Goal: Communication & Community: Answer question/provide support

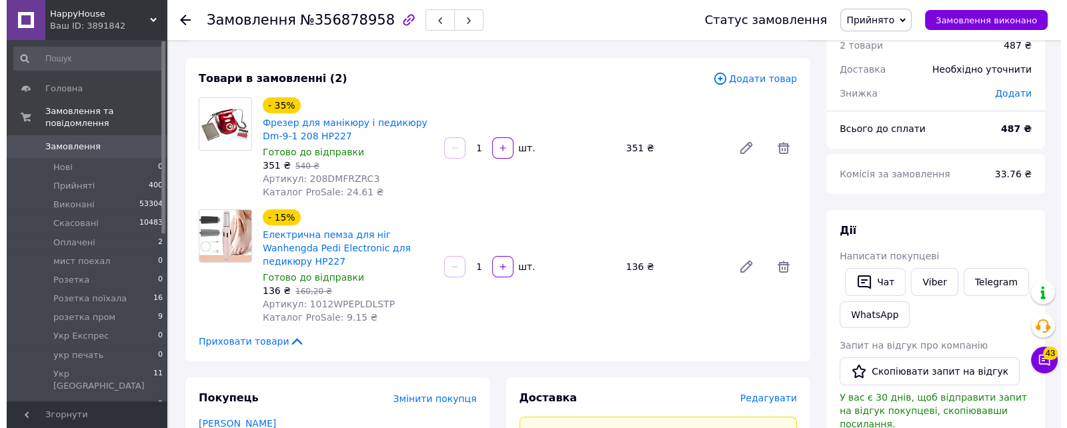
scroll to position [83, 0]
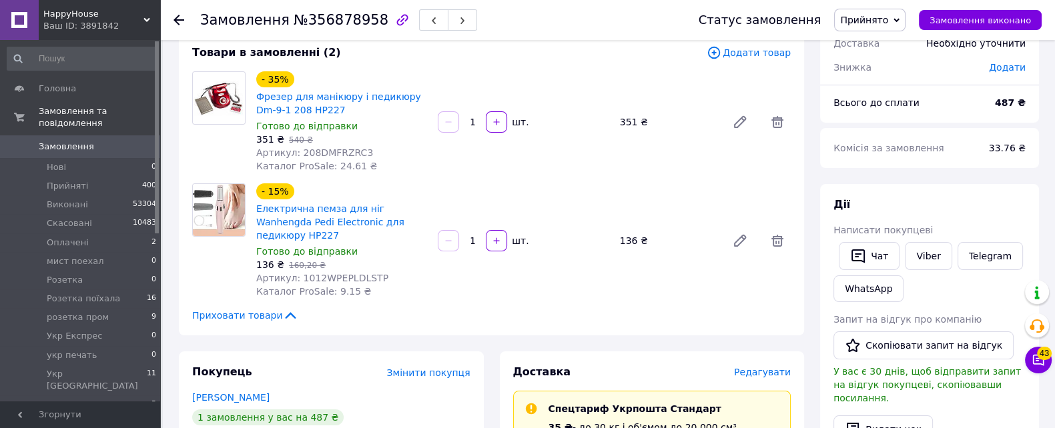
click at [777, 366] on div "Редагувати" at bounding box center [762, 372] width 57 height 13
click at [448, 188] on div "- 15% Електрична пемза для ніг Wanhengda Pedi Electronic для педикюру HP227 Гот…" at bounding box center [523, 241] width 545 height 120
drag, startPoint x: 370, startPoint y: 149, endPoint x: 316, endPoint y: 151, distance: 54.1
click at [297, 153] on div "Артикул: 208DMFRZRC3" at bounding box center [341, 152] width 171 height 13
copy span "208DMFRZRC3"
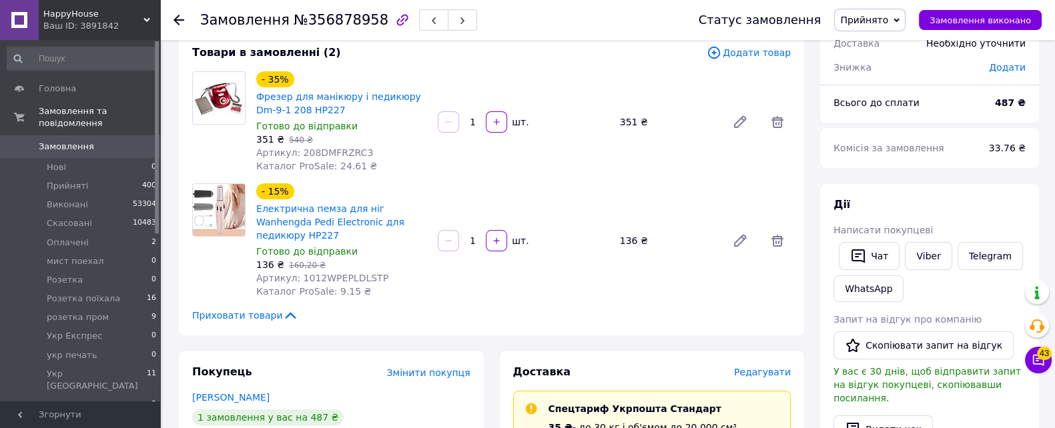
click at [749, 367] on span "Редагувати" at bounding box center [762, 372] width 57 height 11
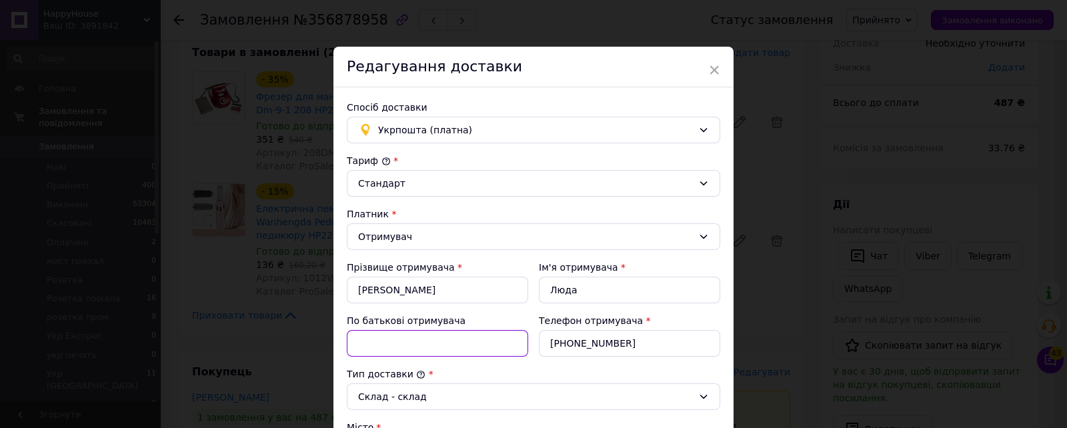
click at [408, 351] on input "По батькові отримувача" at bounding box center [437, 343] width 181 height 27
paste input "208DMFRZRC3"
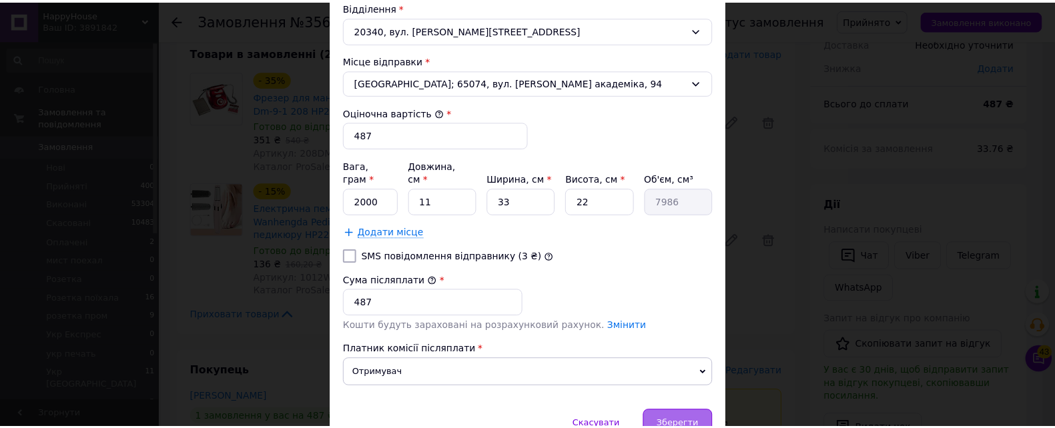
scroll to position [500, 0]
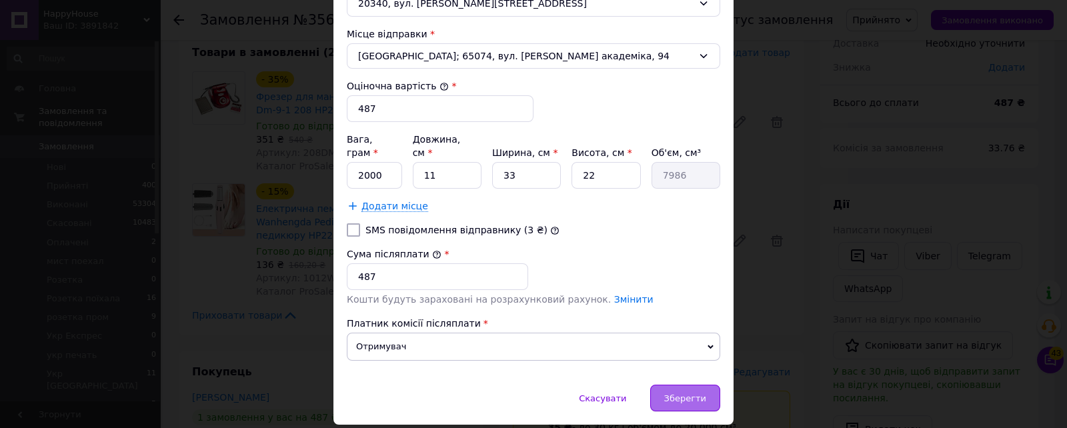
type input "кб 2тов 208DMFRZRC3 і пемза ваг"
click at [714, 385] on div "Зберегти" at bounding box center [685, 398] width 70 height 27
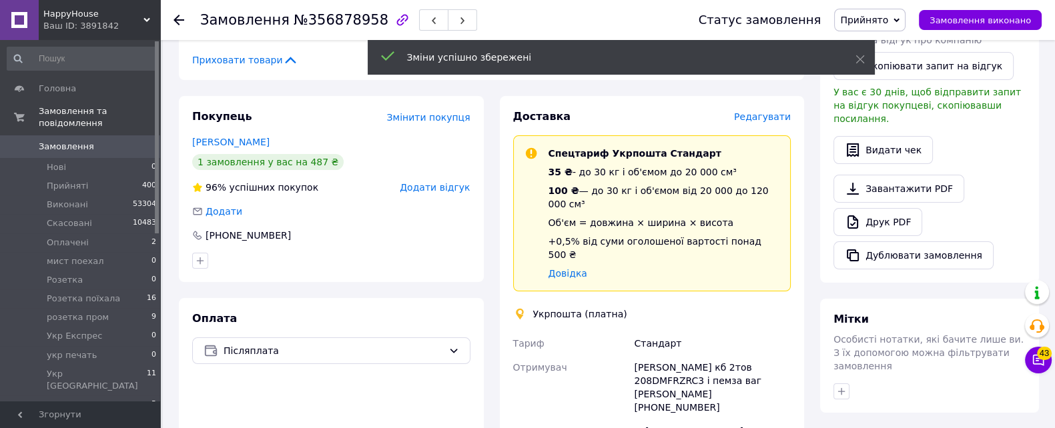
scroll to position [417, 0]
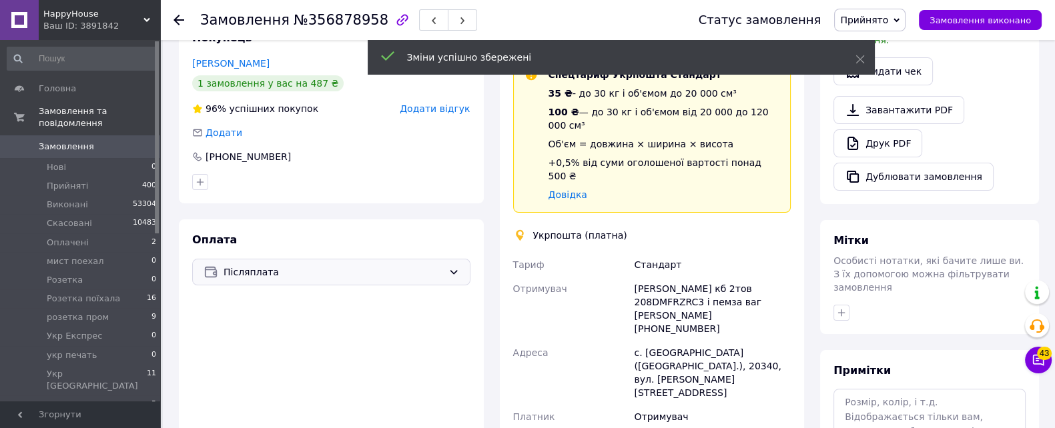
click at [329, 268] on div "Післяплата" at bounding box center [331, 272] width 278 height 27
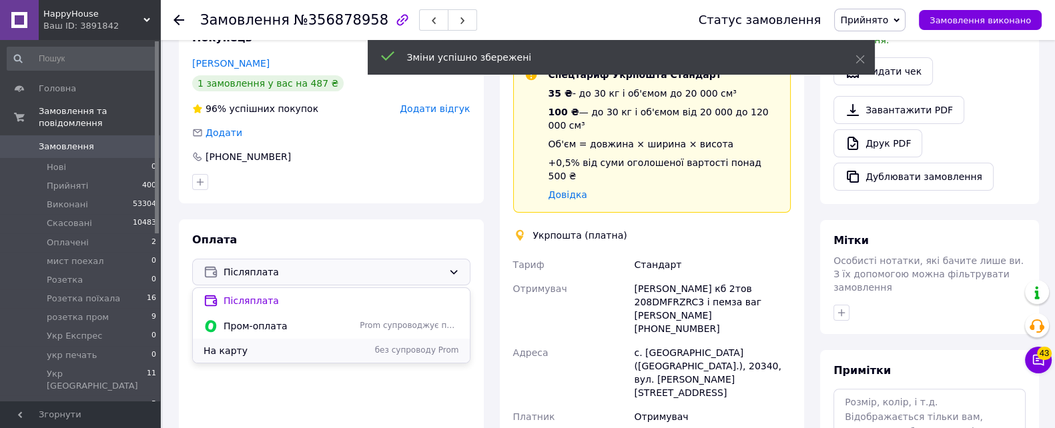
click at [293, 344] on span "На карту" at bounding box center [278, 350] width 151 height 13
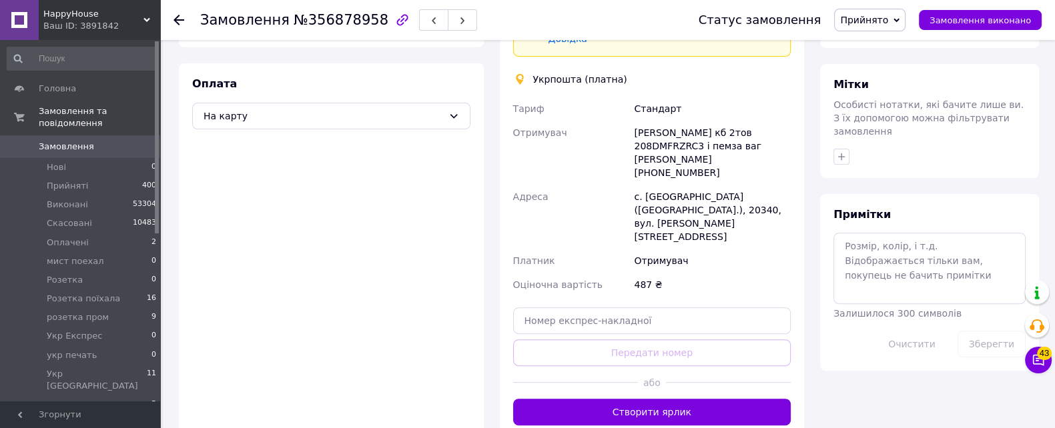
scroll to position [598, 0]
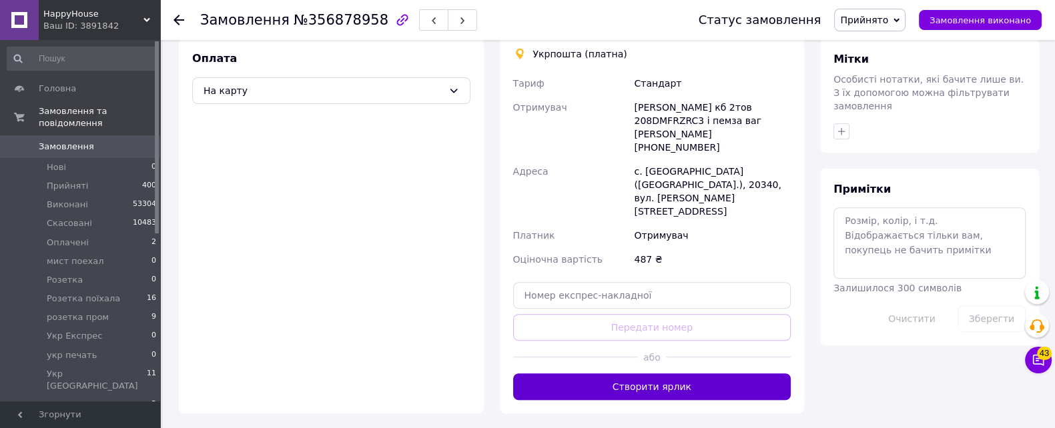
click at [650, 374] on button "Створити ярлик" at bounding box center [652, 387] width 278 height 27
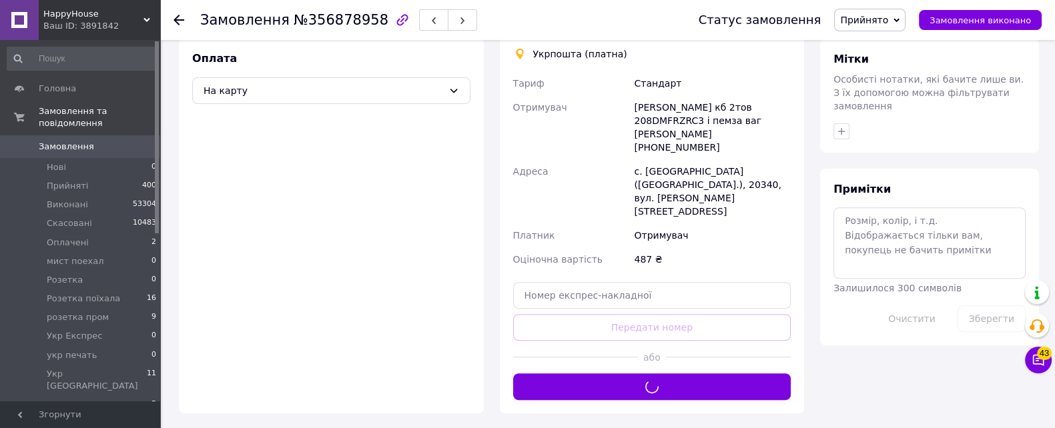
click at [860, 31] on span "Прийнято" at bounding box center [869, 20] width 71 height 23
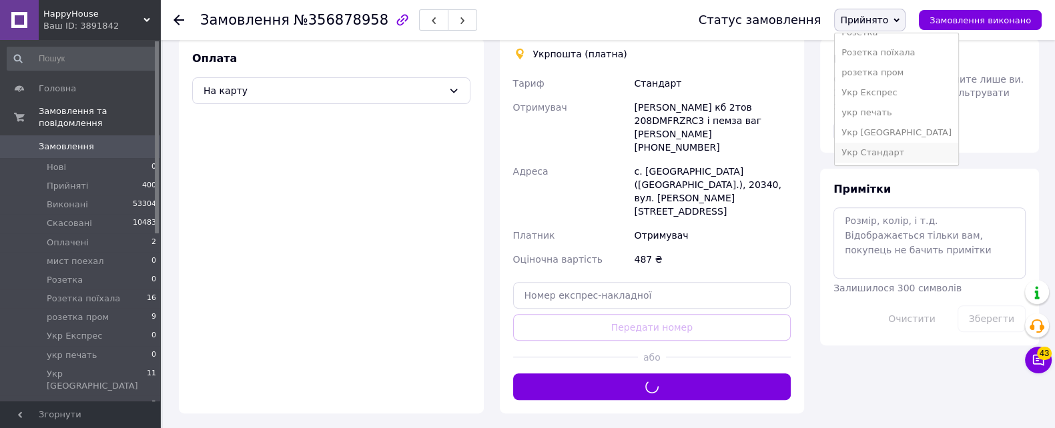
click at [907, 148] on li "Укр Стандарт" at bounding box center [895, 153] width 123 height 20
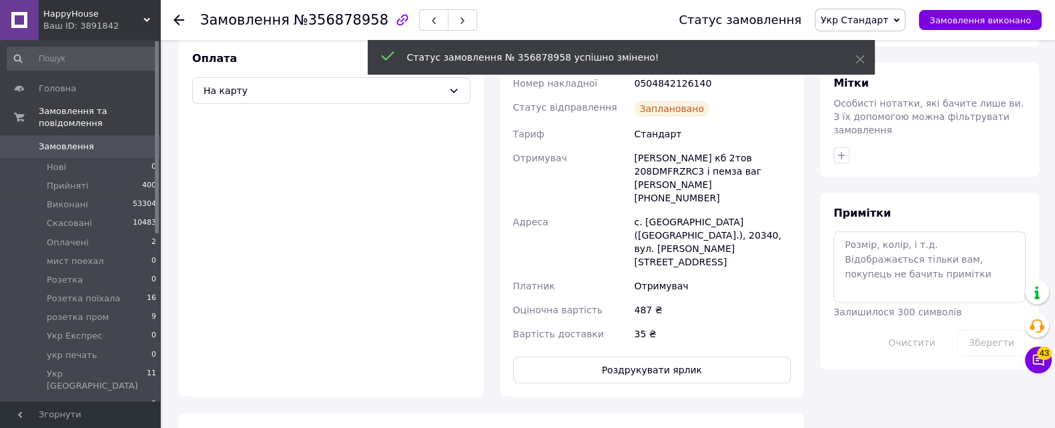
scroll to position [348, 0]
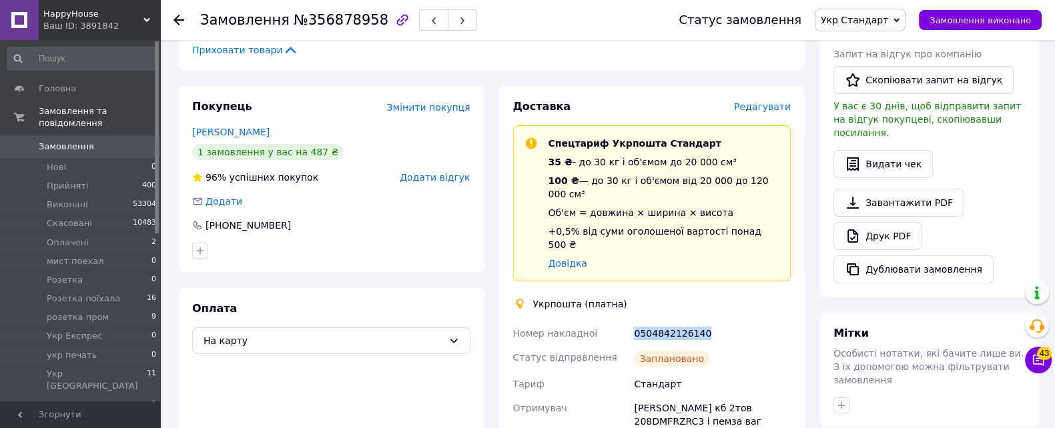
drag, startPoint x: 719, startPoint y: 297, endPoint x: 647, endPoint y: 293, distance: 72.2
copy div "Номер накладної 0504842126140"
click at [1031, 368] on button "Чат з покупцем 43" at bounding box center [1038, 360] width 27 height 27
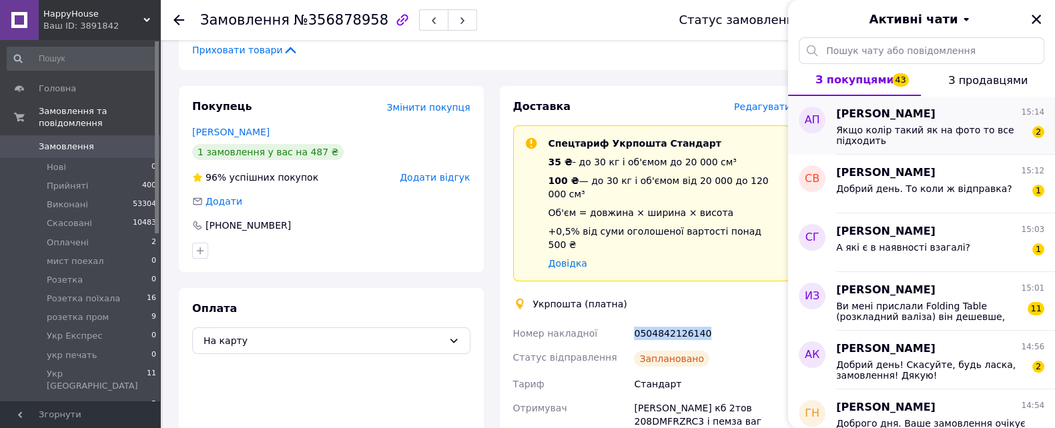
click at [893, 147] on div "Александр Петренко 15:14 Якщо колір такий як на фото то все підходить 2" at bounding box center [945, 125] width 219 height 59
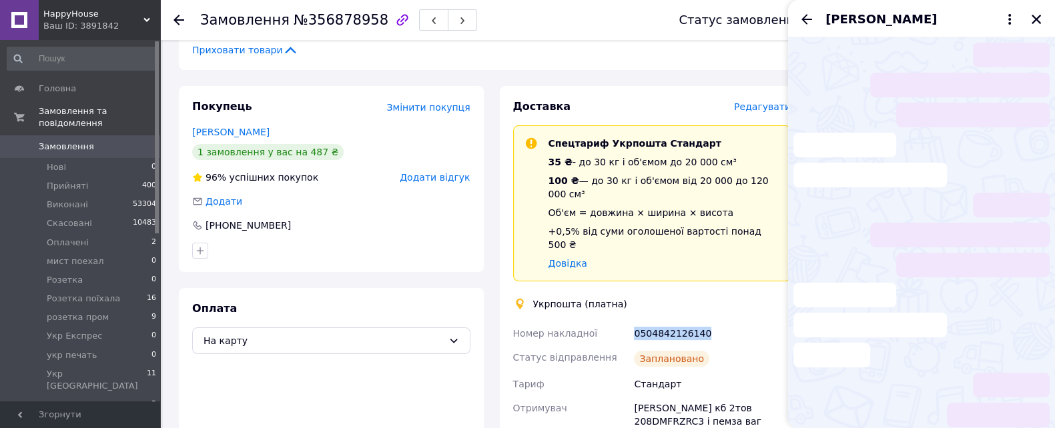
scroll to position [29, 0]
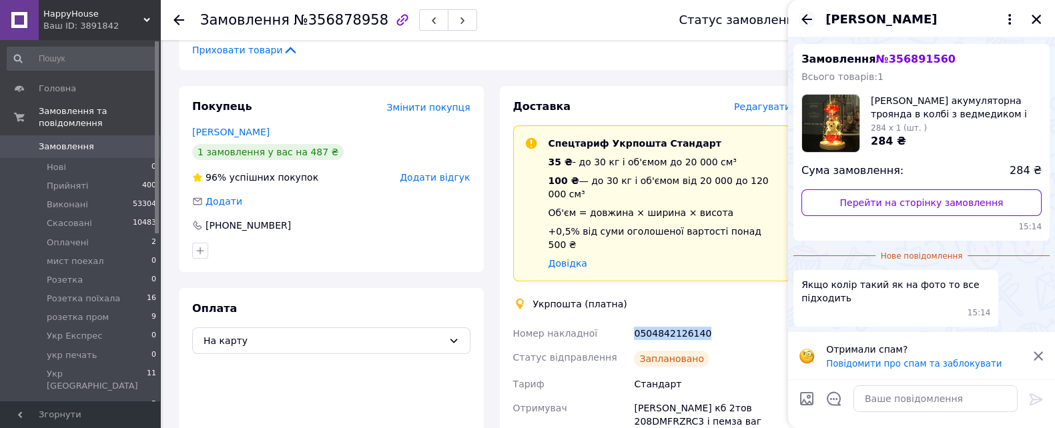
click at [804, 23] on icon "Назад" at bounding box center [806, 19] width 16 height 16
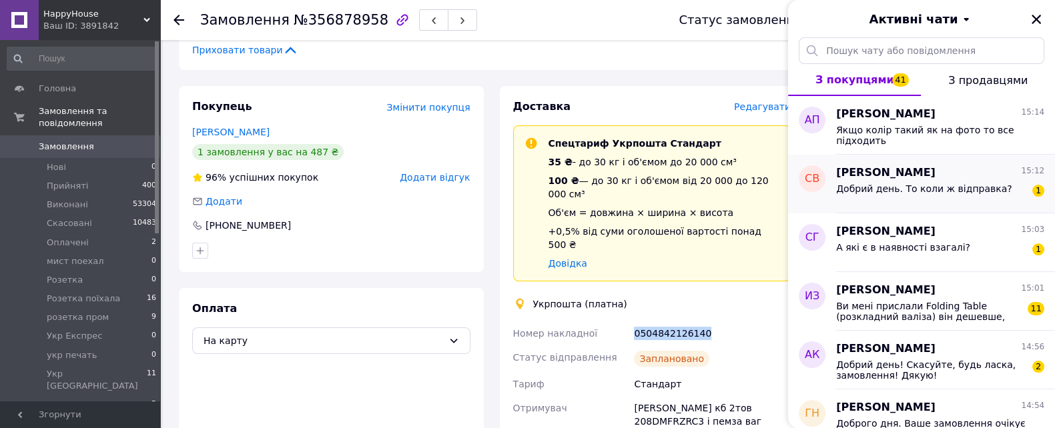
click at [889, 201] on div "Добрий день. То коли ж відправка?" at bounding box center [924, 192] width 176 height 19
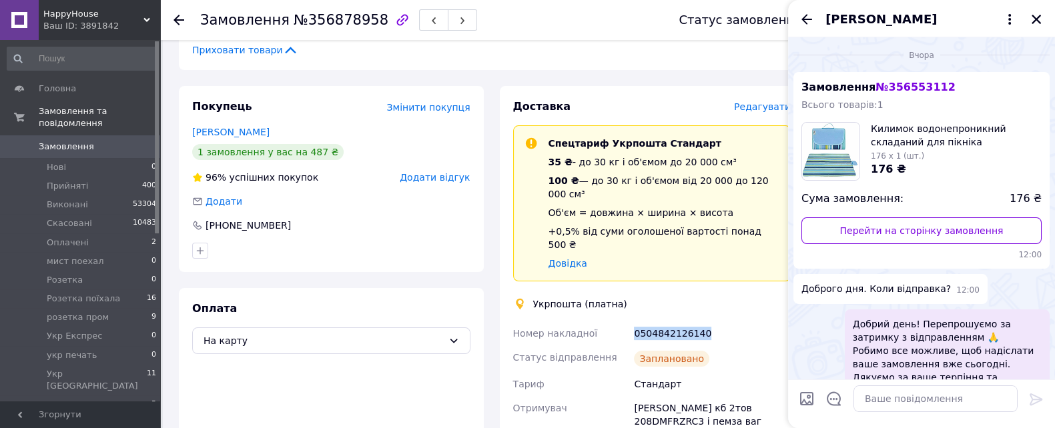
scroll to position [123, 0]
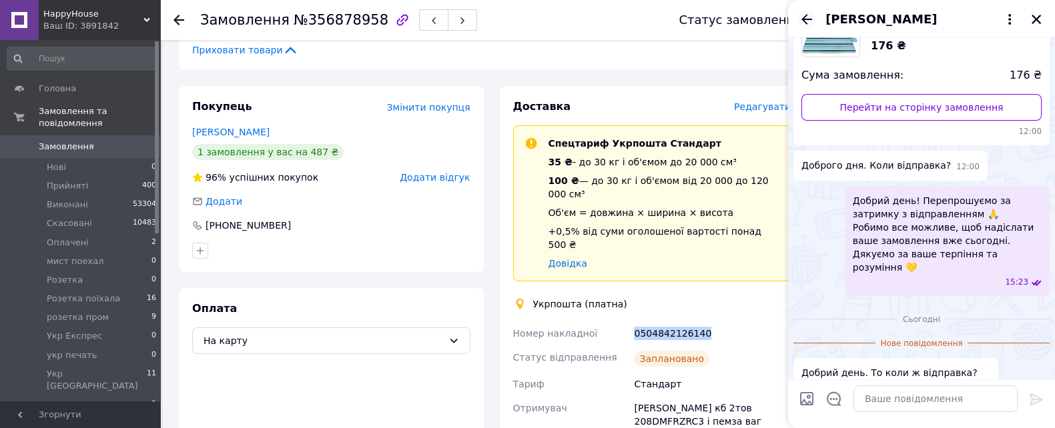
click at [806, 23] on icon "Назад" at bounding box center [806, 19] width 11 height 10
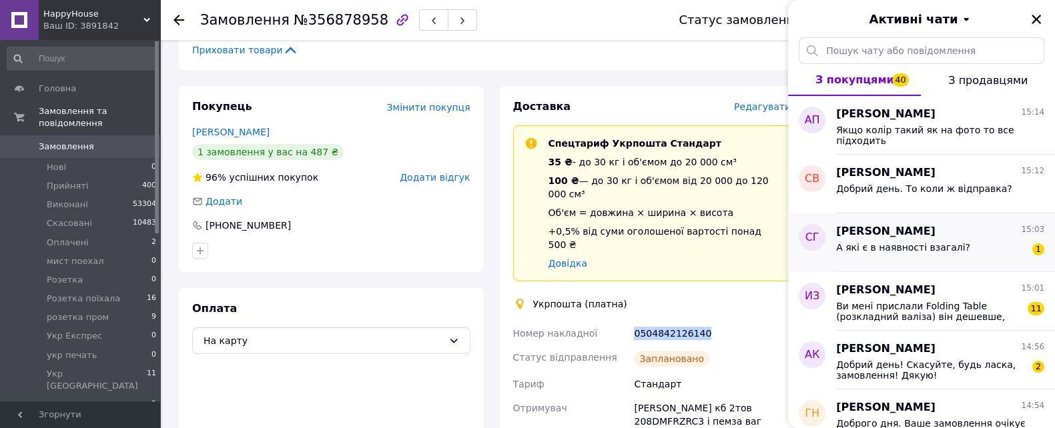
click at [854, 262] on div "Світлана Глушко 15:03 А які є в наявності взагалі? 1" at bounding box center [945, 242] width 219 height 59
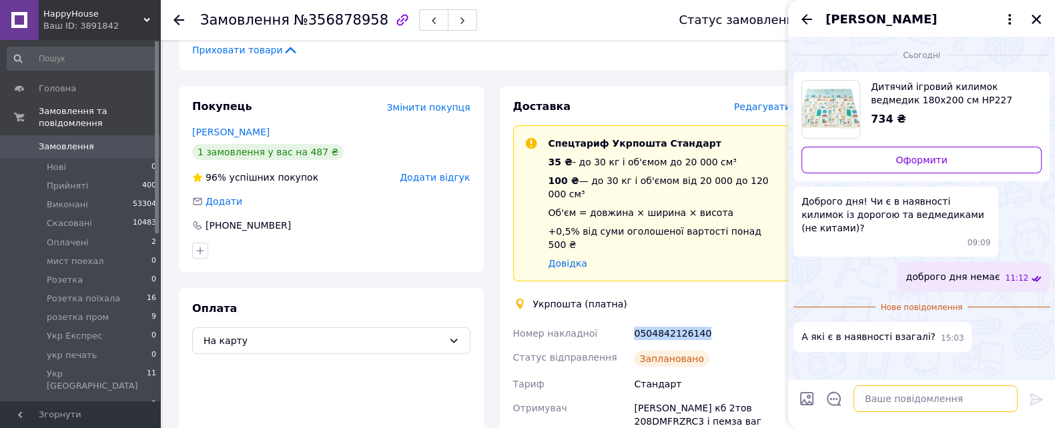
click at [879, 399] on textarea at bounding box center [935, 399] width 164 height 27
type textarea "з пандами"
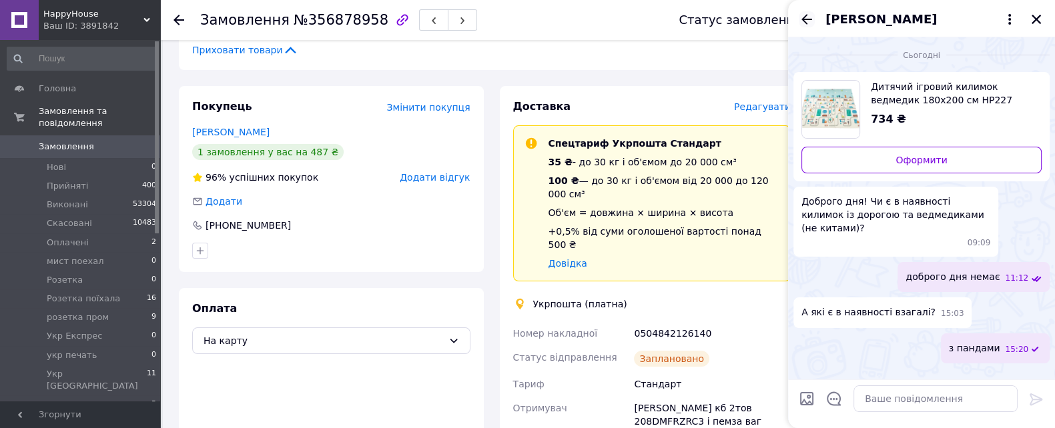
click at [807, 12] on icon "Назад" at bounding box center [806, 19] width 16 height 16
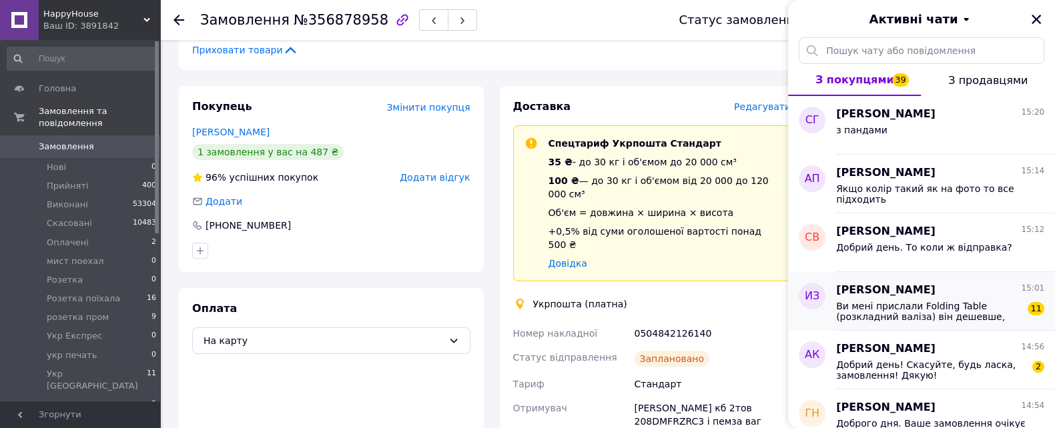
click at [929, 319] on span "Ви мені прислали Folding Table (розкладний валіза) він дешевше, замість посилен…" at bounding box center [930, 311] width 189 height 21
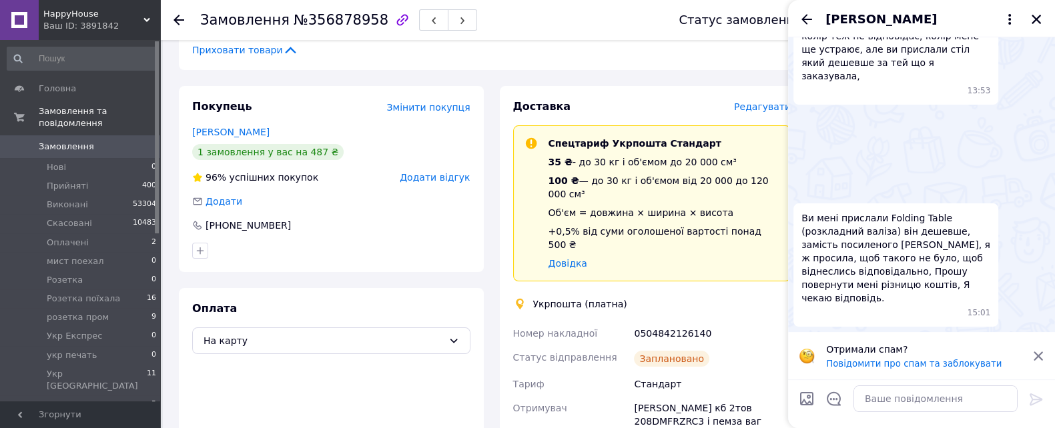
scroll to position [1792, 0]
click at [946, 404] on textarea at bounding box center [935, 399] width 164 height 27
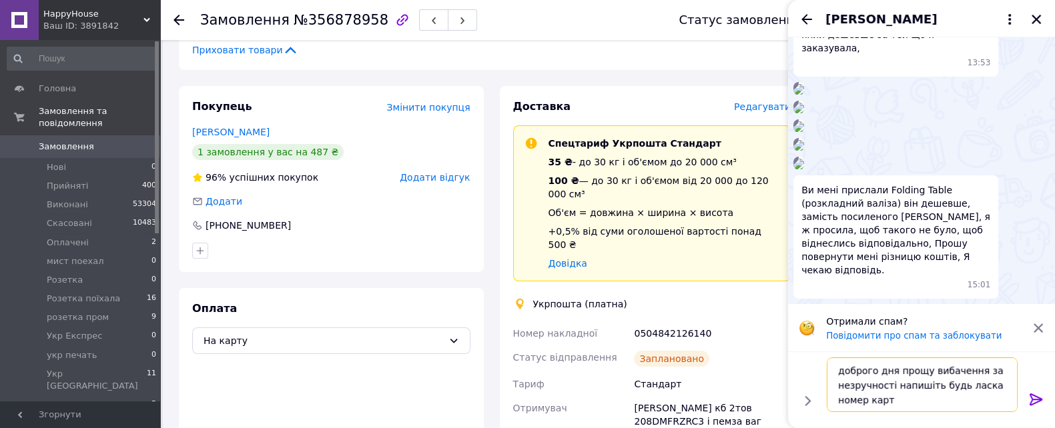
type textarea "доброго дня прощу вибачення за незручності напишіть будь ласка номер карти"
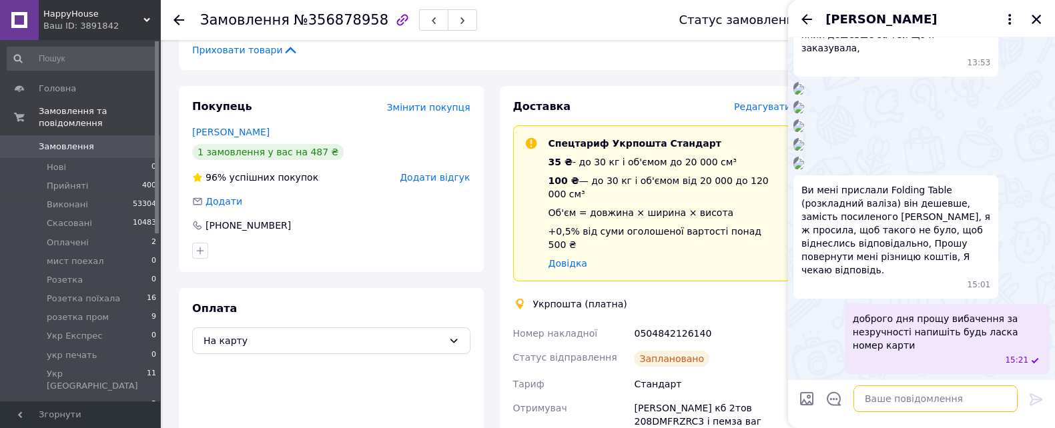
scroll to position [1798, 0]
click at [812, 19] on icon "Назад" at bounding box center [806, 19] width 16 height 16
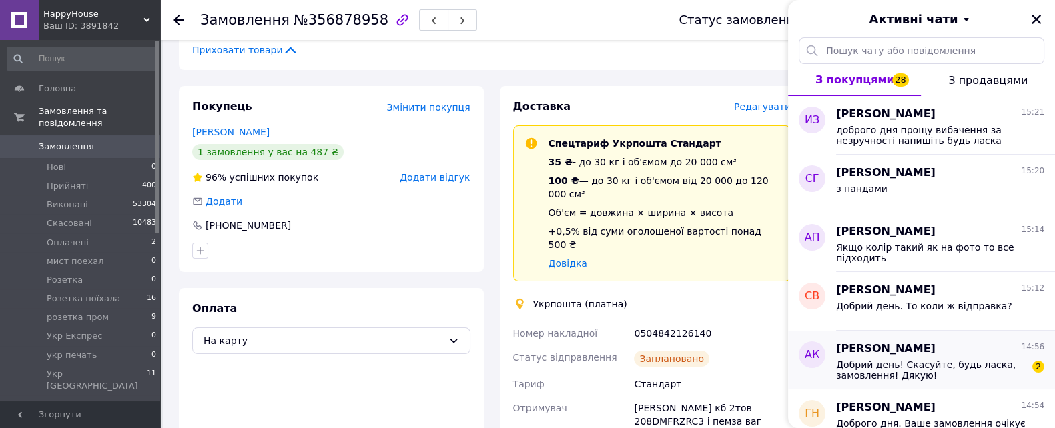
scroll to position [83, 0]
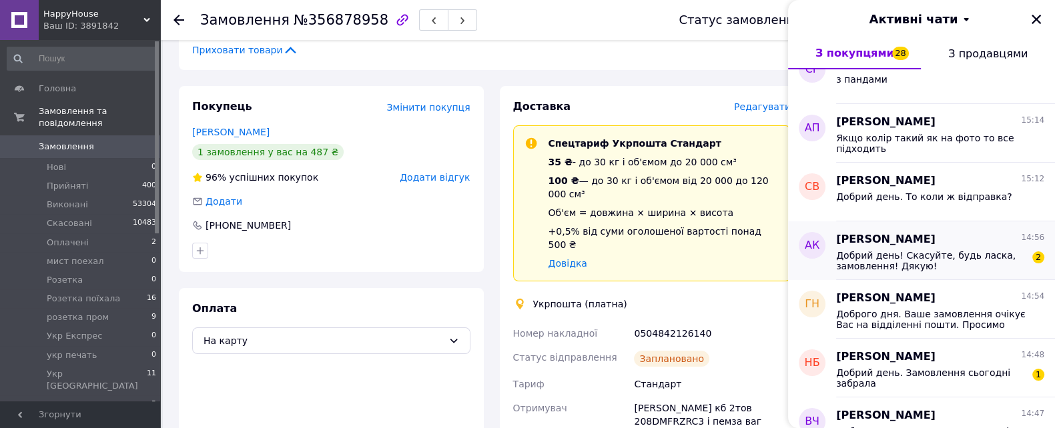
click at [849, 265] on span "Добрий день! Скасуйте, будь ласка, замовлення! Дякую!" at bounding box center [930, 260] width 189 height 21
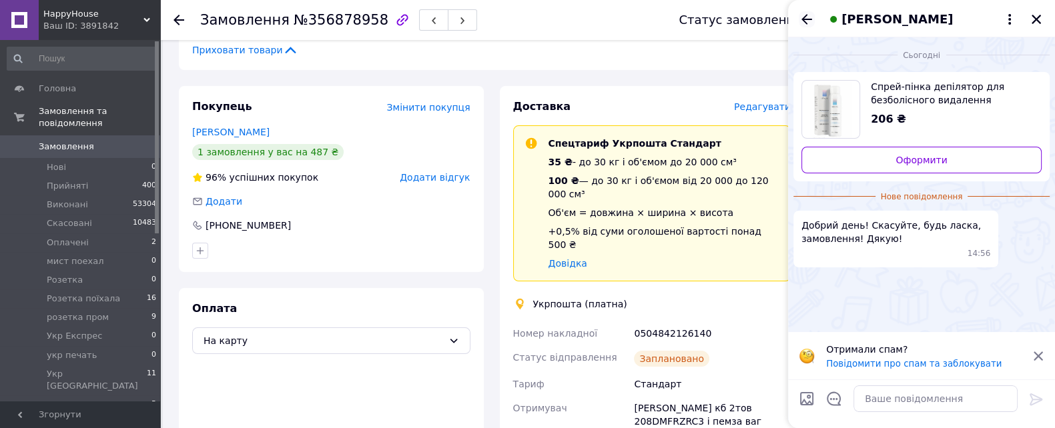
click at [811, 16] on icon "Назад" at bounding box center [806, 19] width 16 height 16
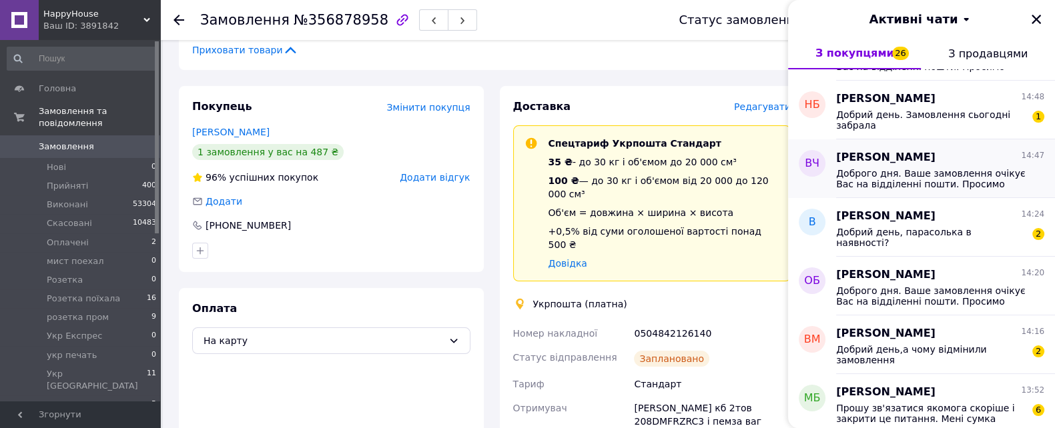
scroll to position [417, 0]
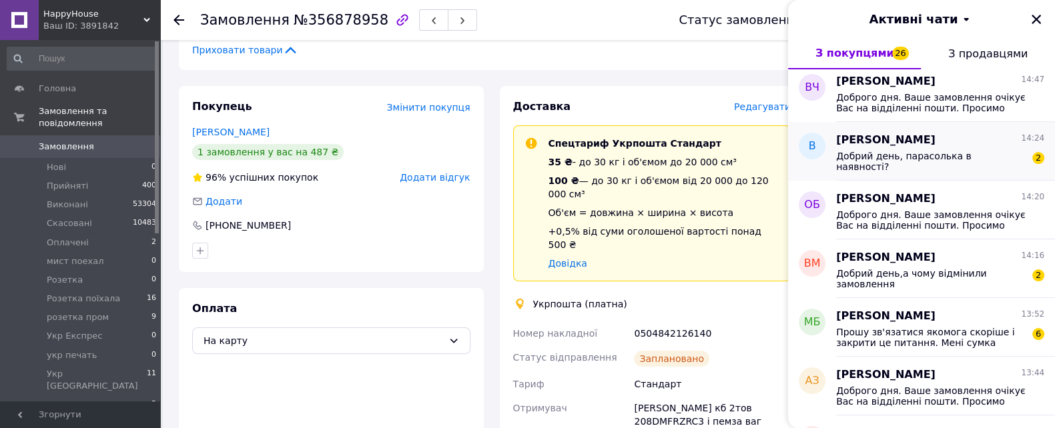
click at [926, 156] on span "Добрий день, парасолька в наявності?" at bounding box center [930, 161] width 189 height 21
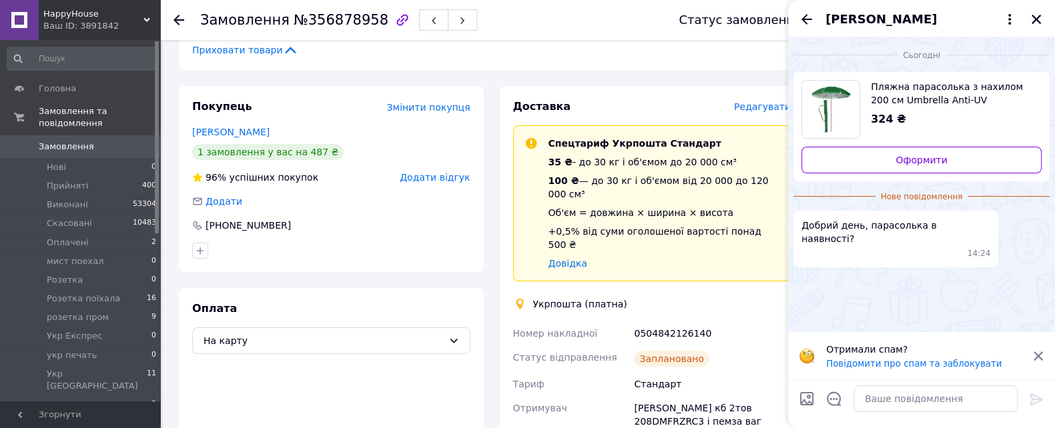
drag, startPoint x: 852, startPoint y: 388, endPoint x: 907, endPoint y: 416, distance: 62.3
click at [854, 389] on div at bounding box center [935, 398] width 175 height 37
click at [907, 416] on div at bounding box center [935, 398] width 175 height 37
click at [891, 403] on textarea at bounding box center [935, 399] width 164 height 27
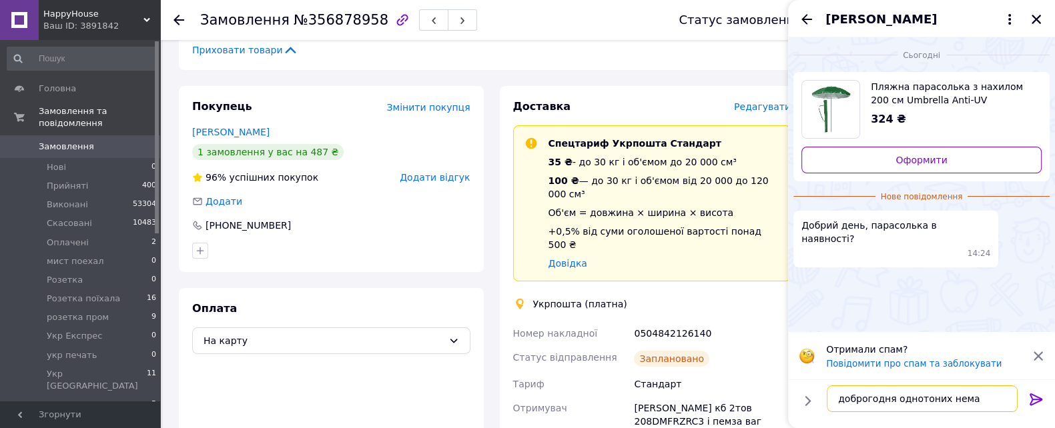
type textarea "доброгодня однотоних немає"
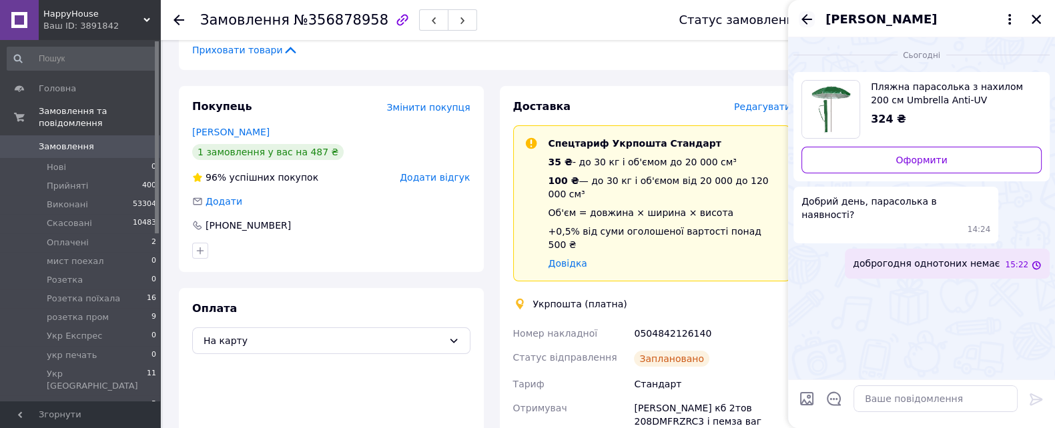
click at [812, 23] on icon "Назад" at bounding box center [806, 19] width 16 height 16
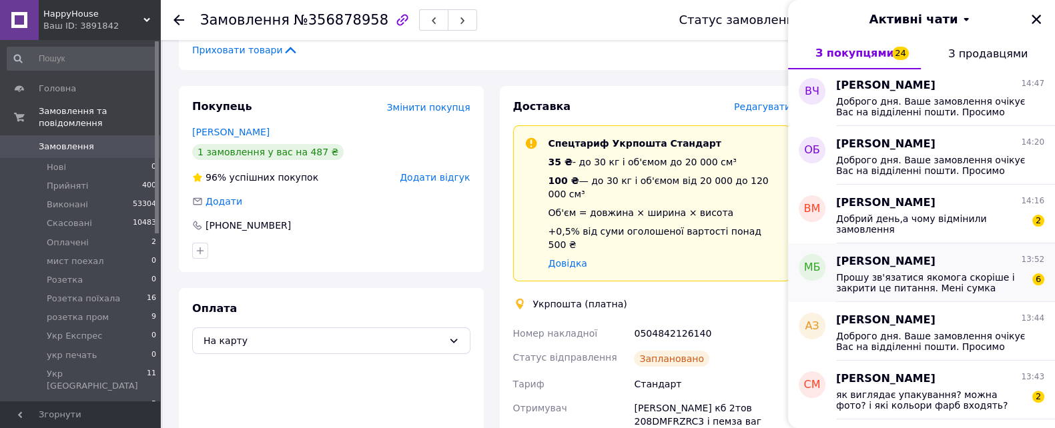
scroll to position [500, 0]
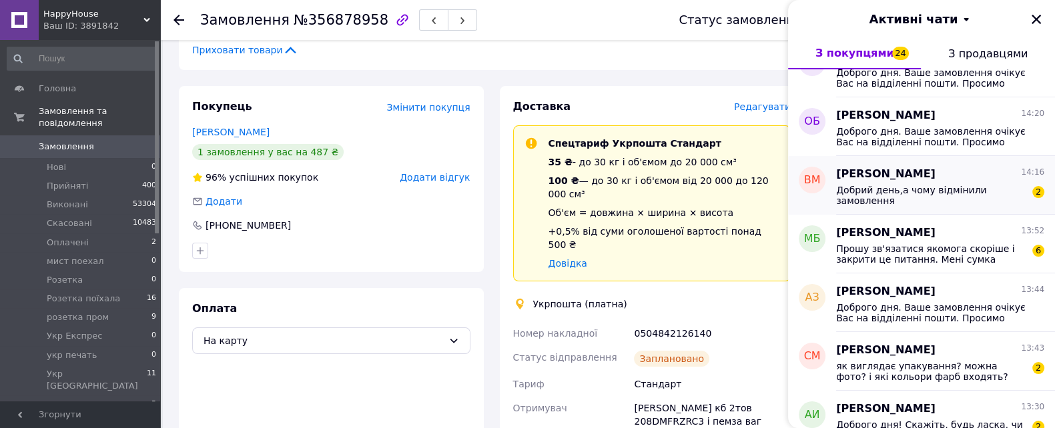
click at [900, 205] on div "Віталіна Меденко 14:16 Добрий день,а чому відмінили замовлення 2" at bounding box center [945, 185] width 219 height 59
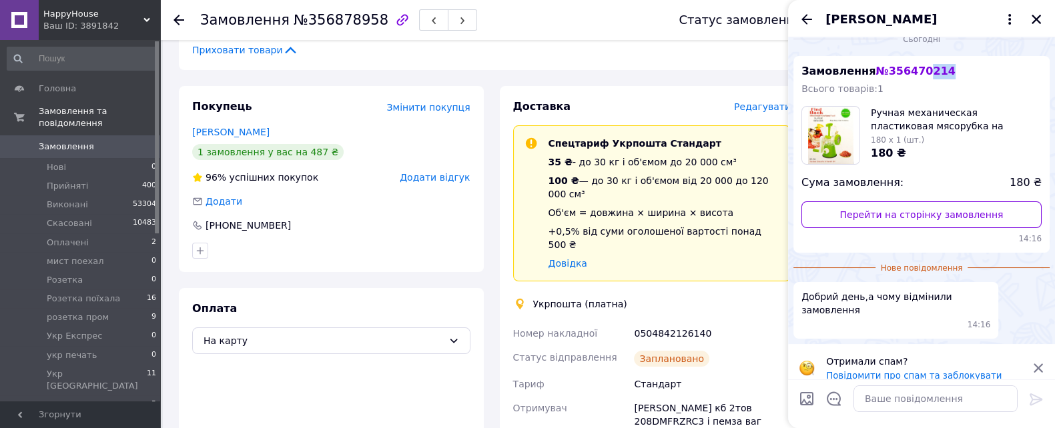
scroll to position [0, 0]
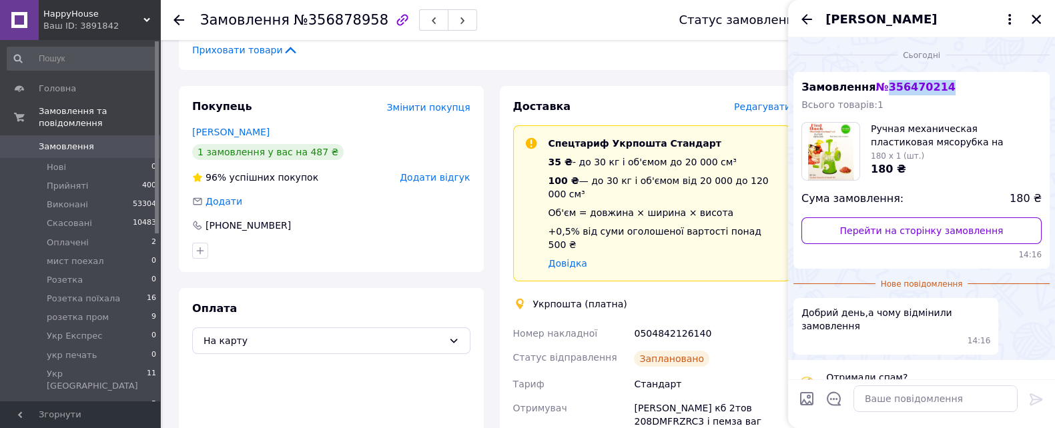
drag, startPoint x: 940, startPoint y: 70, endPoint x: 900, endPoint y: 92, distance: 45.1
click at [877, 83] on div "Замовлення № 356470214 Всього товарів: 1 Ручная механическая пластиковая мясору…" at bounding box center [921, 170] width 256 height 197
copy span "356470214"
click at [874, 394] on textarea at bounding box center [935, 399] width 164 height 27
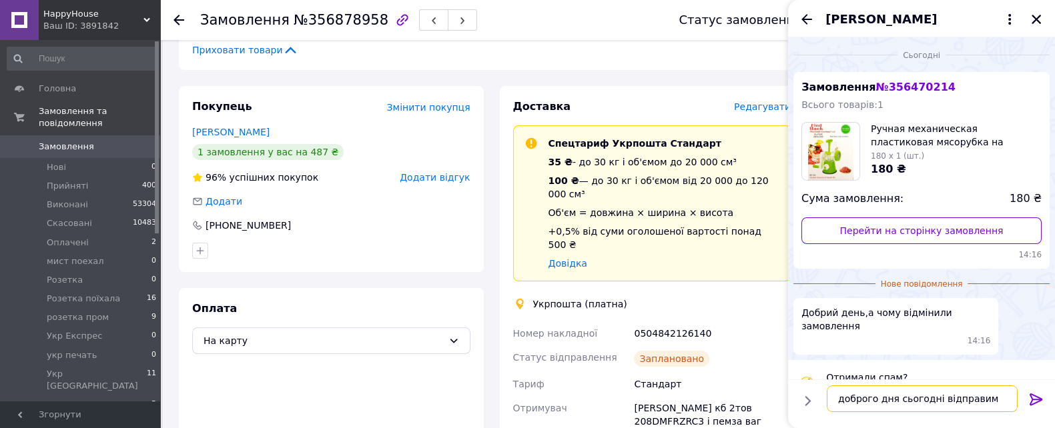
type textarea "доброго дня сьогодні відправимо"
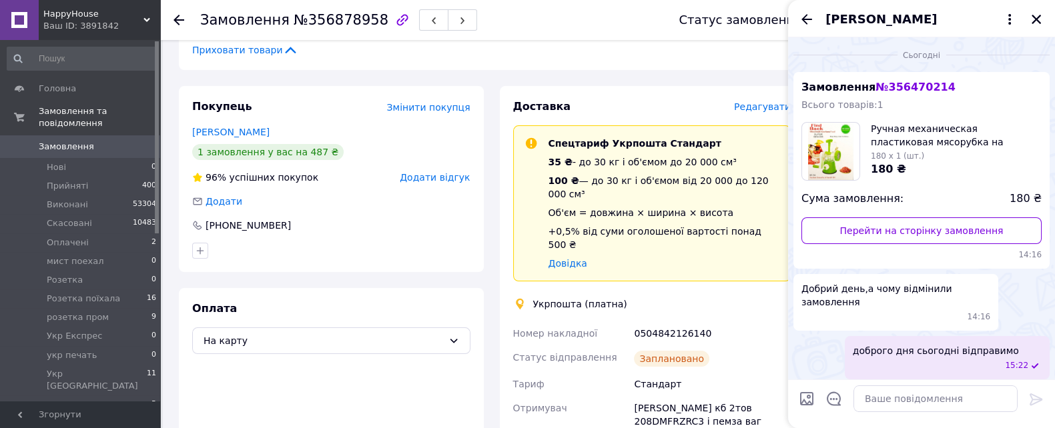
click at [810, 29] on div "Віталіна Меденко" at bounding box center [921, 18] width 267 height 37
click at [810, 21] on icon "Назад" at bounding box center [806, 19] width 16 height 16
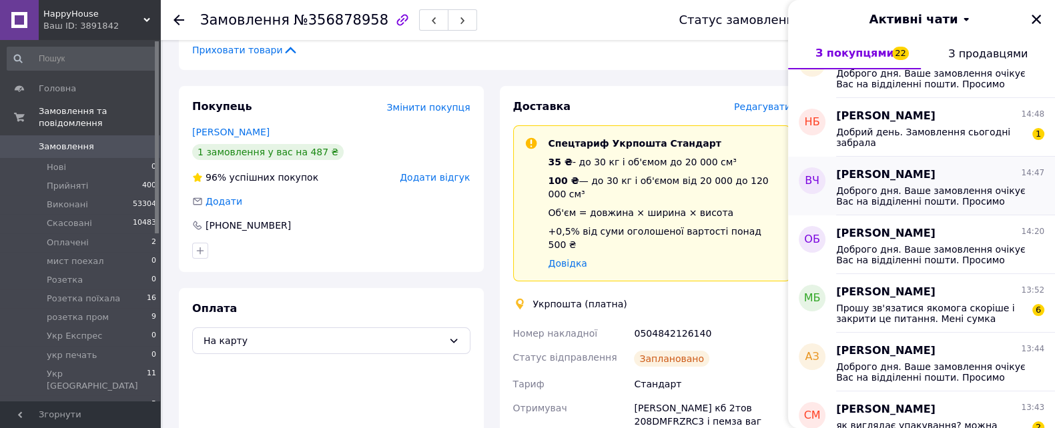
scroll to position [417, 0]
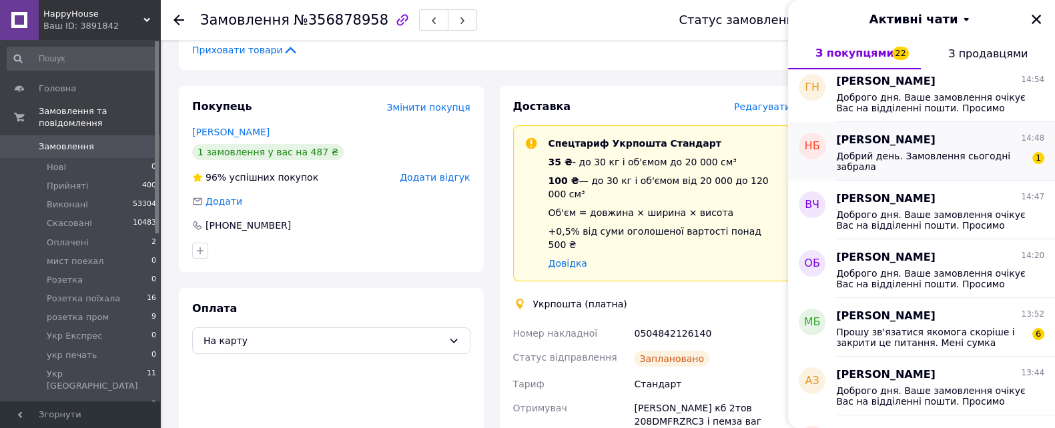
click at [936, 167] on div "Добрий день. Замовлення сьогодні забрала" at bounding box center [930, 161] width 189 height 21
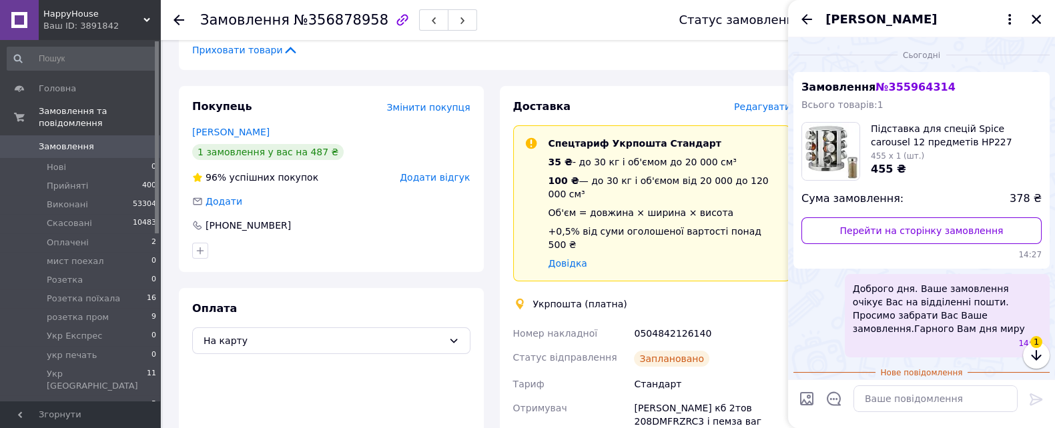
scroll to position [42, 0]
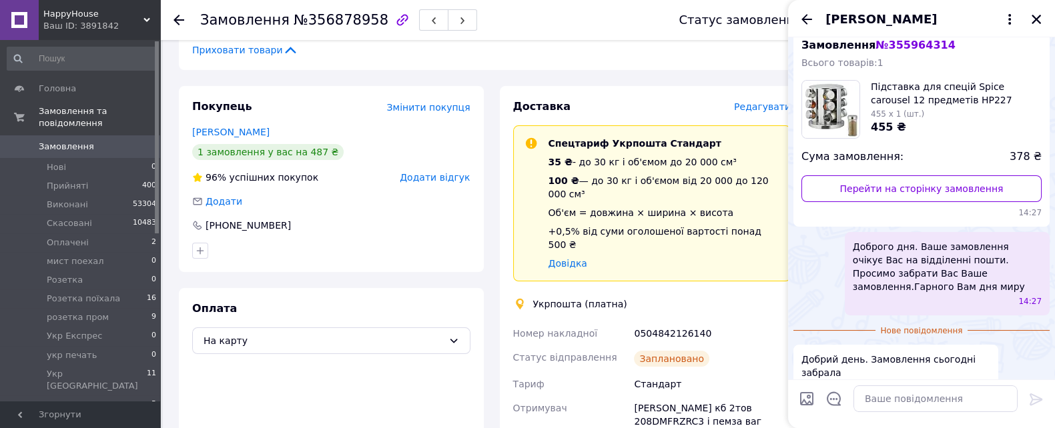
click at [883, 418] on div at bounding box center [921, 404] width 267 height 49
click at [875, 407] on textarea at bounding box center [935, 399] width 164 height 27
type textarea "дякую вам"
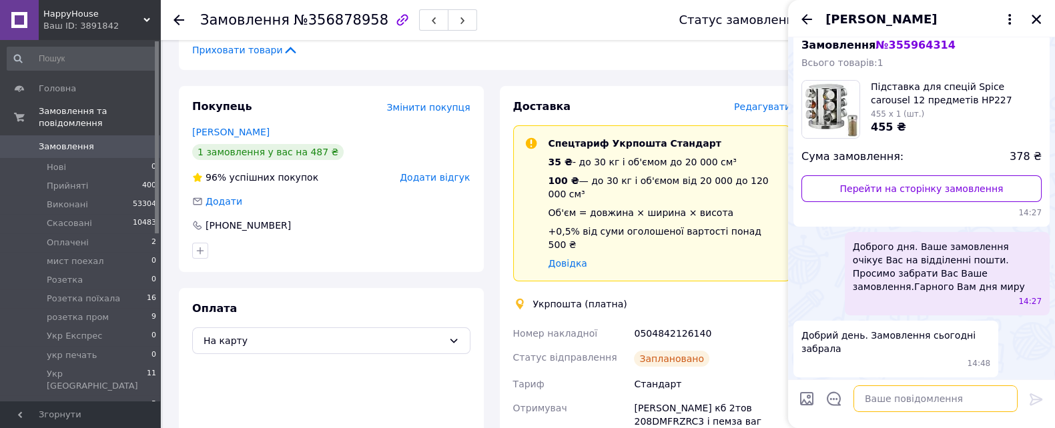
scroll to position [53, 0]
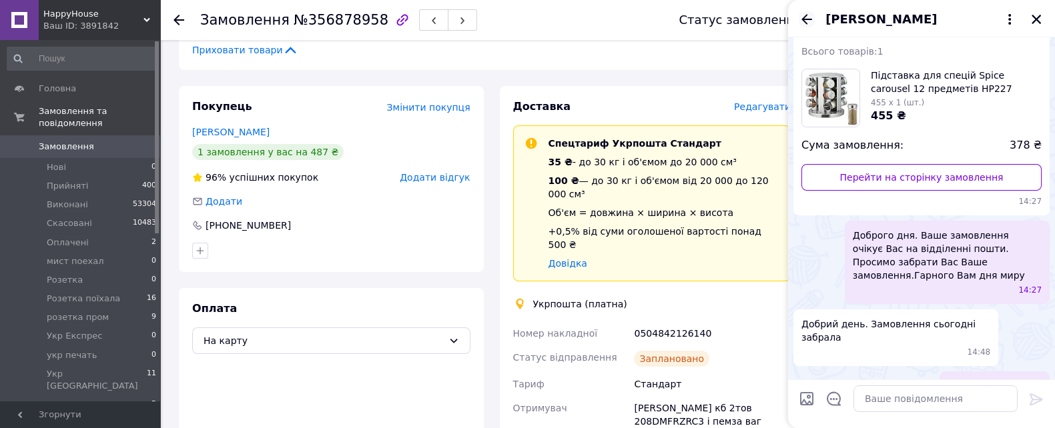
click at [808, 22] on icon "Назад" at bounding box center [806, 19] width 16 height 16
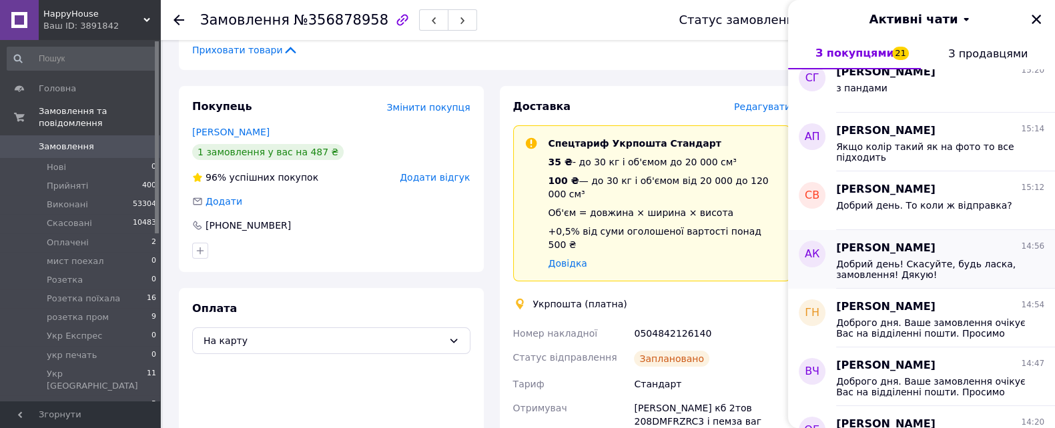
scroll to position [500, 0]
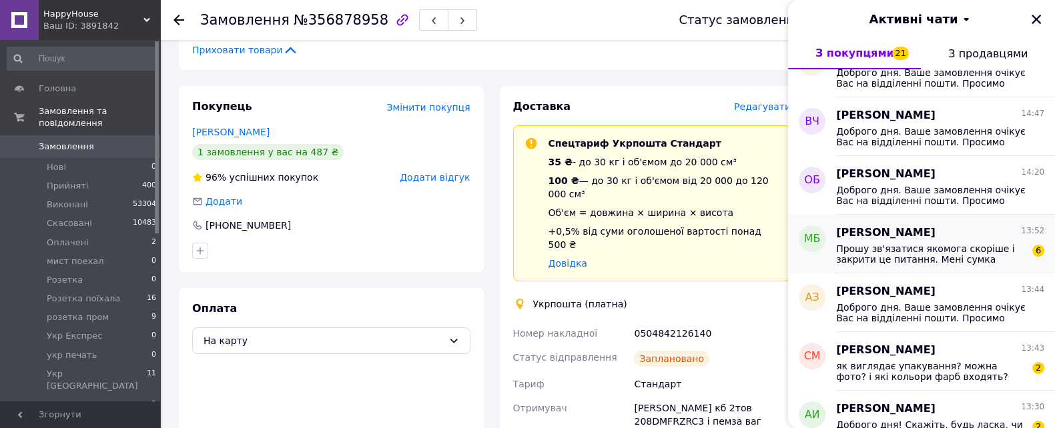
click at [922, 257] on span "Прошу зв'язатися якомога скоріше і закрити це питання. Мені сумка необхідна до …" at bounding box center [930, 253] width 189 height 21
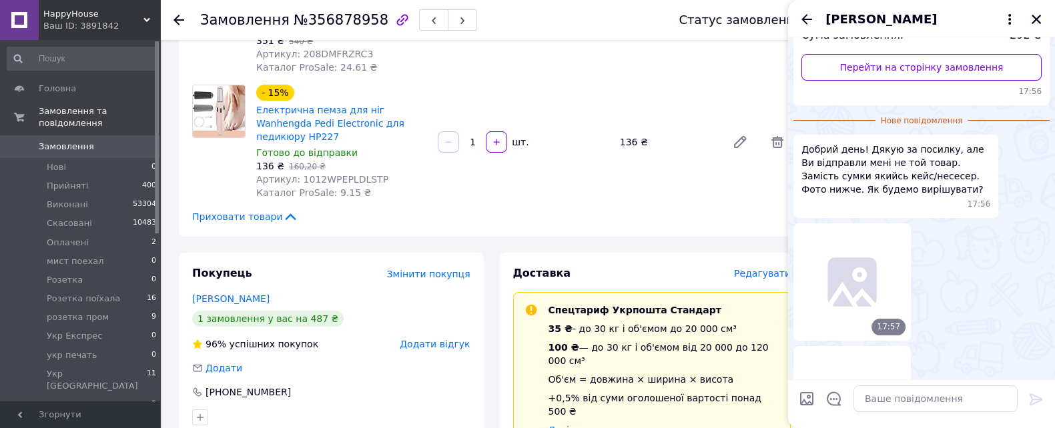
scroll to position [22, 0]
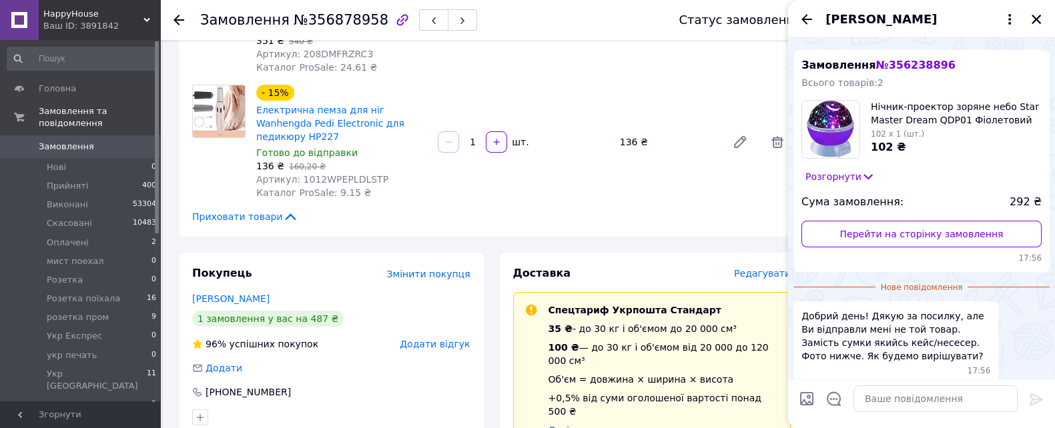
click at [842, 175] on button "Розгорнути" at bounding box center [839, 176] width 77 height 15
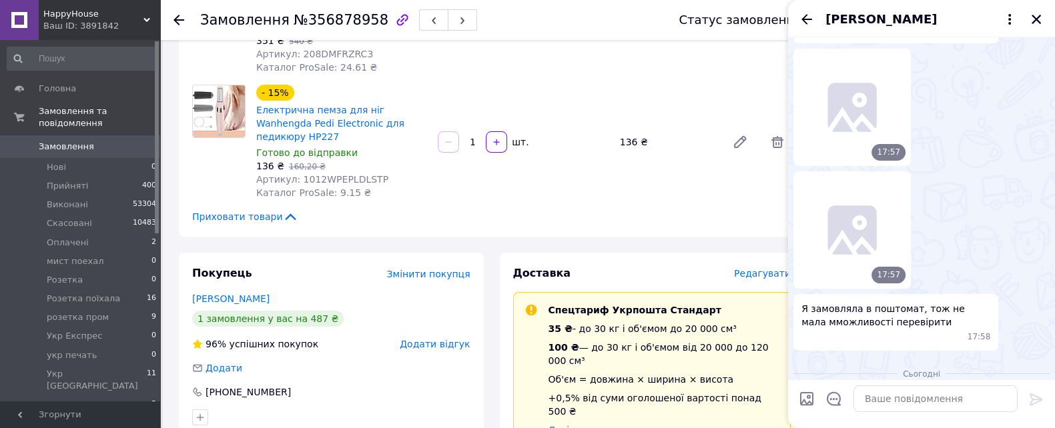
scroll to position [318, 0]
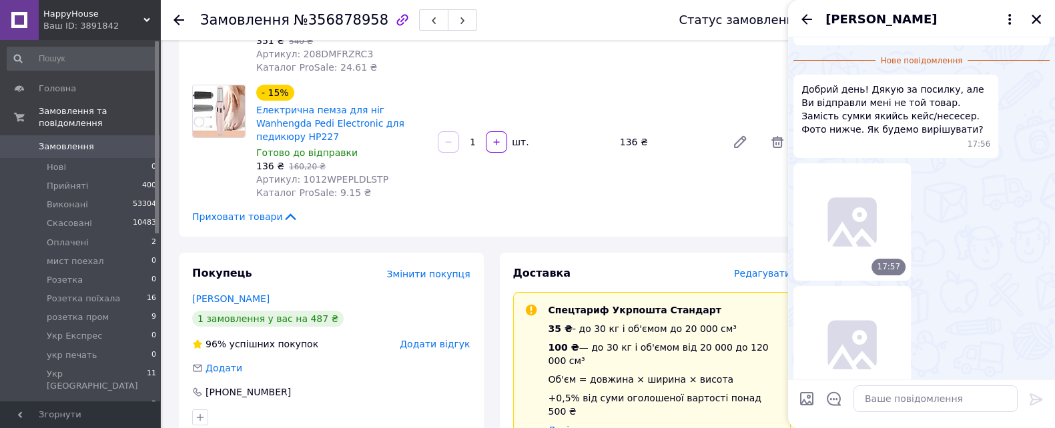
click at [868, 226] on icon at bounding box center [851, 222] width 49 height 49
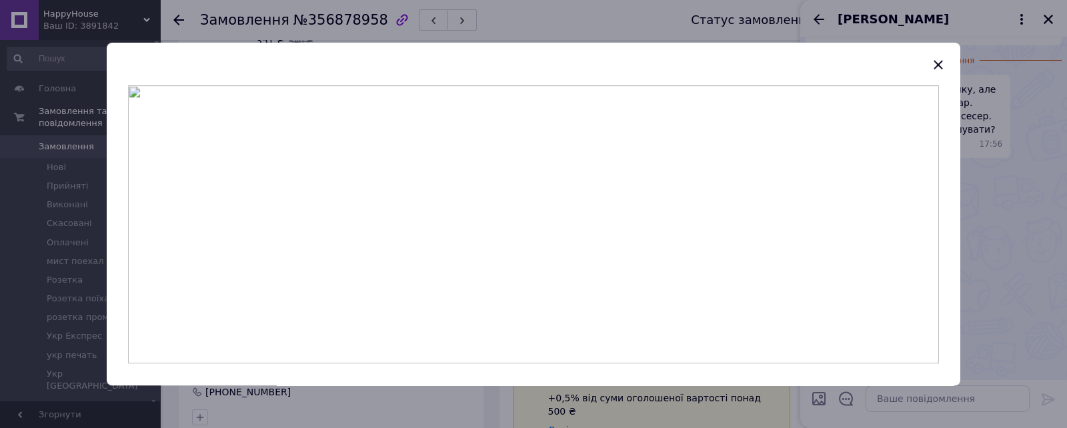
click at [1004, 221] on div at bounding box center [533, 214] width 1067 height 428
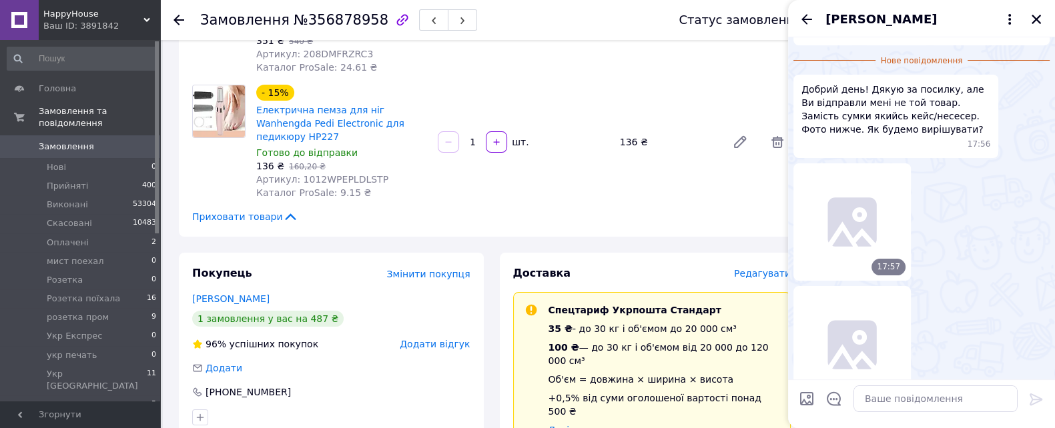
scroll to position [151, 0]
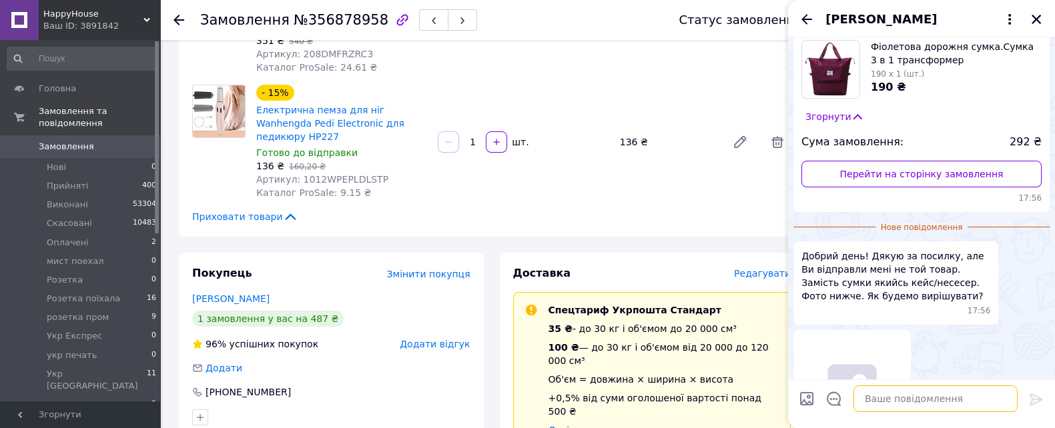
click at [904, 403] on textarea at bounding box center [935, 399] width 164 height 27
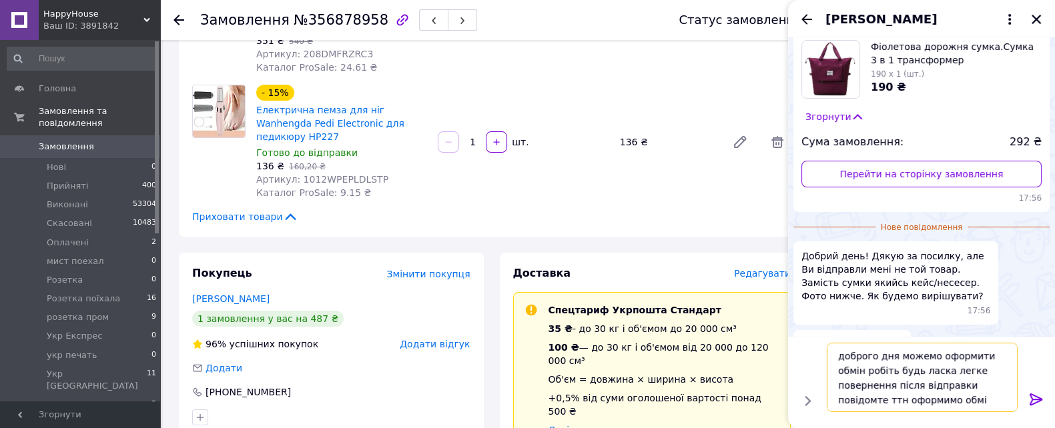
type textarea "доброго дня можемо оформити обмін робіть будь ласка легке повернення після відп…"
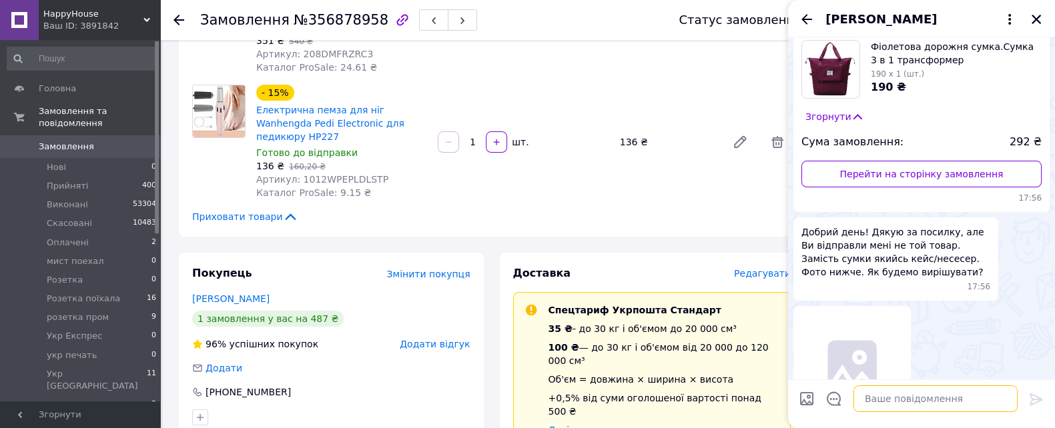
scroll to position [570, 0]
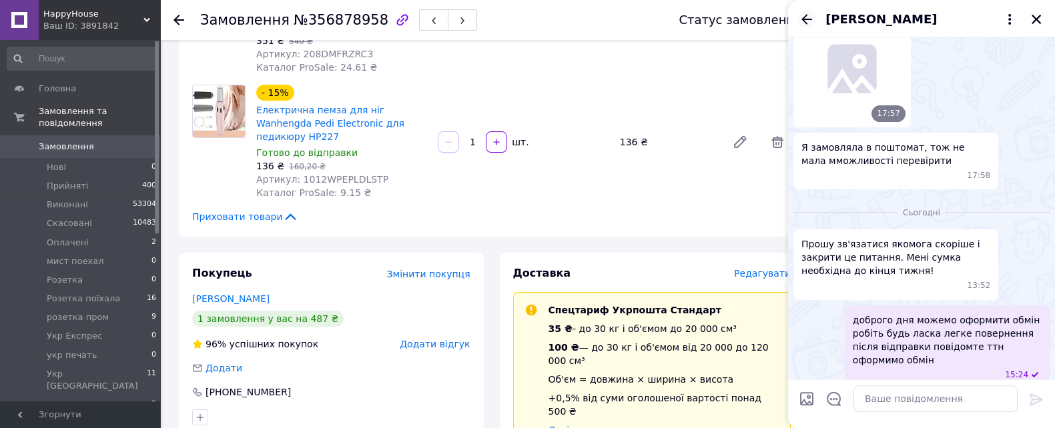
click at [808, 25] on icon "Назад" at bounding box center [806, 19] width 16 height 16
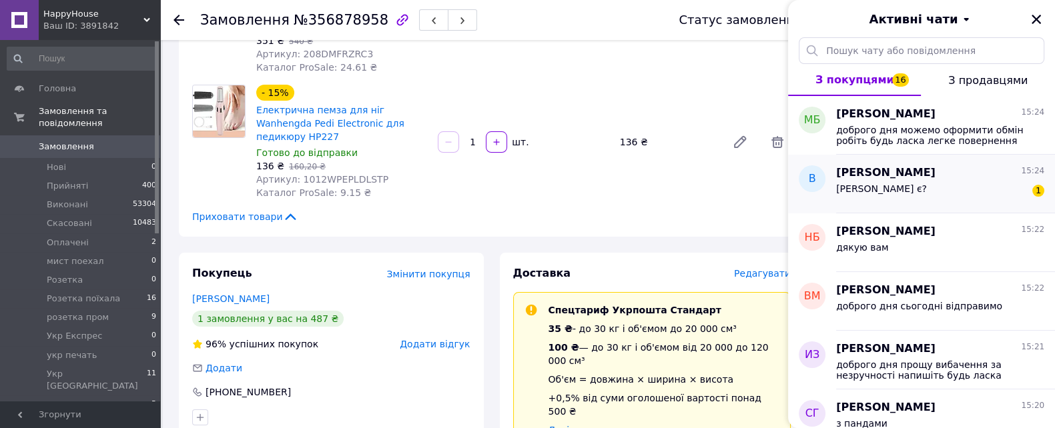
click at [949, 201] on div "Які є? 1" at bounding box center [940, 191] width 208 height 21
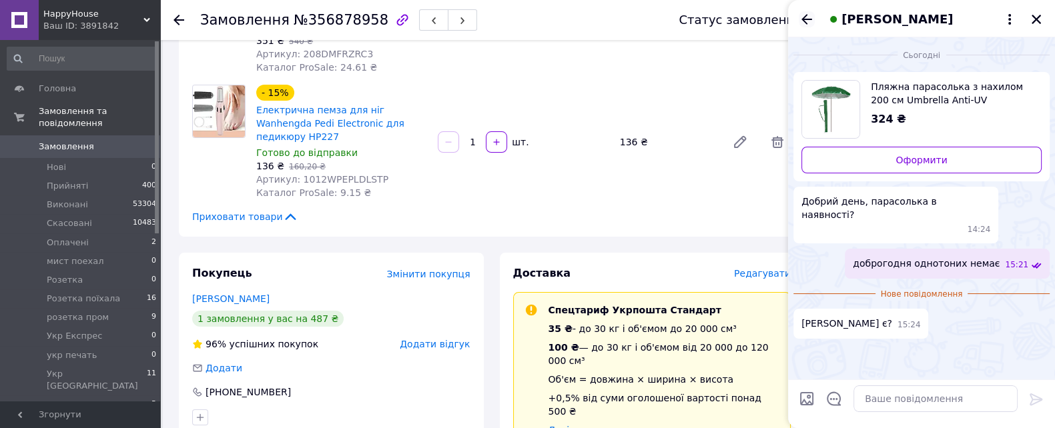
click at [808, 20] on icon "Назад" at bounding box center [806, 19] width 16 height 16
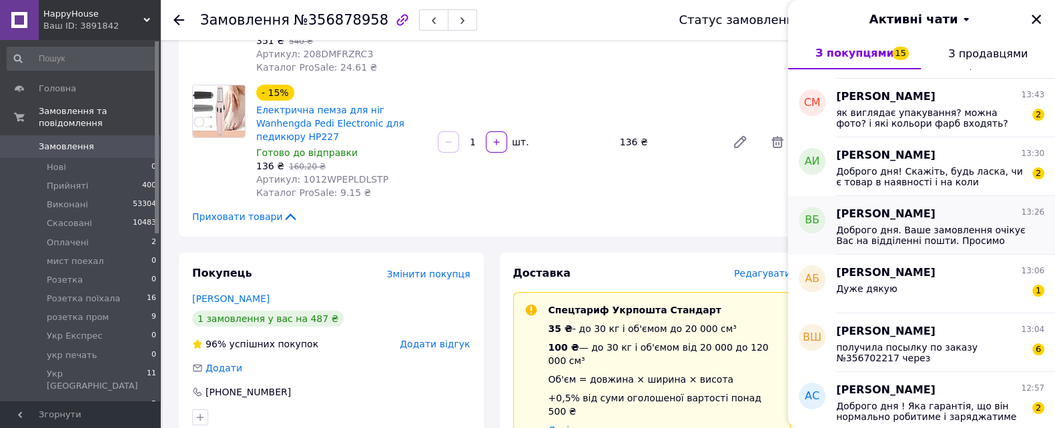
scroll to position [732, 0]
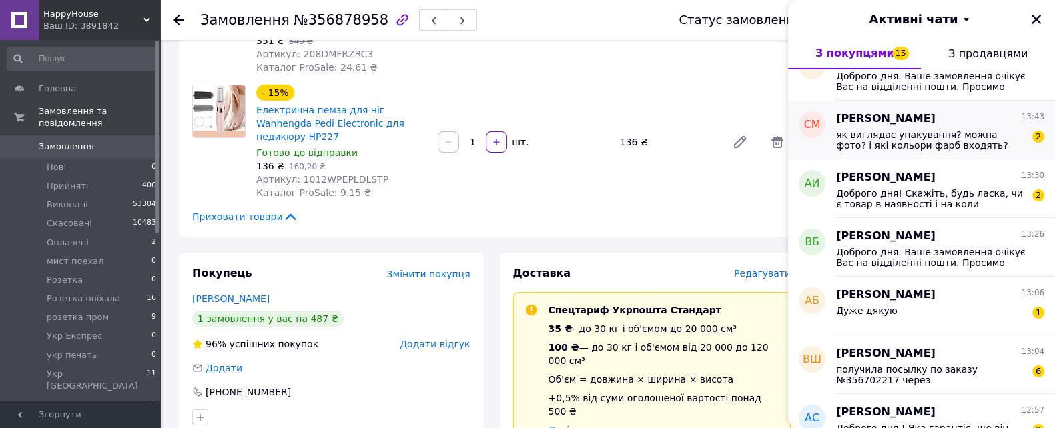
click at [912, 144] on span "як виглядає упакування? можна фото? і які кольори фарб входять?" at bounding box center [930, 139] width 189 height 21
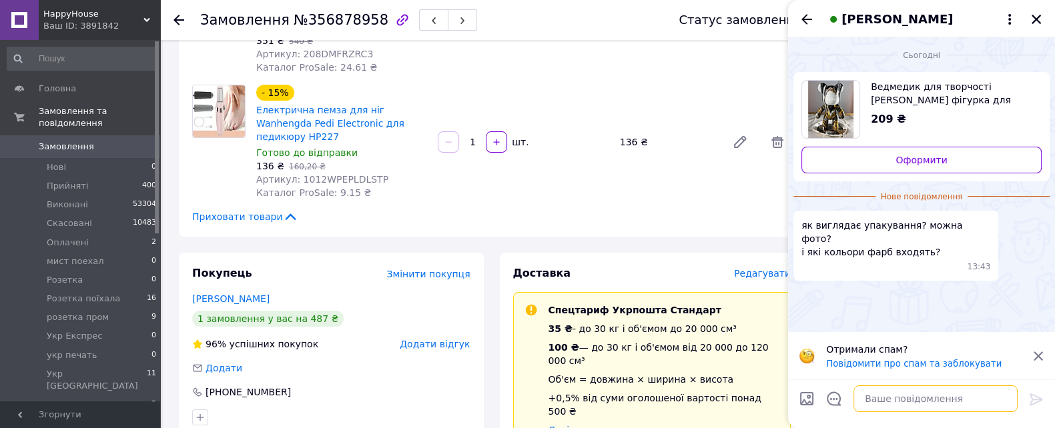
click at [894, 400] on textarea at bounding box center [935, 399] width 164 height 27
type textarea "на жаль фото немає"
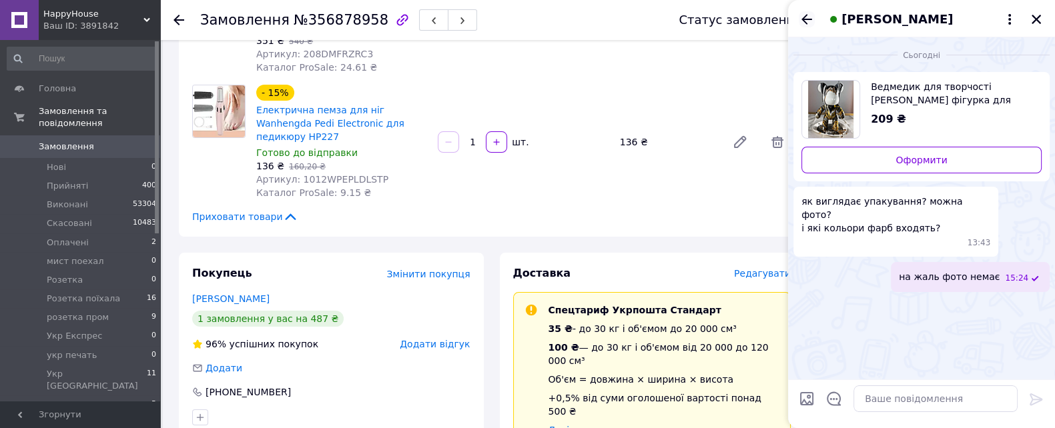
click at [806, 17] on icon "Назад" at bounding box center [806, 19] width 16 height 16
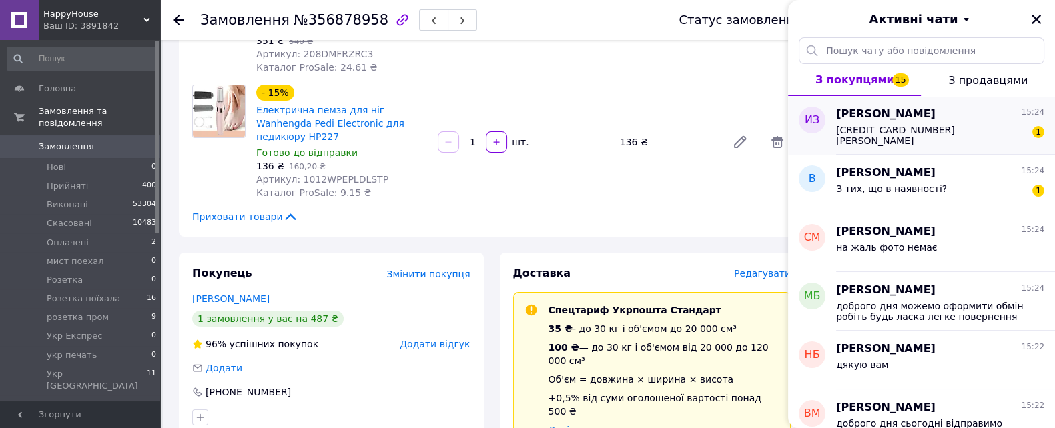
click at [936, 141] on div "5168745125971116 Зенова Ірина" at bounding box center [930, 135] width 189 height 21
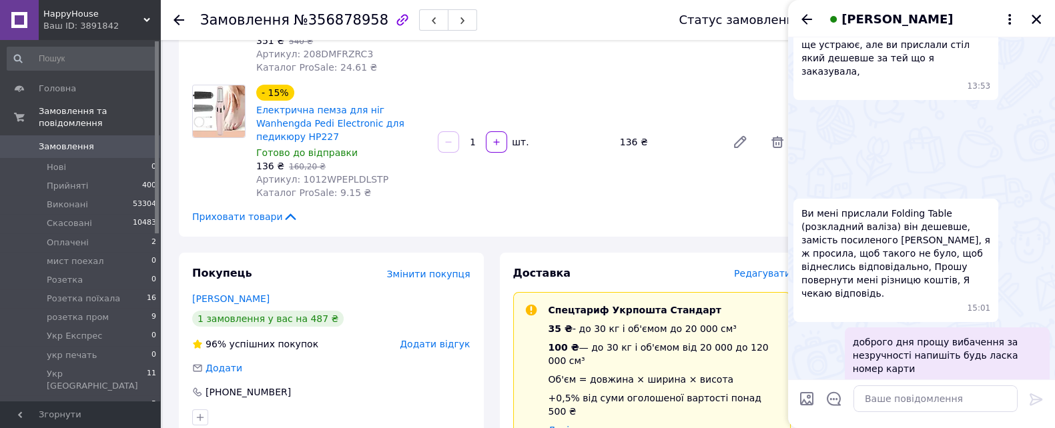
scroll to position [523, 0]
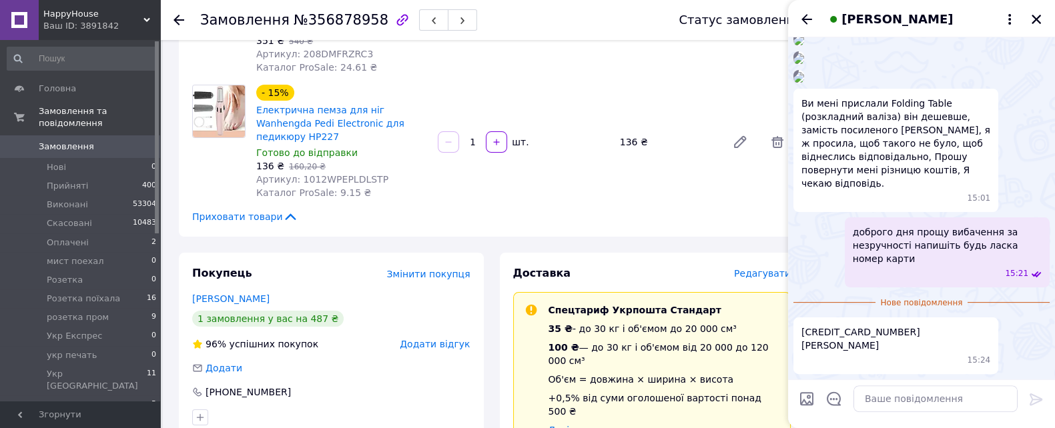
click at [153, 27] on div "Ваш ID: 3891842" at bounding box center [101, 26] width 117 height 12
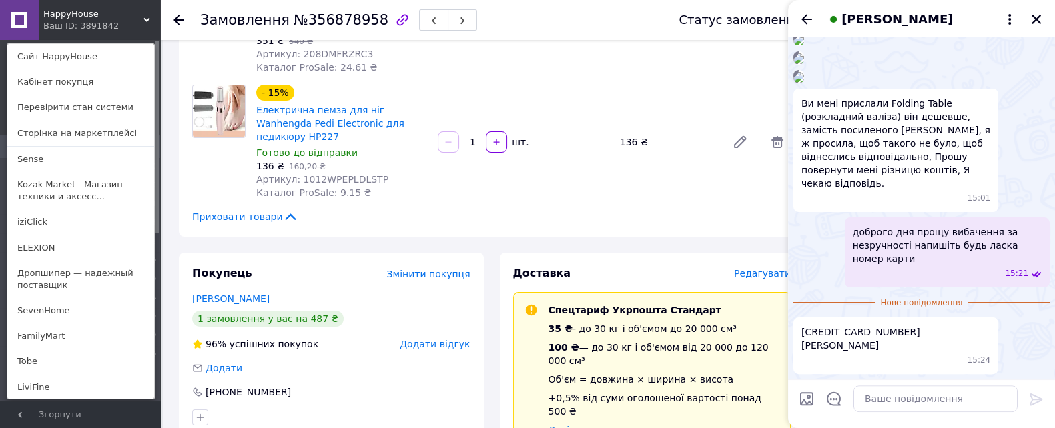
click at [106, 57] on link "Сайт HappyHouse" at bounding box center [80, 56] width 147 height 25
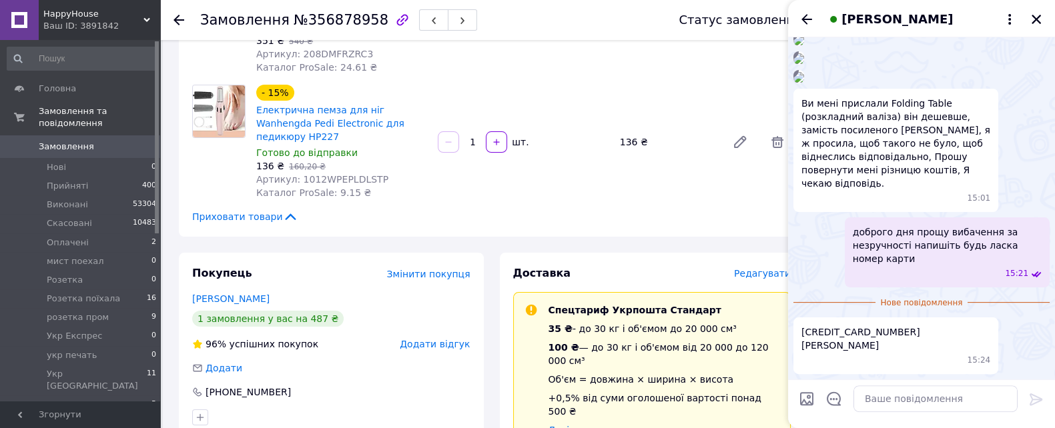
scroll to position [1857, 0]
drag, startPoint x: 946, startPoint y: 360, endPoint x: 804, endPoint y: 353, distance: 142.2
click at [794, 353] on div "5168745125971116 Зенова Ірина 15:24" at bounding box center [895, 345] width 205 height 57
copy span "5168745125971116 Зенова Ірина"
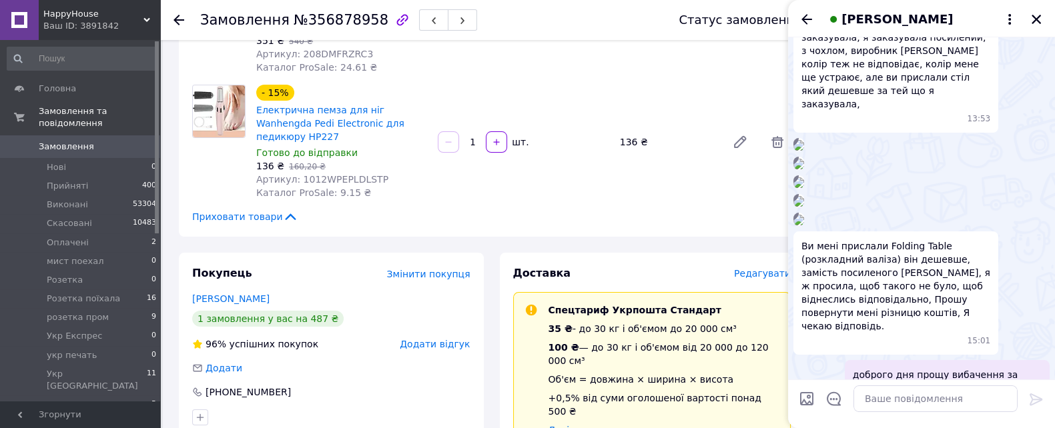
scroll to position [440, 0]
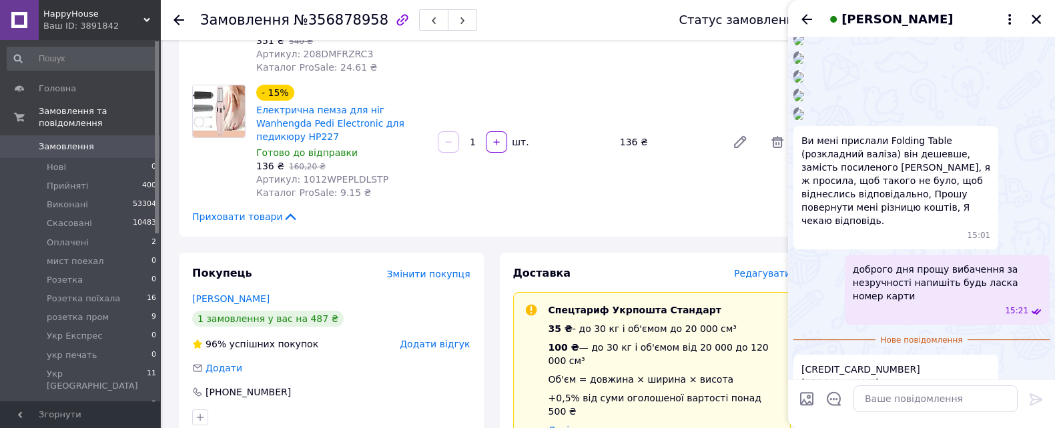
drag, startPoint x: 941, startPoint y: 217, endPoint x: 798, endPoint y: 215, distance: 142.7
copy span "Замовлення № 356002806"
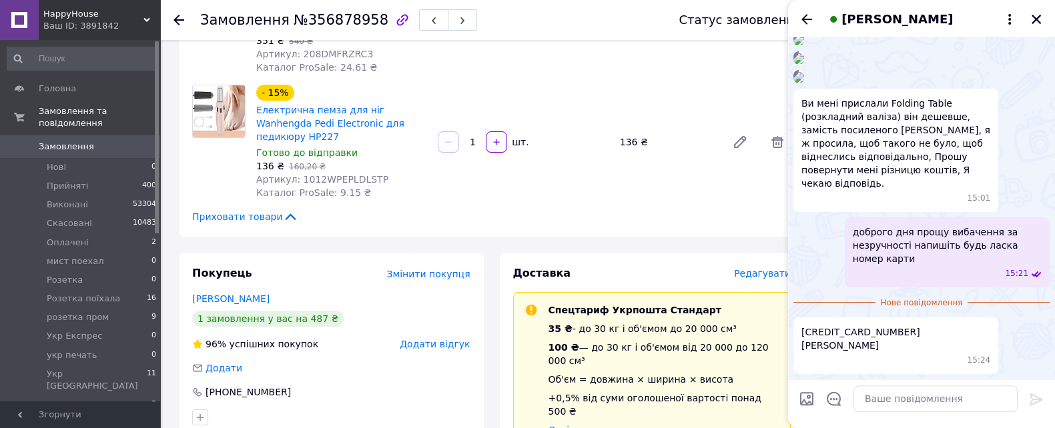
scroll to position [1857, 0]
click at [887, 404] on textarea at bounding box center [935, 399] width 164 height 27
type textarea "подала на виплату"
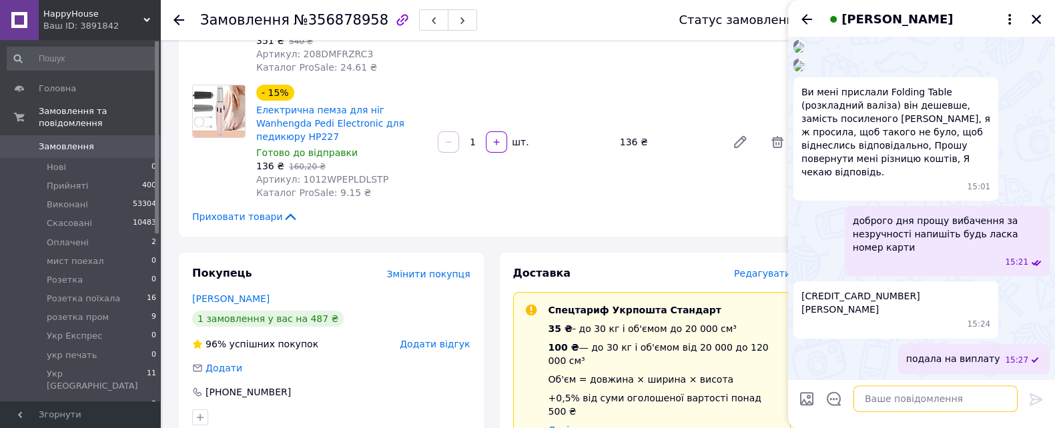
scroll to position [1868, 0]
click at [812, 12] on icon "Назад" at bounding box center [806, 19] width 16 height 16
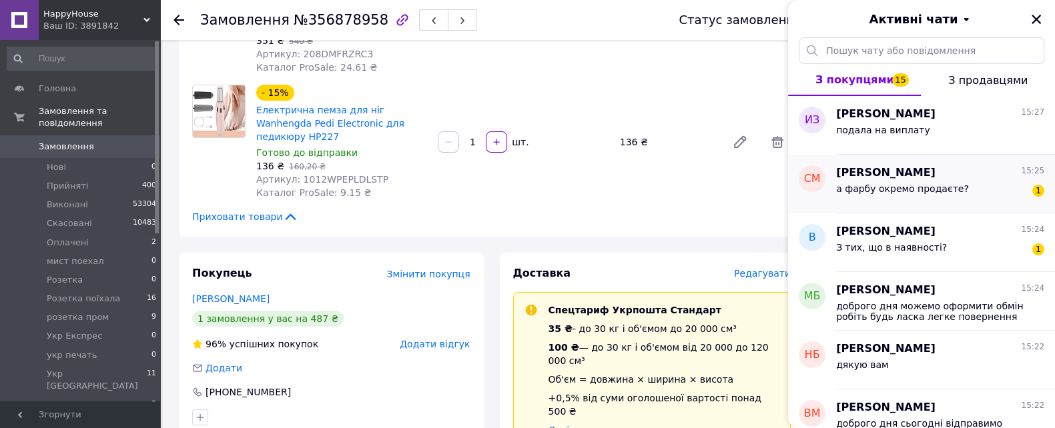
click at [932, 194] on div "а фарбу окремо продаєте?" at bounding box center [902, 192] width 133 height 19
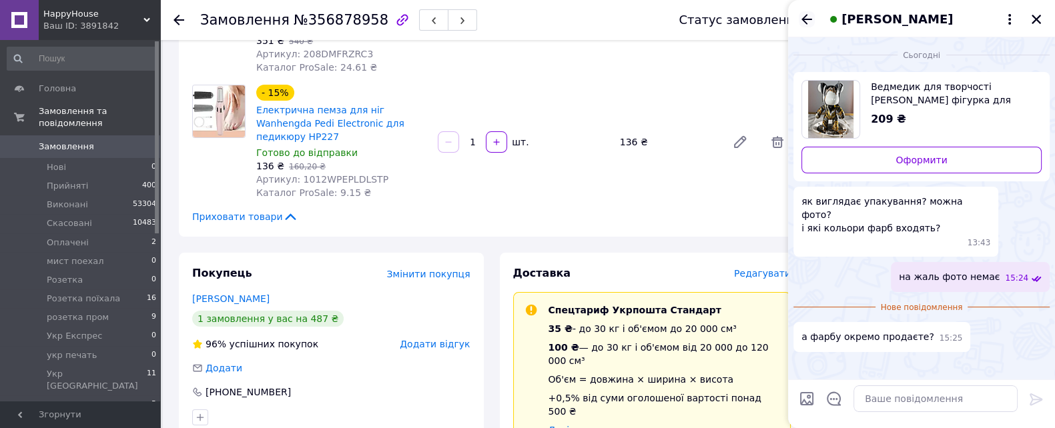
click at [810, 13] on icon "Назад" at bounding box center [806, 19] width 16 height 16
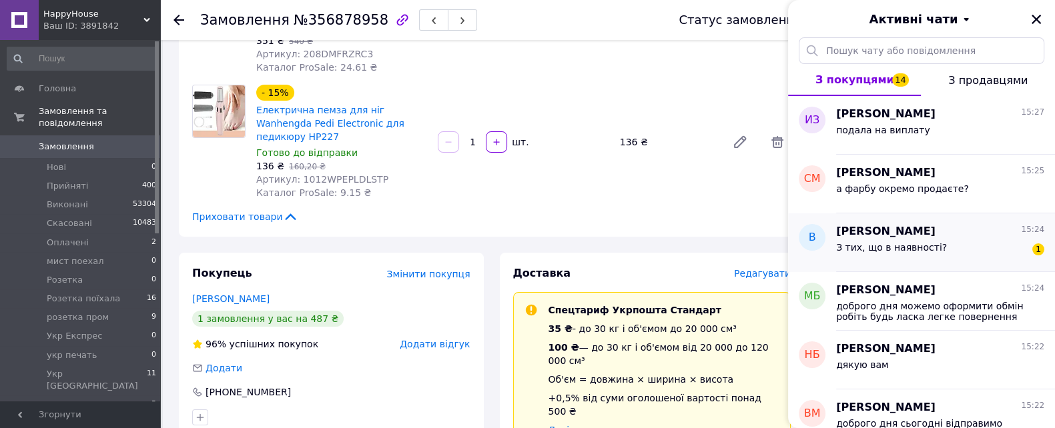
click at [894, 255] on div "З тих, що в наявності?" at bounding box center [891, 251] width 111 height 19
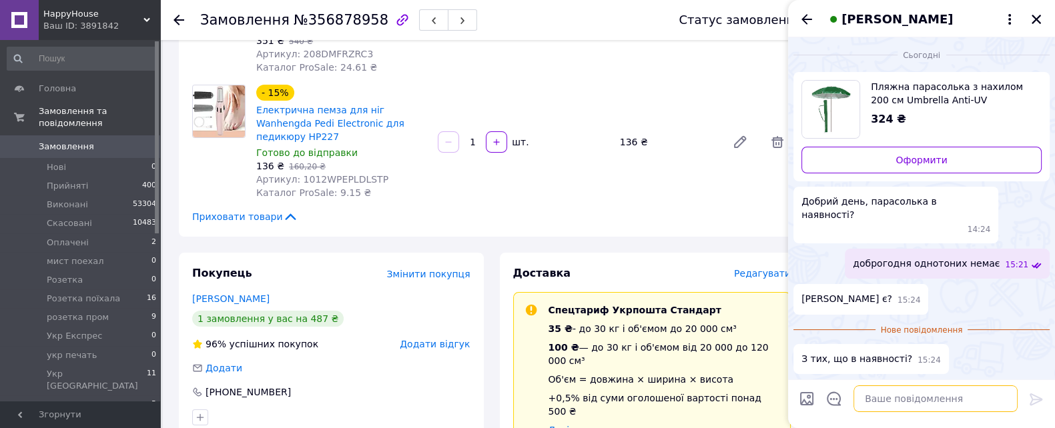
click at [880, 400] on textarea at bounding box center [935, 399] width 164 height 27
type textarea "рибки сині в полоску"
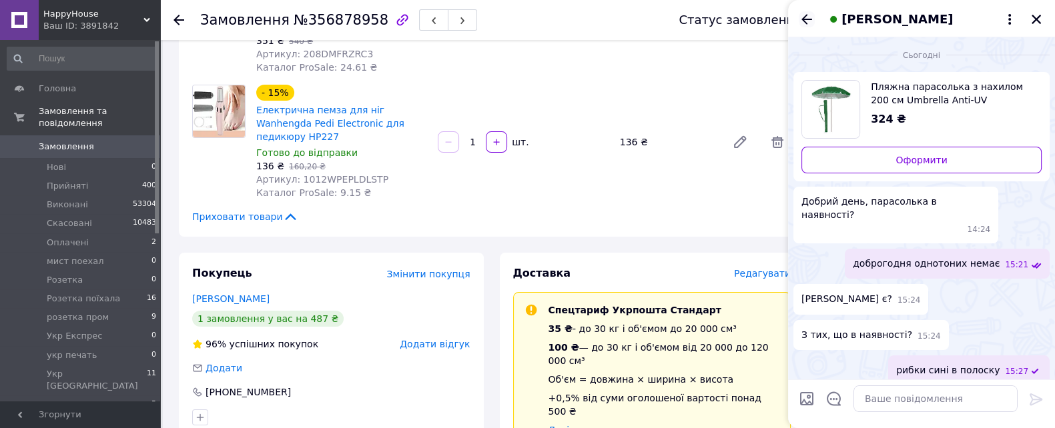
click at [801, 15] on icon "Назад" at bounding box center [806, 19] width 16 height 16
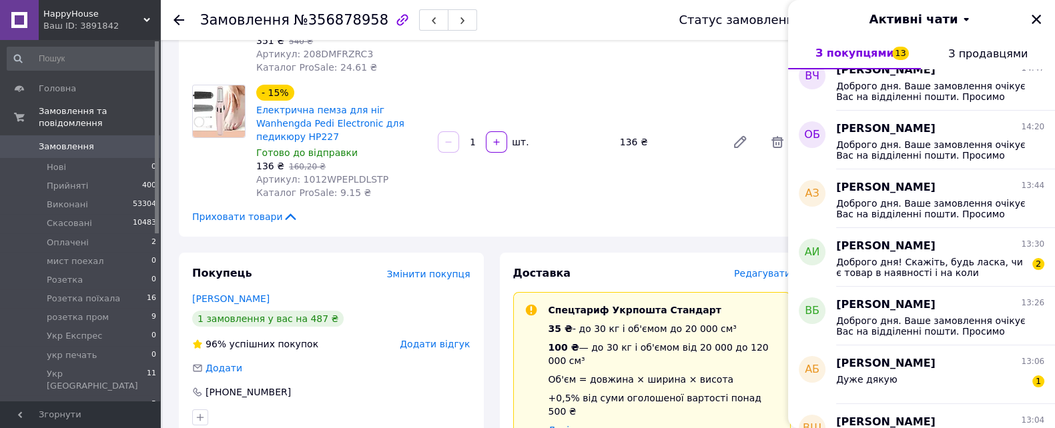
scroll to position [666, 0]
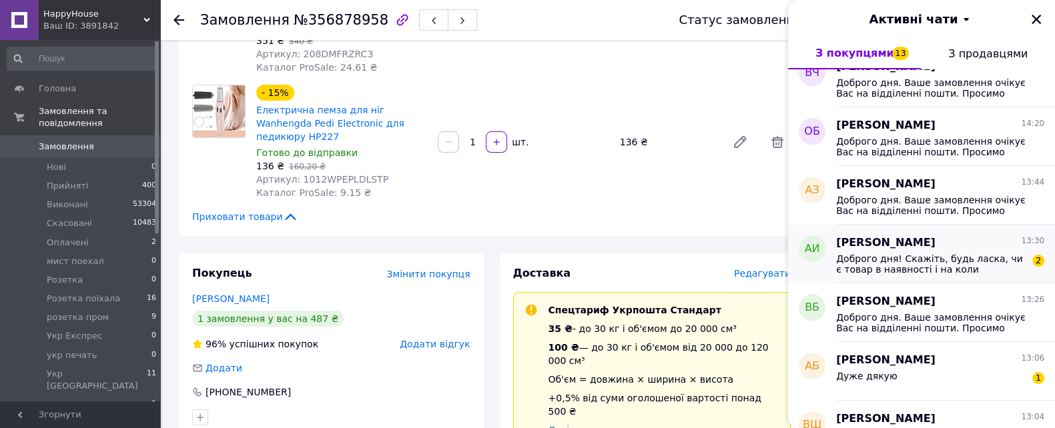
click at [864, 270] on span "Доброго дня! Скажіть, будь ласка, чи є товар в наявності і на коли планується в…" at bounding box center [930, 263] width 189 height 21
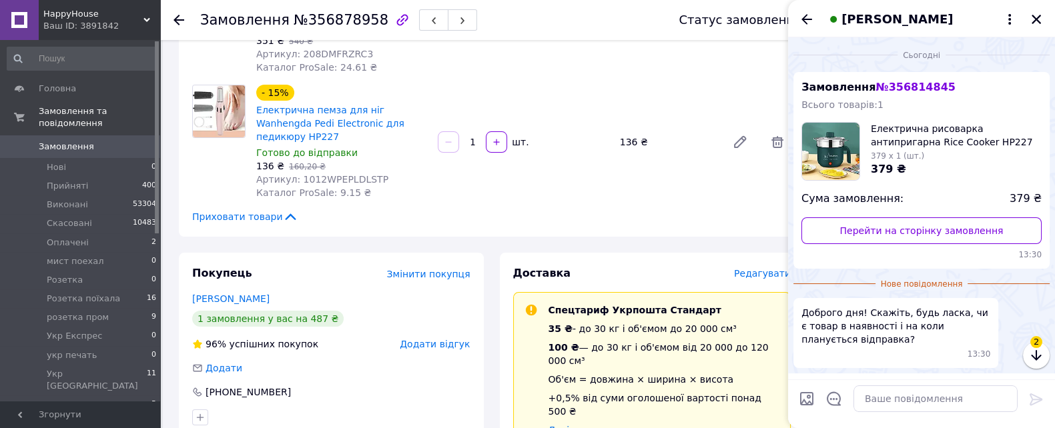
scroll to position [43, 0]
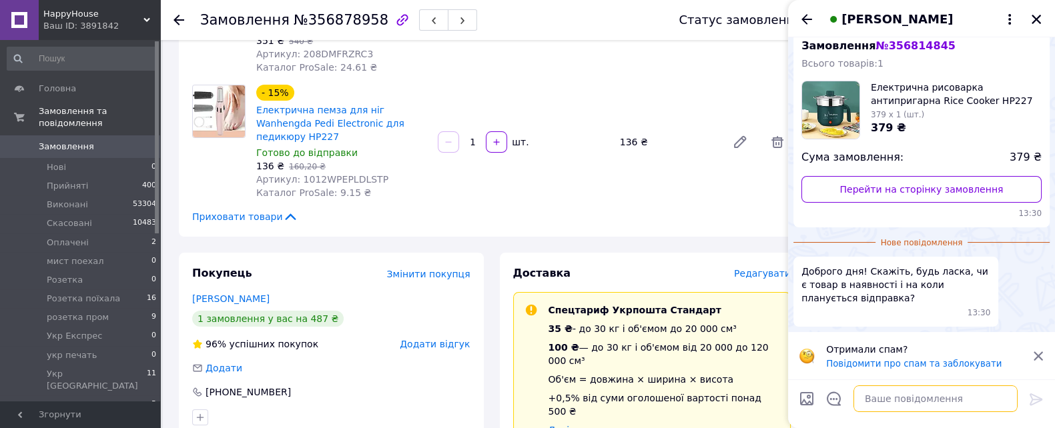
click at [885, 392] on textarea at bounding box center [935, 399] width 164 height 27
type textarea "добого дня так"
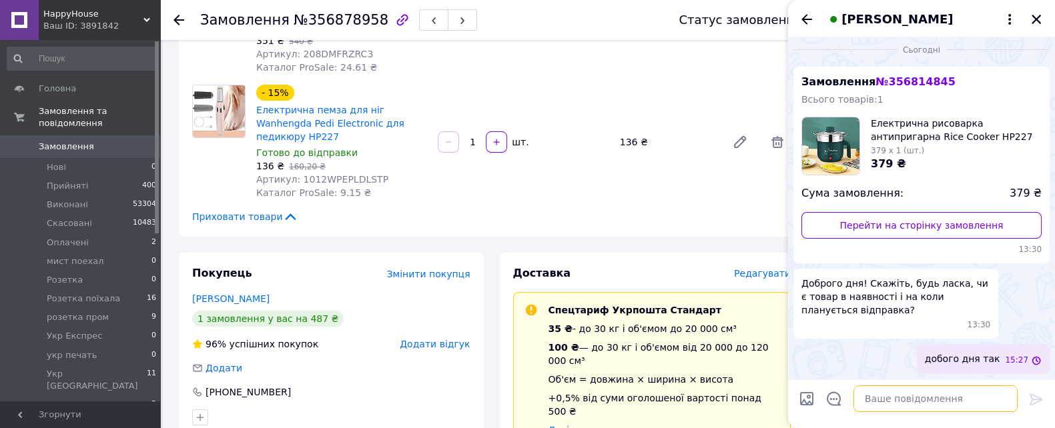
scroll to position [5, 0]
click at [803, 19] on icon "Назад" at bounding box center [806, 19] width 11 height 10
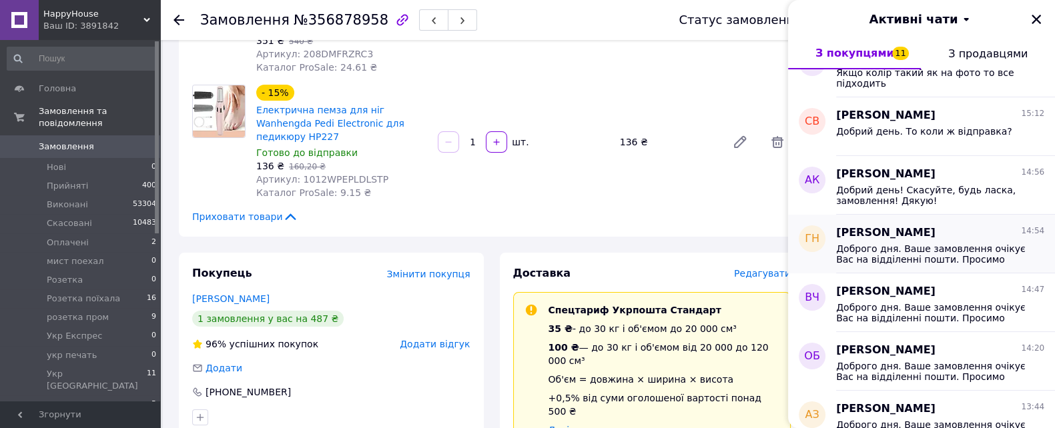
scroll to position [750, 0]
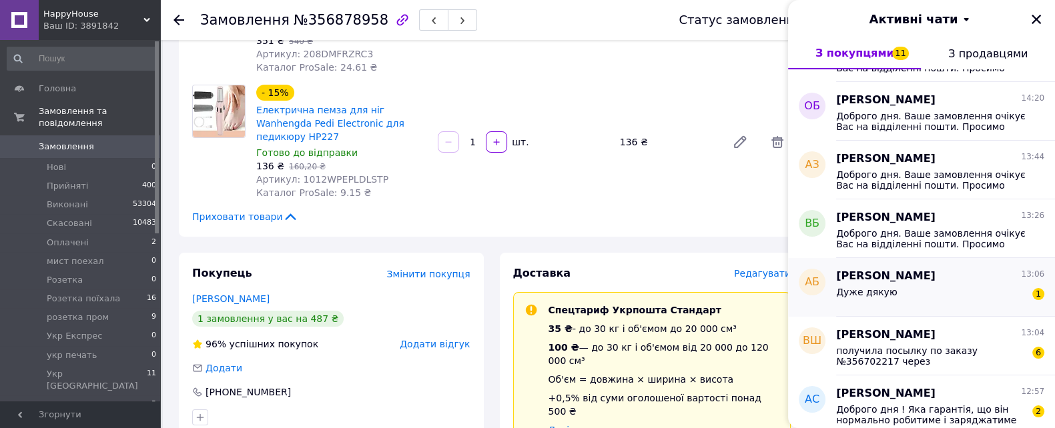
click at [944, 275] on div "Анастасия Бурлак 13:06" at bounding box center [940, 276] width 208 height 15
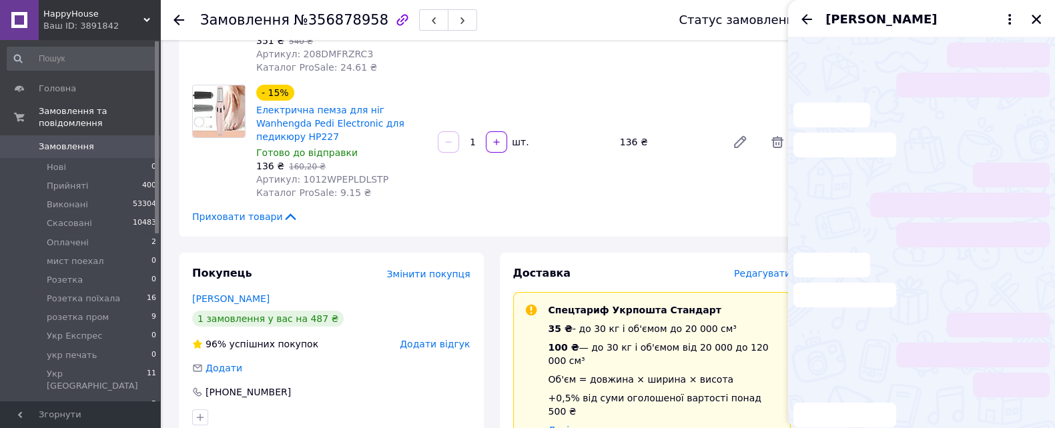
scroll to position [153, 0]
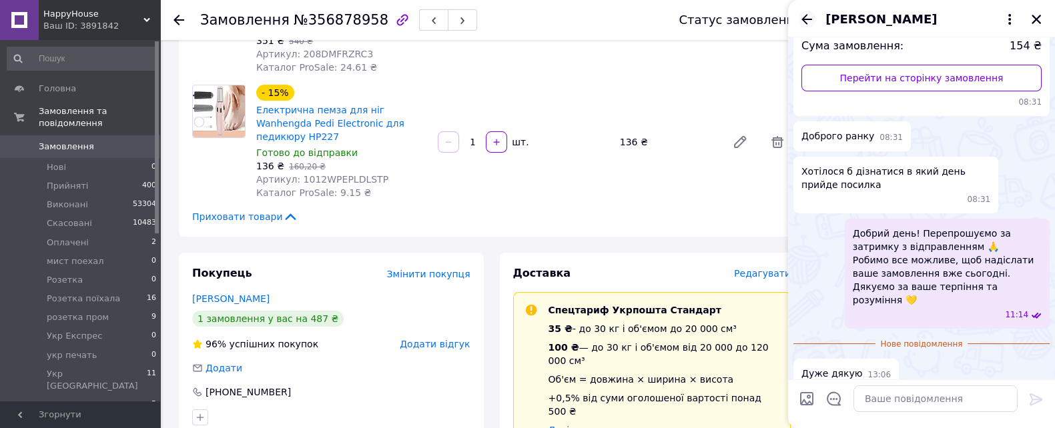
click at [804, 25] on icon "Назад" at bounding box center [806, 19] width 16 height 16
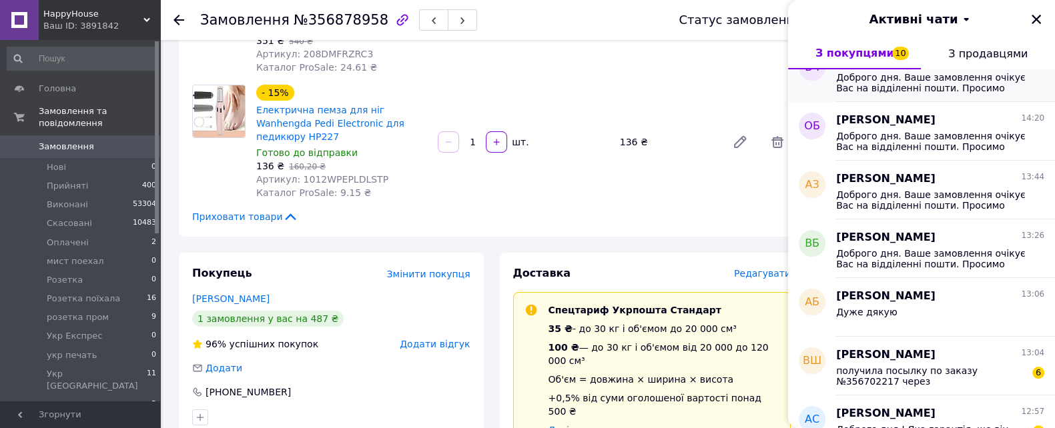
scroll to position [815, 0]
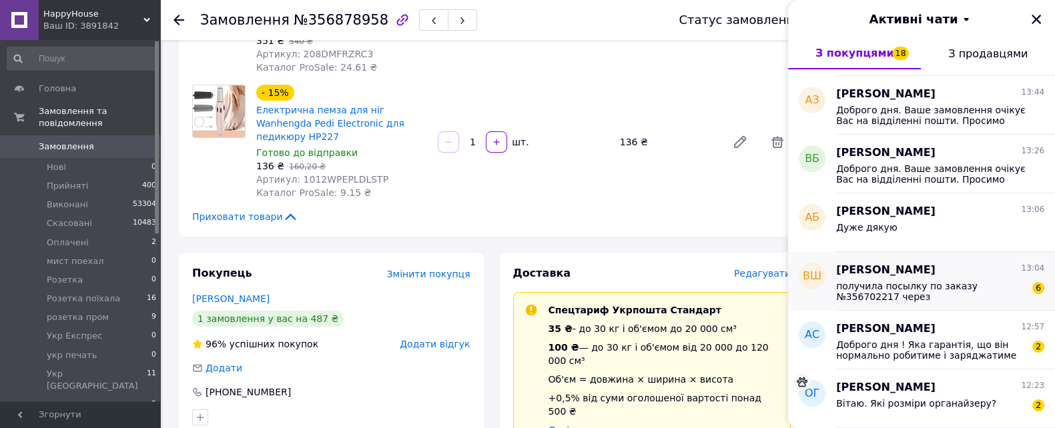
click at [903, 300] on span "получила посылку по заказу №356702217 через Новую почту. При вскрытии упаковки …" at bounding box center [930, 291] width 189 height 21
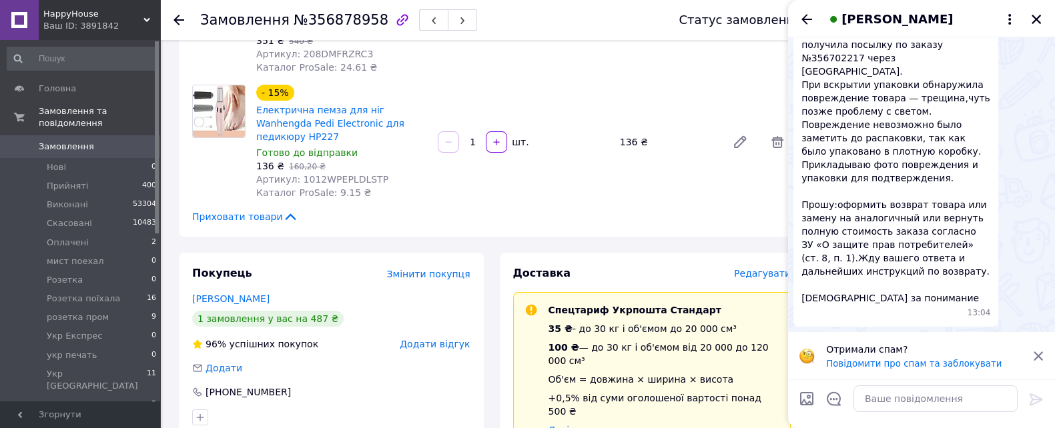
scroll to position [917, 0]
click at [885, 398] on textarea at bounding box center [935, 399] width 164 height 27
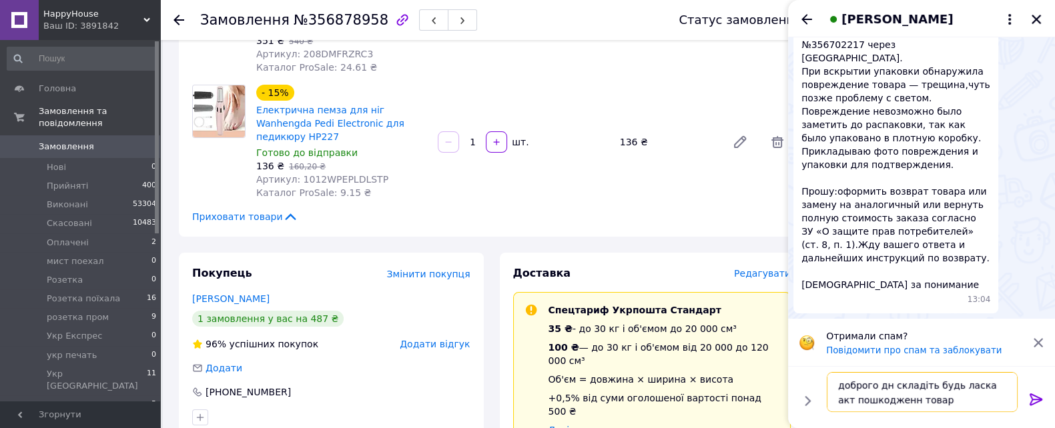
type textarea "доброго дн складіть будь ласка акт пошкодженн товару"
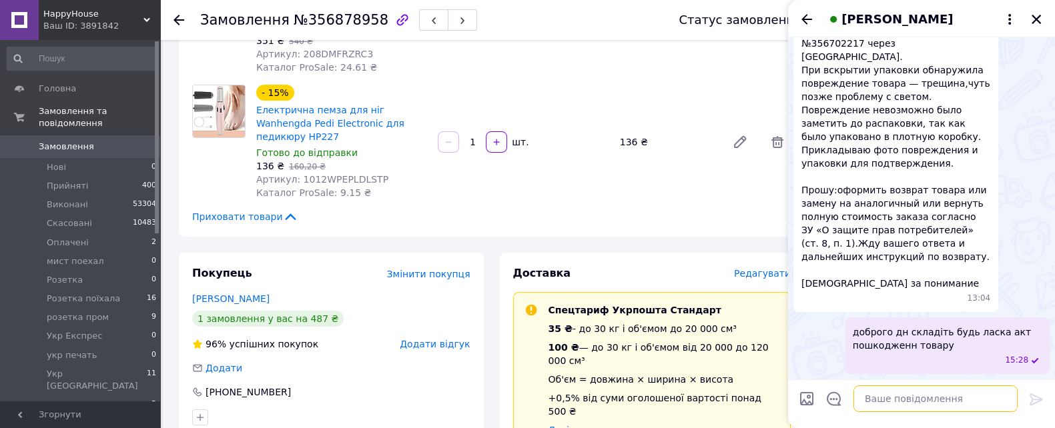
scroll to position [950, 0]
click at [804, 399] on input "Завантажити файли" at bounding box center [806, 399] width 16 height 16
type input "C:\fakepath\акт пошкодження.png"
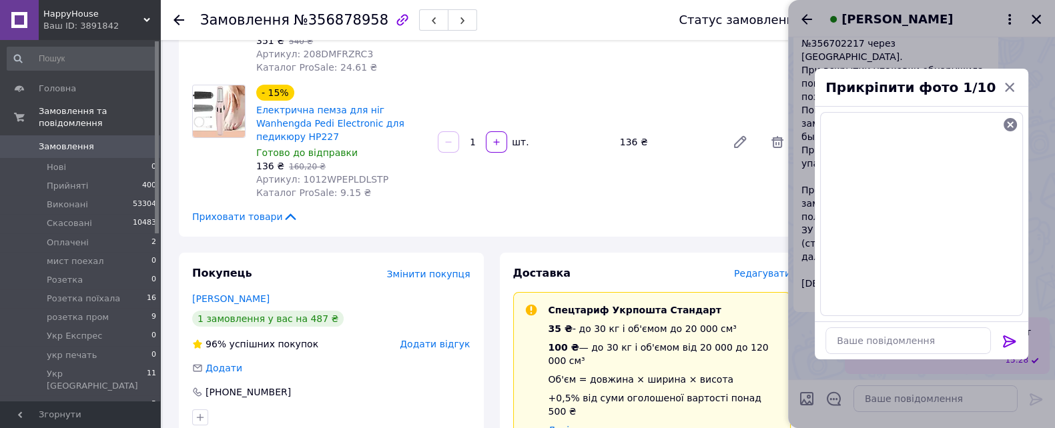
click at [1011, 344] on icon at bounding box center [1009, 341] width 16 height 16
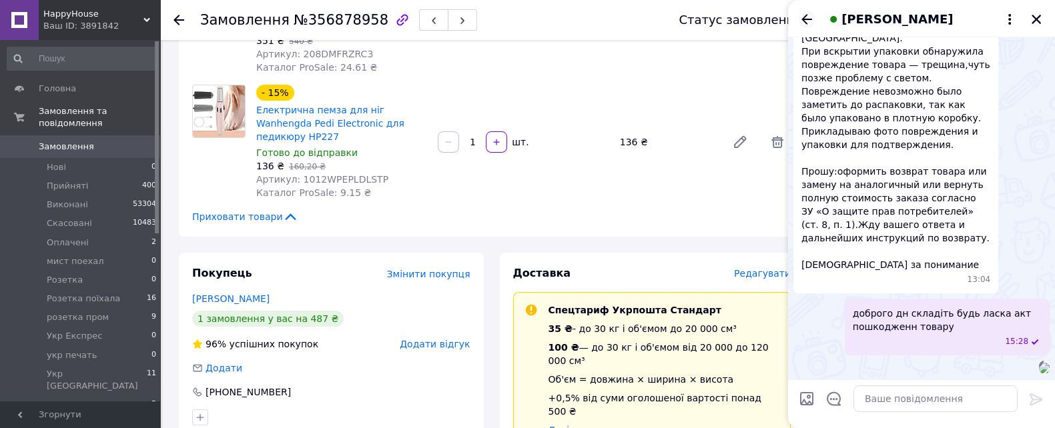
click at [812, 21] on icon "Назад" at bounding box center [806, 19] width 16 height 16
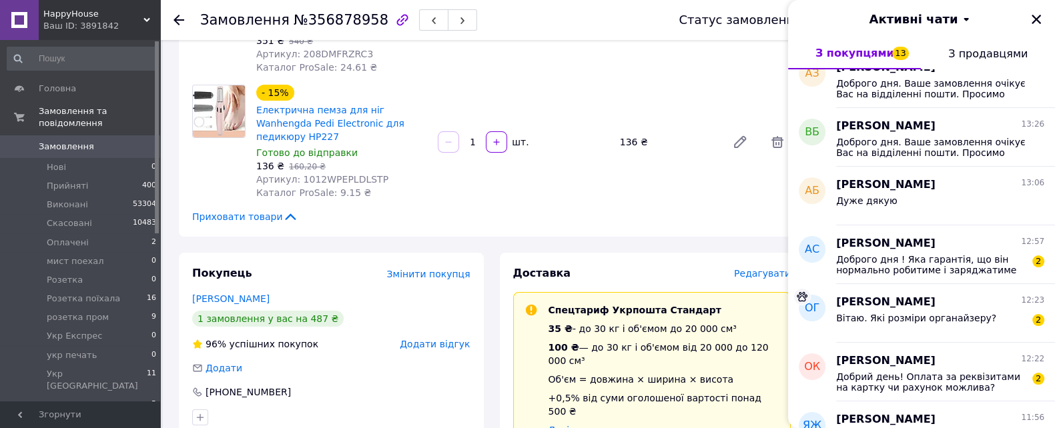
scroll to position [917, 0]
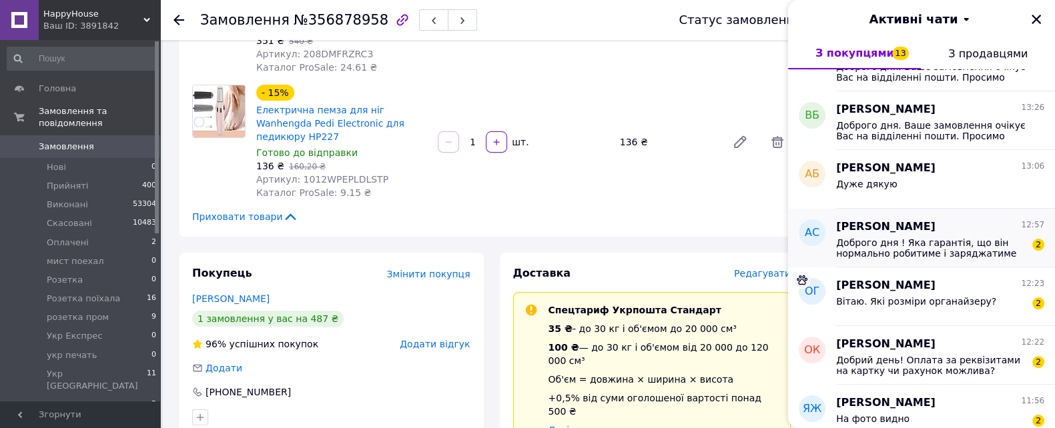
click at [904, 251] on span "Доброго дня ! Яка гарантія, що він нормально робитиме і заряджатиме автомобільн…" at bounding box center [930, 247] width 189 height 21
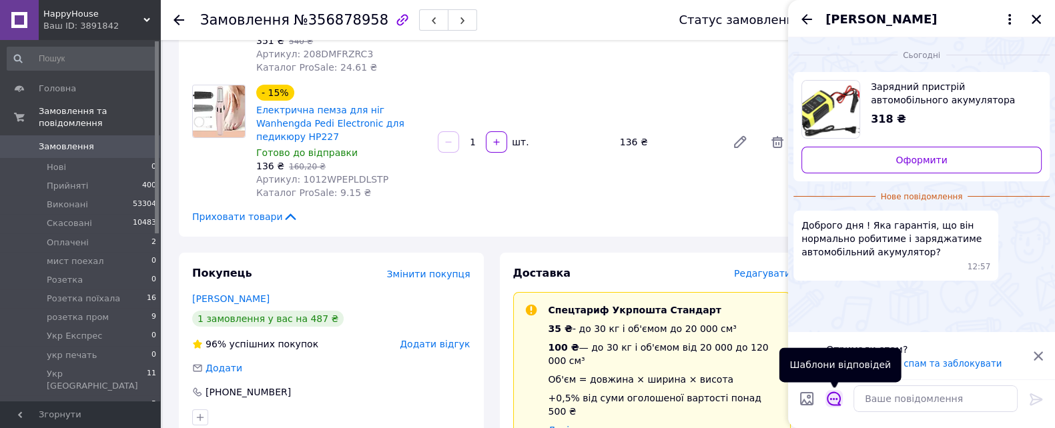
click at [838, 396] on icon "Відкрити шаблони відповідей" at bounding box center [833, 399] width 15 height 15
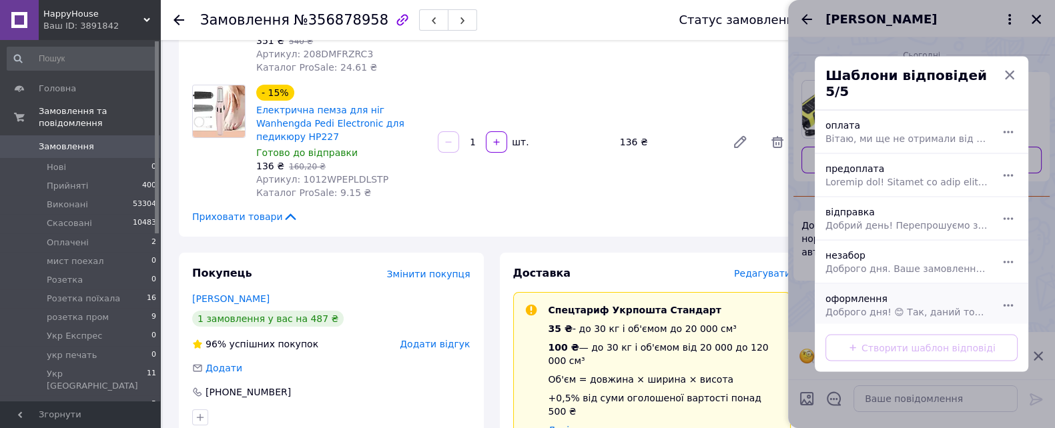
click at [884, 293] on div "оформлення Доброго дня! 😊 Так, даний товар є в наявності. Залишайте, будь ласка…" at bounding box center [906, 305] width 173 height 37
type textarea "Доброго дня! 😊 Так, даний товар є в наявності. Залишайте, будь ласка, замовленн…"
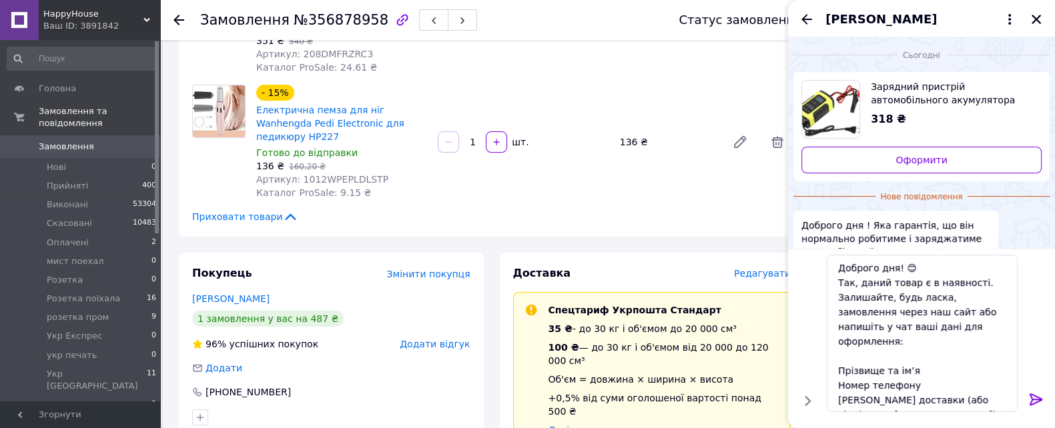
click at [1039, 398] on icon at bounding box center [1035, 400] width 13 height 12
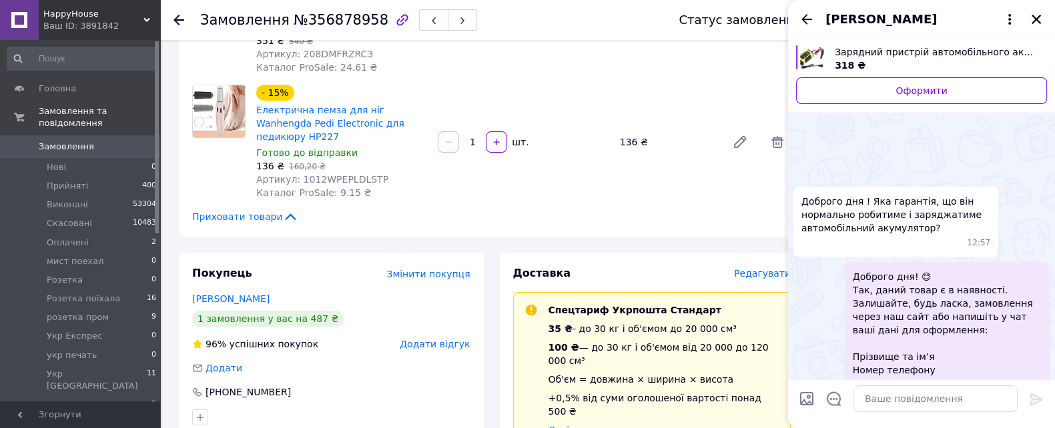
scroll to position [64, 0]
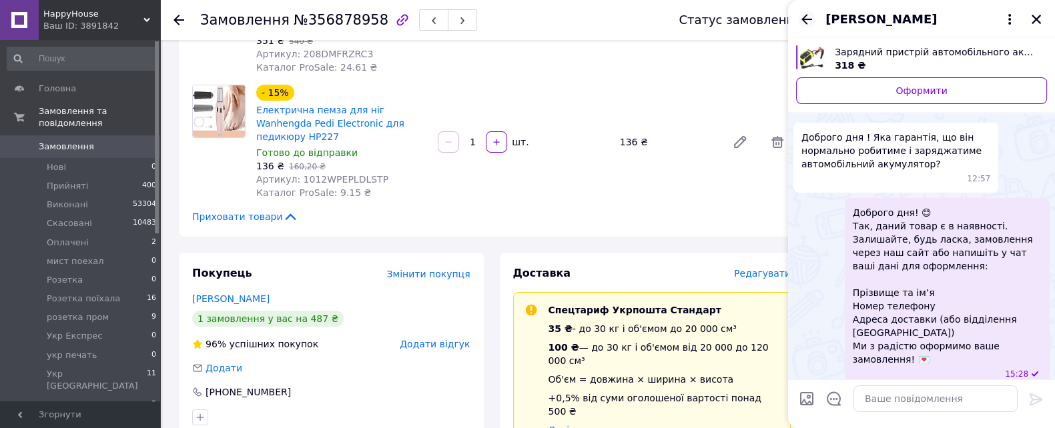
click at [813, 23] on icon "Назад" at bounding box center [806, 19] width 16 height 16
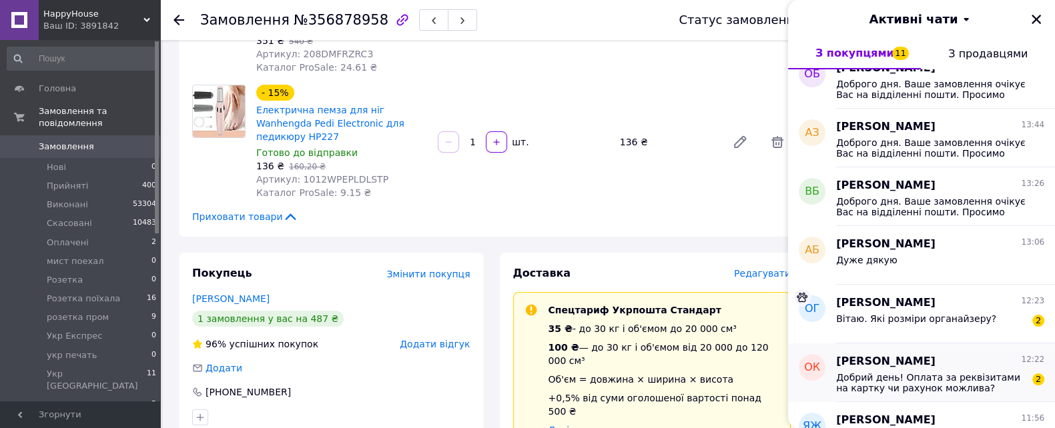
scroll to position [917, 0]
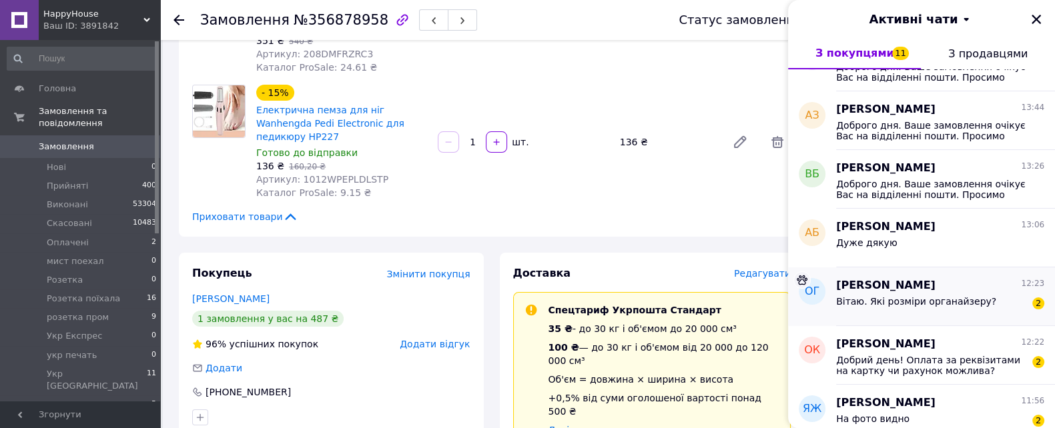
click at [923, 307] on div "Вітаю. Які розміри органайзеру?" at bounding box center [916, 305] width 160 height 19
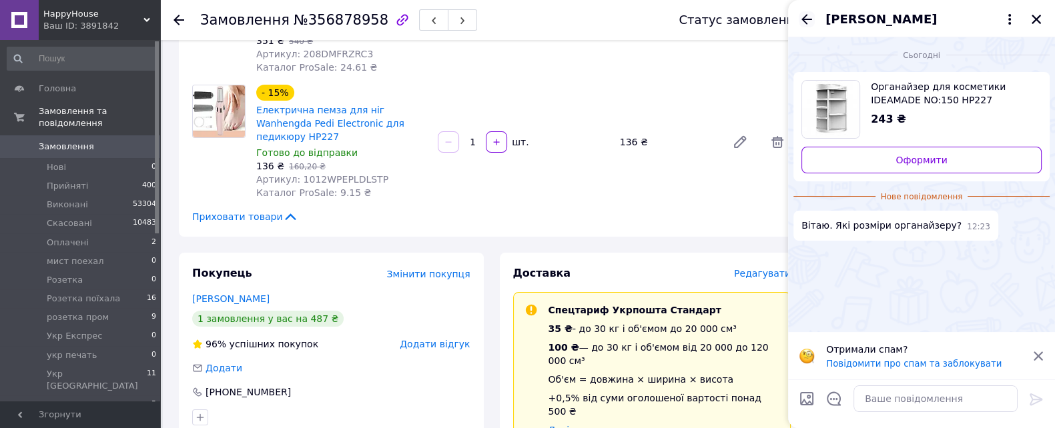
click at [811, 15] on icon "Назад" at bounding box center [806, 19] width 16 height 16
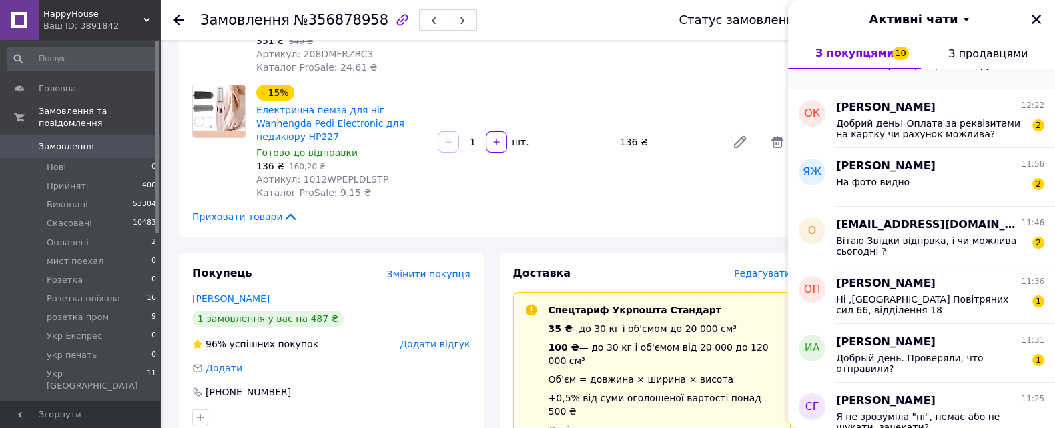
scroll to position [1167, 0]
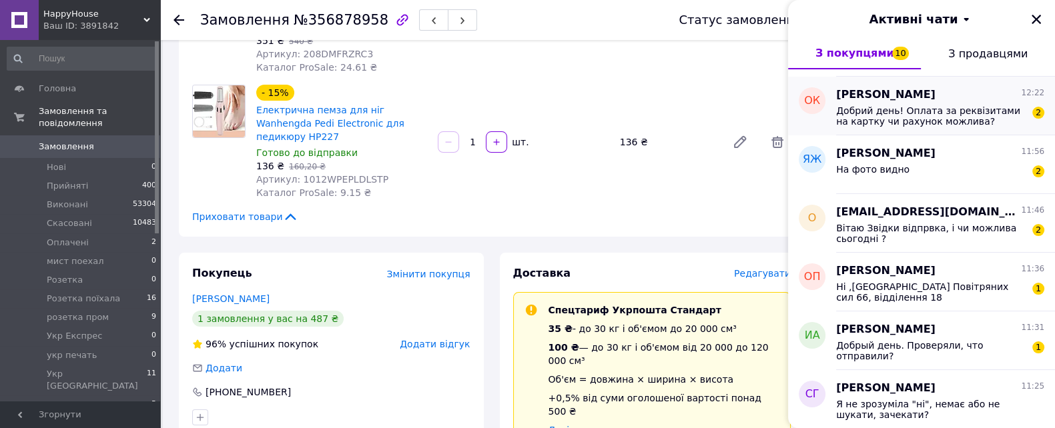
click at [886, 118] on span "Добрий день! Оплата за реквізитами на картку чи рахунок можлива?" at bounding box center [930, 115] width 189 height 21
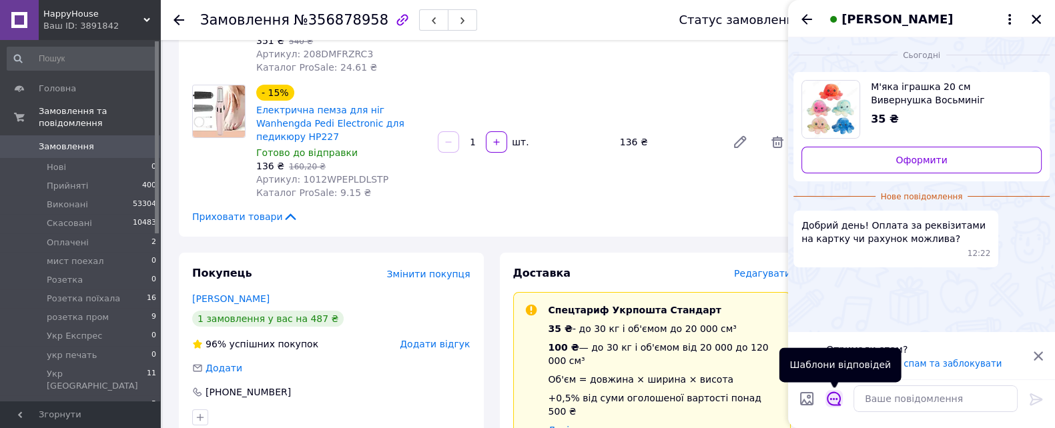
click at [834, 400] on icon "Відкрити шаблони відповідей" at bounding box center [833, 399] width 15 height 15
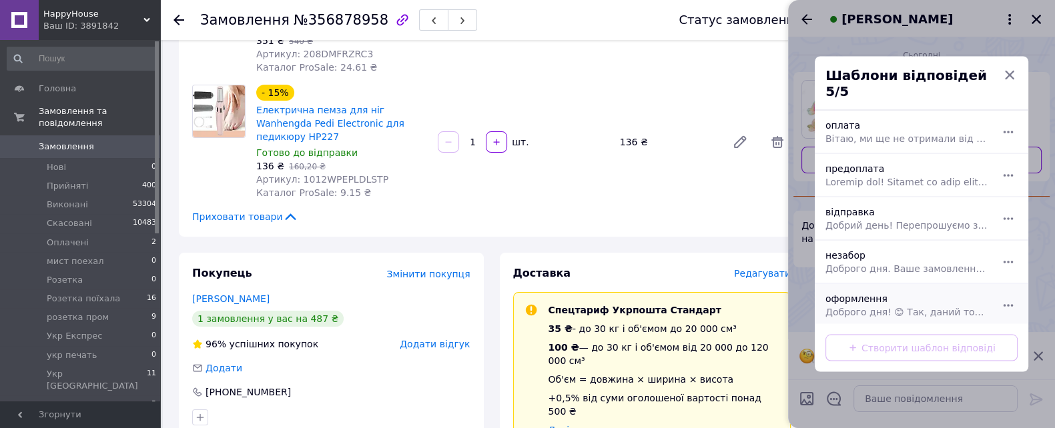
click at [919, 305] on span "Доброго дня! 😊 Так, даний товар є в наявності. Залишайте, будь ласка, замовленн…" at bounding box center [906, 311] width 163 height 13
type textarea "Доброго дня! 😊 Так, даний товар є в наявності. Залишайте, будь ласка, замовленн…"
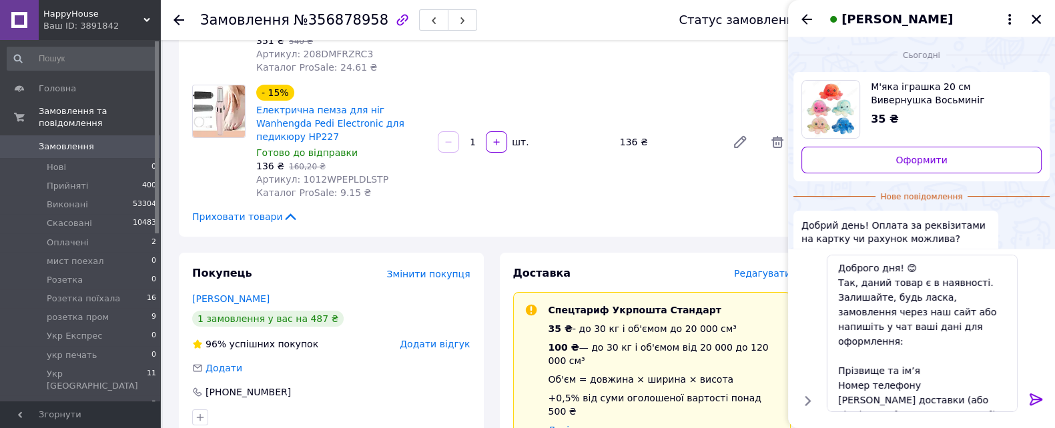
click at [1033, 402] on icon at bounding box center [1036, 400] width 16 height 16
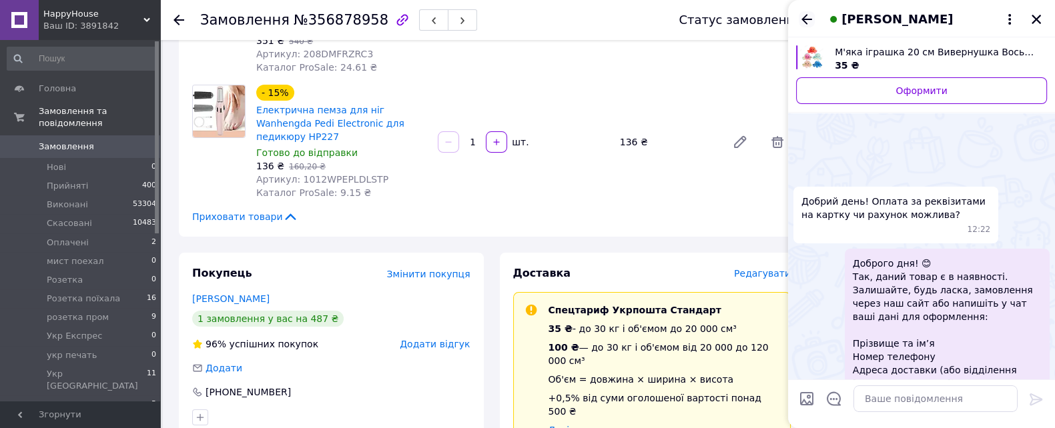
scroll to position [51, 0]
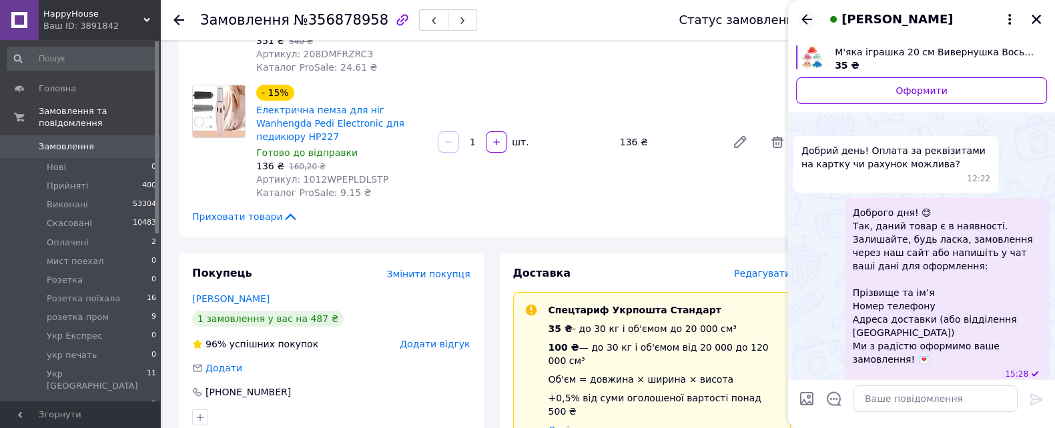
click at [811, 19] on icon "Назад" at bounding box center [806, 19] width 11 height 10
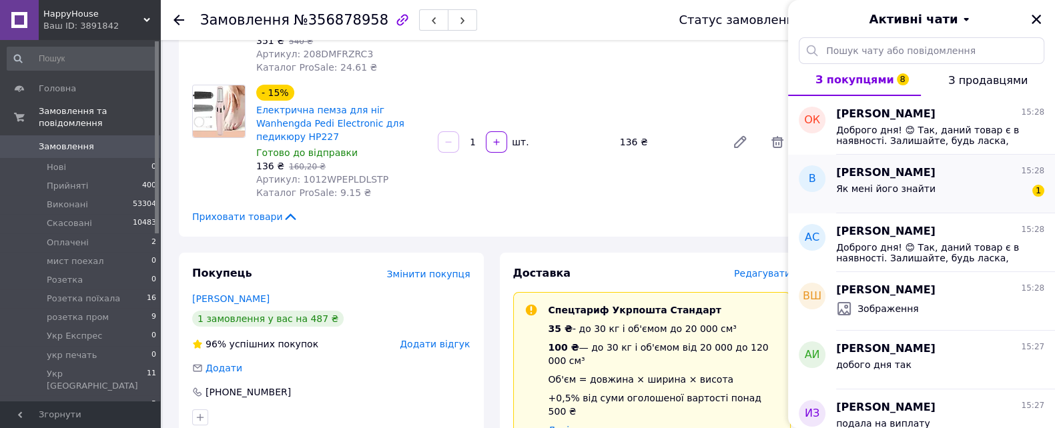
click at [948, 198] on div "Як мені його знайти 1" at bounding box center [940, 191] width 208 height 21
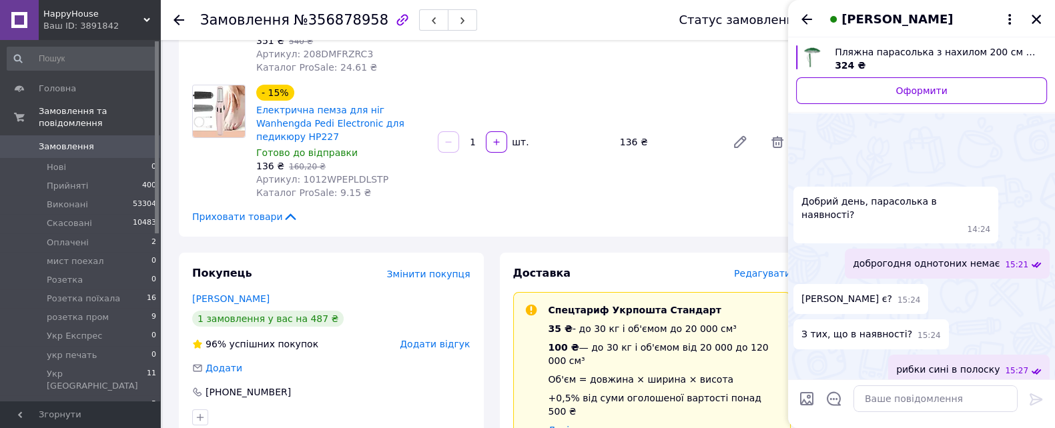
scroll to position [57, 0]
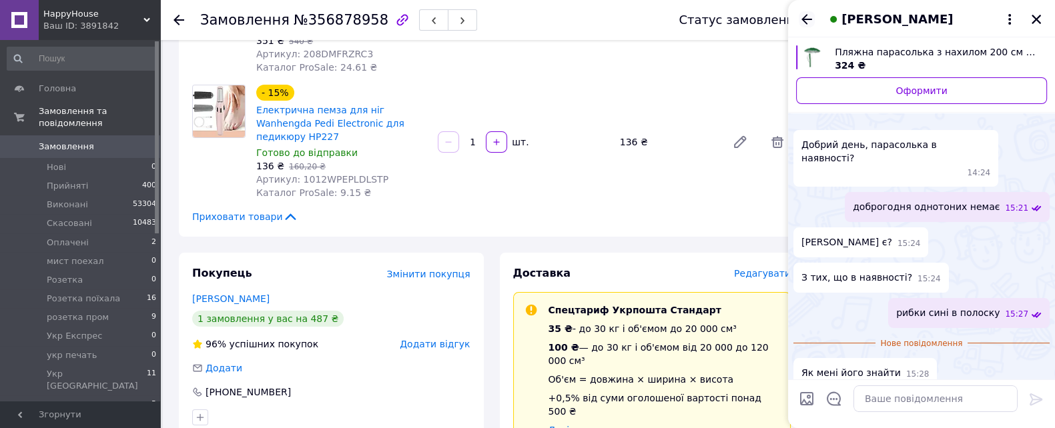
click at [804, 18] on icon "Назад" at bounding box center [806, 19] width 16 height 16
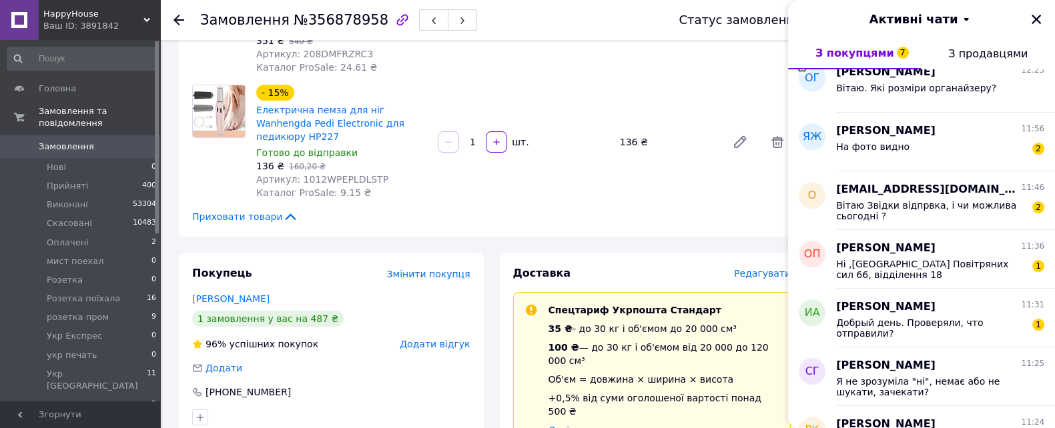
scroll to position [1167, 0]
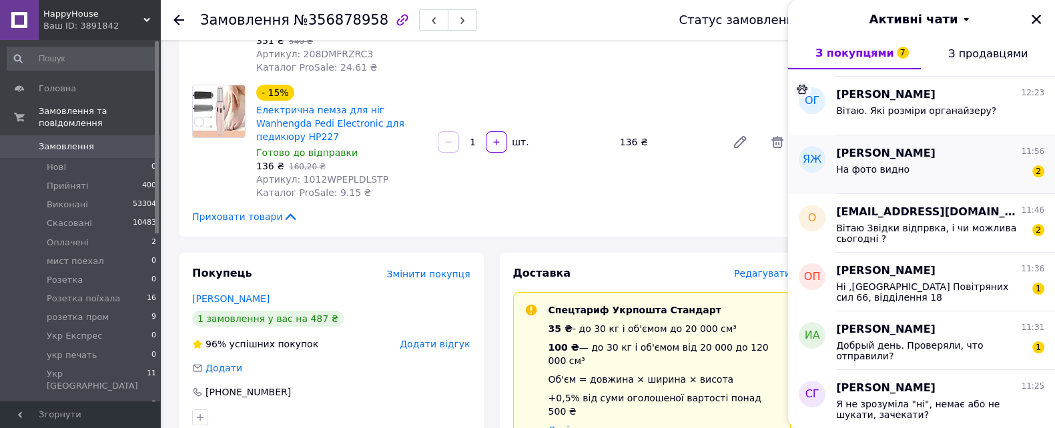
click at [918, 171] on div "На фото видно 2" at bounding box center [940, 171] width 208 height 21
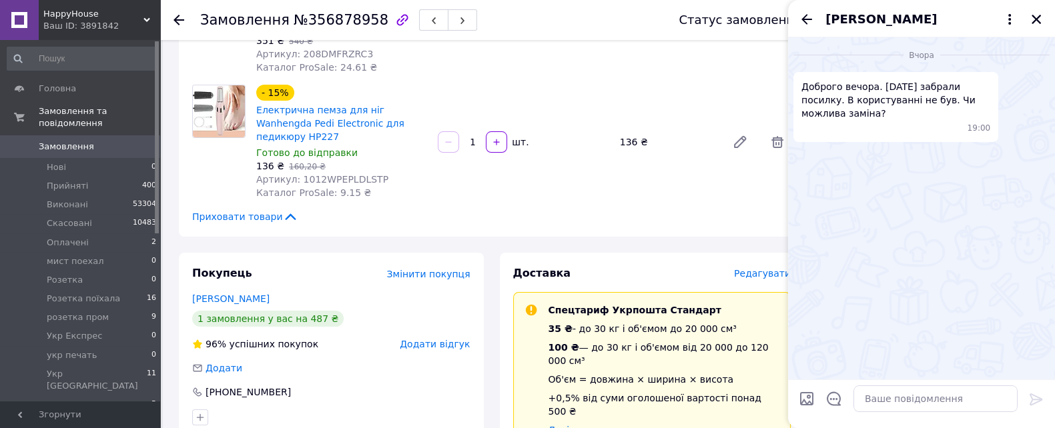
scroll to position [406, 0]
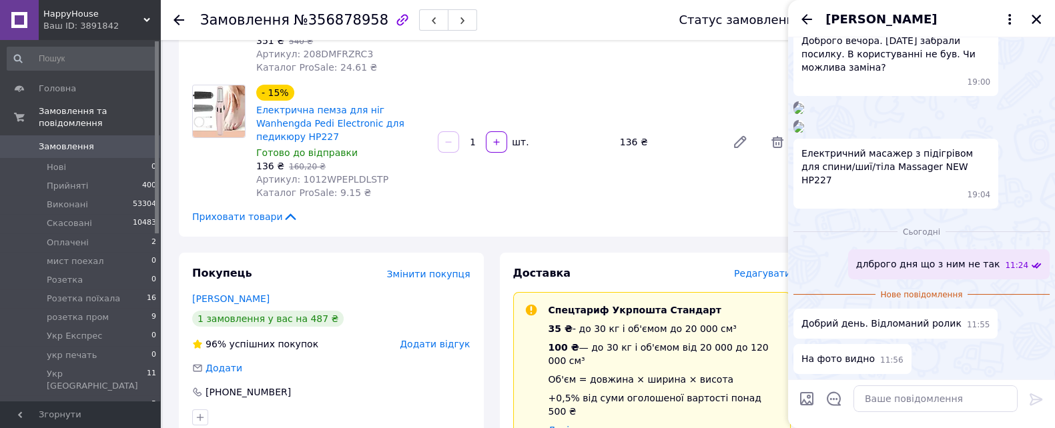
click at [804, 401] on input "Завантажити файли" at bounding box center [806, 399] width 16 height 16
type input "C:\fakepath\акт пошкодження.png"
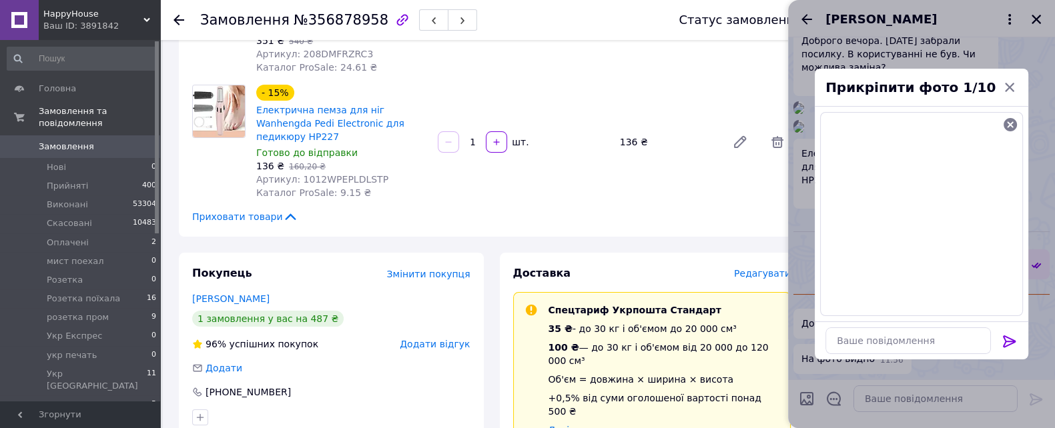
click at [1004, 344] on icon at bounding box center [1009, 341] width 16 height 16
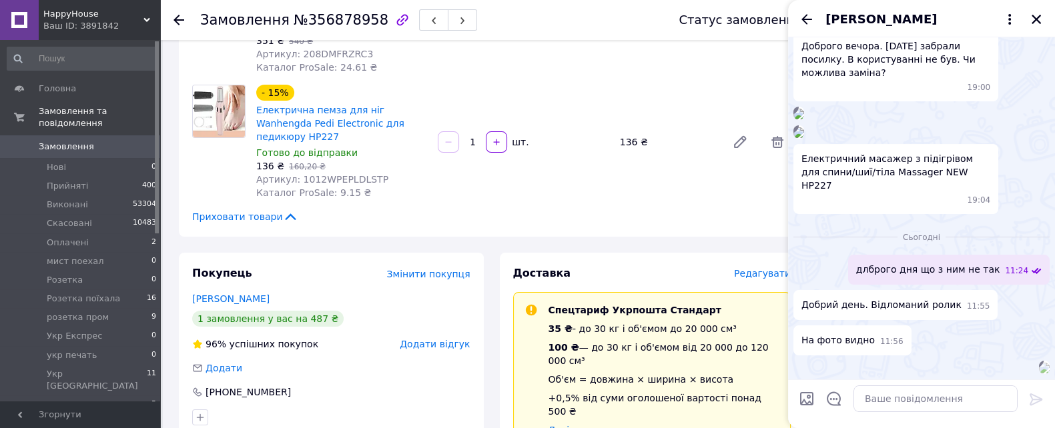
scroll to position [504, 0]
click at [802, 20] on icon "Назад" at bounding box center [806, 19] width 11 height 10
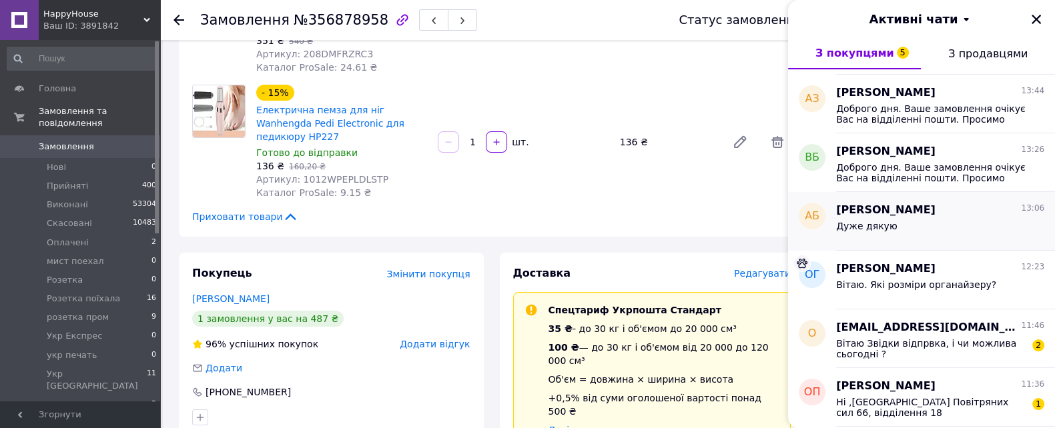
scroll to position [1083, 0]
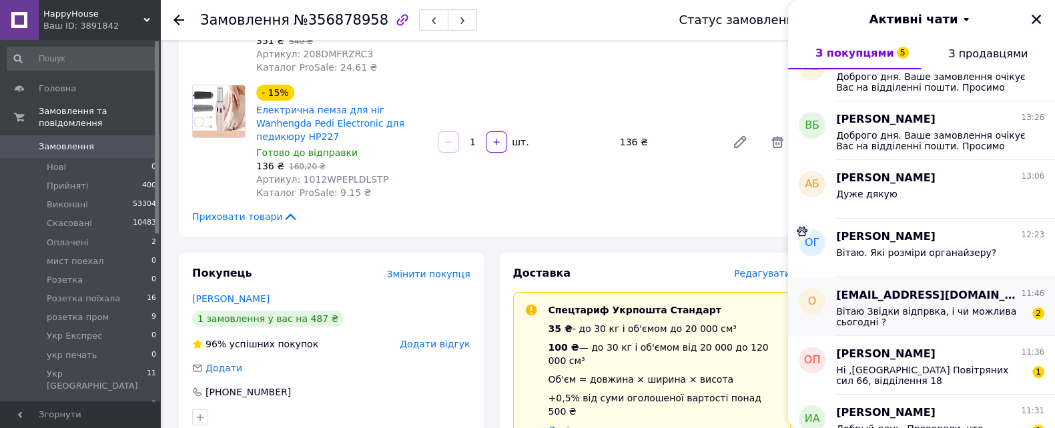
click at [956, 315] on span "Вітаю Звідки відпрвка, і чи можлива сьогодні ?" at bounding box center [930, 316] width 189 height 21
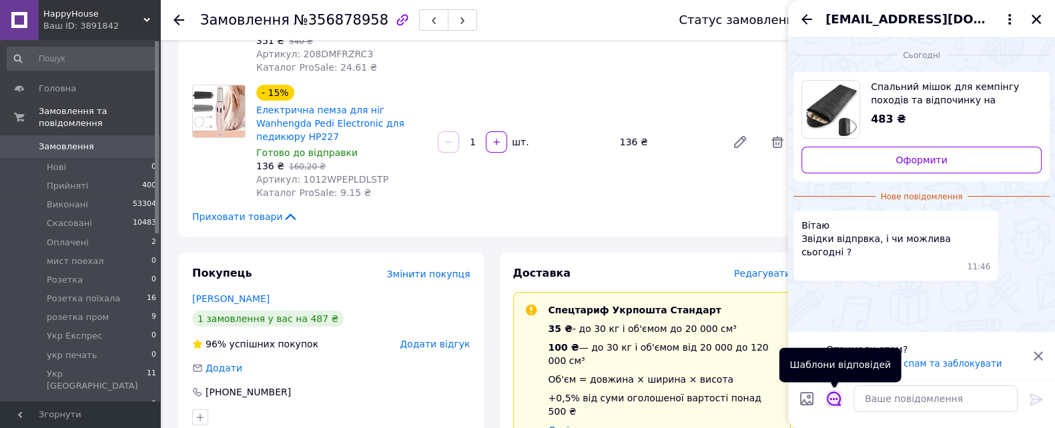
click at [838, 395] on icon "Відкрити шаблони відповідей" at bounding box center [833, 399] width 15 height 15
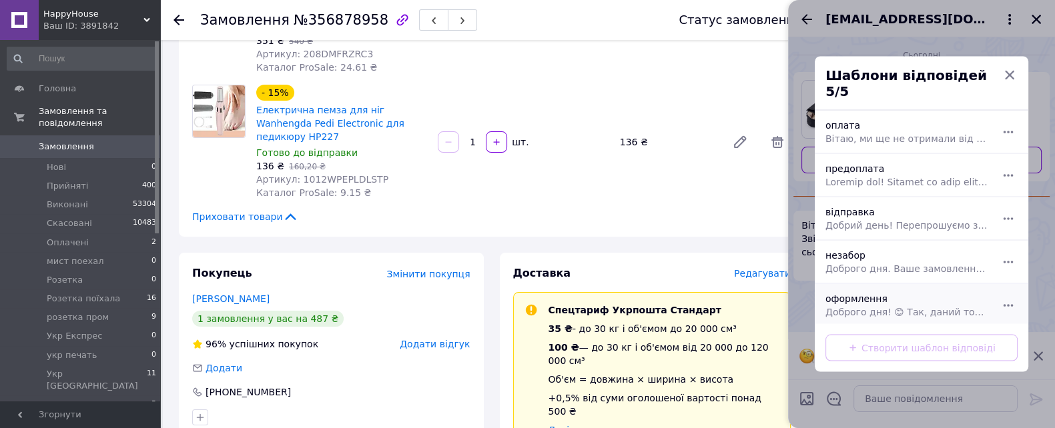
click at [898, 292] on div "оформлення Доброго дня! 😊 Так, даний товар є в наявності. Залишайте, будь ласка…" at bounding box center [906, 305] width 173 height 37
type textarea "Доброго дня! 😊 Так, даний товар є в наявності. Залишайте, будь ласка, замовленн…"
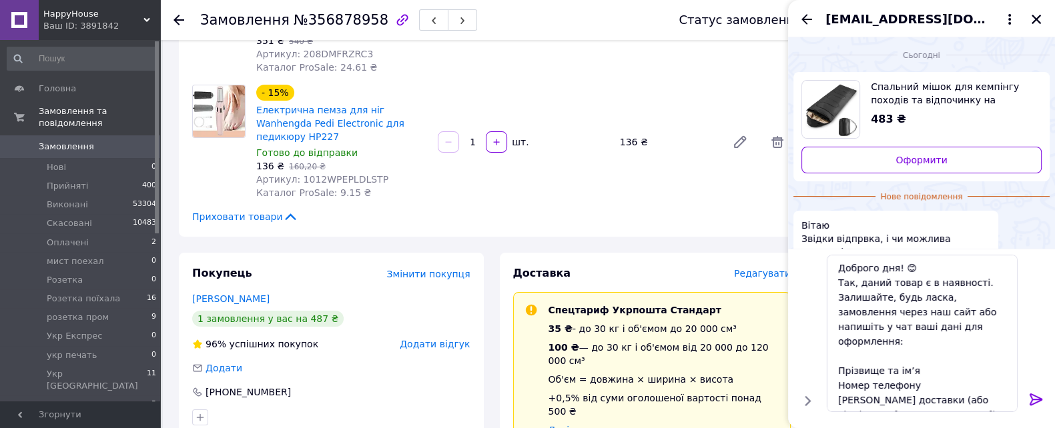
click at [1035, 398] on icon at bounding box center [1035, 400] width 13 height 12
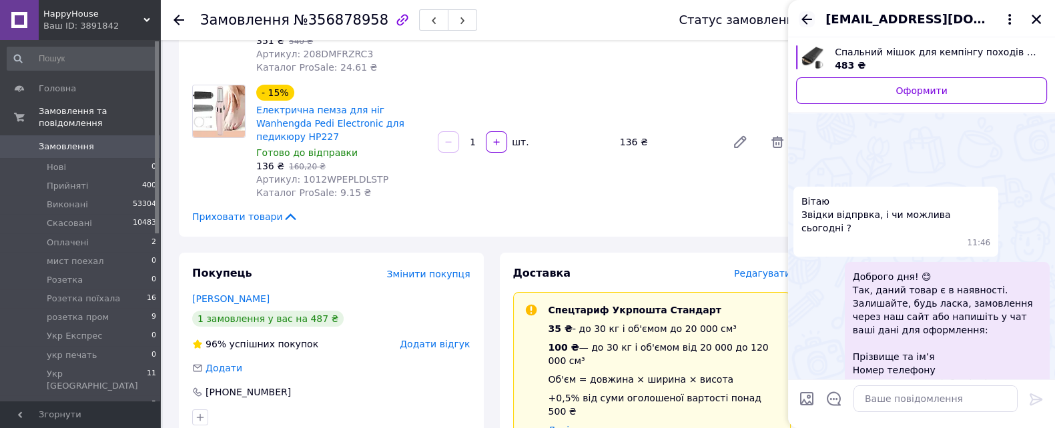
scroll to position [51, 0]
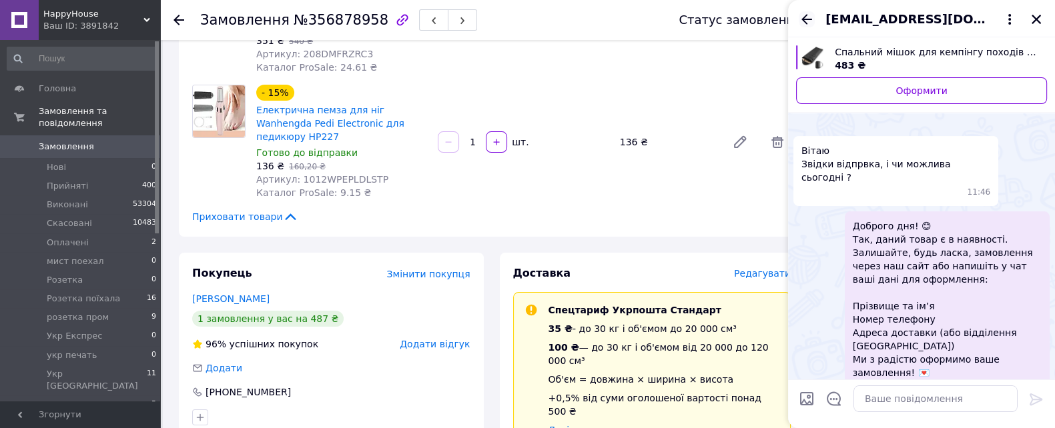
click at [805, 19] on icon "Назад" at bounding box center [806, 19] width 11 height 10
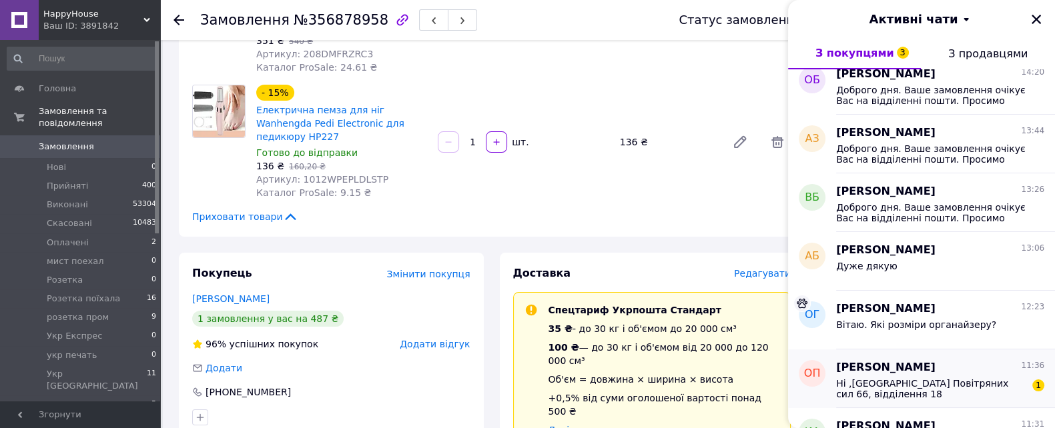
scroll to position [1167, 0]
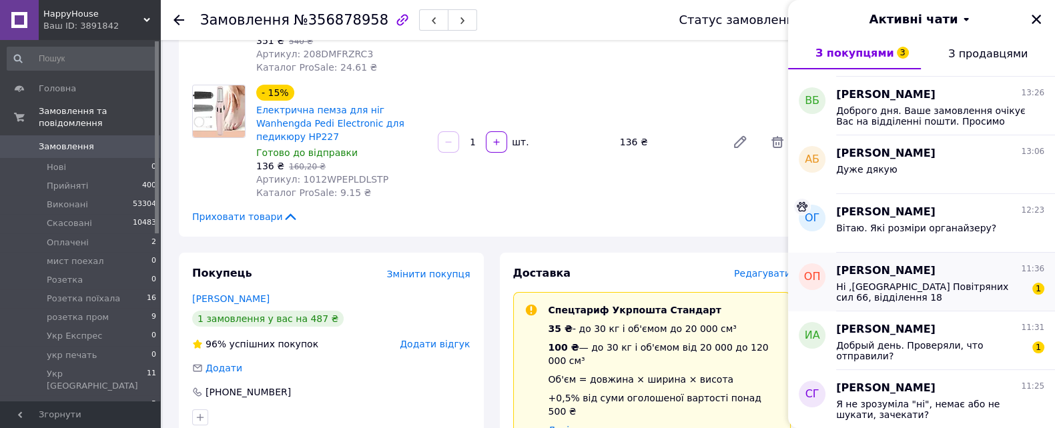
click at [934, 305] on div "Оксана Пастух 11:36 Ні ,нова пошта Київ проспект Повітряних сил 66, відділення …" at bounding box center [945, 282] width 219 height 59
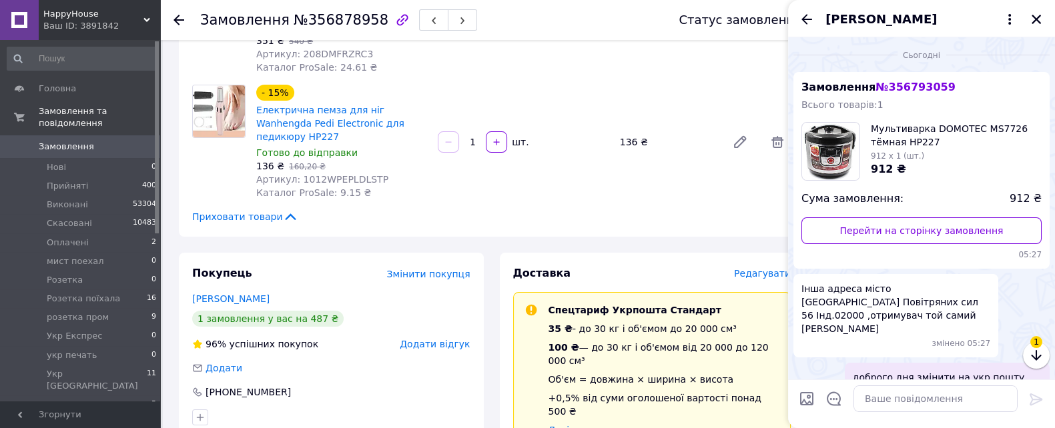
scroll to position [91, 0]
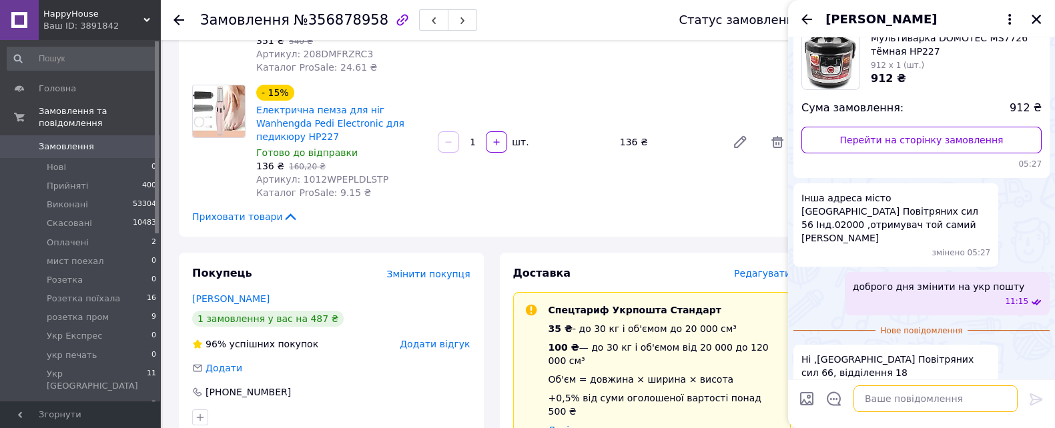
click at [868, 403] on textarea at bounding box center [935, 399] width 164 height 27
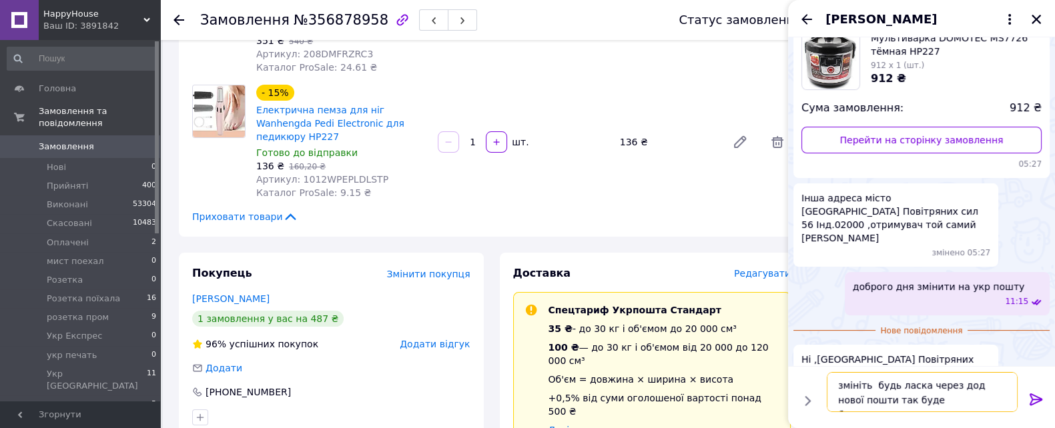
type textarea "змініть будь ласка через дод нової пошти так буде безкоштовно"
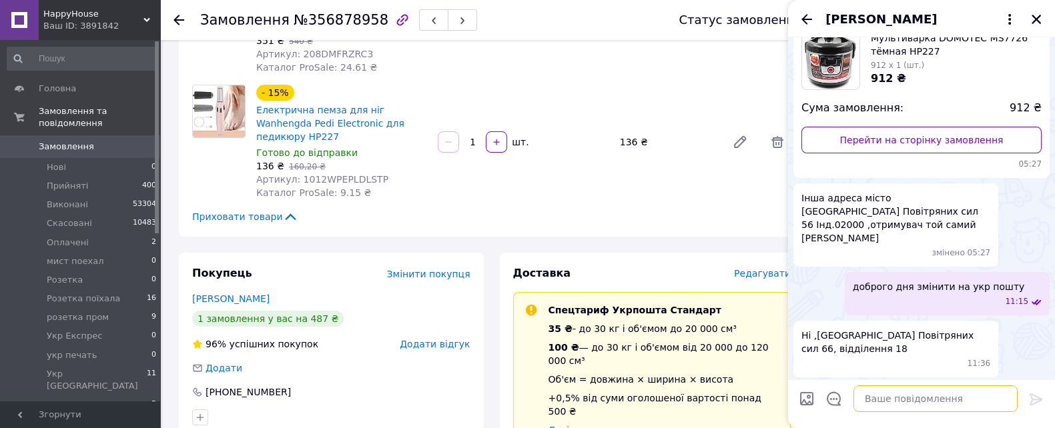
scroll to position [129, 0]
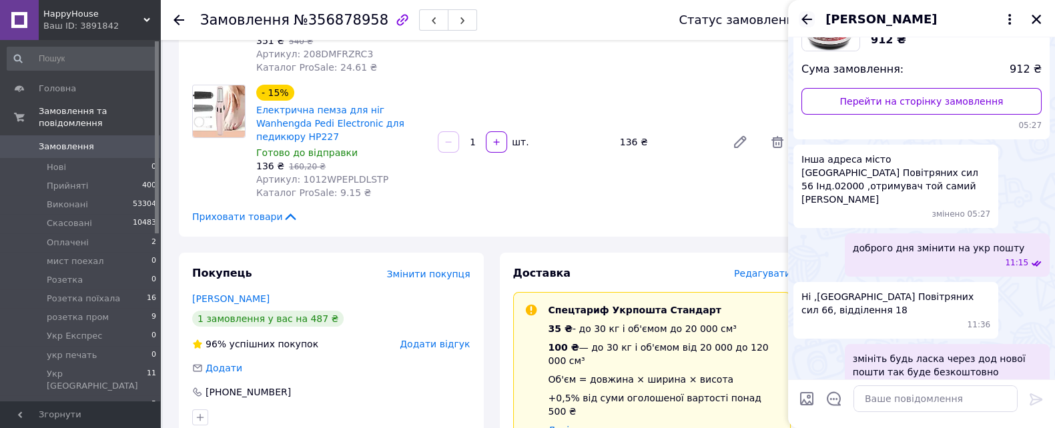
click at [804, 11] on icon "Назад" at bounding box center [806, 19] width 16 height 16
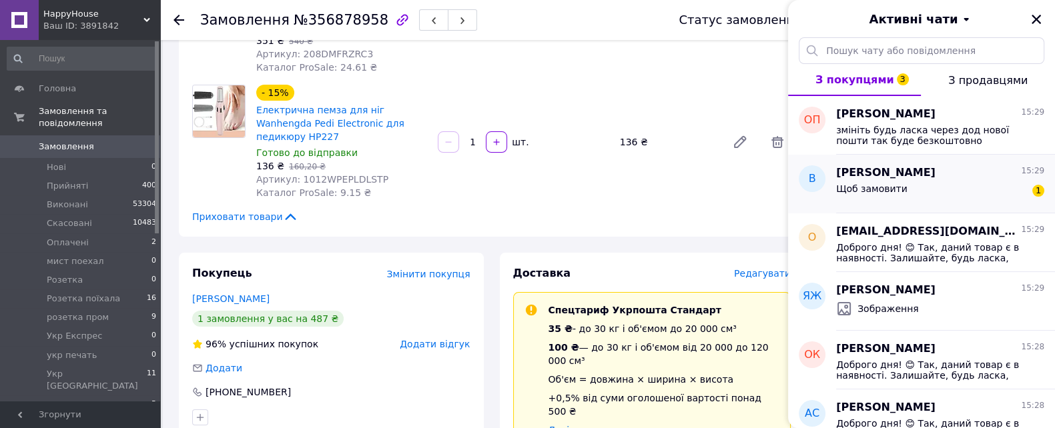
click at [904, 199] on div "Щоб замовити 1" at bounding box center [940, 191] width 208 height 21
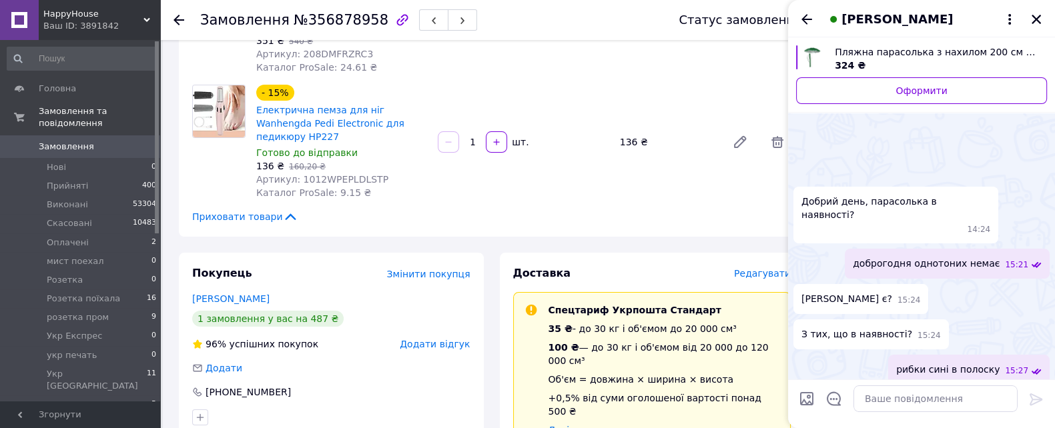
scroll to position [92, 0]
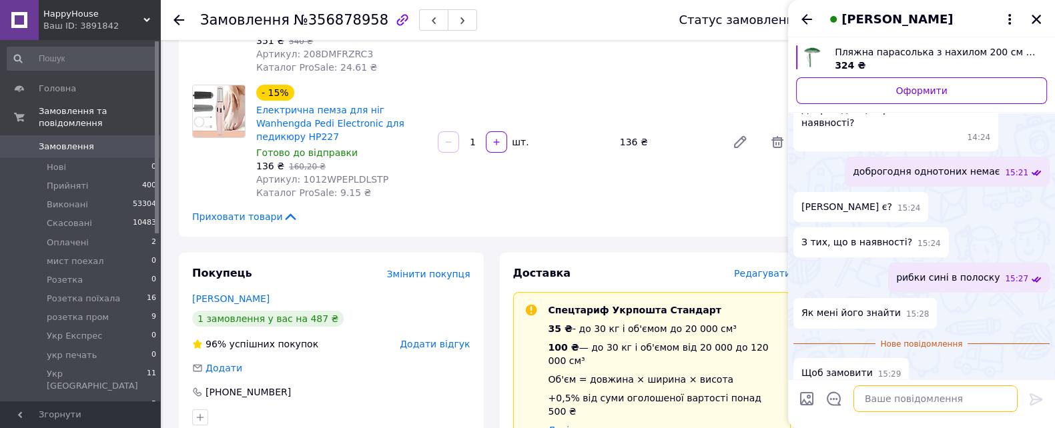
click at [877, 394] on textarea at bounding box center [935, 399] width 164 height 27
type textarea "на жаль в товарах немає"
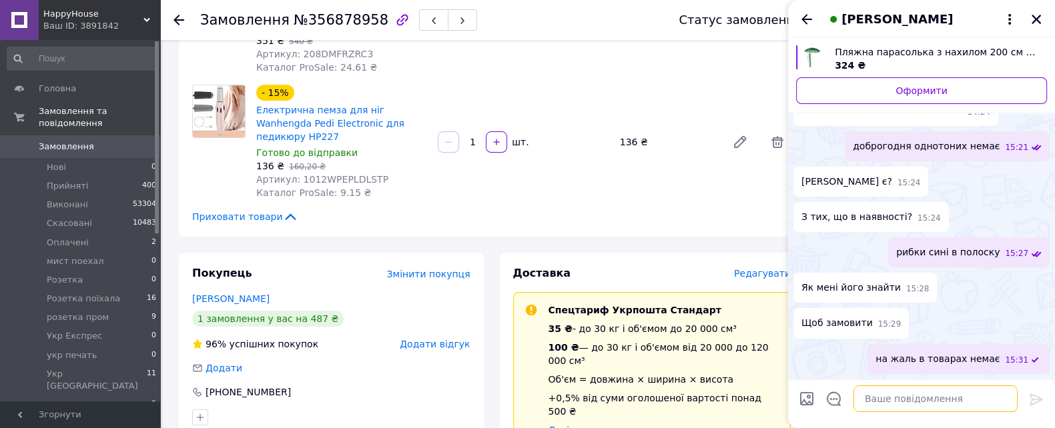
scroll to position [69, 0]
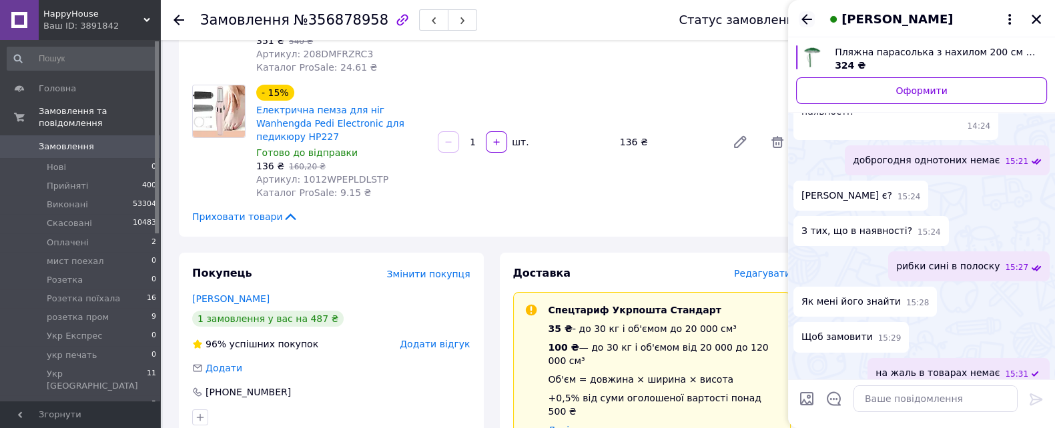
click at [808, 21] on icon "Назад" at bounding box center [806, 19] width 16 height 16
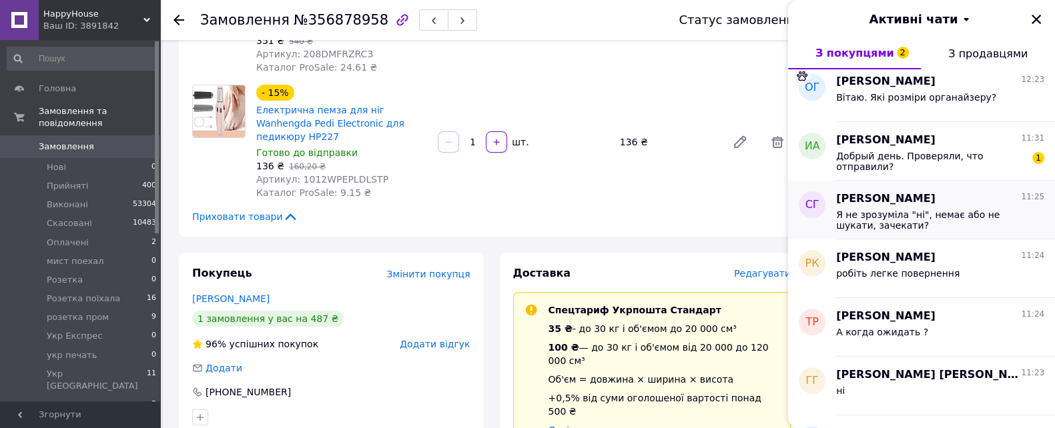
scroll to position [1333, 0]
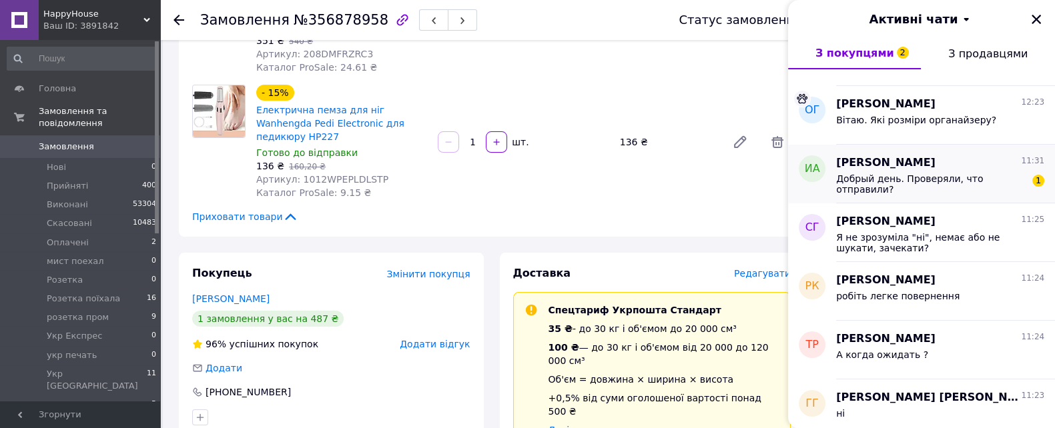
click at [922, 171] on div "Добрый день. Проверяли, что отправили? 1" at bounding box center [940, 183] width 208 height 24
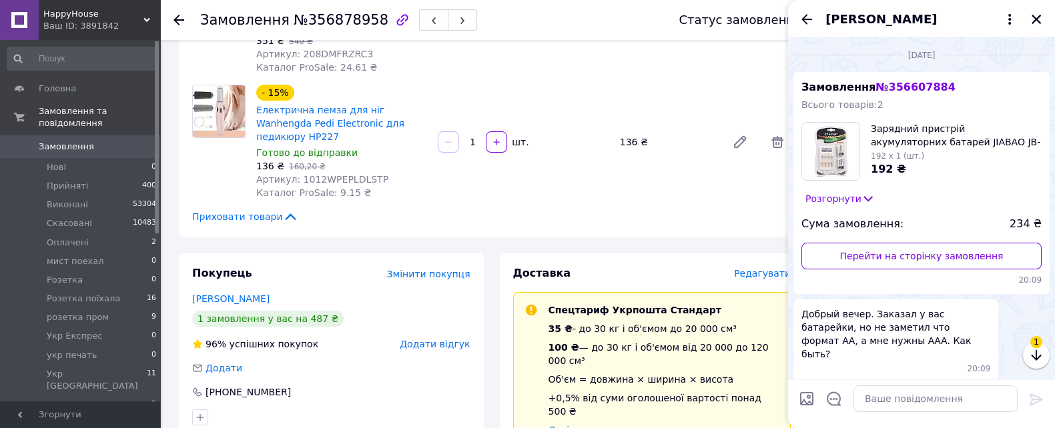
scroll to position [293, 0]
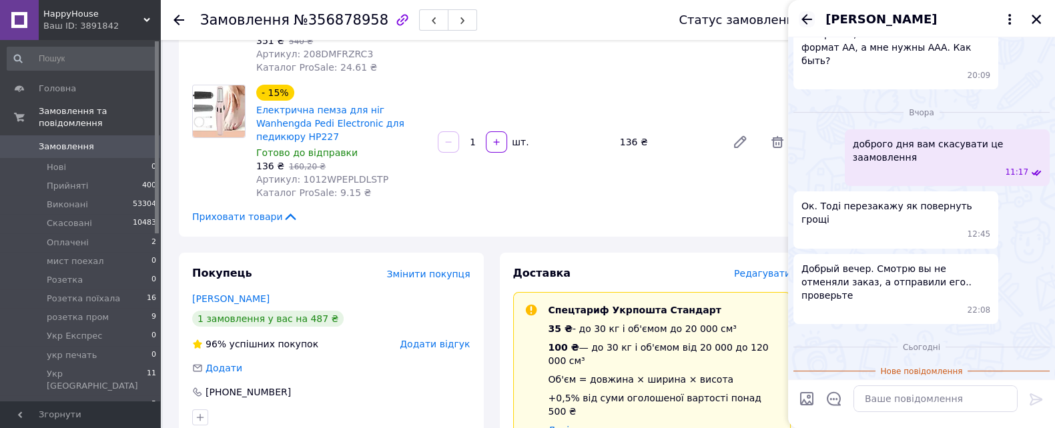
click at [804, 21] on icon "Назад" at bounding box center [806, 19] width 16 height 16
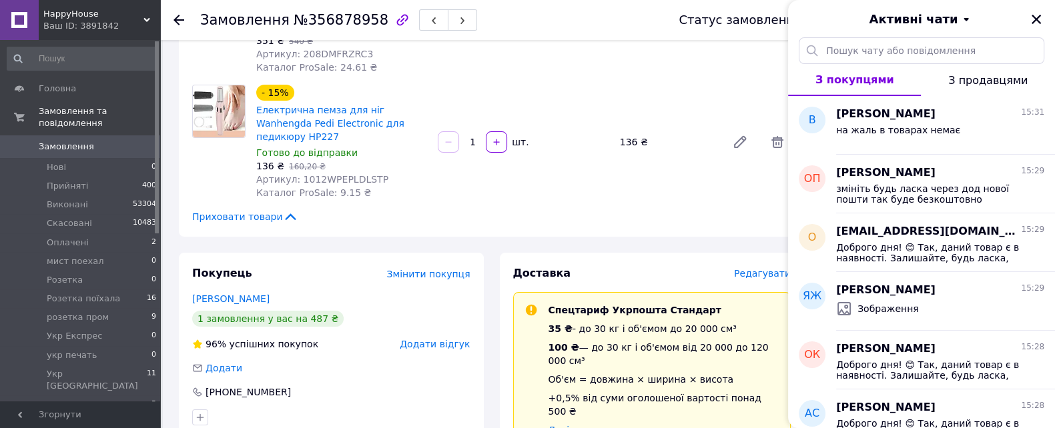
click at [113, 13] on span "HappyHouse" at bounding box center [93, 14] width 100 height 12
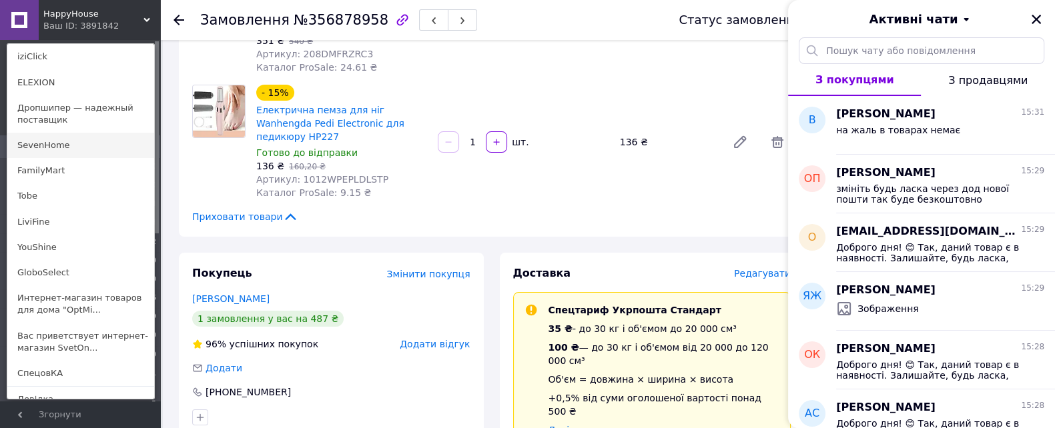
scroll to position [166, 0]
click at [63, 197] on link "Tobe" at bounding box center [80, 195] width 147 height 25
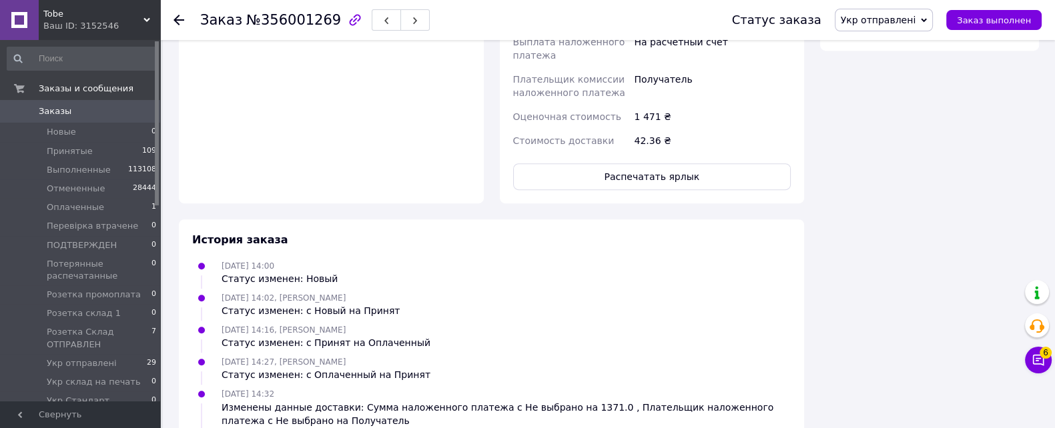
scroll to position [500, 0]
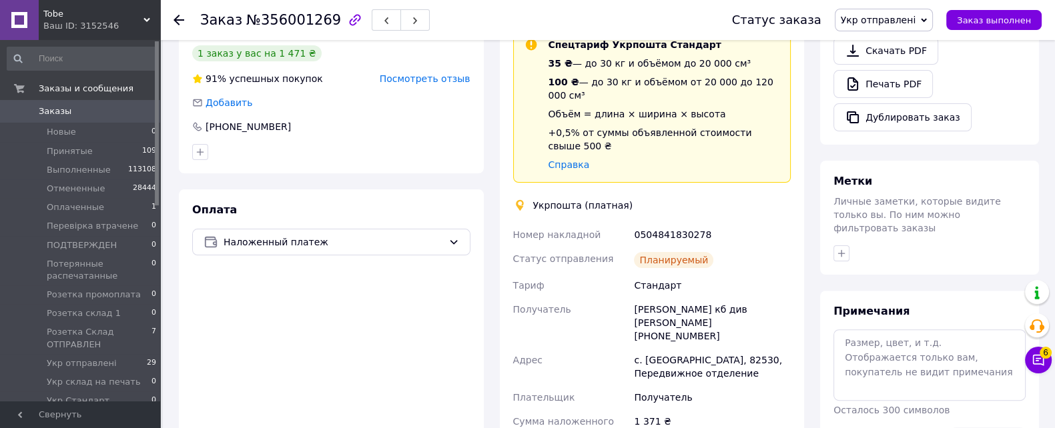
click at [146, 25] on div "Ваш ID: 3152546" at bounding box center [101, 26] width 117 height 12
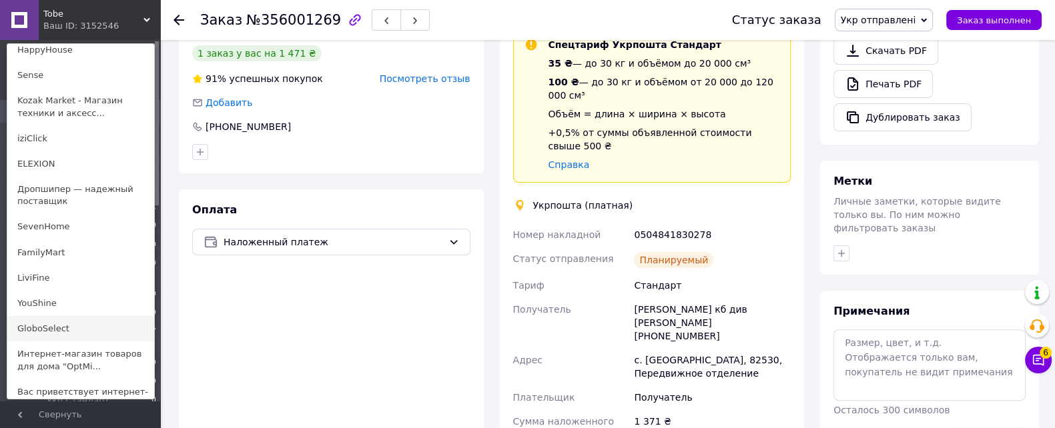
scroll to position [37, 0]
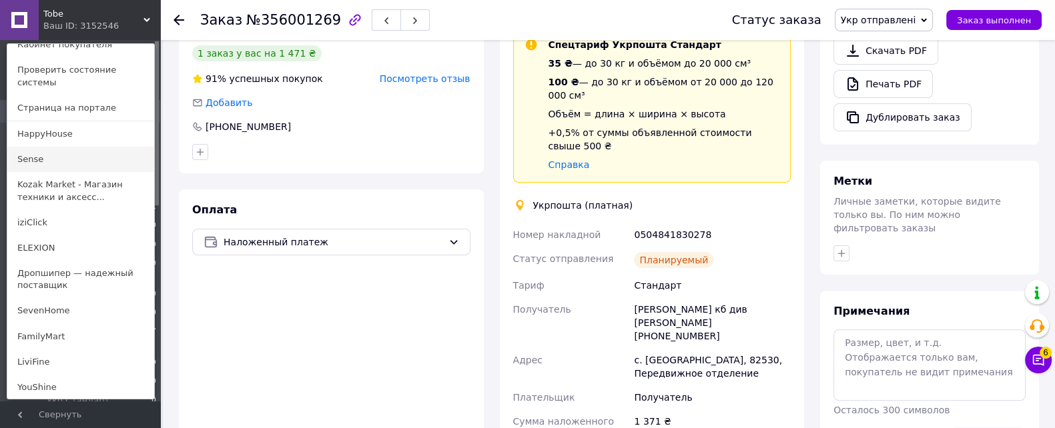
click at [63, 147] on link "Sense" at bounding box center [80, 159] width 147 height 25
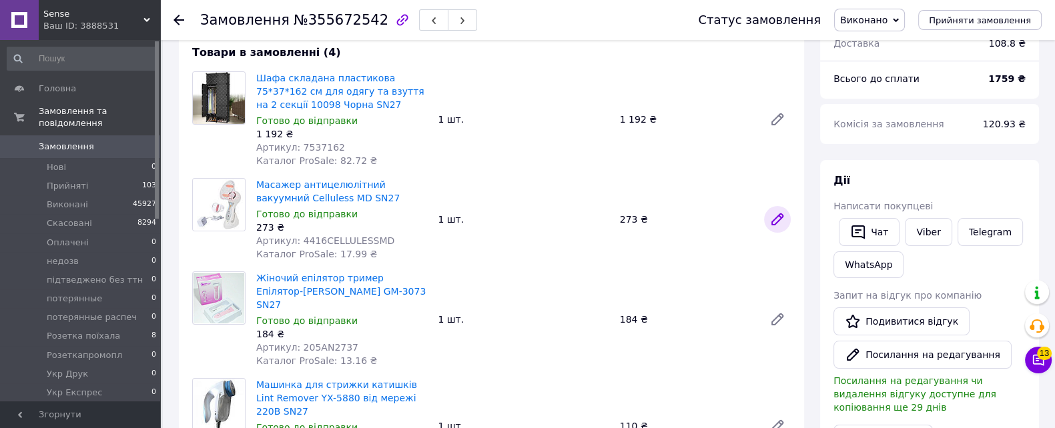
scroll to position [250, 0]
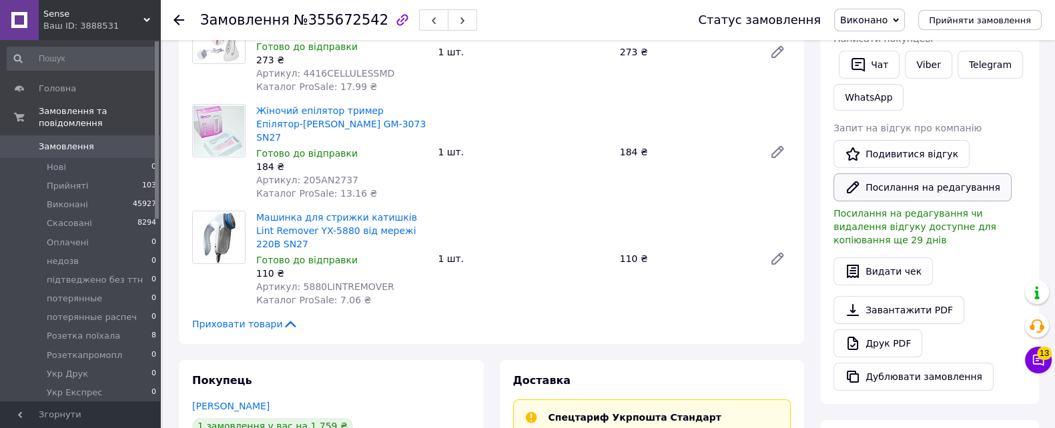
click at [891, 188] on button "Посилання на редагування" at bounding box center [922, 187] width 178 height 28
click at [121, 15] on span "Sense" at bounding box center [93, 14] width 100 height 12
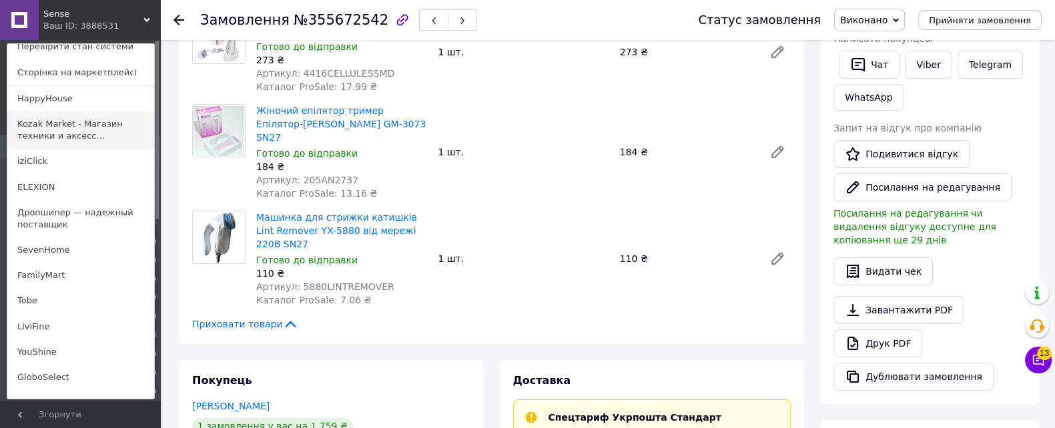
scroll to position [83, 0]
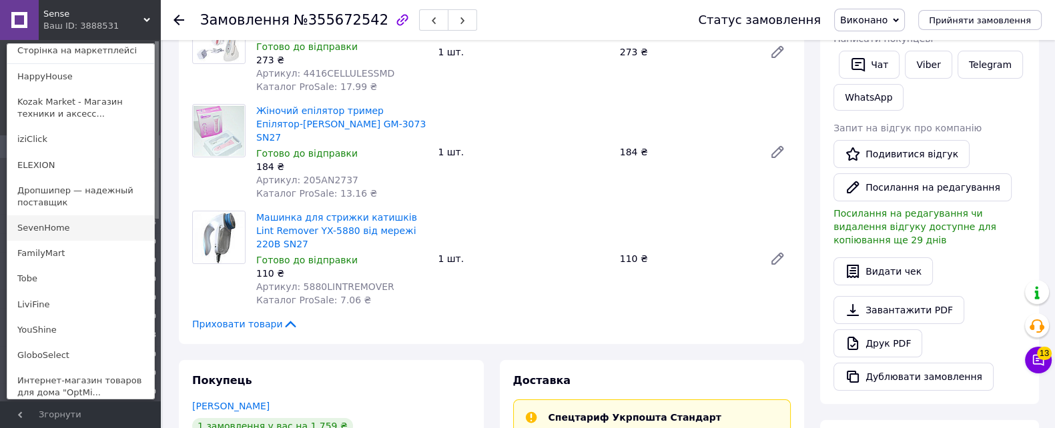
click at [93, 231] on link "SevenHome" at bounding box center [80, 227] width 147 height 25
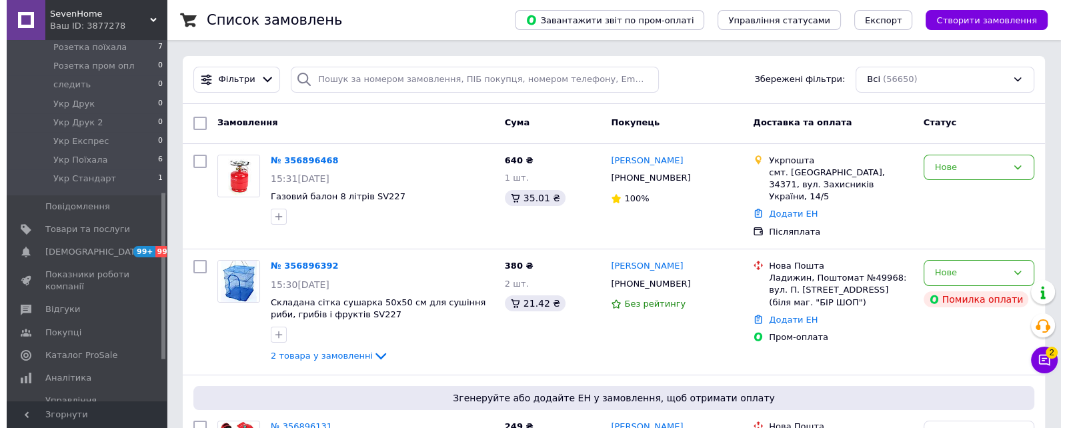
scroll to position [422, 0]
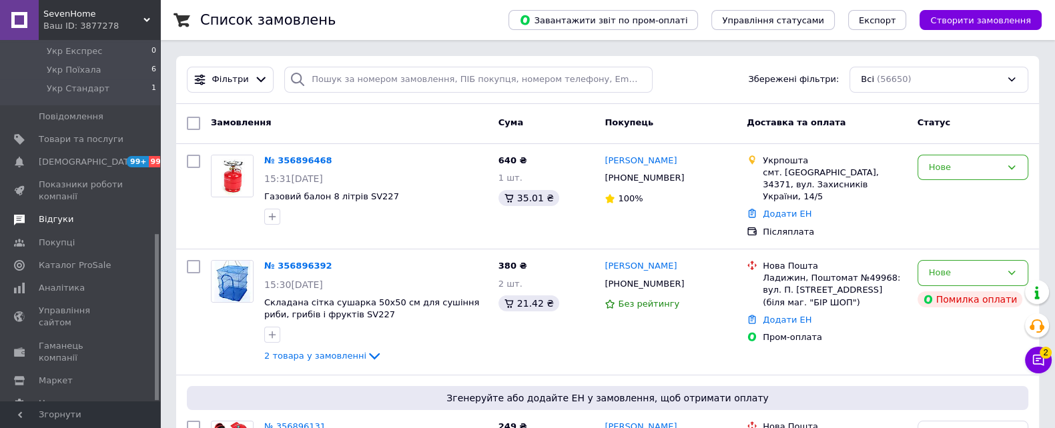
click at [83, 213] on span "Відгуки" at bounding box center [81, 219] width 85 height 12
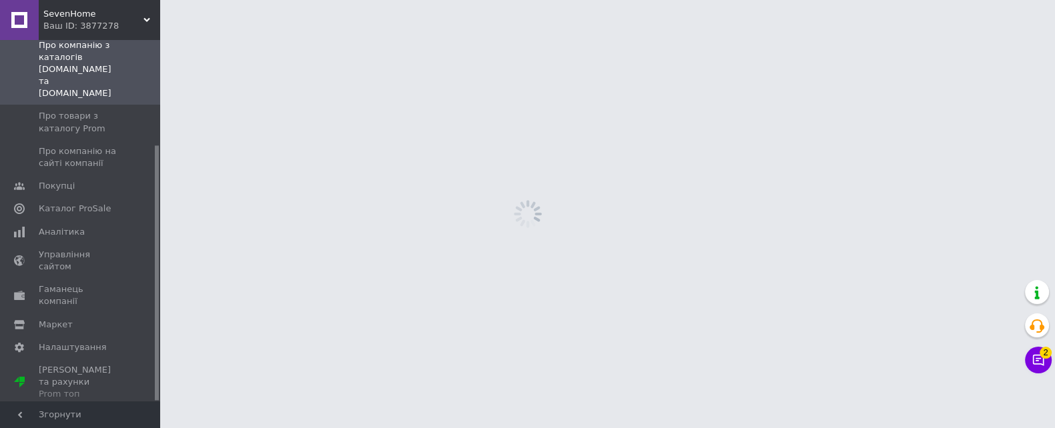
scroll to position [148, 0]
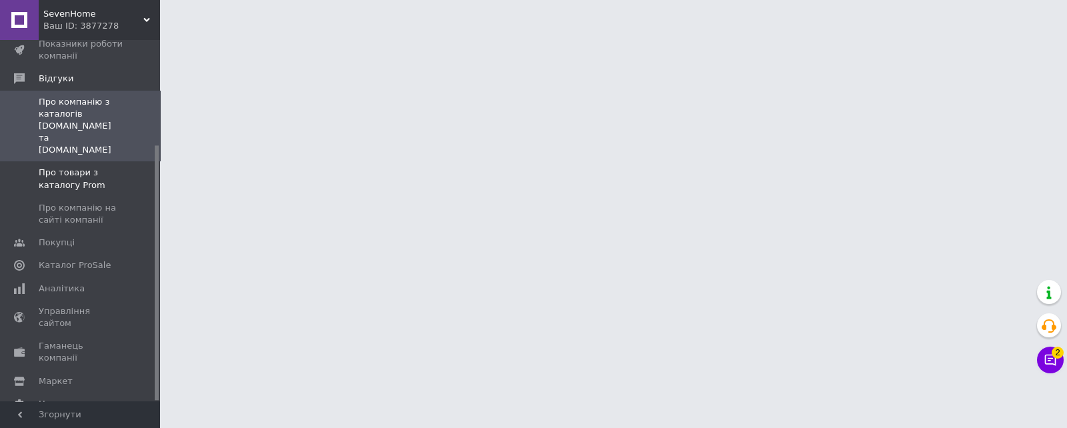
click at [71, 167] on span "Про товари з каталогу Prom" at bounding box center [81, 179] width 85 height 24
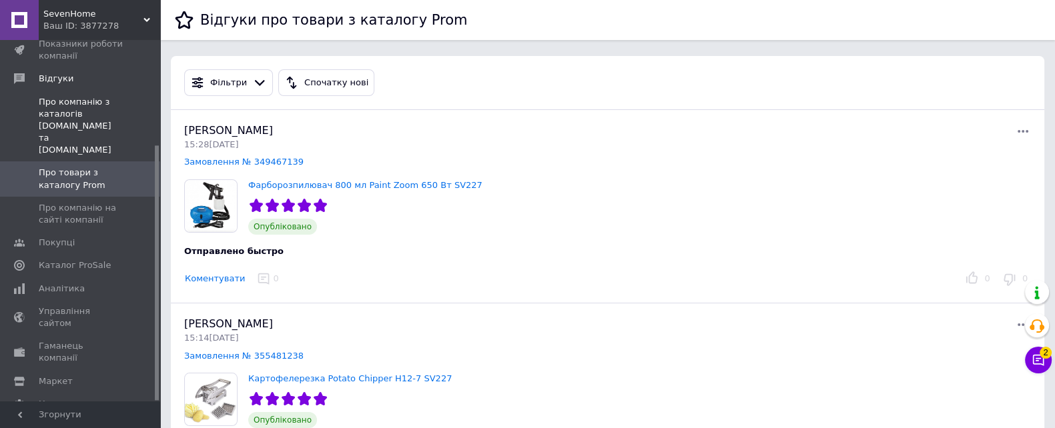
click at [99, 125] on span "Про компанію з каталогів Prom.ua та Bigl.ua" at bounding box center [81, 126] width 85 height 61
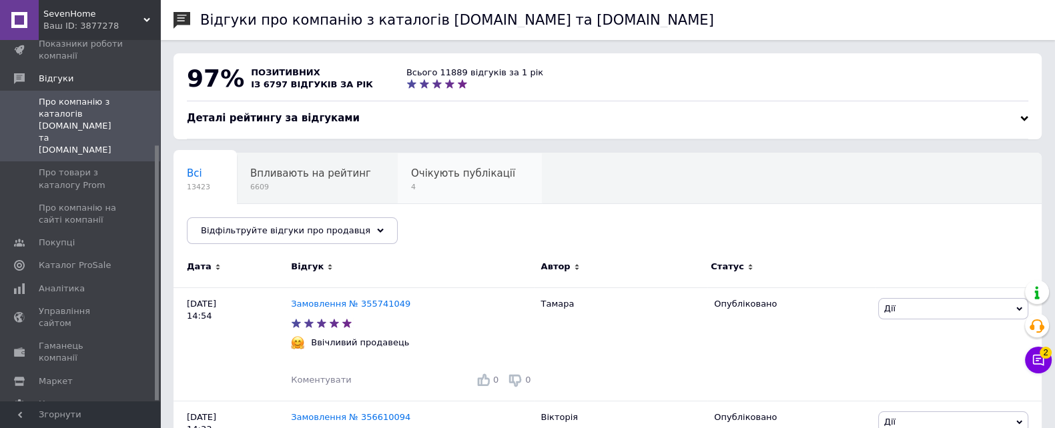
click at [468, 178] on span "Очікують публікації" at bounding box center [463, 173] width 104 height 12
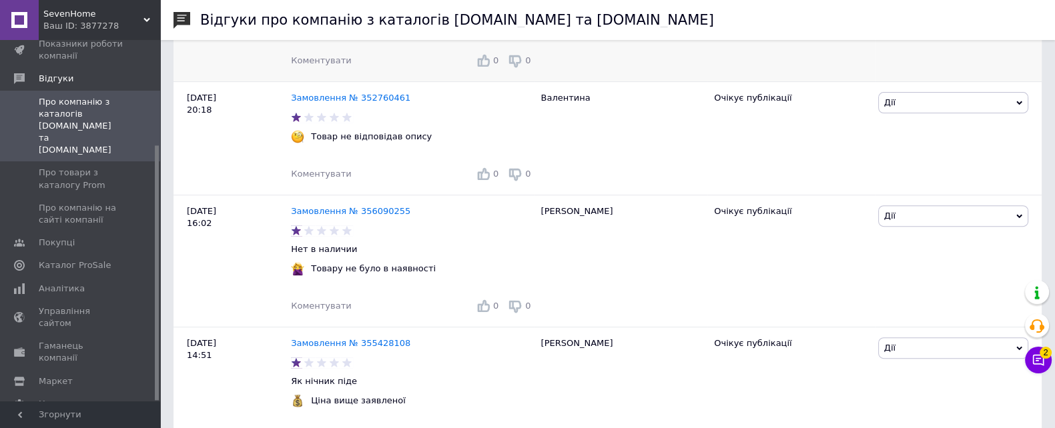
scroll to position [628, 0]
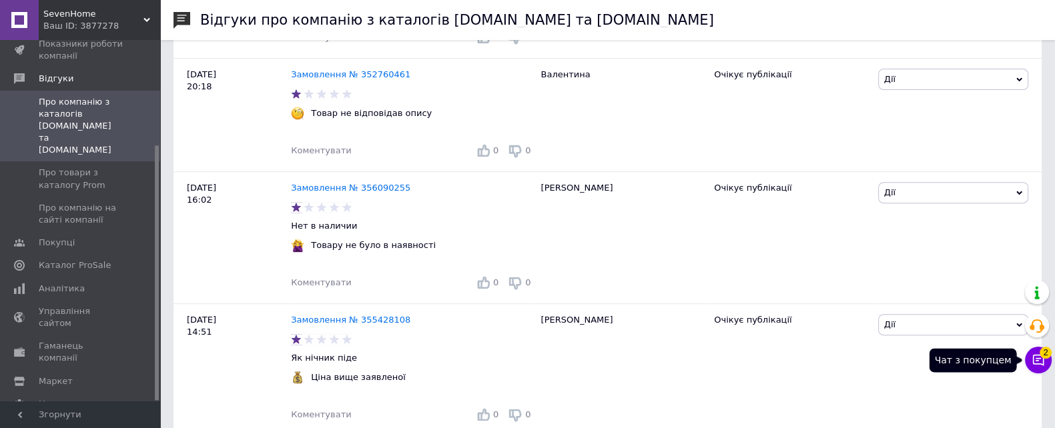
click at [1050, 355] on span "2" at bounding box center [1045, 353] width 12 height 12
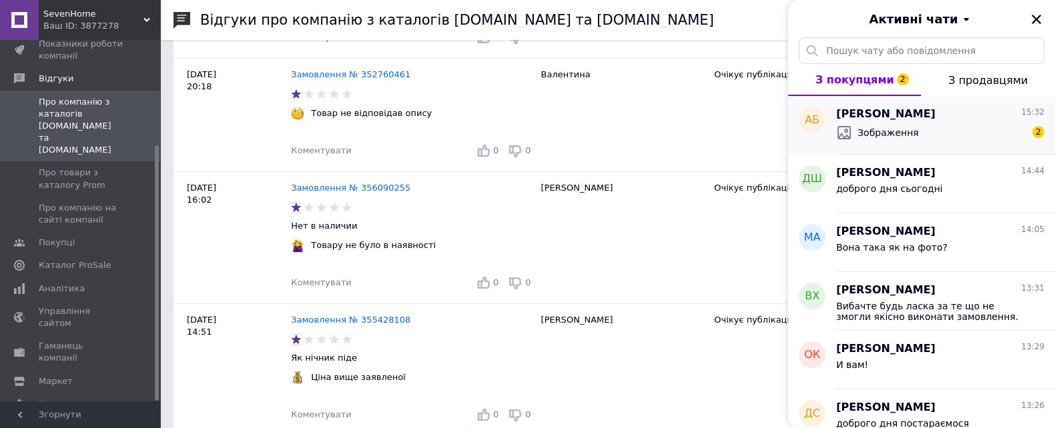
click at [956, 145] on div "Алла Бочковська 15:32 Зображення 2" at bounding box center [945, 125] width 219 height 59
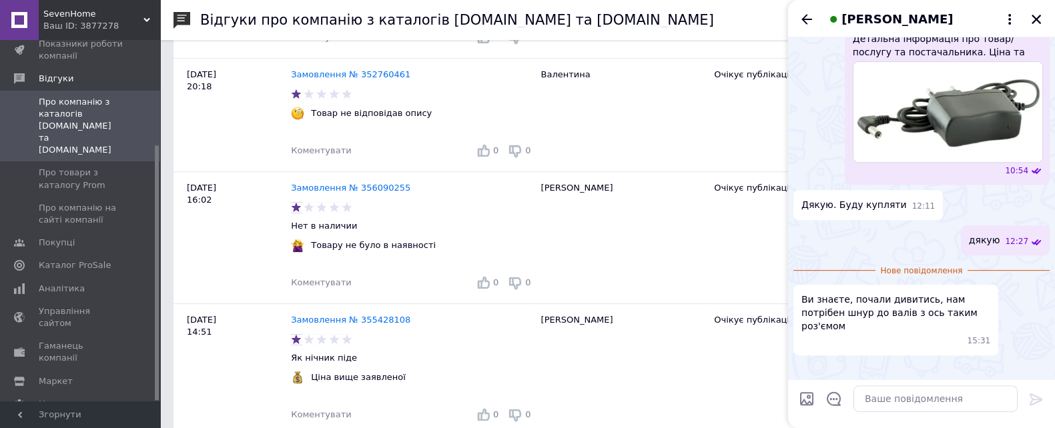
scroll to position [800, 0]
click at [894, 414] on div at bounding box center [935, 398] width 175 height 37
click at [877, 402] on textarea at bounding box center [935, 399] width 164 height 27
type textarea "на жаль такого немає"
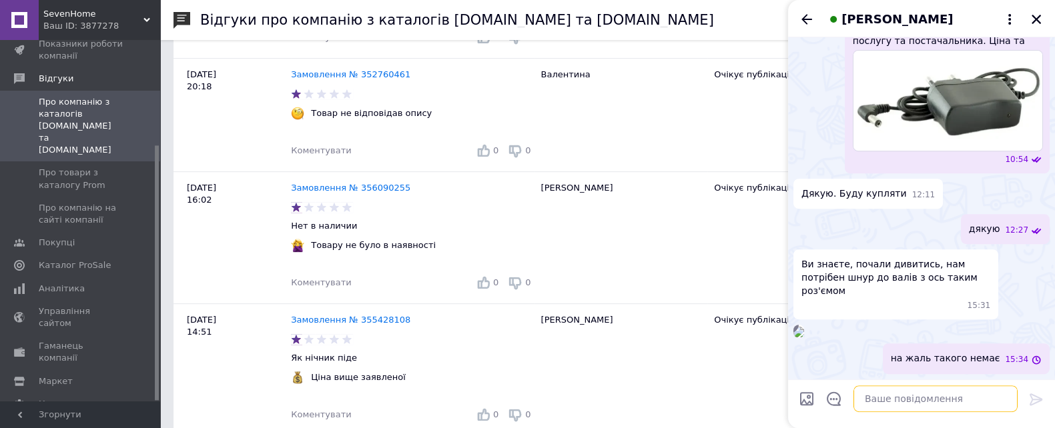
scroll to position [811, 0]
click at [107, 18] on span "SevenHome" at bounding box center [93, 14] width 100 height 12
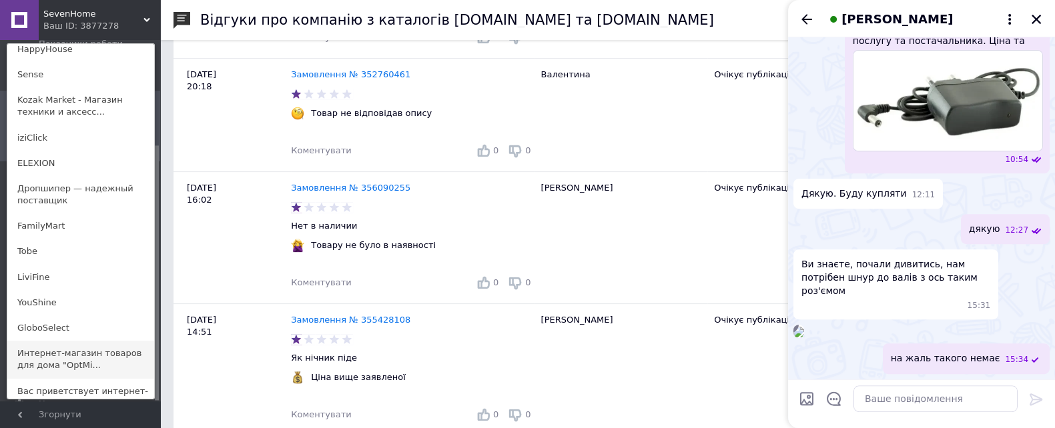
scroll to position [204, 0]
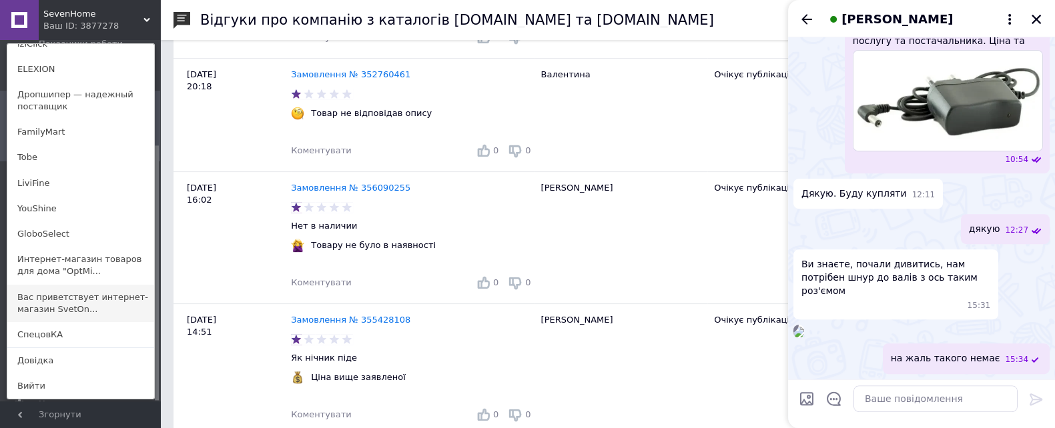
click at [85, 315] on link "Вас приветствует интернет-магазин SvetOn..." at bounding box center [80, 303] width 147 height 37
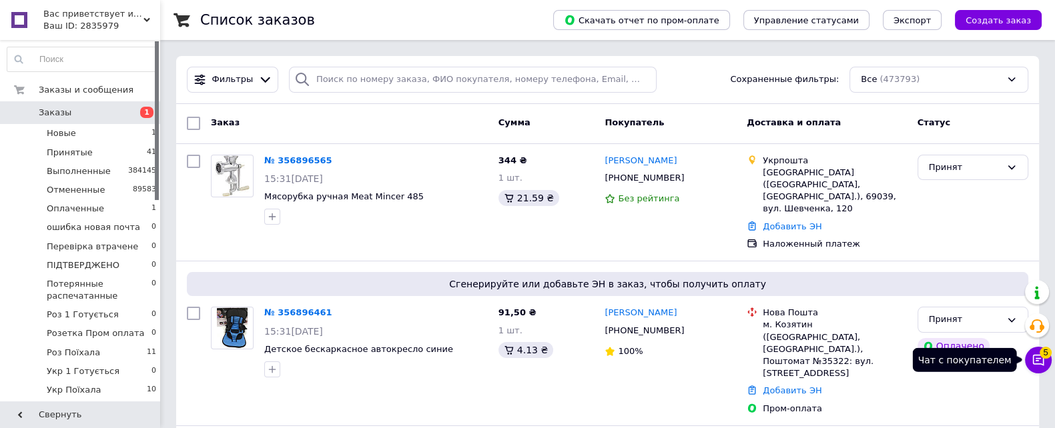
click at [1036, 364] on icon at bounding box center [1038, 360] width 11 height 11
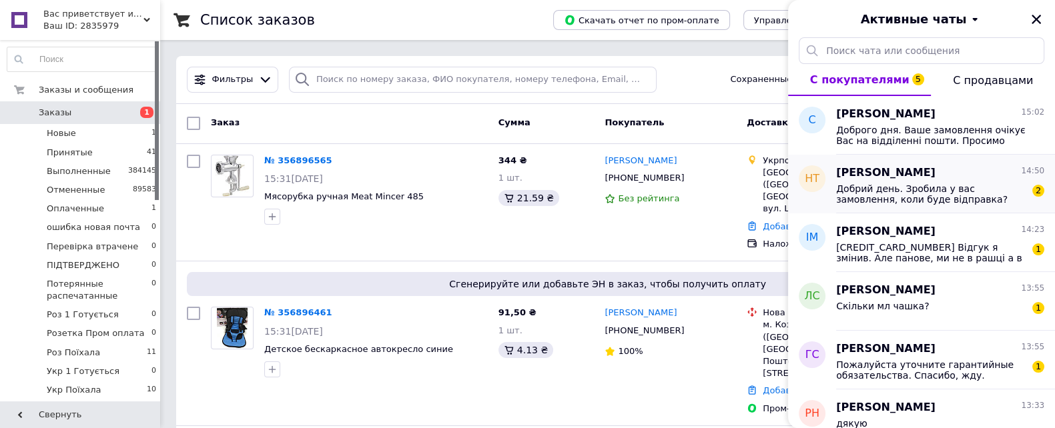
click at [859, 207] on div "Наталія Тельпіс 14:50 Добрий день. Зробила у вас замовлення, коли буде відправк…" at bounding box center [945, 184] width 219 height 59
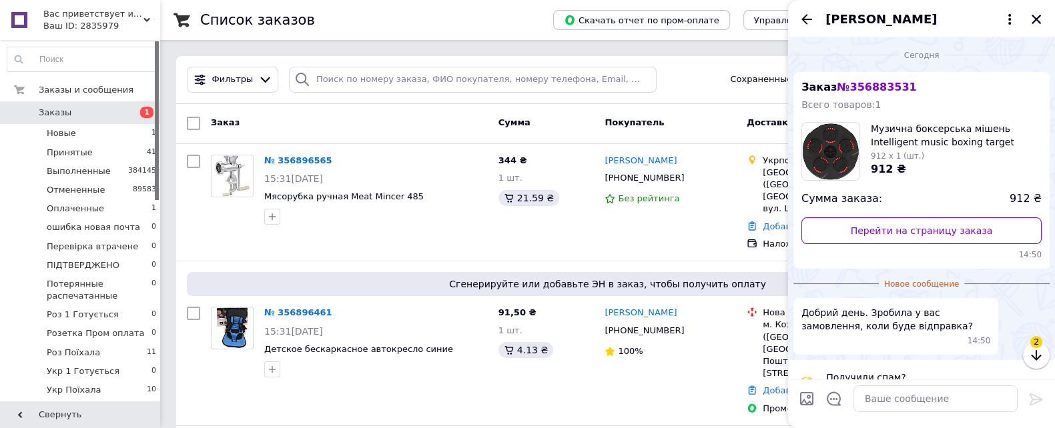
scroll to position [29, 0]
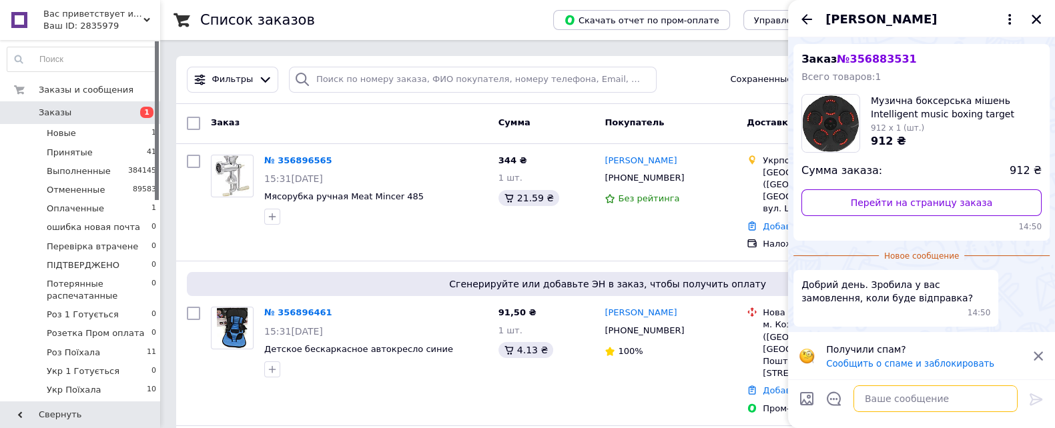
click at [893, 402] on textarea at bounding box center [935, 399] width 164 height 27
type textarea "доброго дня завтра"
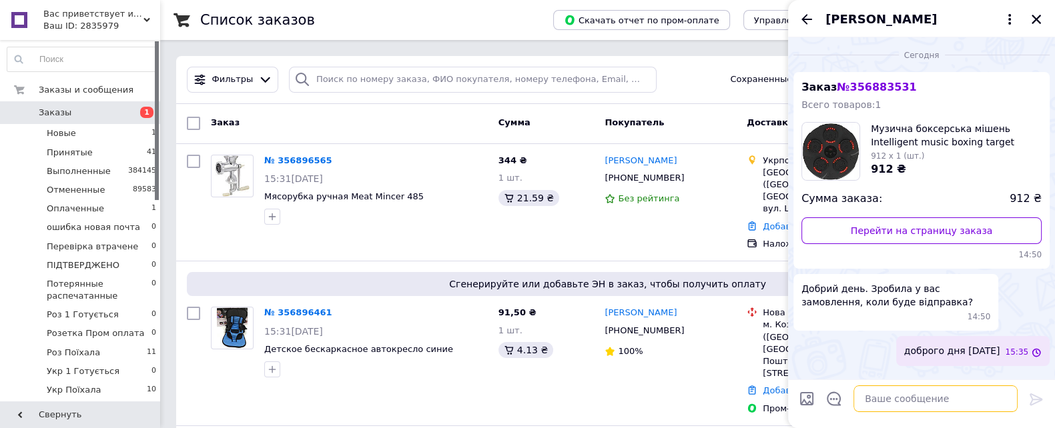
scroll to position [0, 0]
click at [804, 24] on icon "Назад" at bounding box center [806, 19] width 16 height 16
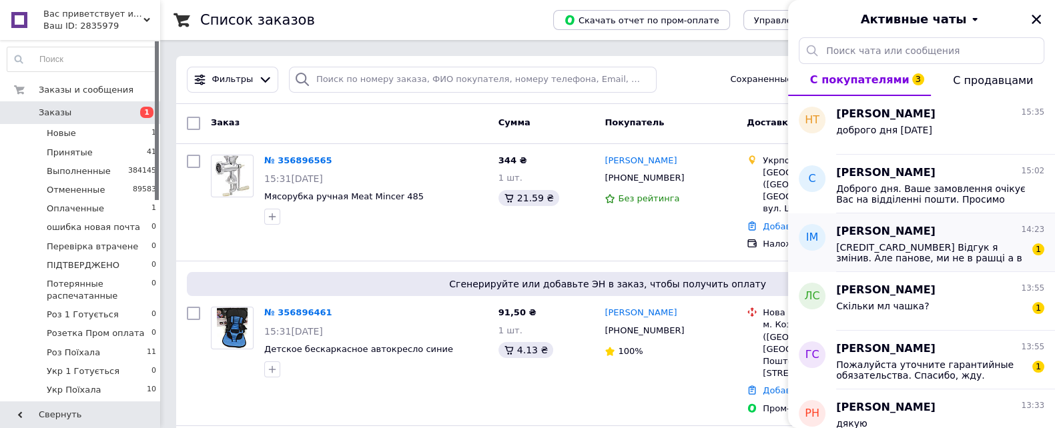
click at [921, 261] on span "4149 4993 9765 1538 Відгук я змінив. Але панове, ми не в рашці а в Україні." at bounding box center [930, 252] width 189 height 21
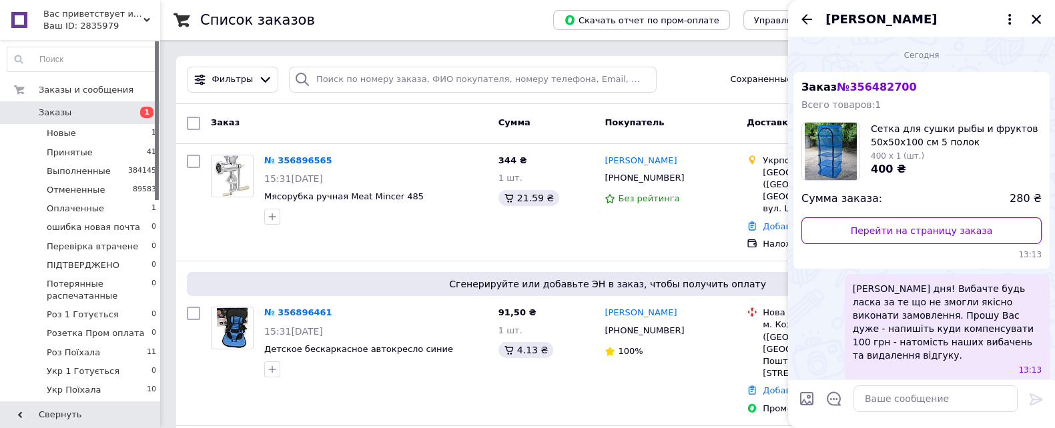
scroll to position [157, 0]
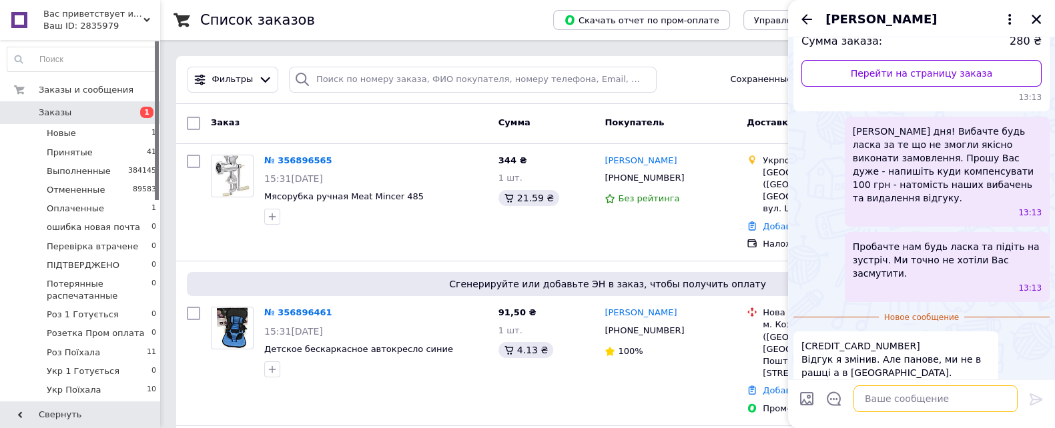
click at [887, 400] on textarea at bounding box center [935, 399] width 164 height 27
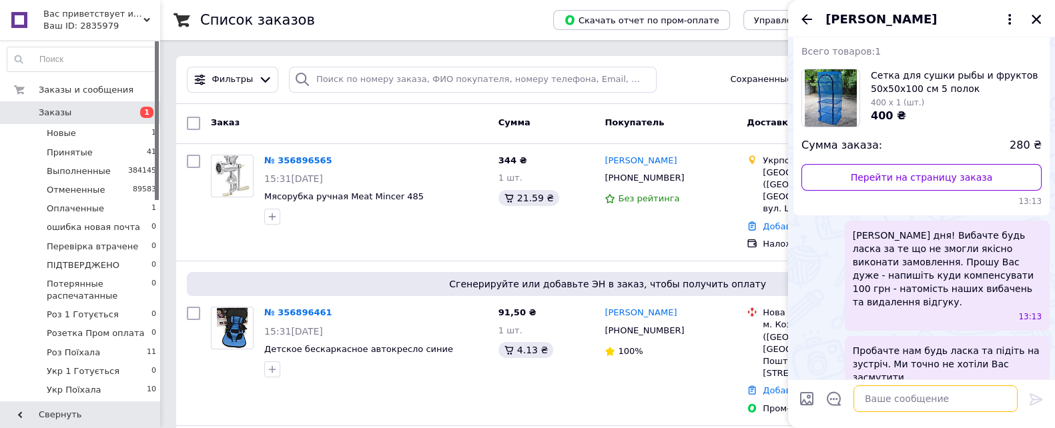
scroll to position [0, 0]
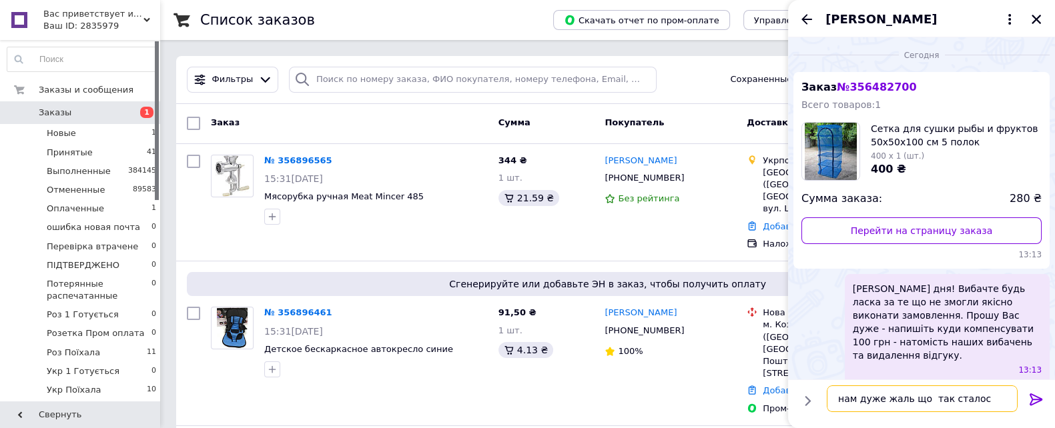
type textarea "нам дуже жаль що так сталося"
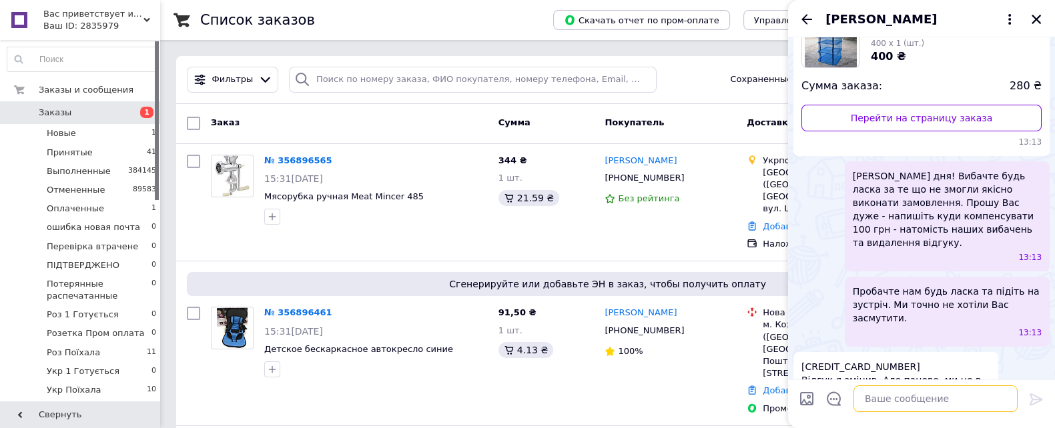
scroll to position [169, 0]
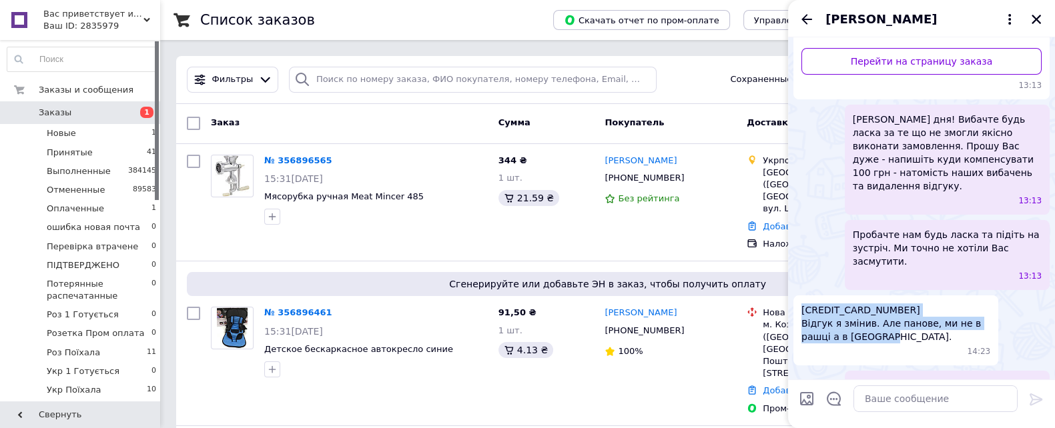
drag, startPoint x: 872, startPoint y: 313, endPoint x: 835, endPoint y: 297, distance: 40.6
click at [797, 295] on div "4149 4993 9765 1538 Відгук я змінив. Але панове, ми не в рашці а в Україні. 14:…" at bounding box center [895, 330] width 205 height 70
copy span "4149 4993 9765 1538 Відгук я змінив. Але панове, ми не в рашці а в Україні."
click at [807, 20] on icon "Назад" at bounding box center [806, 19] width 16 height 16
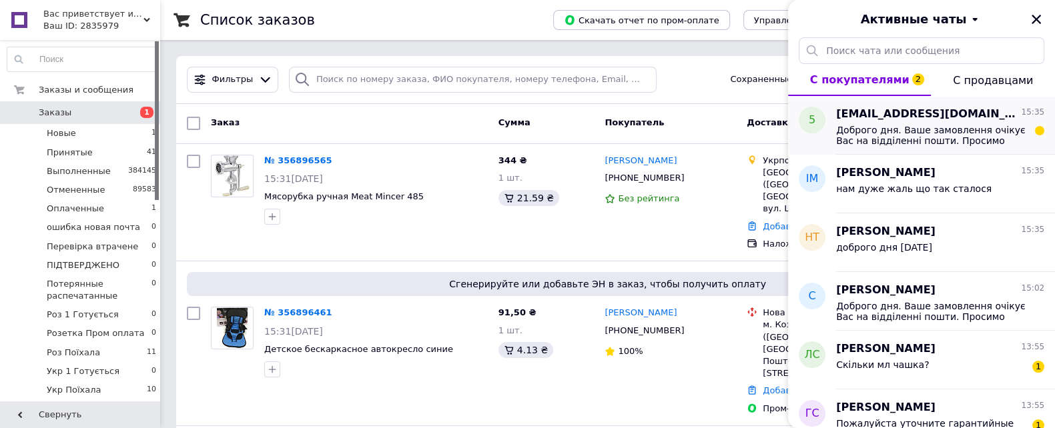
click at [921, 142] on span "Доброго дня. Ваше замовлення очікує Вас на відділенні пошти. Просимо забрати Ва…" at bounding box center [930, 135] width 189 height 21
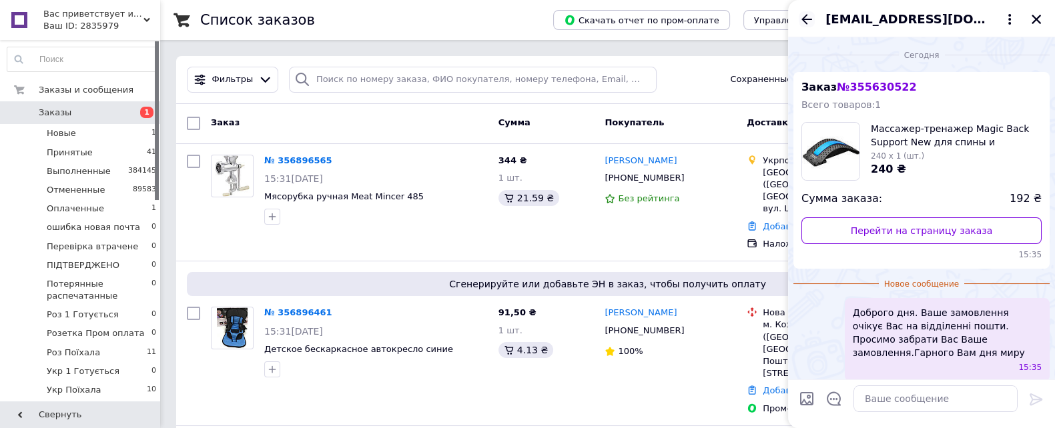
click at [804, 18] on icon "Назад" at bounding box center [806, 19] width 16 height 16
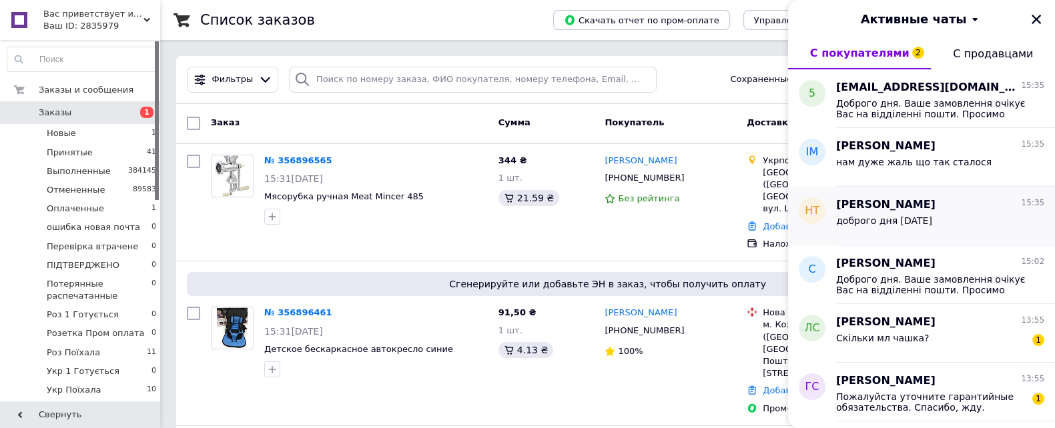
scroll to position [166, 0]
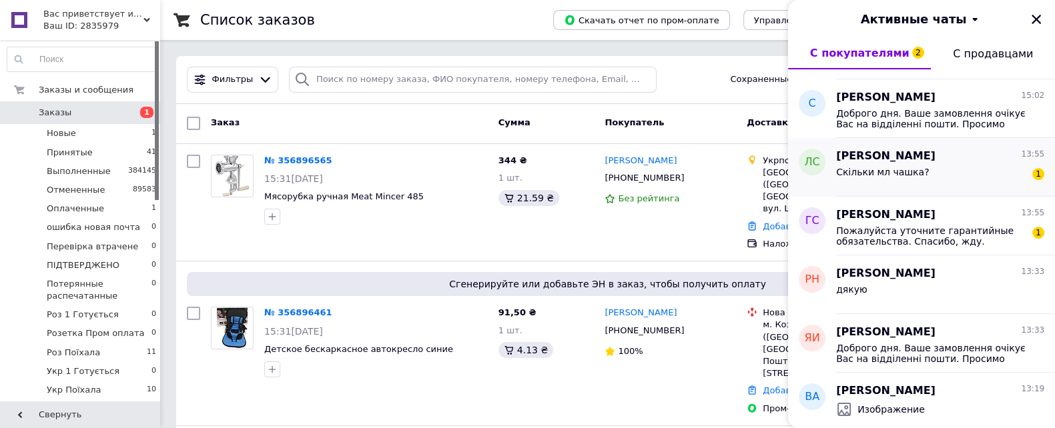
click at [888, 192] on div "Леонид Сивак 13:55 Скільки мл чашка? 1" at bounding box center [945, 167] width 219 height 59
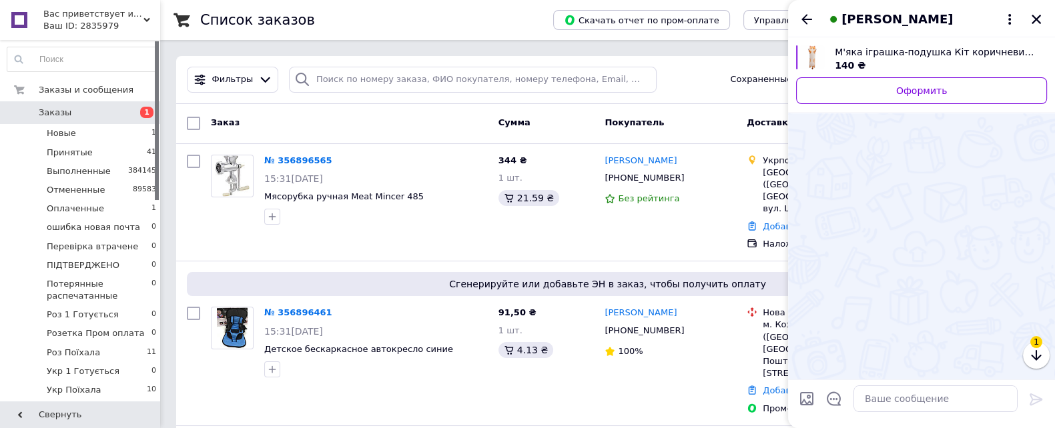
scroll to position [283, 0]
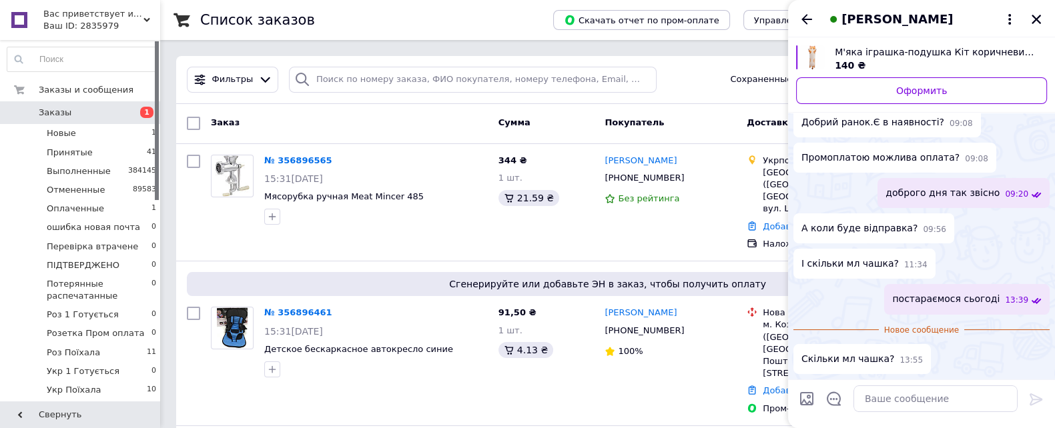
click at [807, 8] on div "Леонид Сивак" at bounding box center [921, 18] width 267 height 37
click at [807, 14] on icon "Назад" at bounding box center [806, 19] width 16 height 16
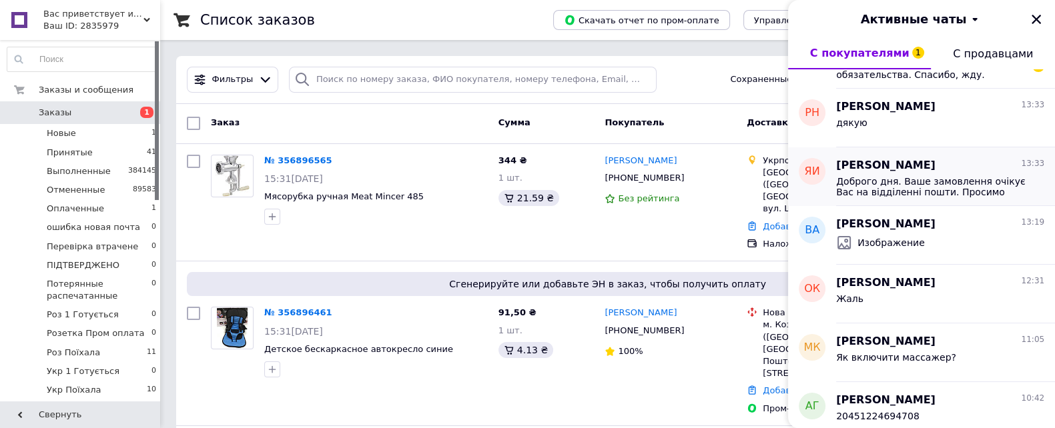
scroll to position [166, 0]
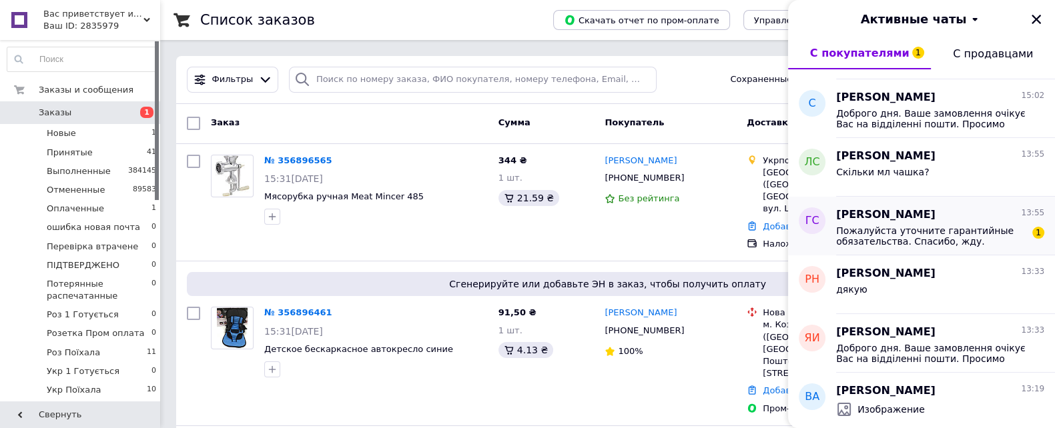
click at [890, 242] on span "Пожалуйста уточните гарантийные обязательства. Спасибо, жду." at bounding box center [930, 235] width 189 height 21
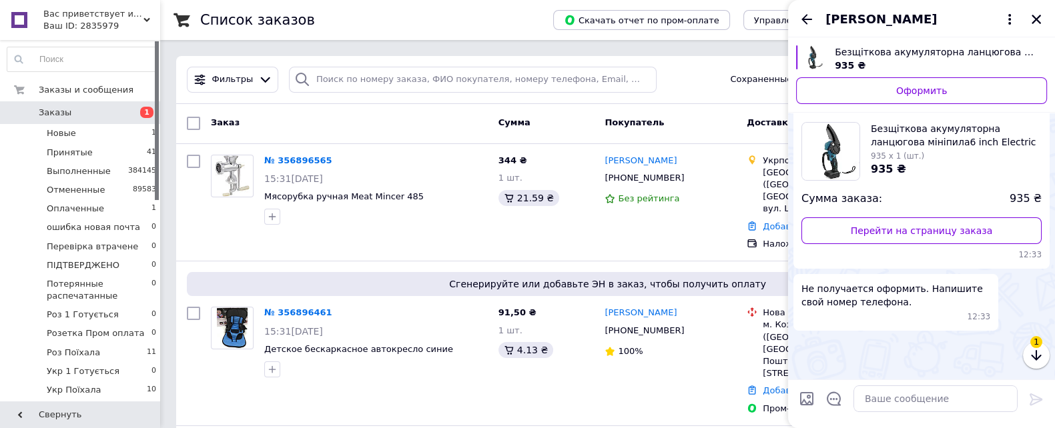
scroll to position [1074, 0]
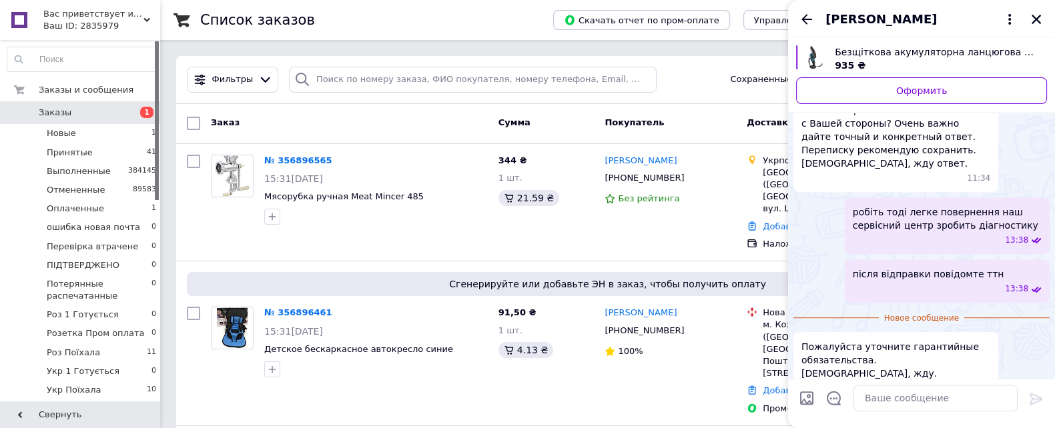
click at [123, 22] on div "Ваш ID: 2835979" at bounding box center [101, 26] width 117 height 12
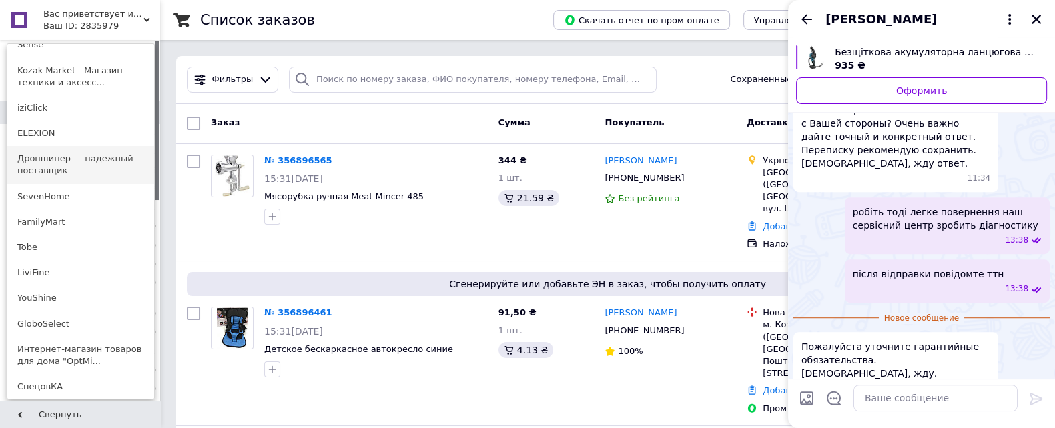
scroll to position [166, 0]
click at [61, 233] on link "Tobe" at bounding box center [80, 245] width 147 height 25
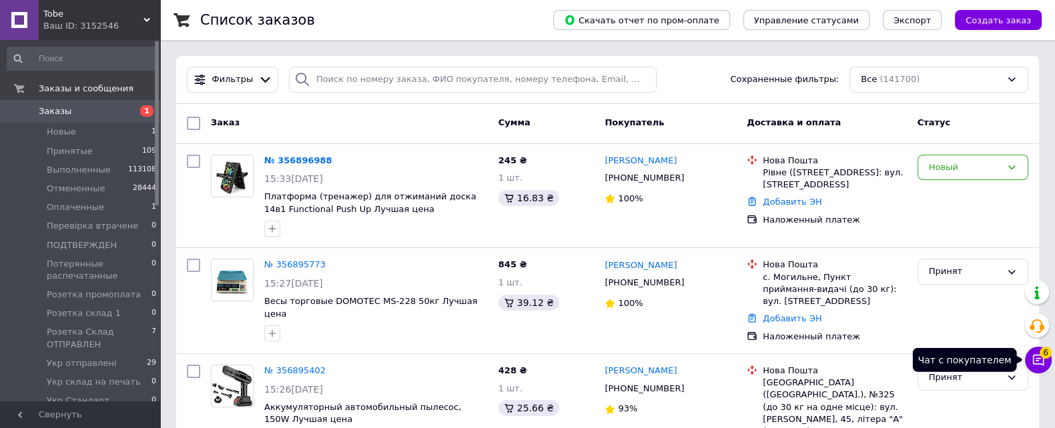
click at [1031, 364] on icon at bounding box center [1037, 360] width 13 height 13
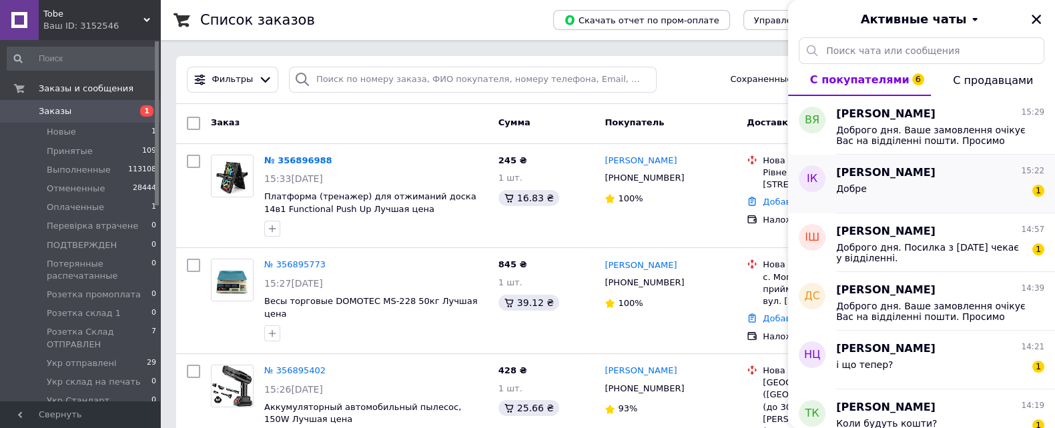
click at [887, 178] on span "[PERSON_NAME]" at bounding box center [885, 172] width 99 height 15
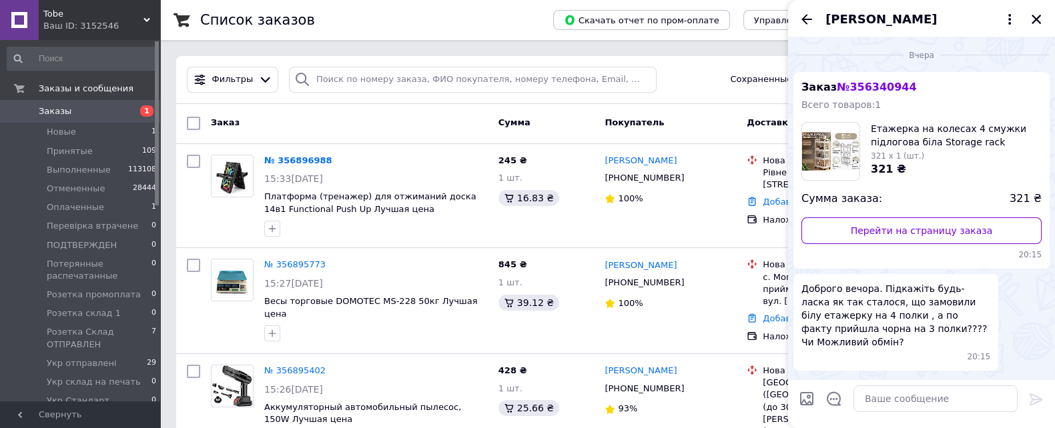
scroll to position [237, 0]
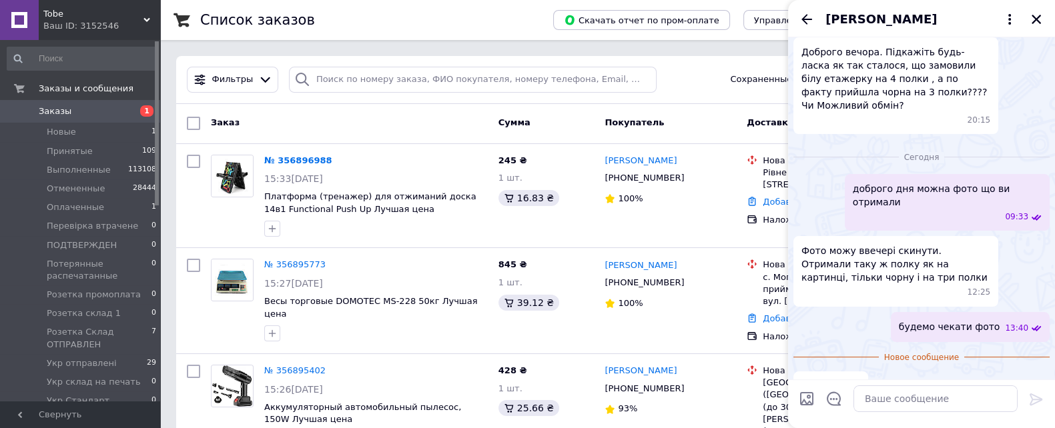
click at [812, 12] on icon "Назад" at bounding box center [806, 19] width 16 height 16
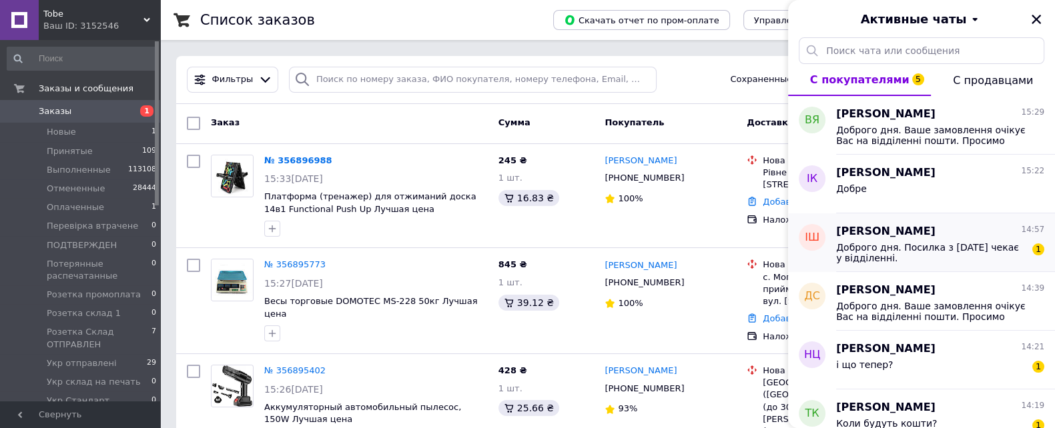
click at [987, 260] on span "Доброго дня. Посилка з [DATE] чекає у відділенні." at bounding box center [930, 252] width 189 height 21
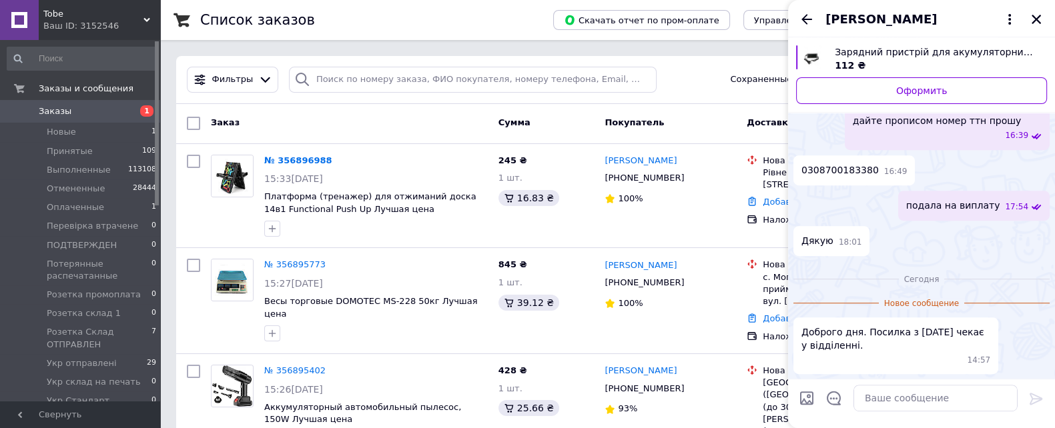
scroll to position [1183, 0]
click at [804, 10] on div "[PERSON_NAME]" at bounding box center [921, 18] width 267 height 37
click at [808, 17] on icon "Назад" at bounding box center [806, 19] width 16 height 16
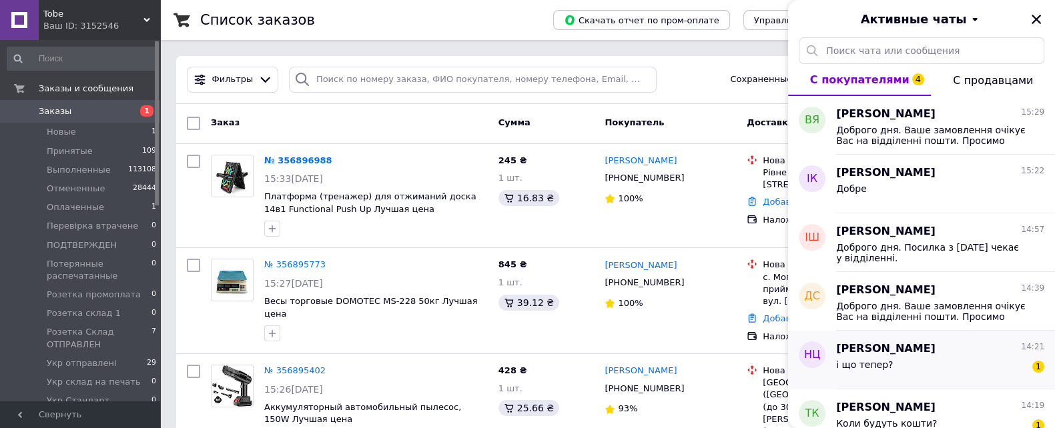
click at [953, 358] on div "і що тепер? 1" at bounding box center [940, 367] width 208 height 21
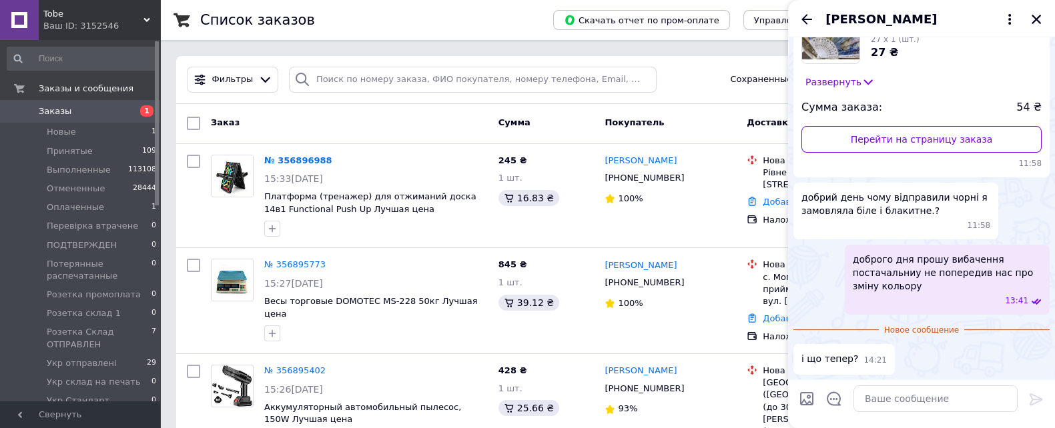
scroll to position [0, 0]
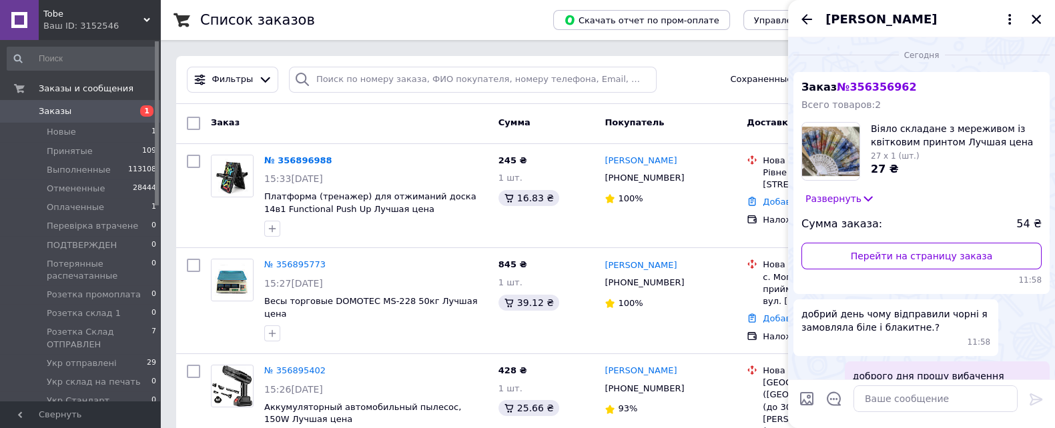
click at [828, 198] on button "Развернуть" at bounding box center [839, 198] width 77 height 15
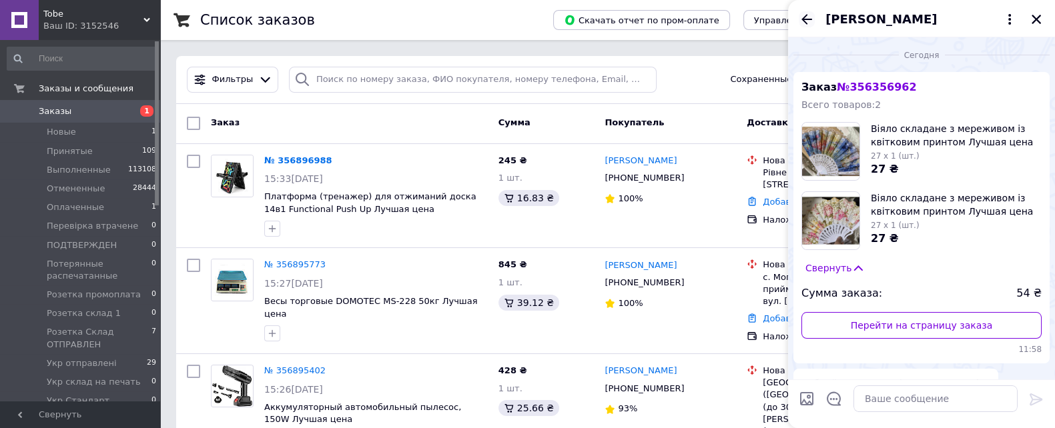
click at [807, 18] on icon "Назад" at bounding box center [806, 19] width 16 height 16
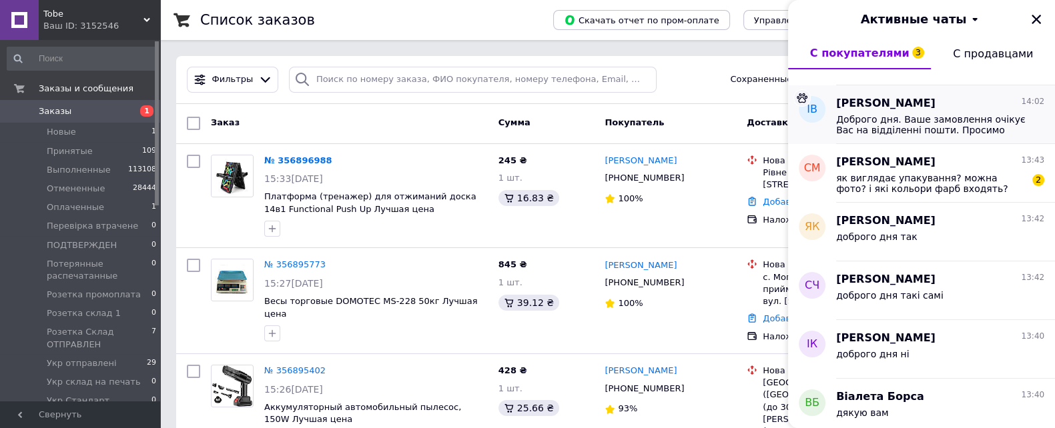
scroll to position [250, 0]
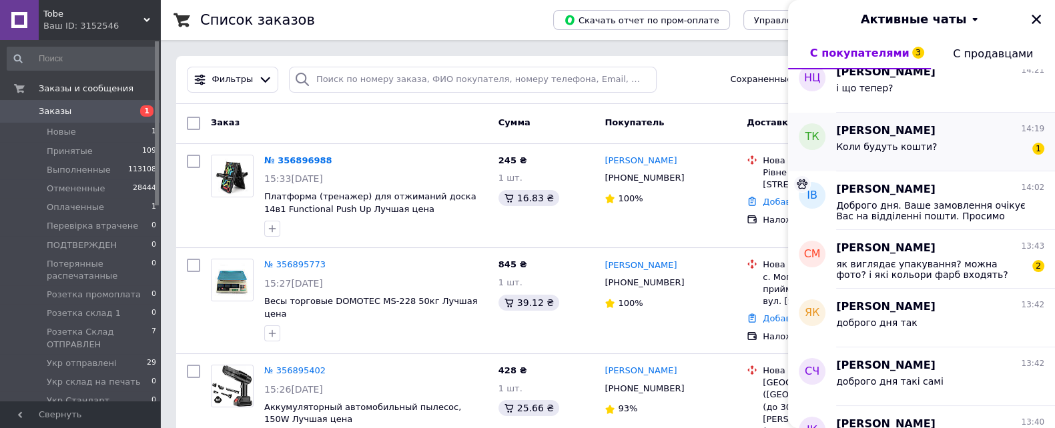
click at [874, 139] on div "Коли будуть кошти? 1" at bounding box center [940, 149] width 208 height 21
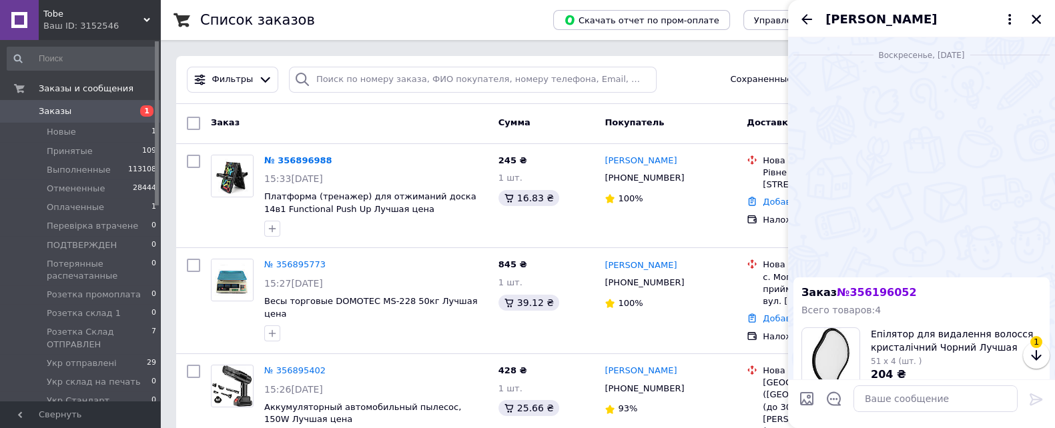
scroll to position [508, 0]
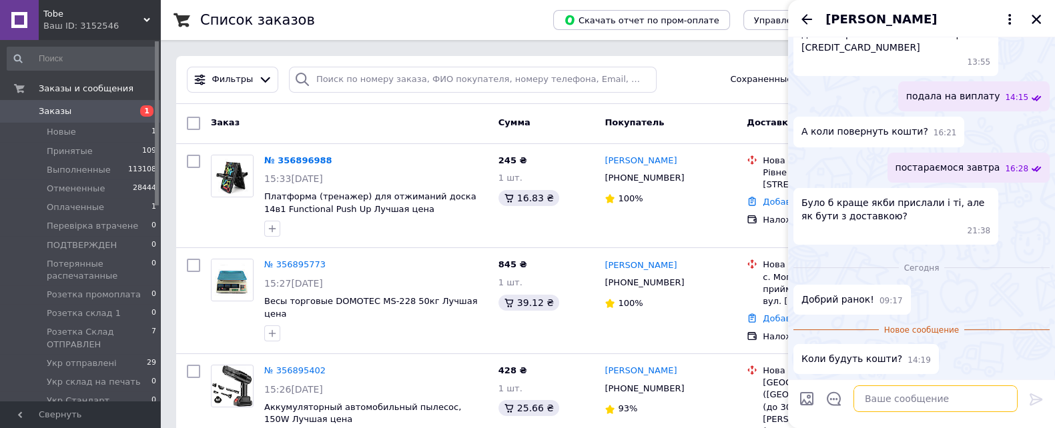
click at [887, 393] on textarea at bounding box center [935, 399] width 164 height 27
type textarea "доброго дня уточню"
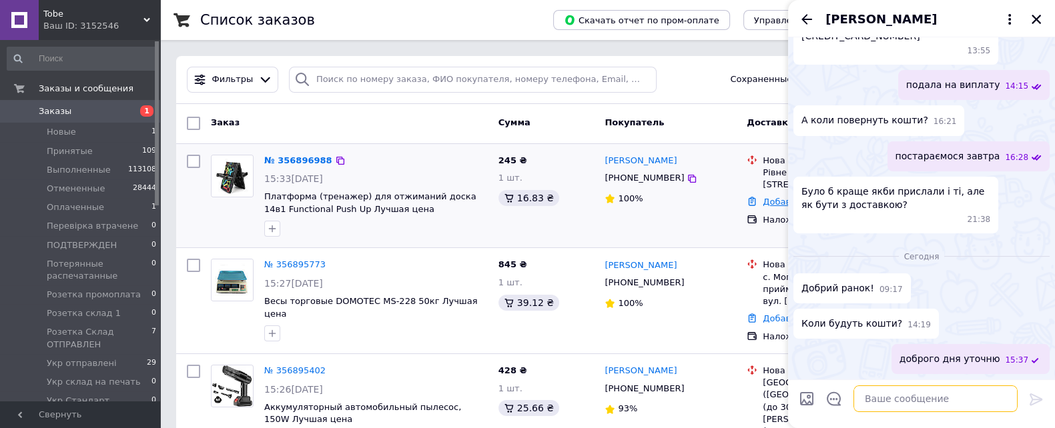
scroll to position [520, 0]
click at [810, 8] on div "Таня Калашник" at bounding box center [921, 18] width 267 height 37
click at [805, 18] on icon "Назад" at bounding box center [806, 19] width 16 height 16
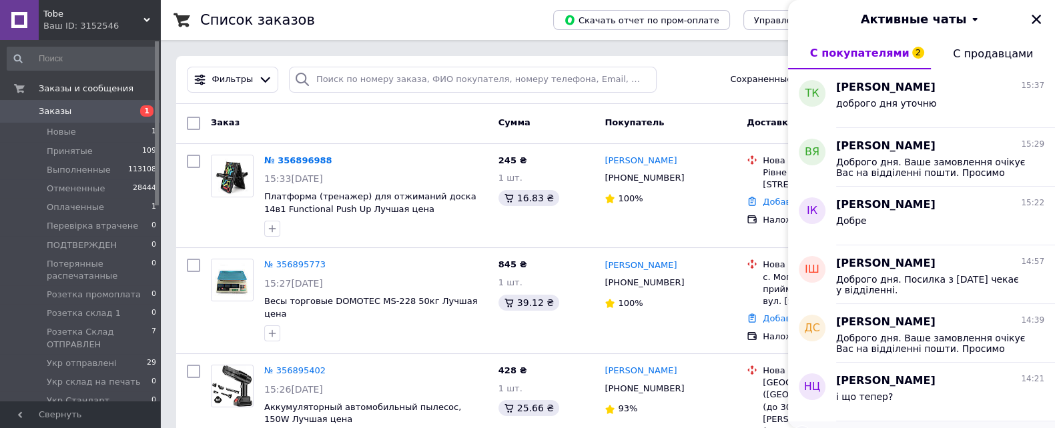
scroll to position [333, 0]
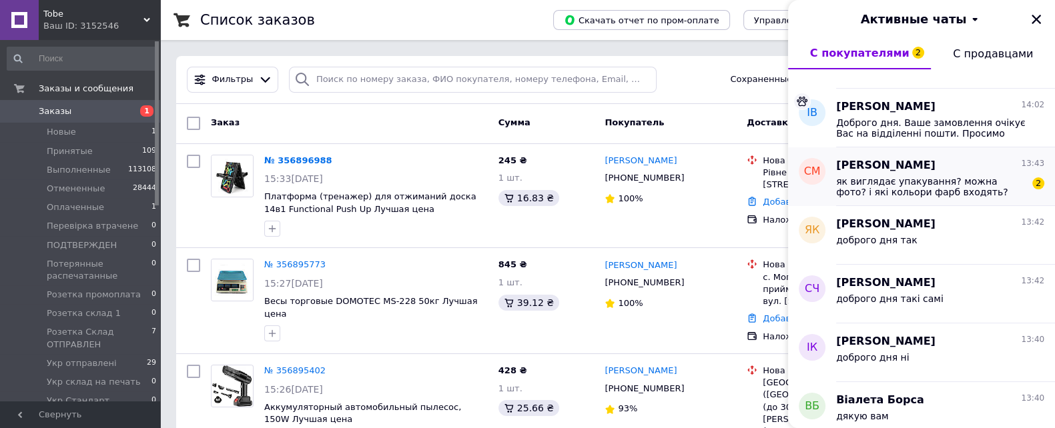
click at [881, 184] on span "як виглядає упакування? можна фото? і які кольори фарб входять?" at bounding box center [930, 186] width 189 height 21
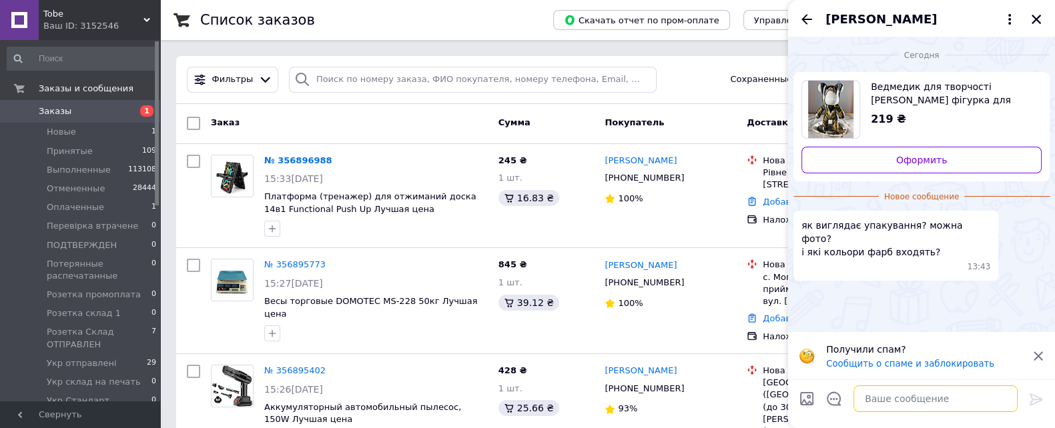
click at [863, 408] on textarea at bounding box center [935, 399] width 164 height 27
type textarea "на жаль дод фото немає"
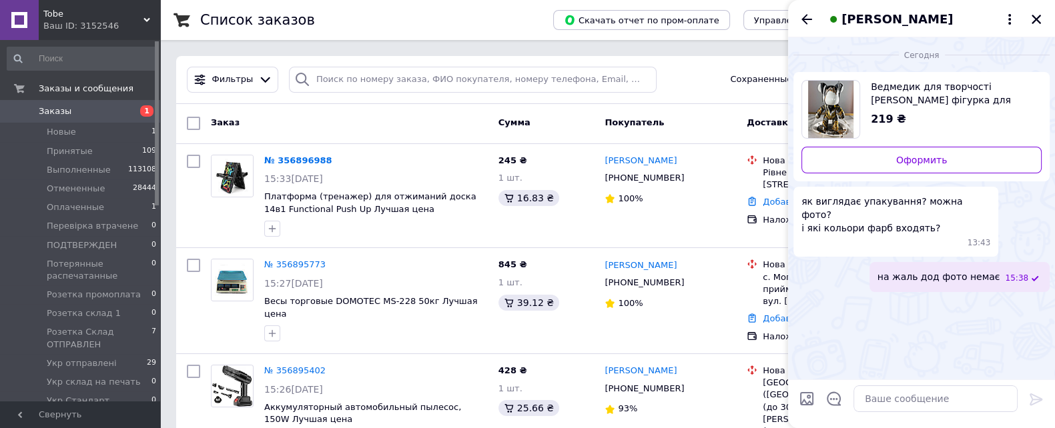
click at [137, 11] on span "Tobe" at bounding box center [93, 14] width 100 height 12
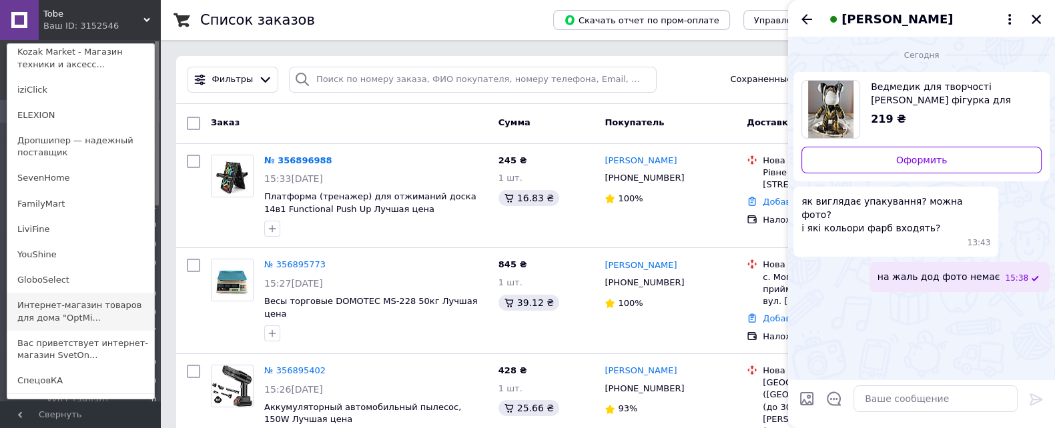
scroll to position [204, 0]
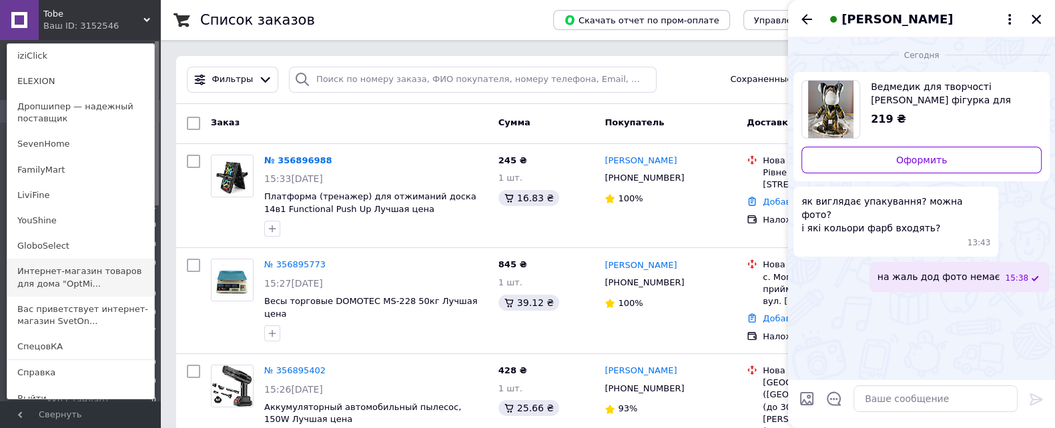
click at [72, 267] on link "Интернет-магазин товаров для дома "OptMi..." at bounding box center [80, 277] width 147 height 37
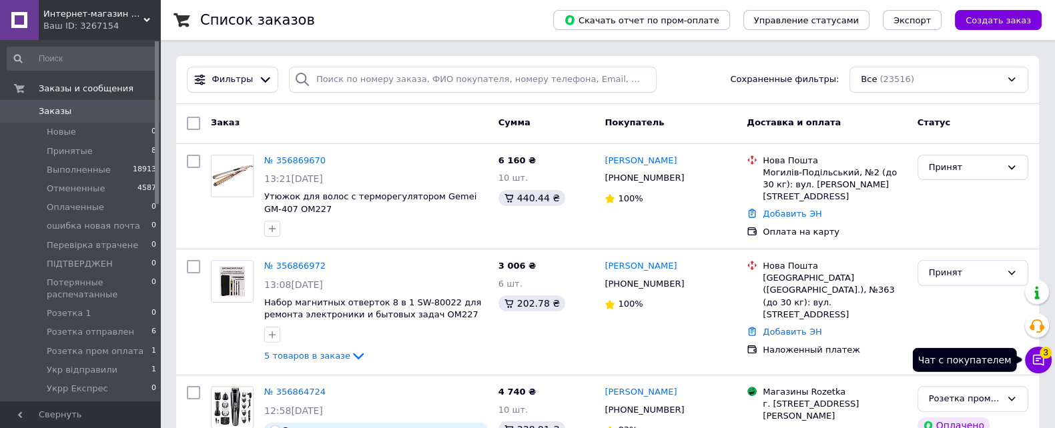
click at [1045, 352] on span "3" at bounding box center [1045, 352] width 12 height 12
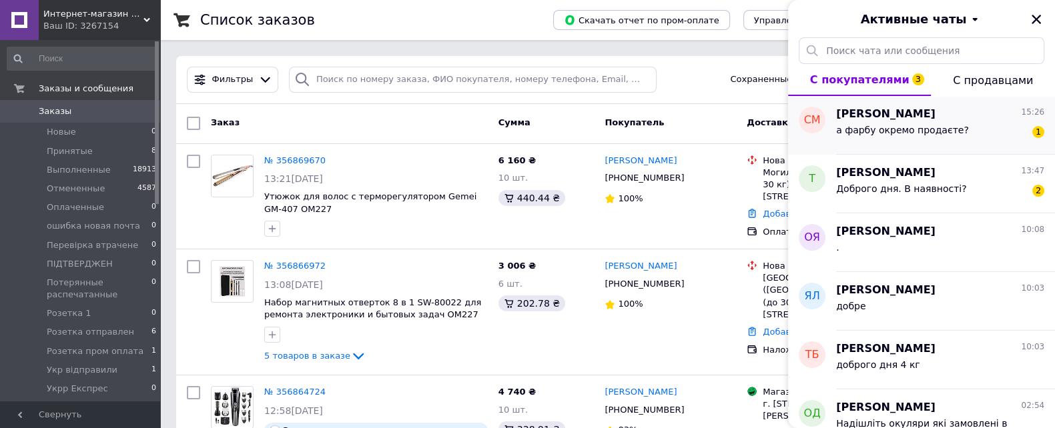
click at [885, 137] on div "а фарбу окремо продаєте?" at bounding box center [902, 134] width 133 height 19
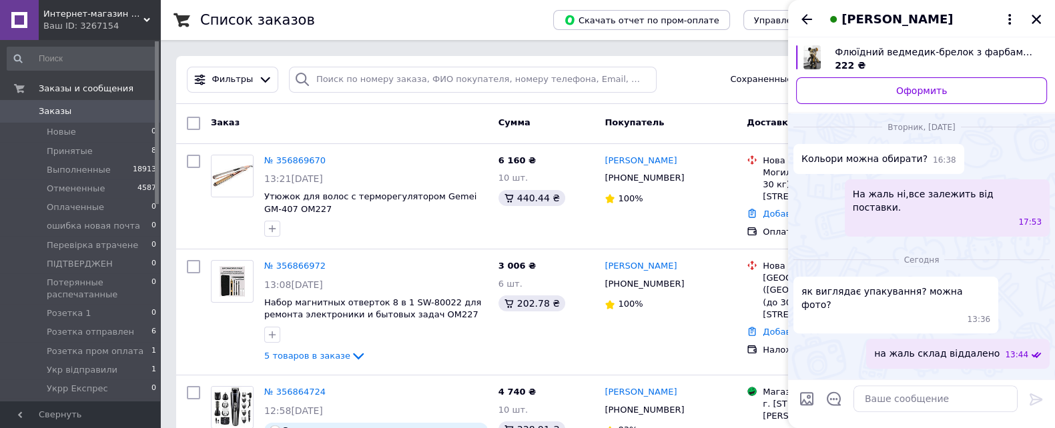
scroll to position [472, 0]
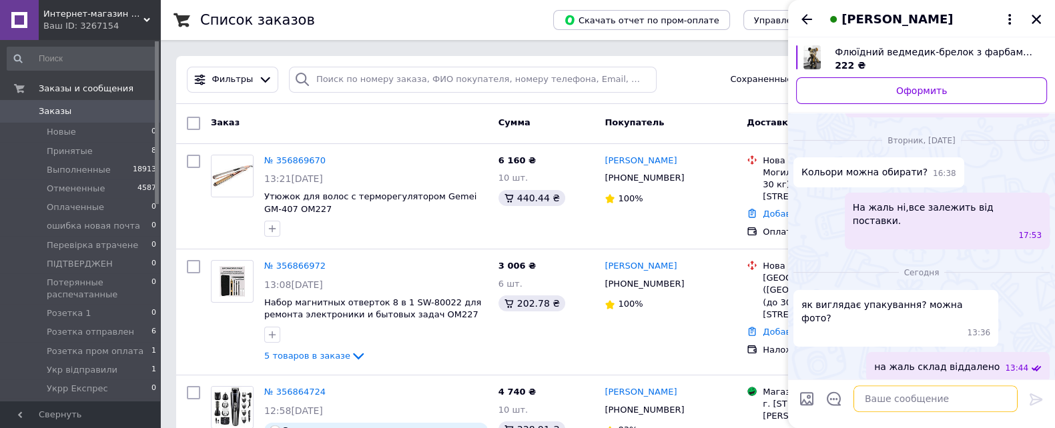
click at [906, 395] on textarea at bounding box center [935, 399] width 164 height 27
type textarea "ні"
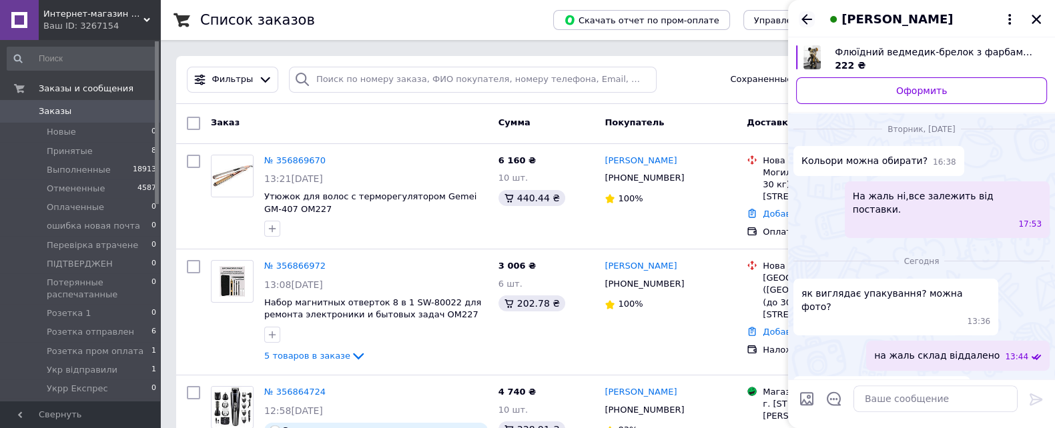
click at [809, 18] on icon "Назад" at bounding box center [806, 19] width 16 height 16
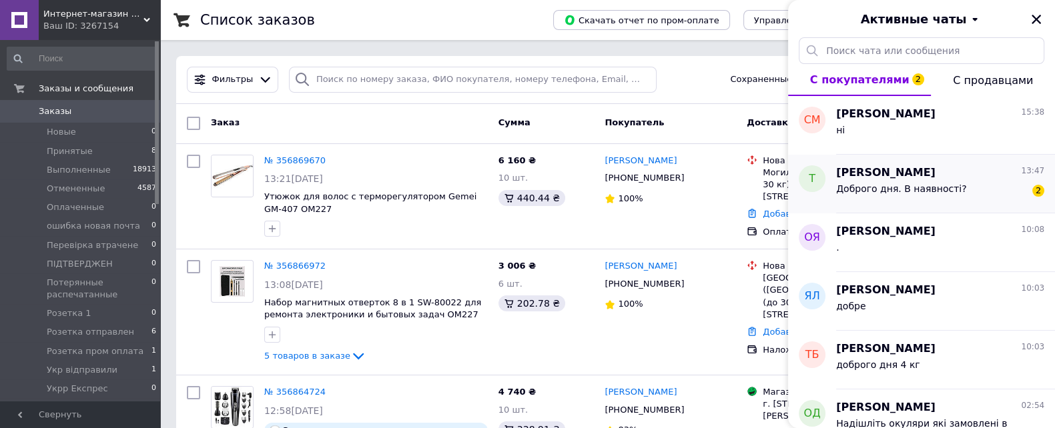
click at [921, 197] on div "Доброго дня. В наявності?" at bounding box center [901, 192] width 130 height 19
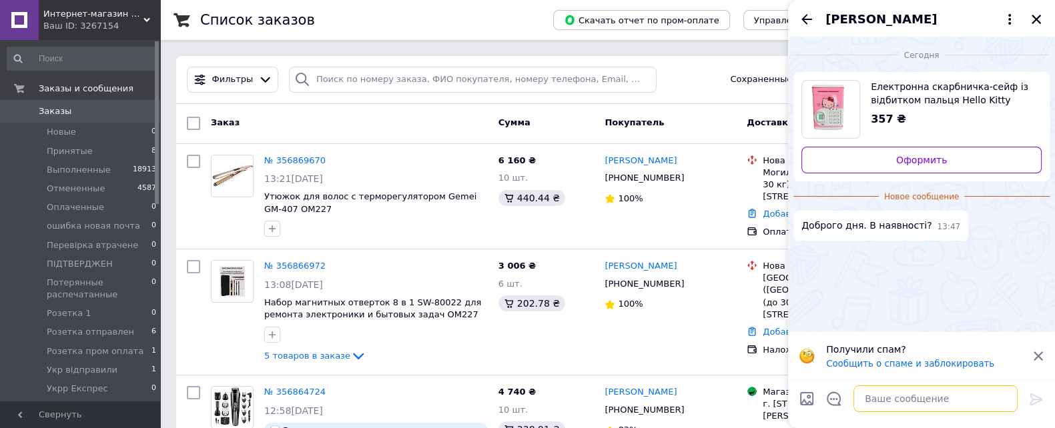
click at [882, 395] on textarea at bounding box center [935, 399] width 164 height 27
type textarea "доброго дня ні"
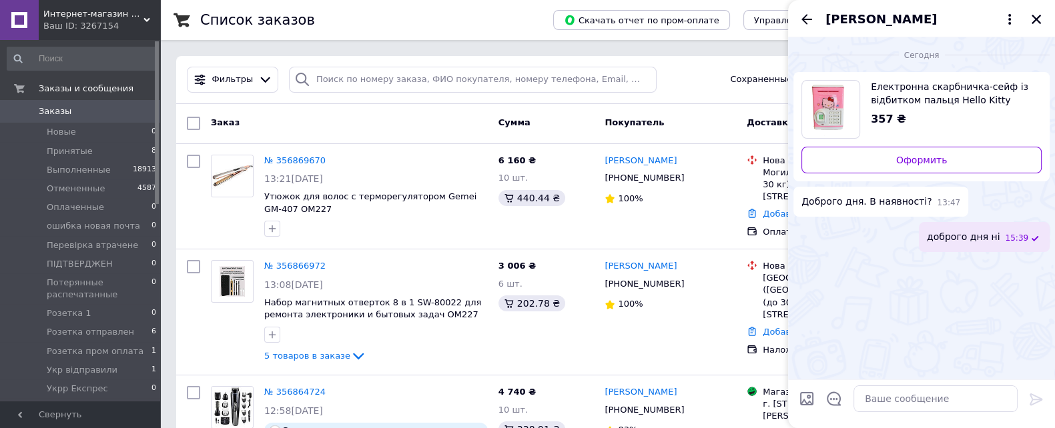
click at [133, 17] on span "Интернет-магазин товаров для дома "OptMisto"" at bounding box center [93, 14] width 100 height 12
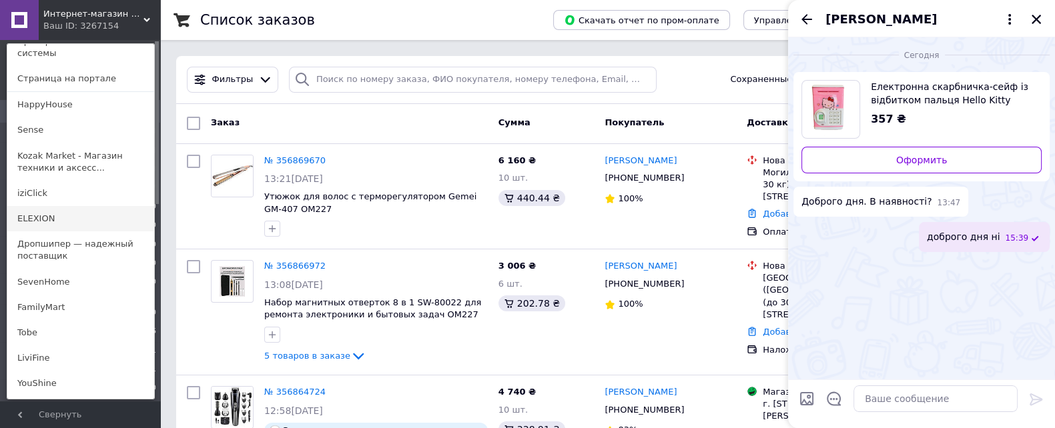
scroll to position [166, 0]
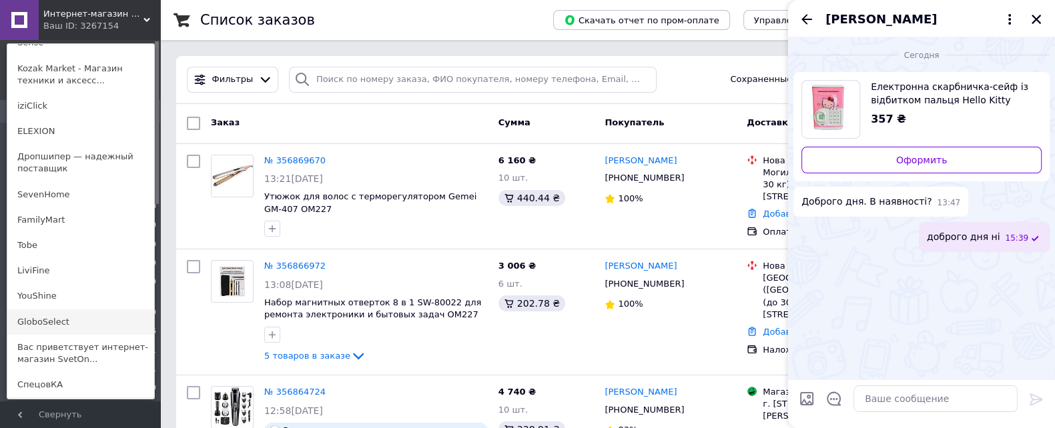
click at [93, 309] on link "GloboSelect" at bounding box center [80, 321] width 147 height 25
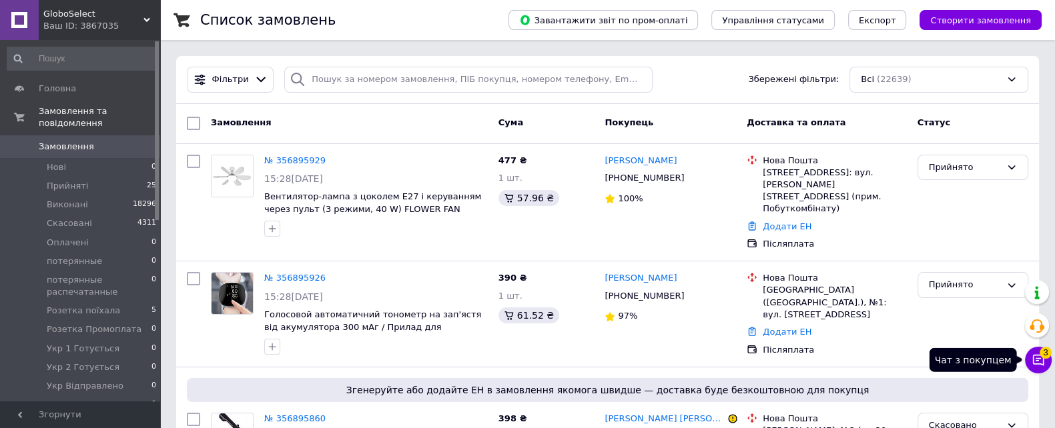
click at [1036, 370] on button "Чат з покупцем 3" at bounding box center [1038, 360] width 27 height 27
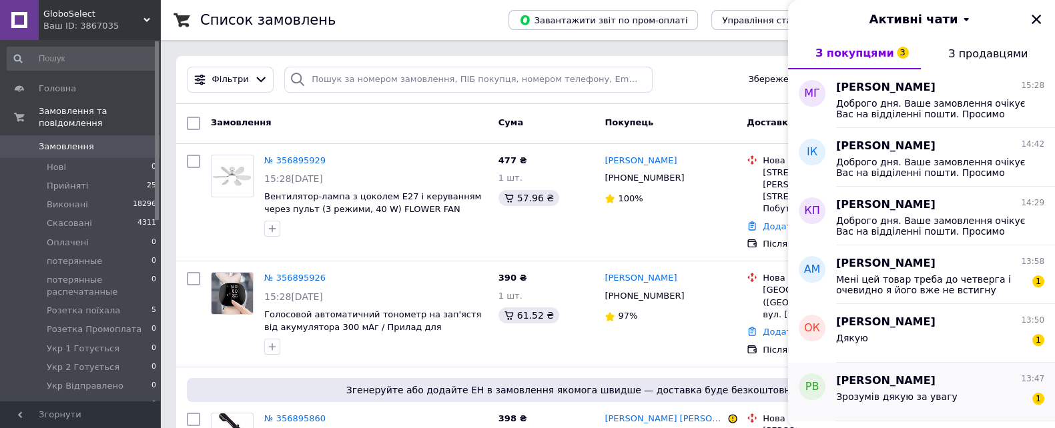
scroll to position [166, 0]
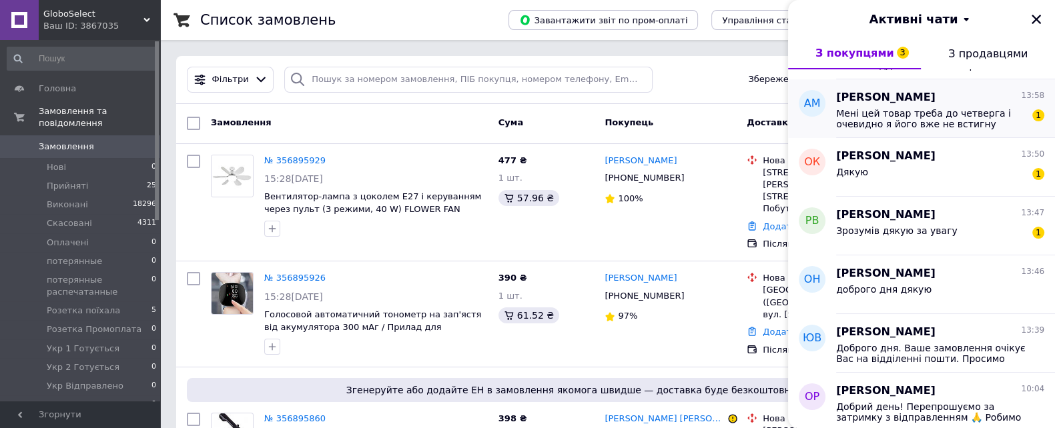
click at [915, 129] on div "Анатолій Максимʼюк 13:58 Мені цей товар треба до четверга і очевидно я його вже…" at bounding box center [945, 108] width 219 height 59
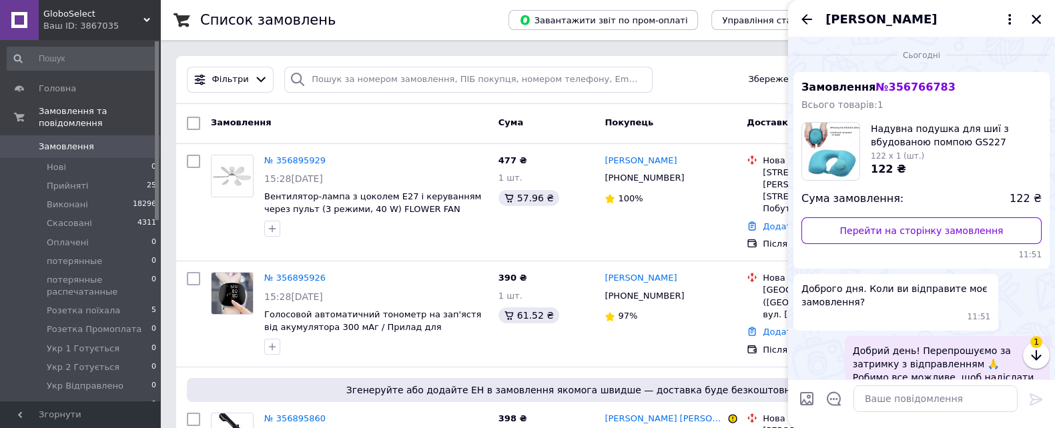
scroll to position [157, 0]
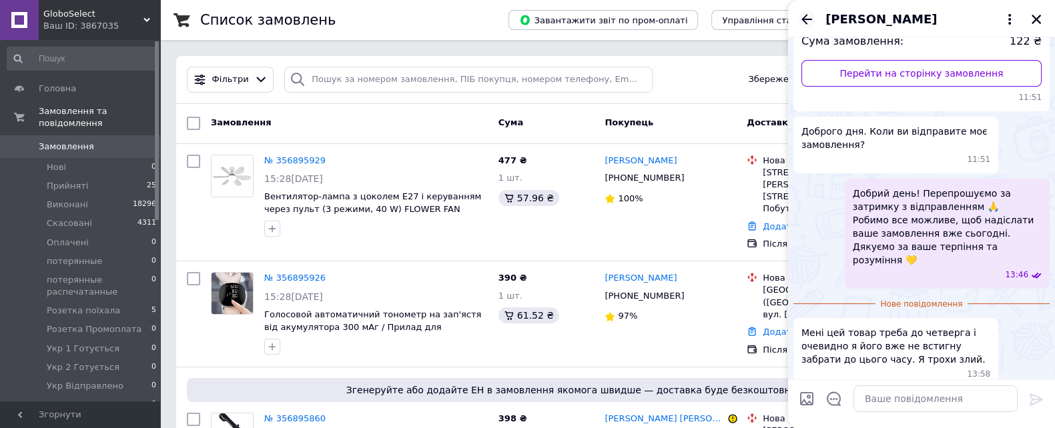
click at [807, 25] on icon "Назад" at bounding box center [806, 19] width 16 height 16
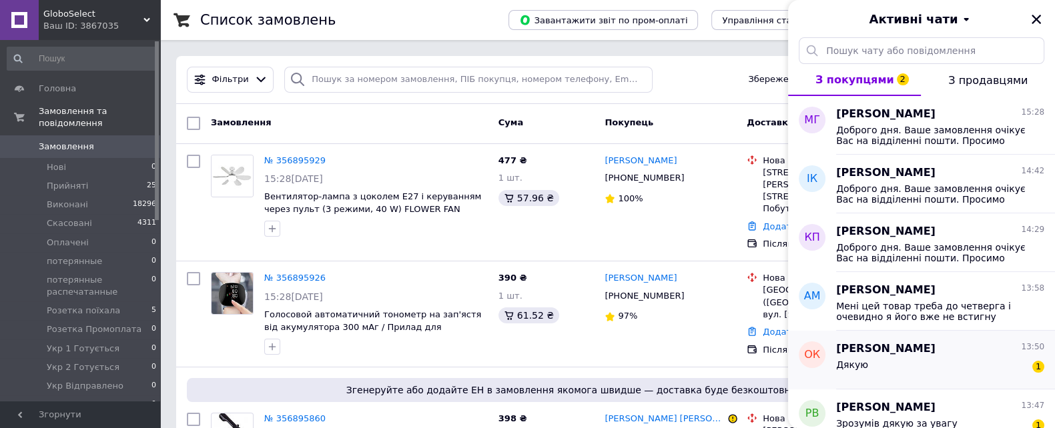
click at [984, 359] on div "Дякую 1" at bounding box center [940, 367] width 208 height 21
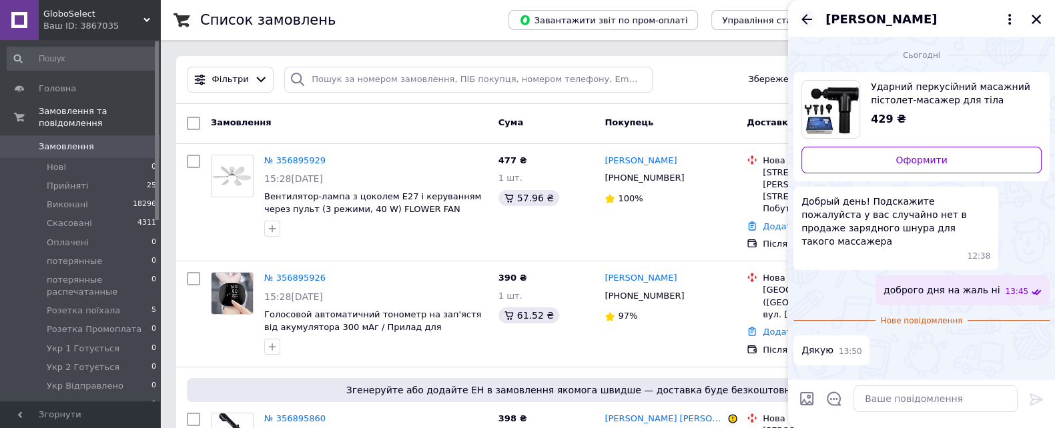
click at [810, 23] on icon "Назад" at bounding box center [806, 19] width 16 height 16
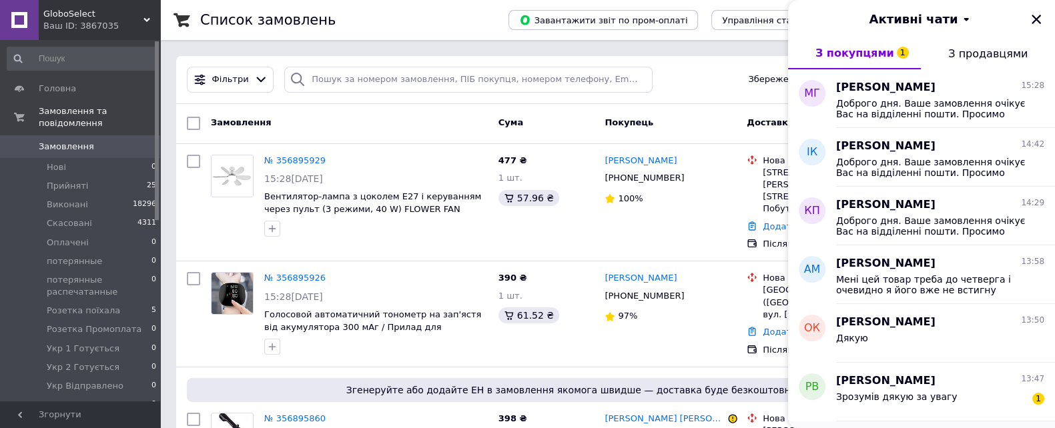
scroll to position [166, 0]
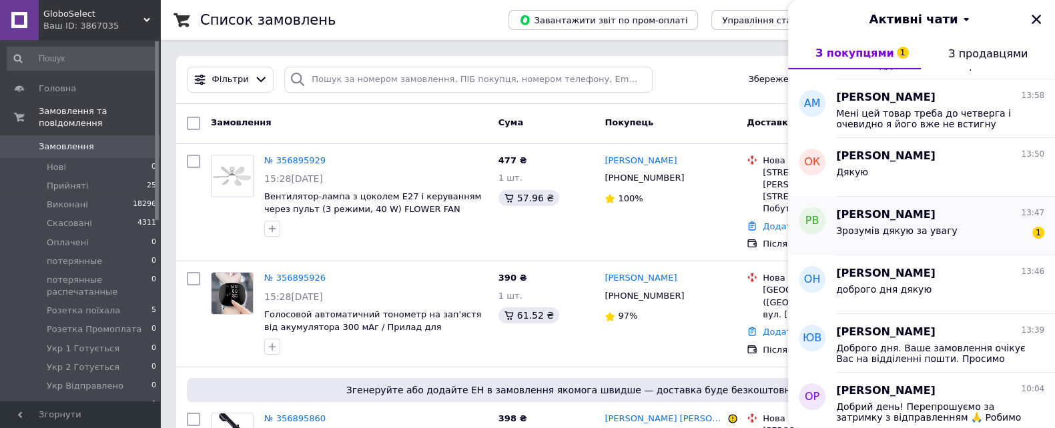
click at [924, 215] on span "Руслан Василенко" at bounding box center [885, 214] width 99 height 15
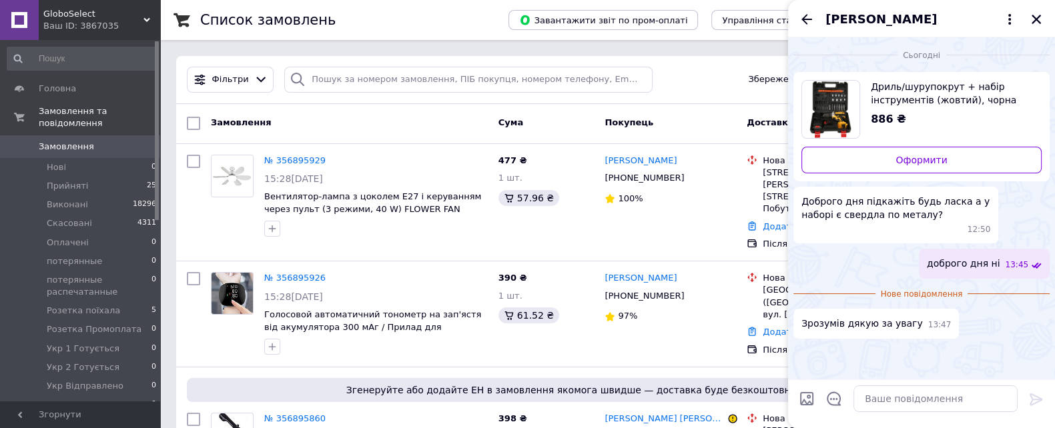
click at [814, 15] on div "Руслан Василенко" at bounding box center [921, 18] width 267 height 37
click at [812, 15] on icon "Назад" at bounding box center [806, 19] width 16 height 16
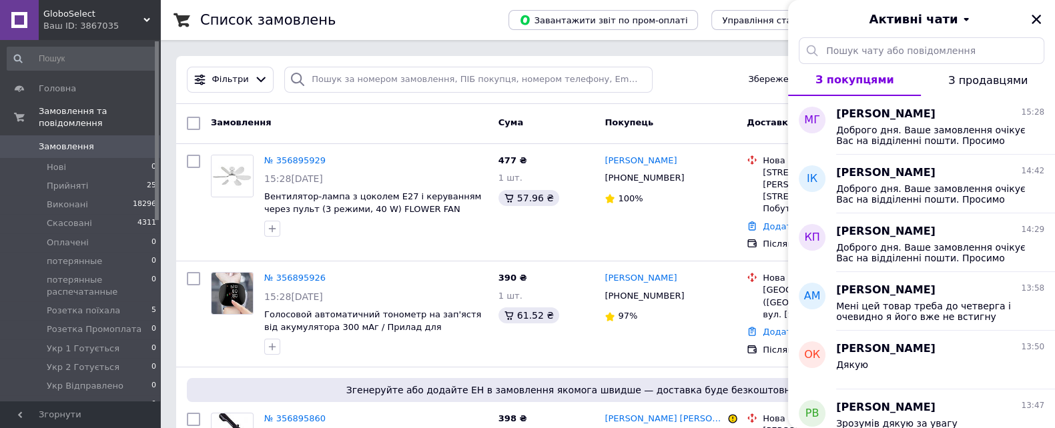
click at [143, 31] on div "Ваш ID: 3867035" at bounding box center [101, 26] width 117 height 12
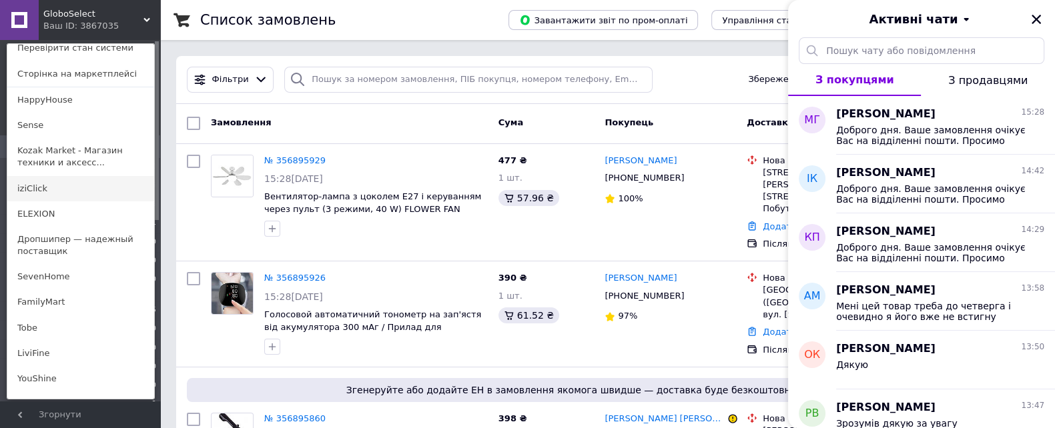
scroll to position [83, 0]
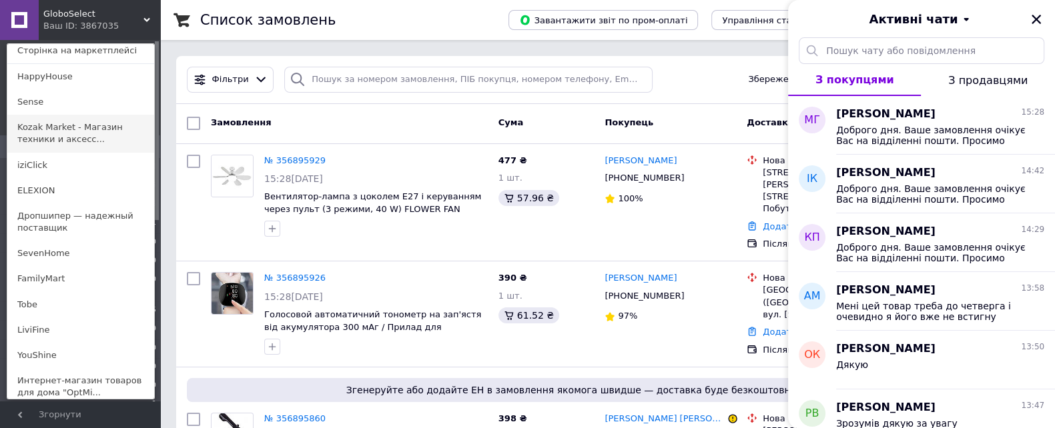
click at [97, 137] on link "Kozak Market - Магазин техники и аксесс..." at bounding box center [80, 133] width 147 height 37
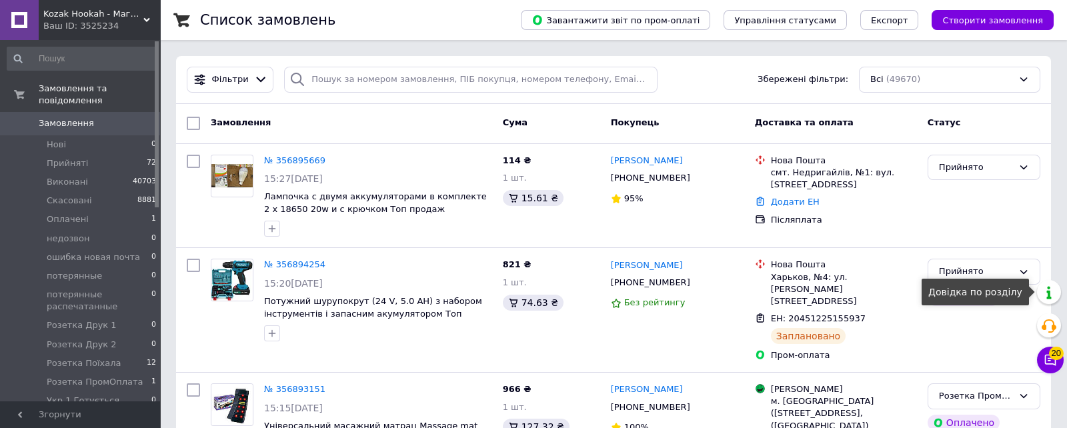
click at [1044, 360] on icon at bounding box center [1050, 360] width 13 height 13
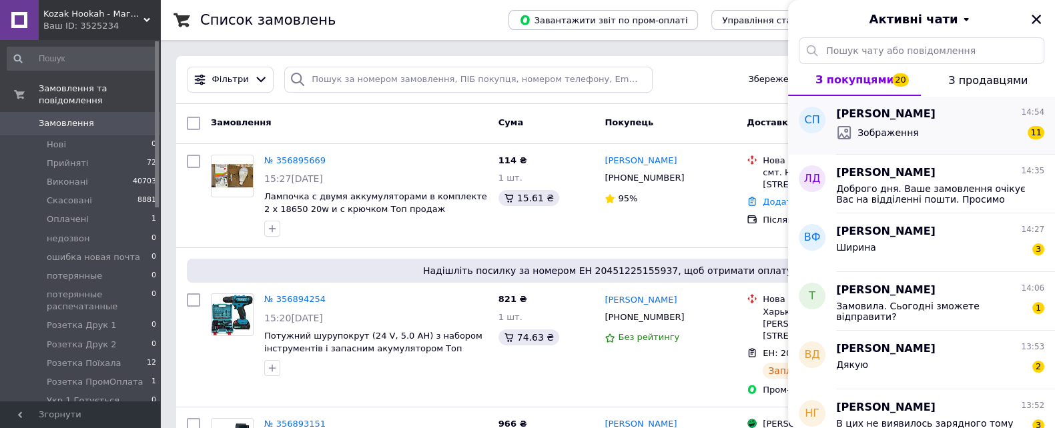
click at [944, 130] on div "Зображення 11" at bounding box center [940, 132] width 208 height 21
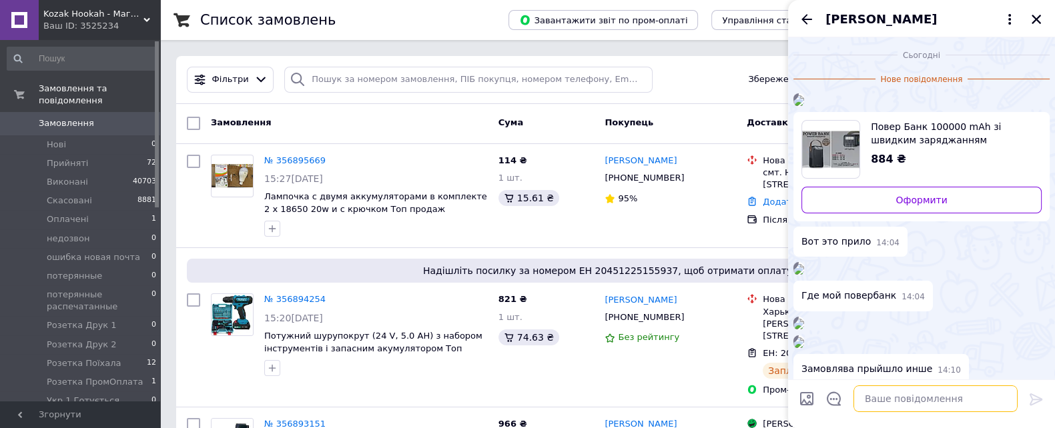
click at [920, 398] on textarea at bounding box center [935, 399] width 164 height 27
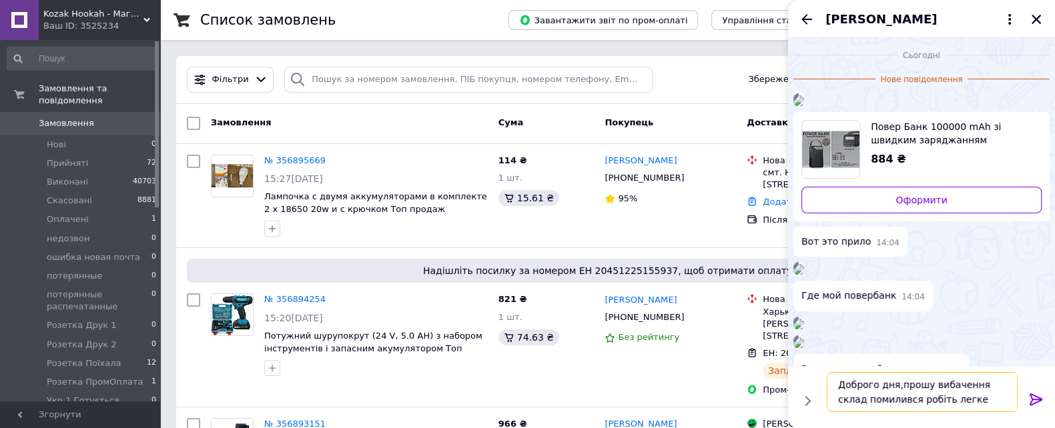
click at [978, 405] on textarea "Доброго дня,прошу вибачення склад помилився робіть легке пое" at bounding box center [921, 392] width 191 height 40
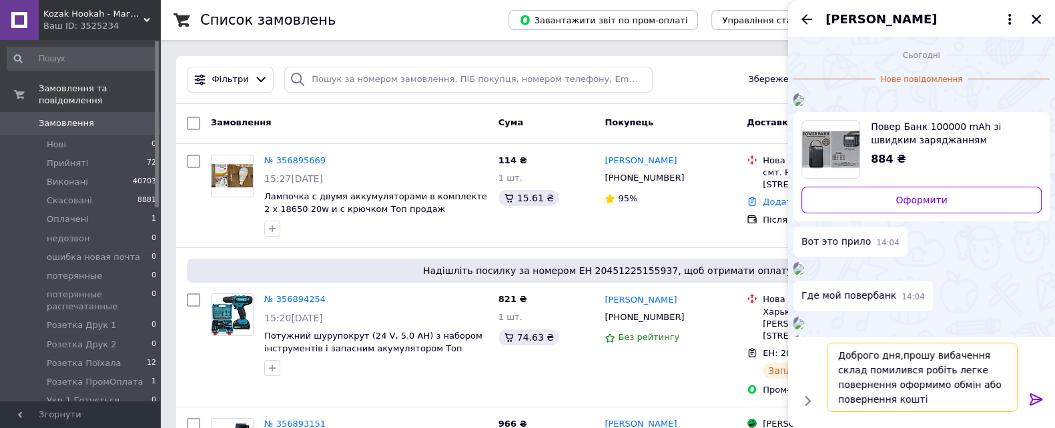
type textarea "Доброго дня,прошу вибачення склад помилився робіть легке повернення оформимо об…"
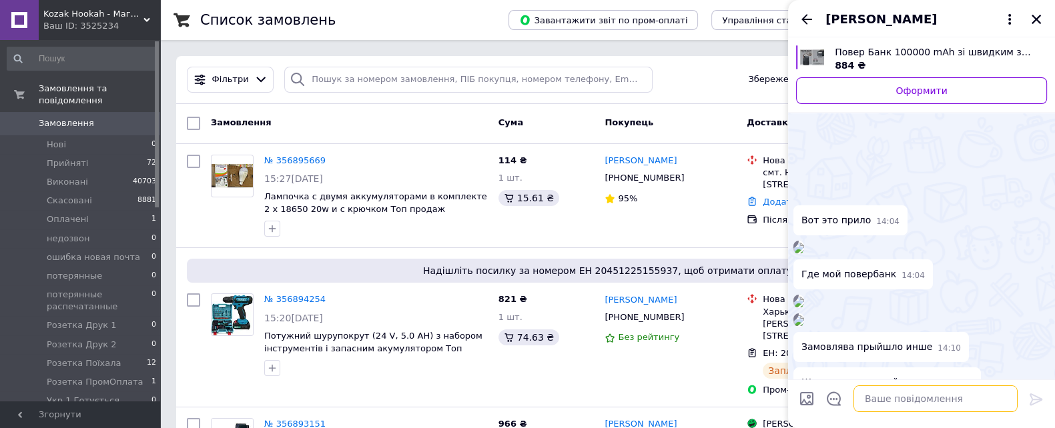
scroll to position [1087, 0]
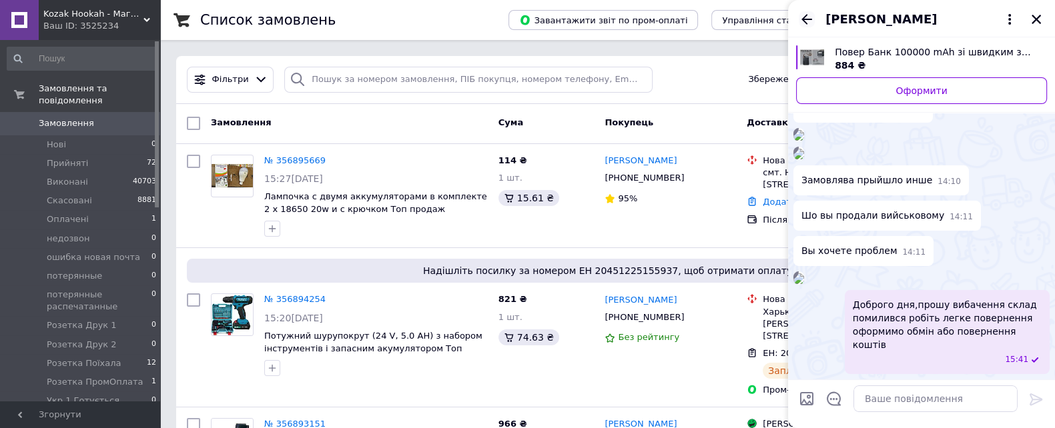
click at [808, 15] on icon "Назад" at bounding box center [806, 19] width 16 height 16
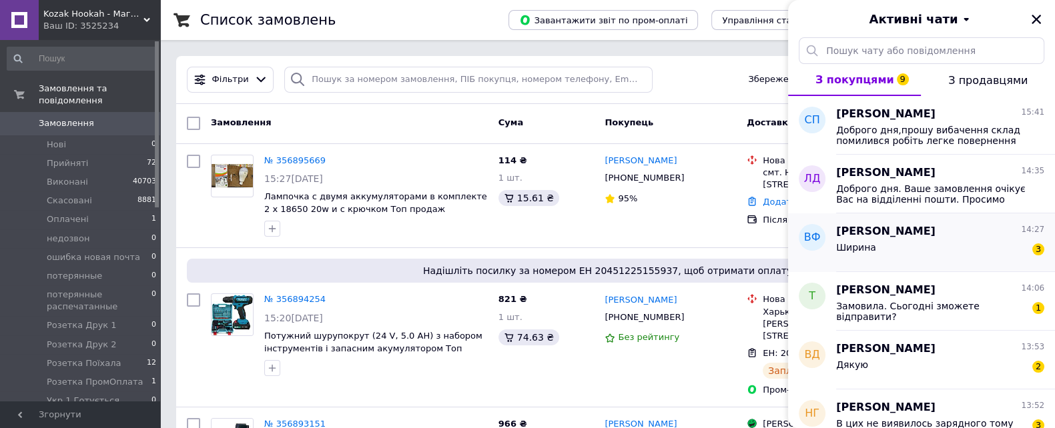
click at [917, 248] on div "Ширина 3" at bounding box center [940, 249] width 208 height 21
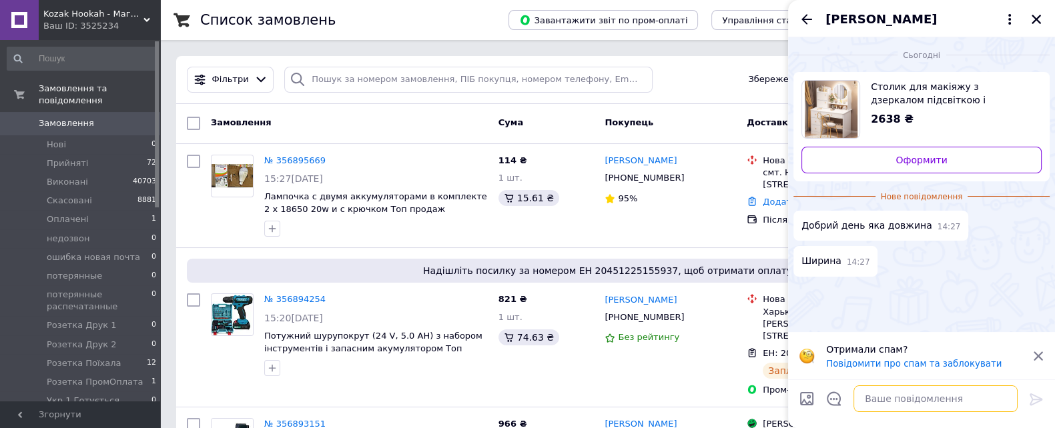
click at [897, 400] on textarea at bounding box center [935, 399] width 164 height 27
type textarea "ж"
type textarea "доброго дня 120на80на40"
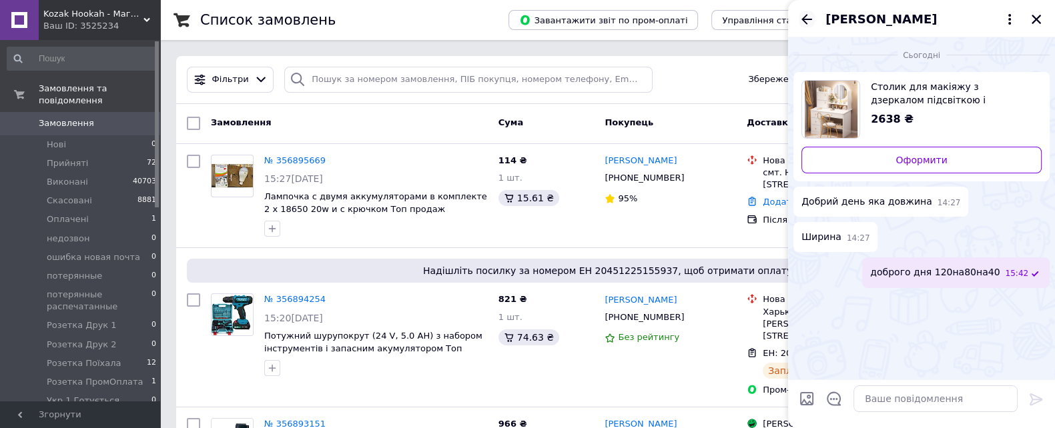
click at [807, 21] on icon "Назад" at bounding box center [806, 19] width 16 height 16
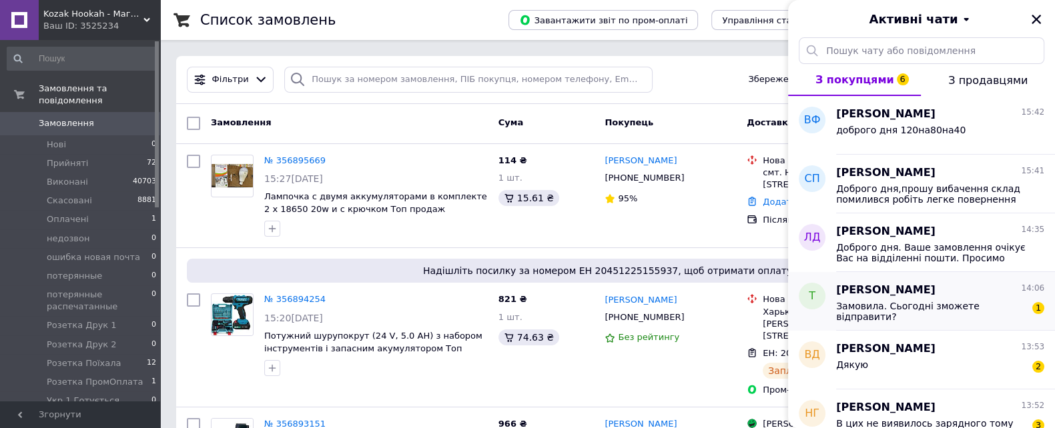
click at [968, 309] on span "Замовила. Сьогодні зможете відправити?" at bounding box center [930, 311] width 189 height 21
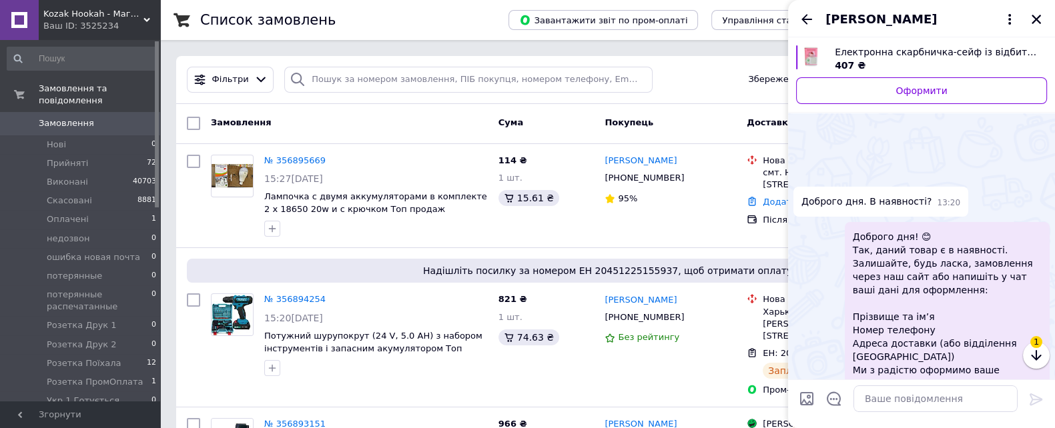
scroll to position [97, 0]
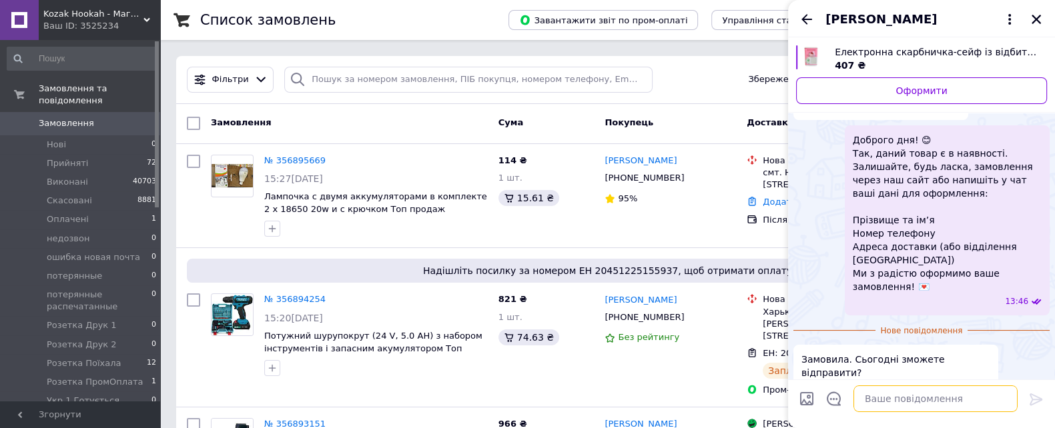
click at [878, 398] on textarea at bounding box center [935, 399] width 164 height 27
type textarea "на жаль товар закінчився"
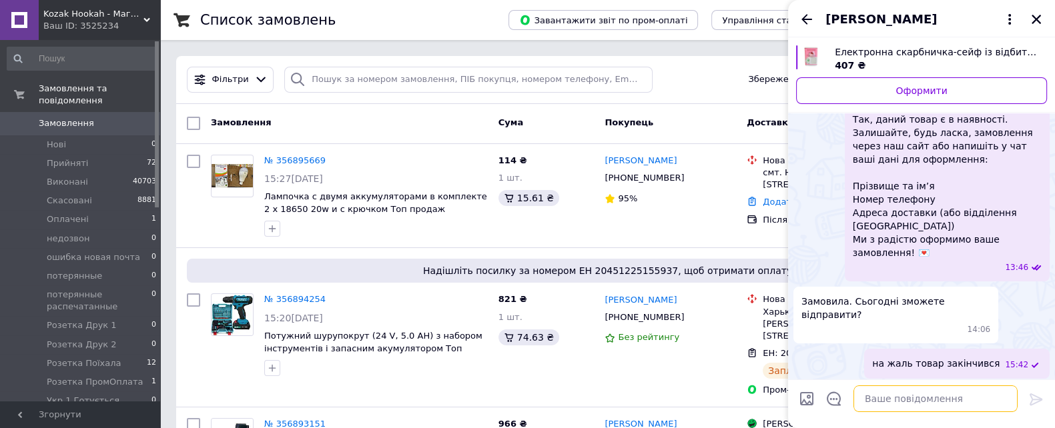
scroll to position [74, 0]
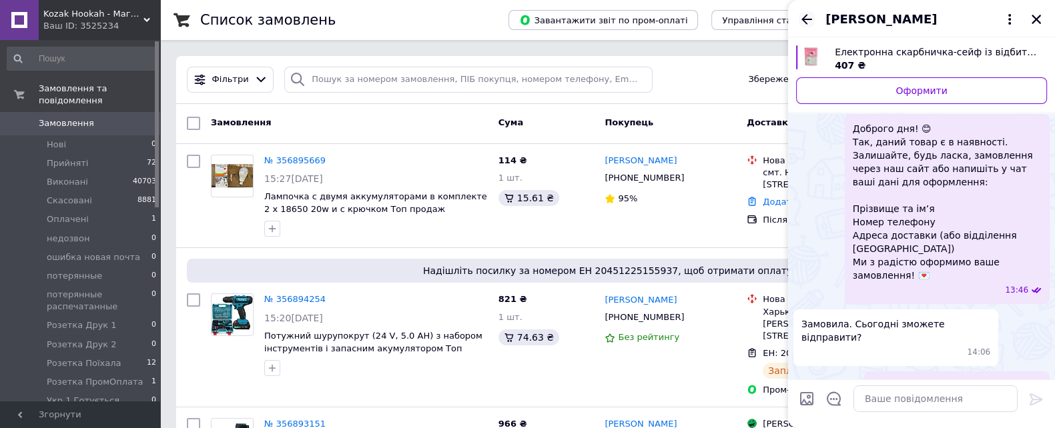
click at [807, 11] on icon "Назад" at bounding box center [806, 19] width 16 height 16
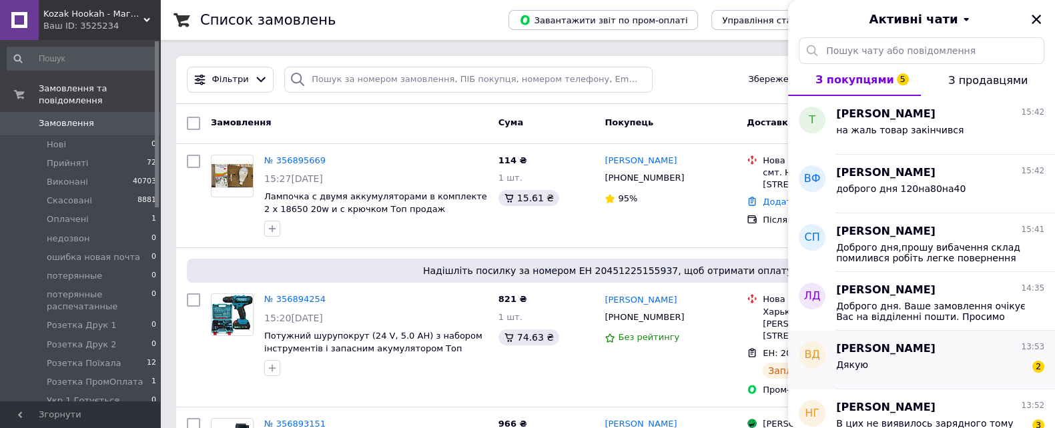
click at [948, 349] on div "Василь Донов 13:53" at bounding box center [940, 349] width 208 height 15
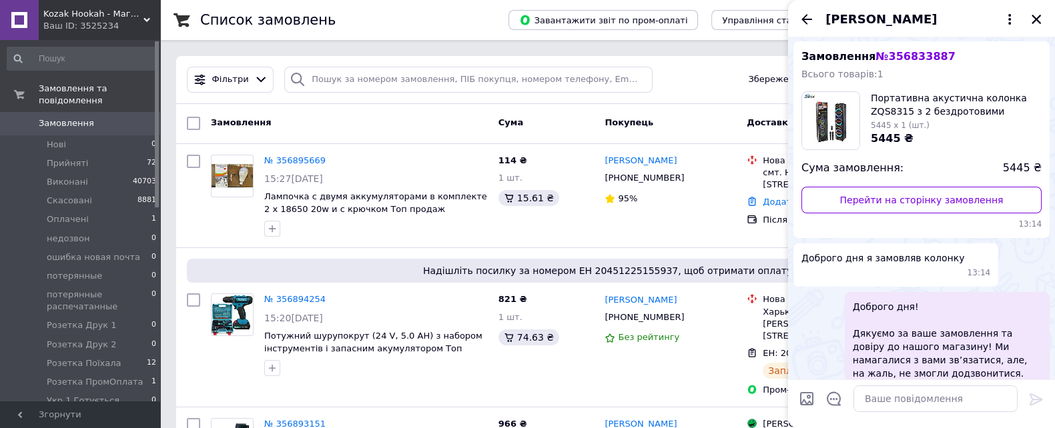
scroll to position [0, 0]
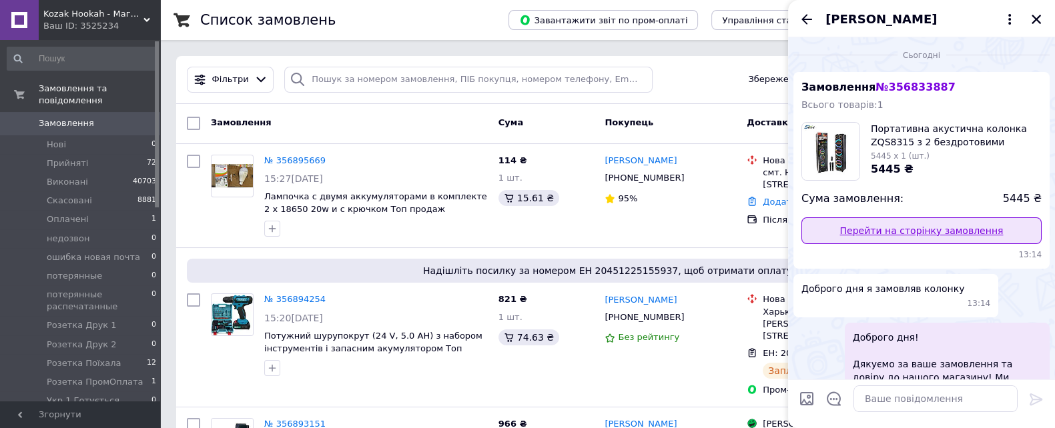
click at [914, 227] on link "Перейти на сторінку замовлення" at bounding box center [921, 230] width 240 height 27
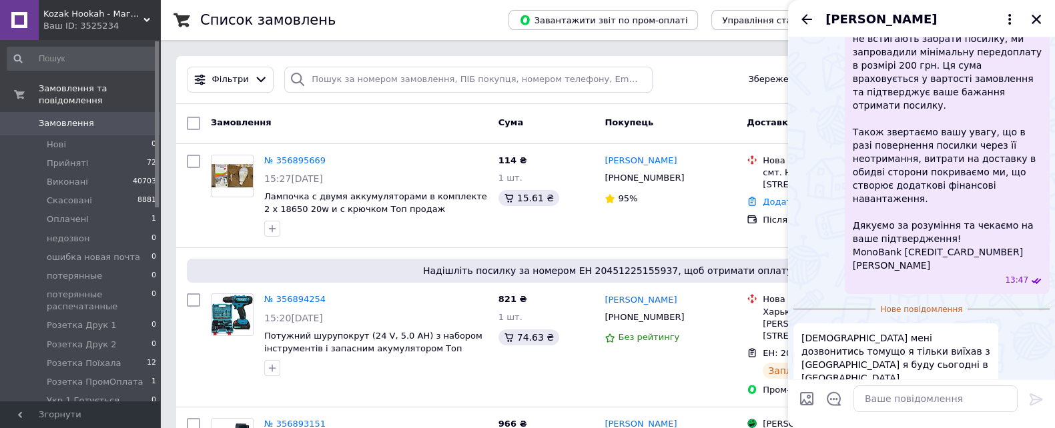
scroll to position [407, 0]
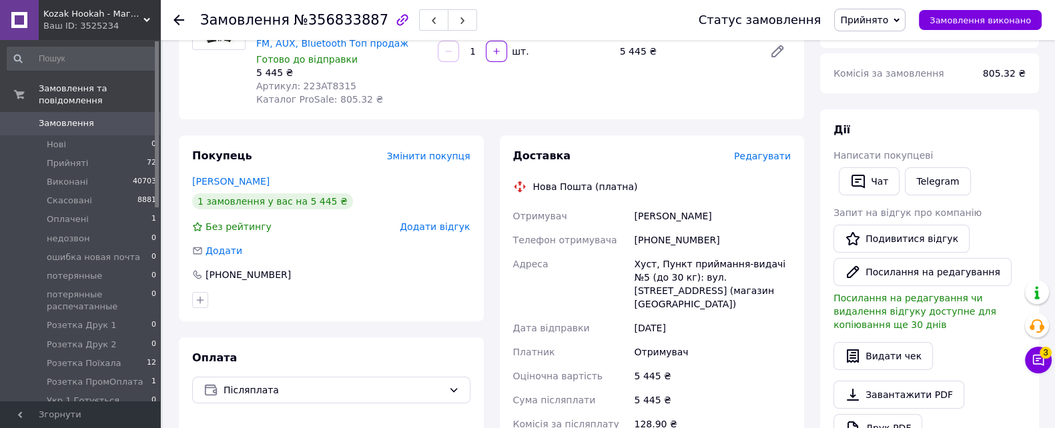
scroll to position [166, 0]
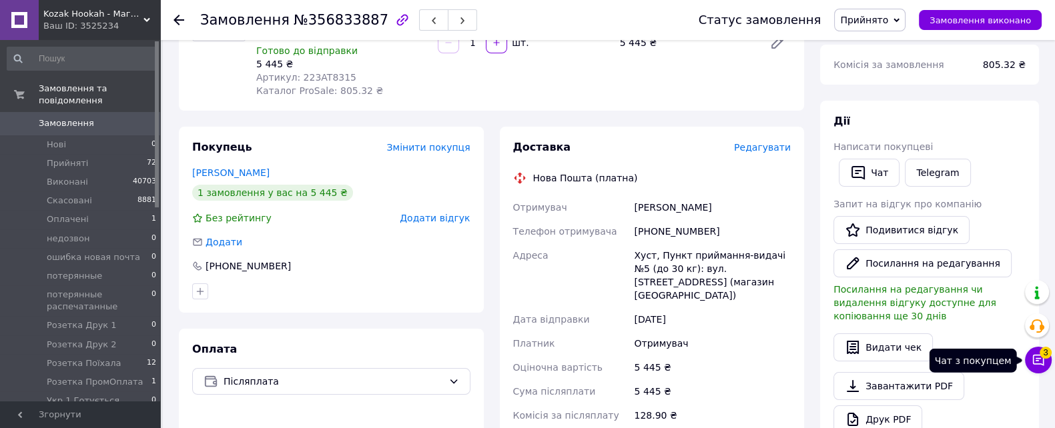
click at [1035, 365] on icon at bounding box center [1037, 360] width 13 height 13
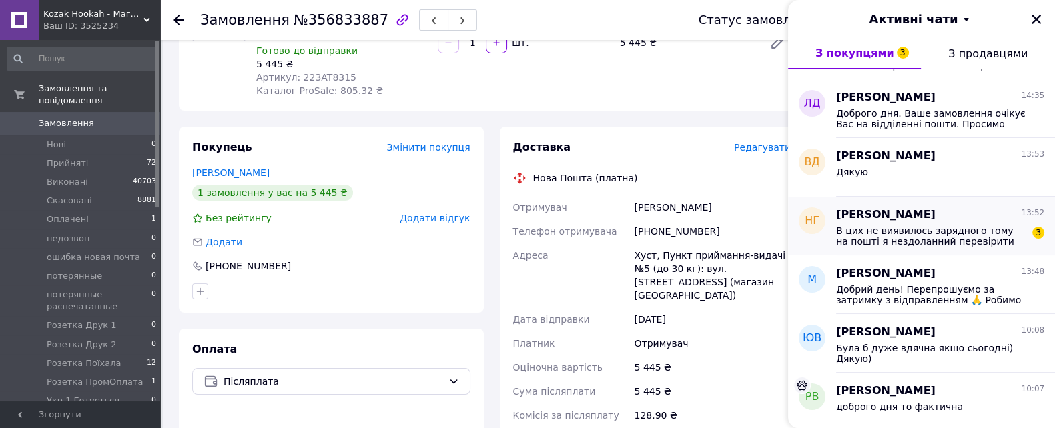
click at [947, 245] on span "В цих не виявилось зарядного тому на пошті я нездоланний перевірити чи заряджає…" at bounding box center [930, 235] width 189 height 21
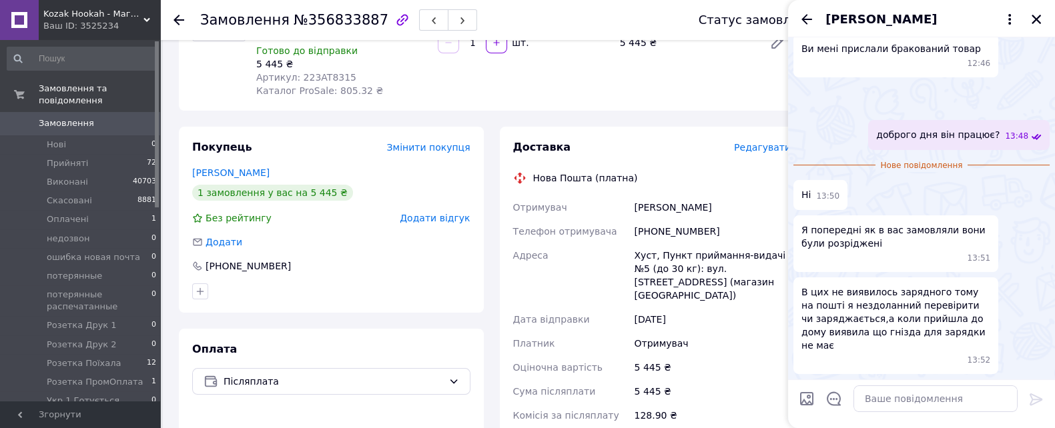
scroll to position [454, 0]
click at [894, 408] on textarea at bounding box center [935, 399] width 164 height 27
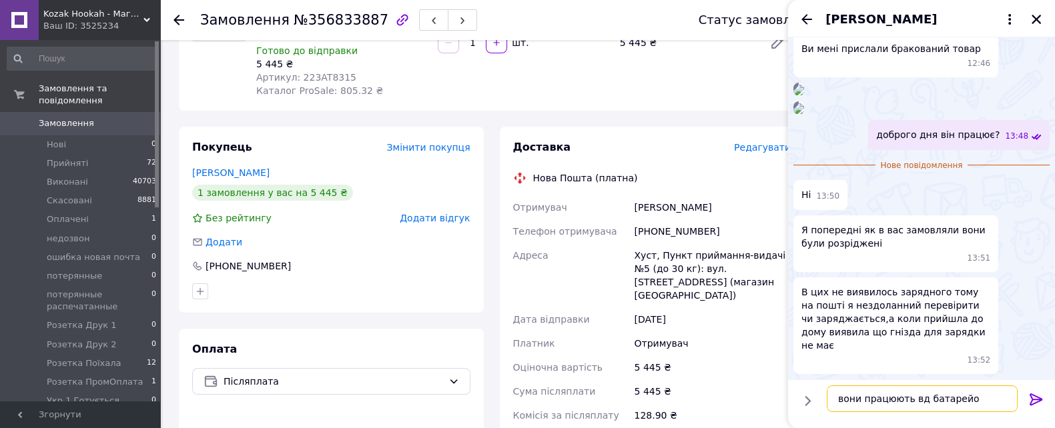
type textarea "вони працюють вд батарейок"
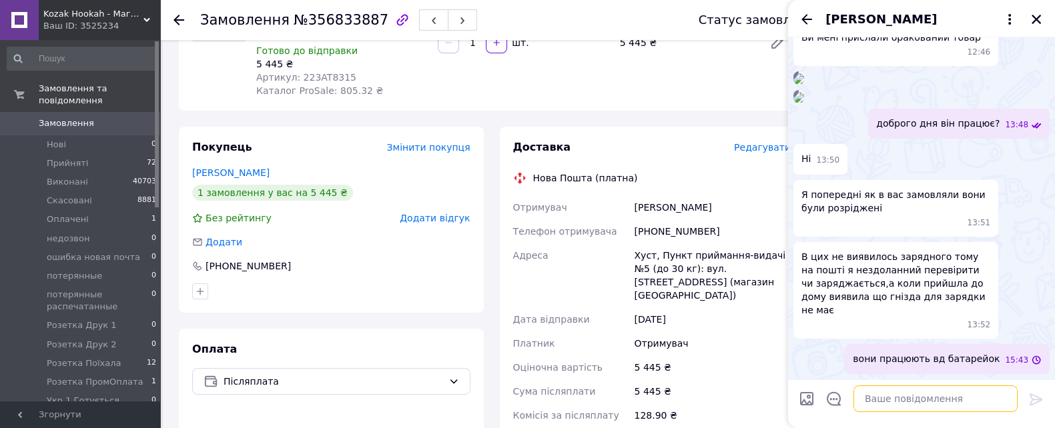
scroll to position [633, 0]
click at [807, 20] on icon "Назад" at bounding box center [806, 19] width 16 height 16
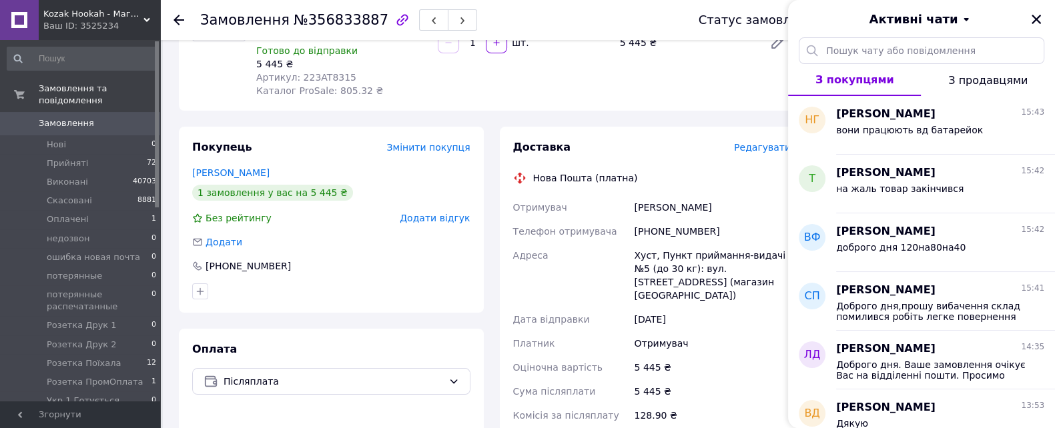
click at [116, 18] on span "Kozak Hookah - Магазин техніки та аксесуарів" at bounding box center [93, 14] width 100 height 12
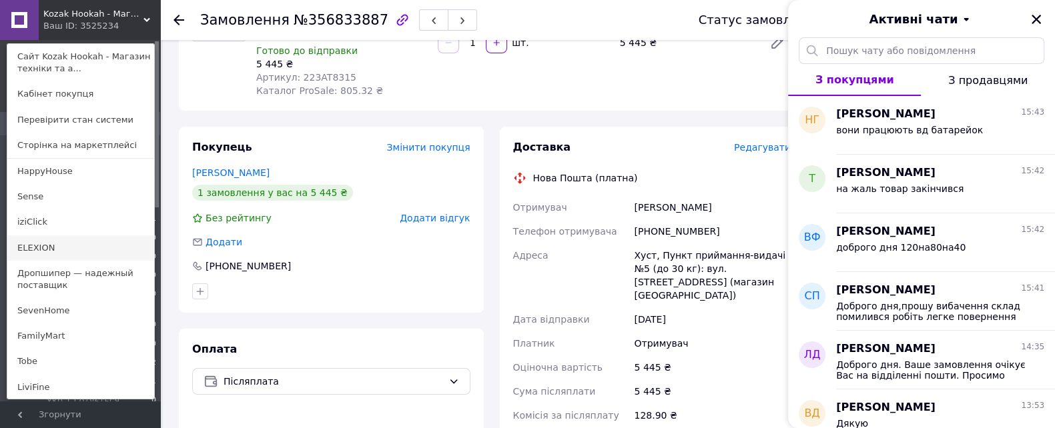
click at [72, 247] on link "ELEXION" at bounding box center [80, 247] width 147 height 25
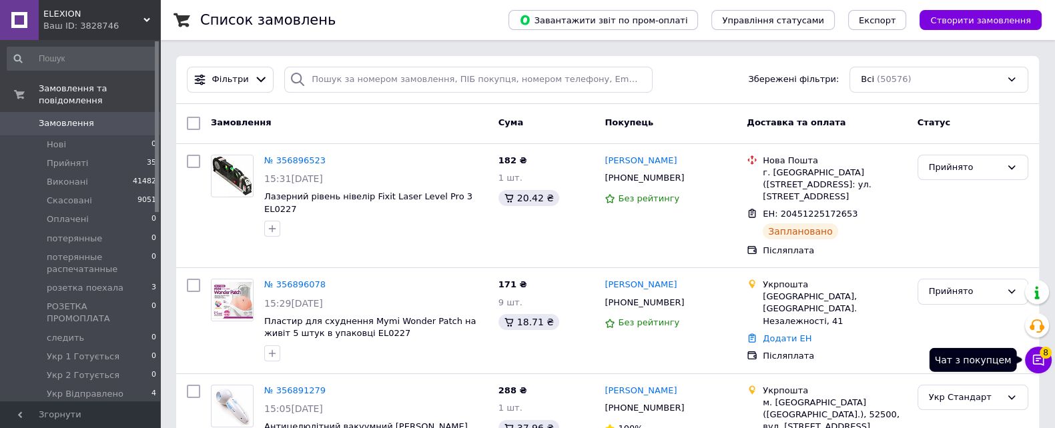
click at [1039, 361] on icon at bounding box center [1037, 360] width 13 height 13
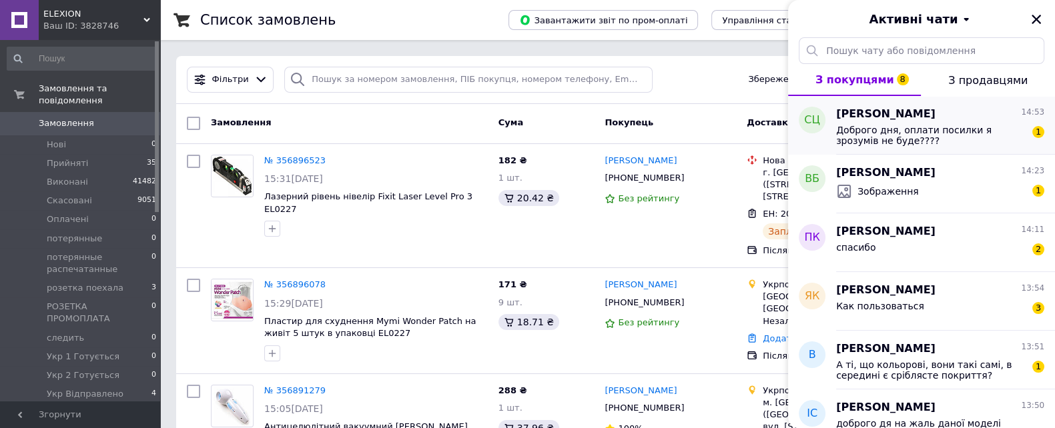
click at [891, 133] on span "Доброго дня, оплати посилки я зрозумів не буде????" at bounding box center [930, 135] width 189 height 21
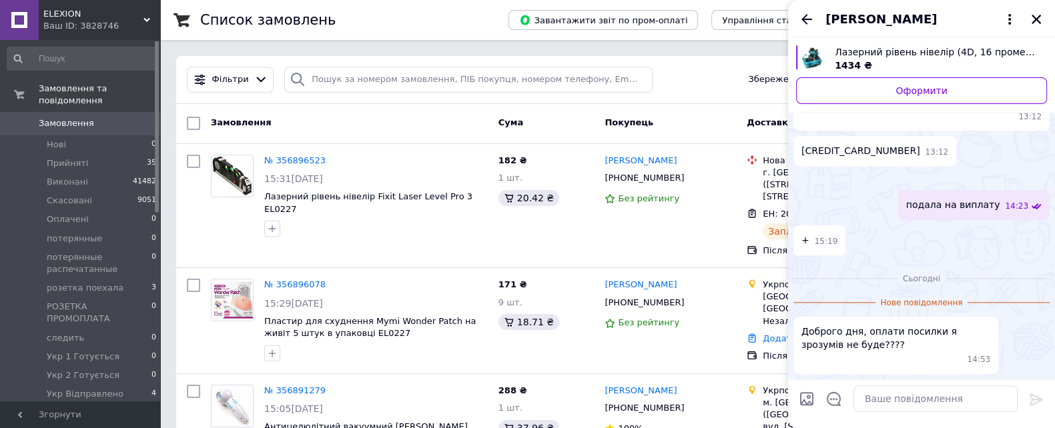
scroll to position [2727, 0]
drag, startPoint x: 804, startPoint y: 18, endPoint x: 815, endPoint y: 21, distance: 11.8
click at [804, 18] on icon "Назад" at bounding box center [806, 19] width 11 height 10
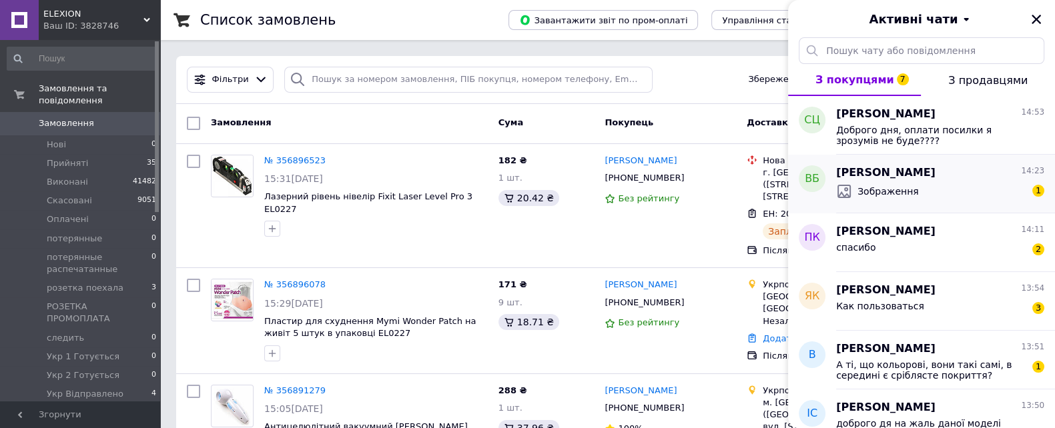
click at [932, 195] on div "Зображення 1" at bounding box center [940, 191] width 208 height 21
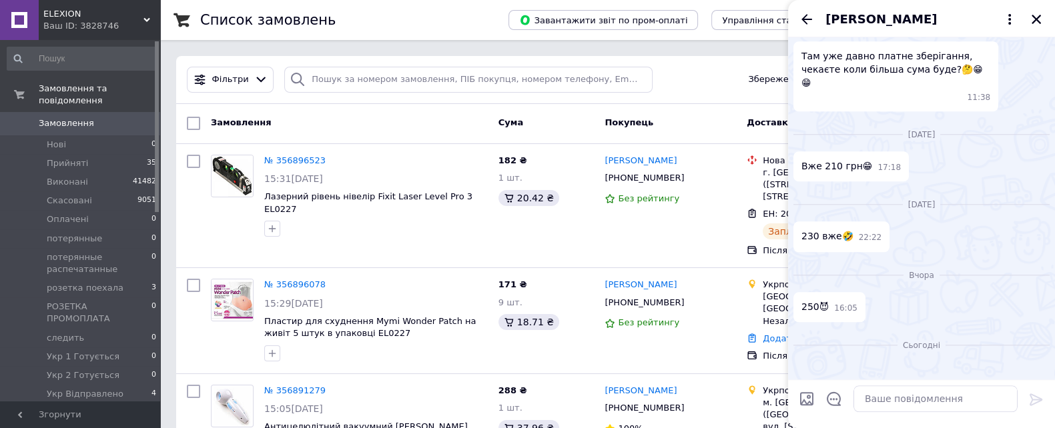
scroll to position [1567, 0]
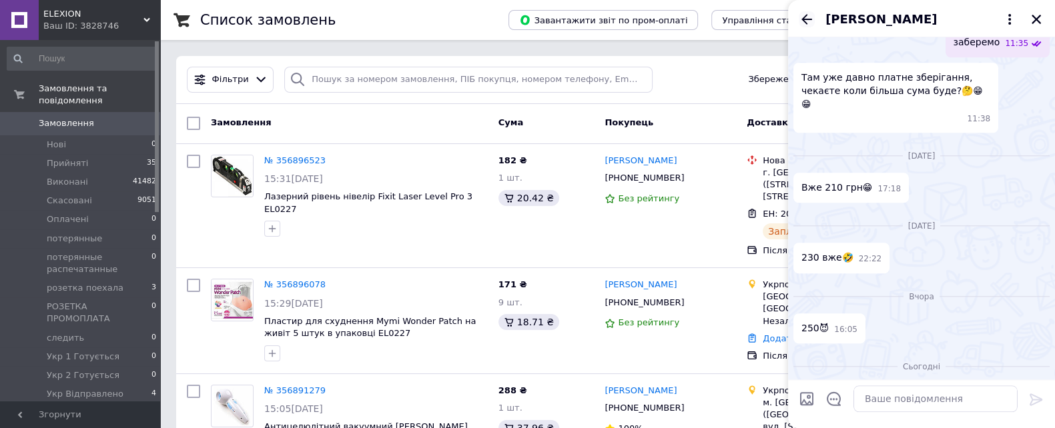
click at [810, 25] on icon "Назад" at bounding box center [806, 19] width 16 height 16
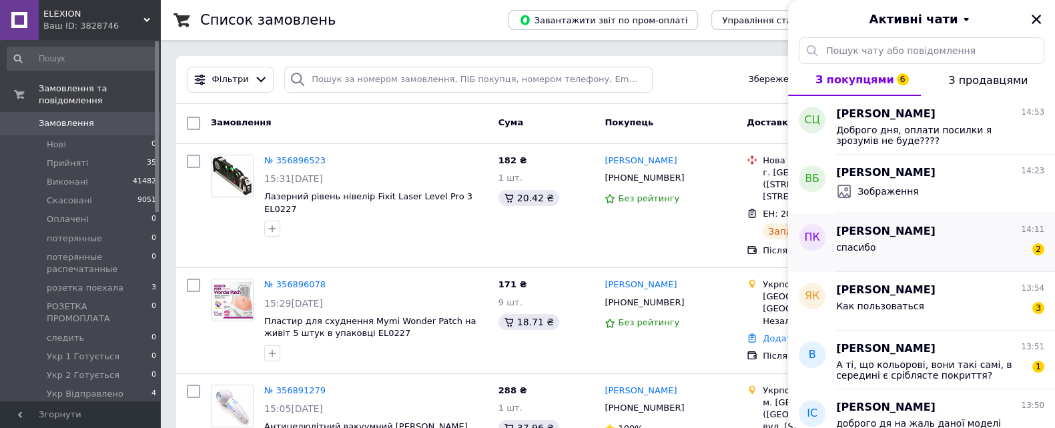
click at [921, 229] on div "Полина Косяк 14:11" at bounding box center [940, 231] width 208 height 15
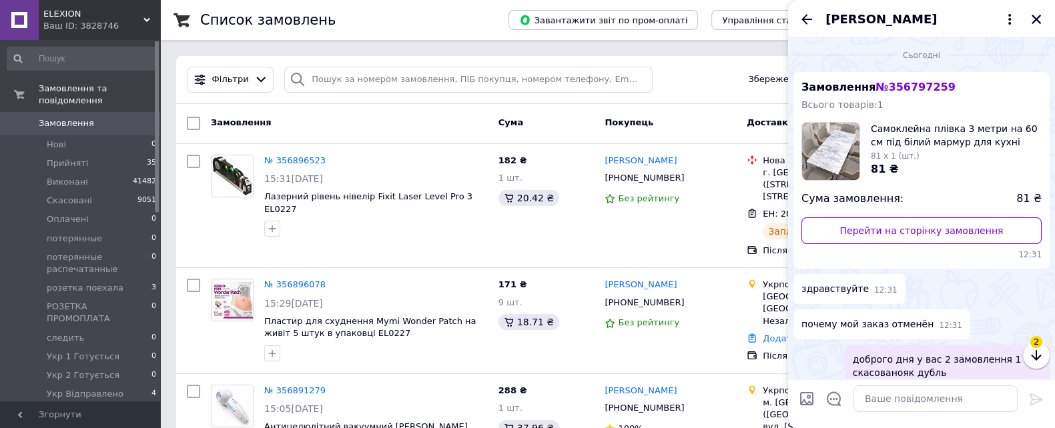
scroll to position [122, 0]
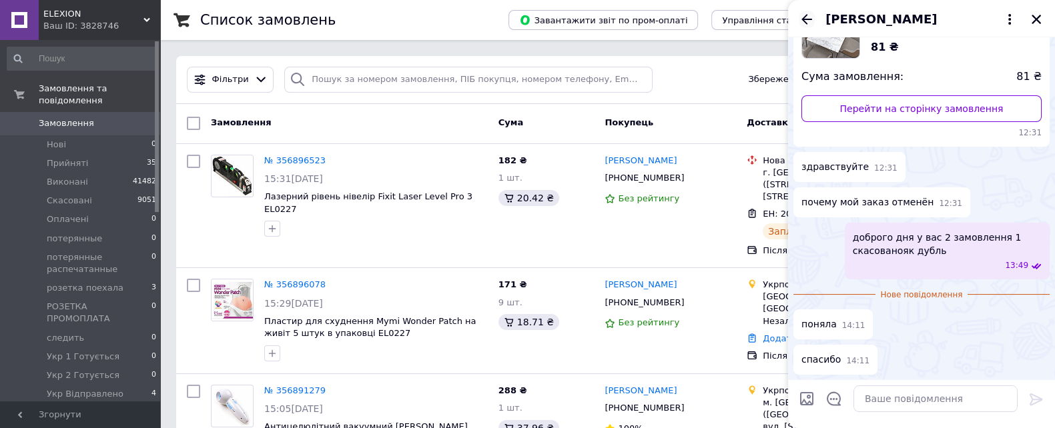
click at [808, 18] on icon "Назад" at bounding box center [806, 19] width 16 height 16
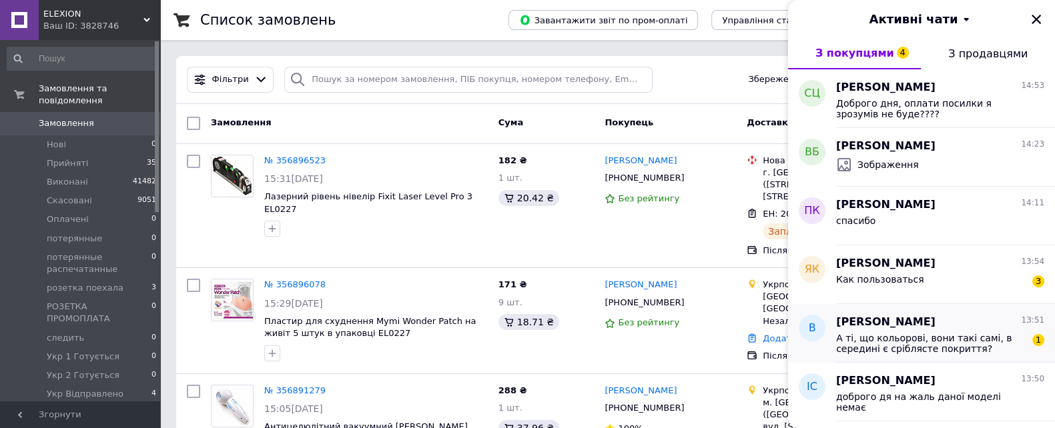
scroll to position [166, 0]
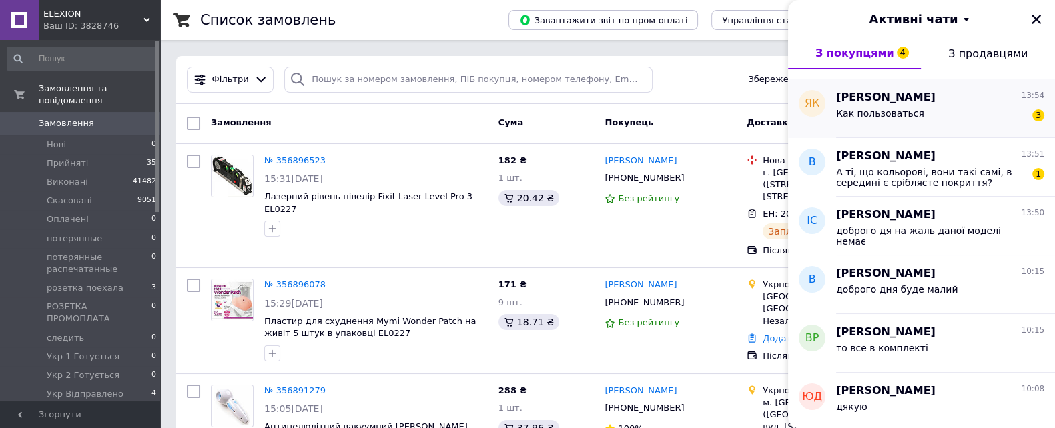
click at [884, 105] on div "Как пользоваться 3" at bounding box center [940, 115] width 208 height 21
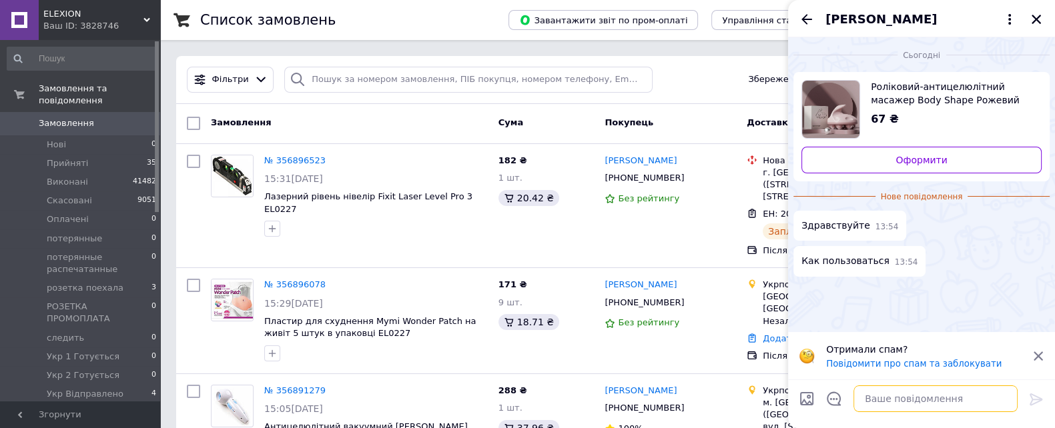
click at [892, 398] on textarea at bounding box center [935, 399] width 164 height 27
type textarea "добого дня ручний"
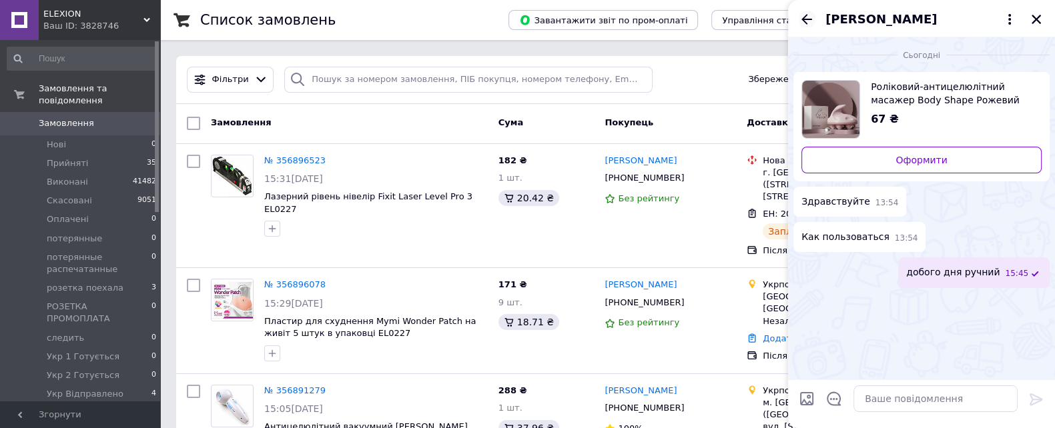
click at [800, 11] on icon "Назад" at bounding box center [806, 19] width 16 height 16
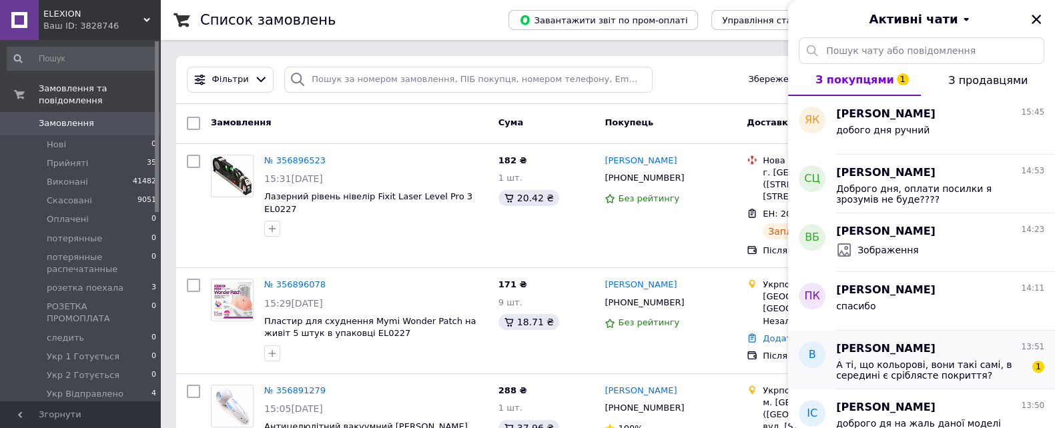
click at [926, 374] on span "А ті, що кольорові, вони такі самі, в середині є сріблясте покриття?" at bounding box center [930, 370] width 189 height 21
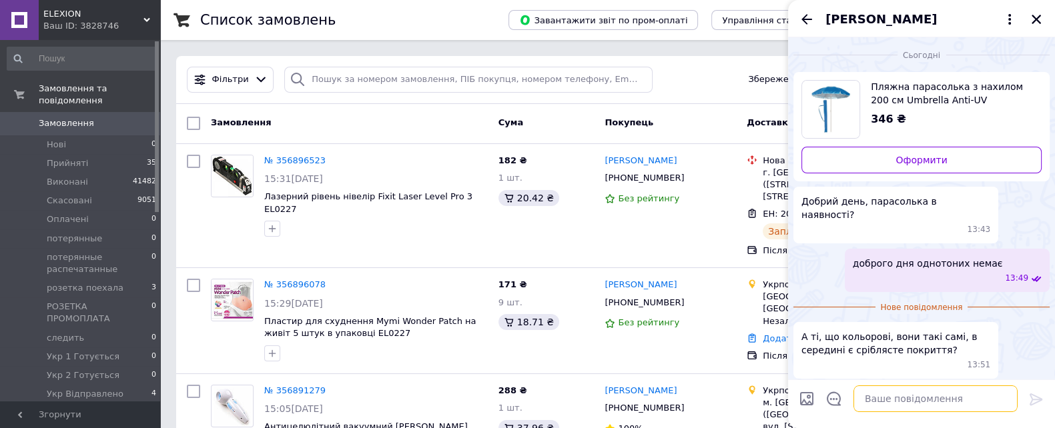
click at [882, 392] on textarea at bounding box center [935, 399] width 164 height 27
type textarea "так"
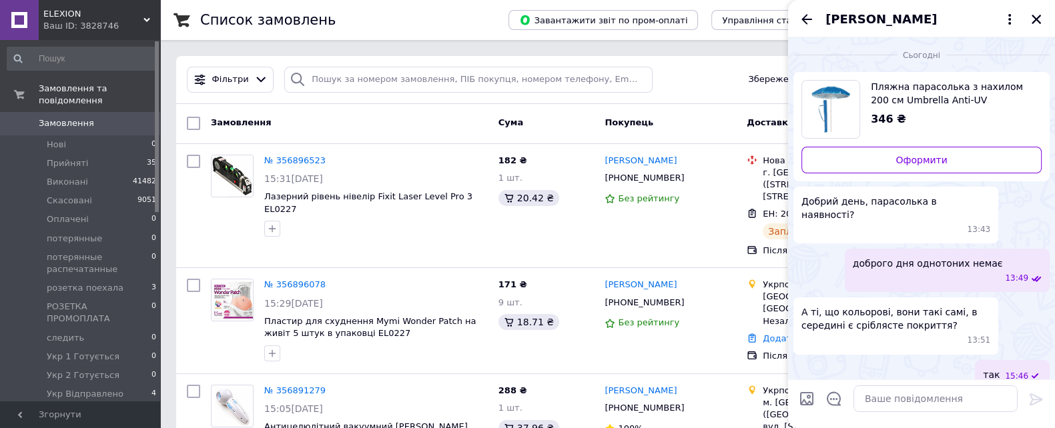
click at [140, 21] on div "Ваш ID: 3828746" at bounding box center [101, 26] width 117 height 12
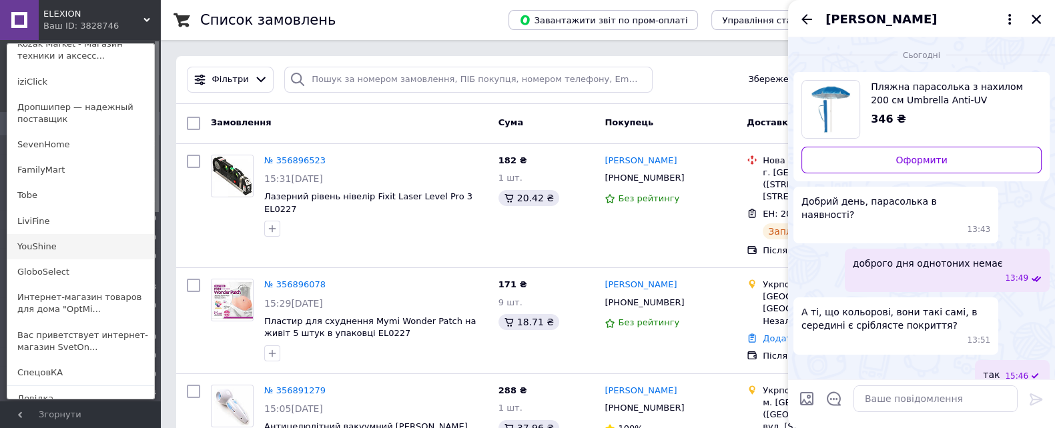
click at [81, 247] on link "YouShine" at bounding box center [80, 246] width 147 height 25
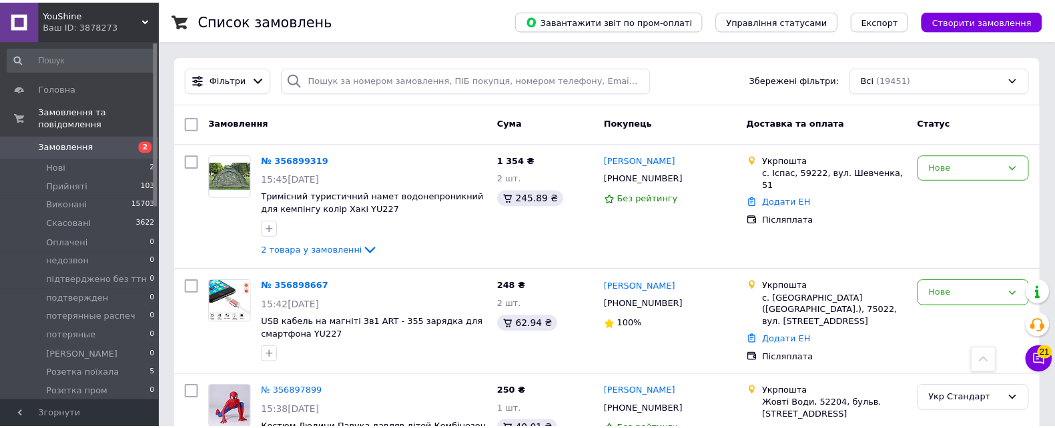
scroll to position [374, 0]
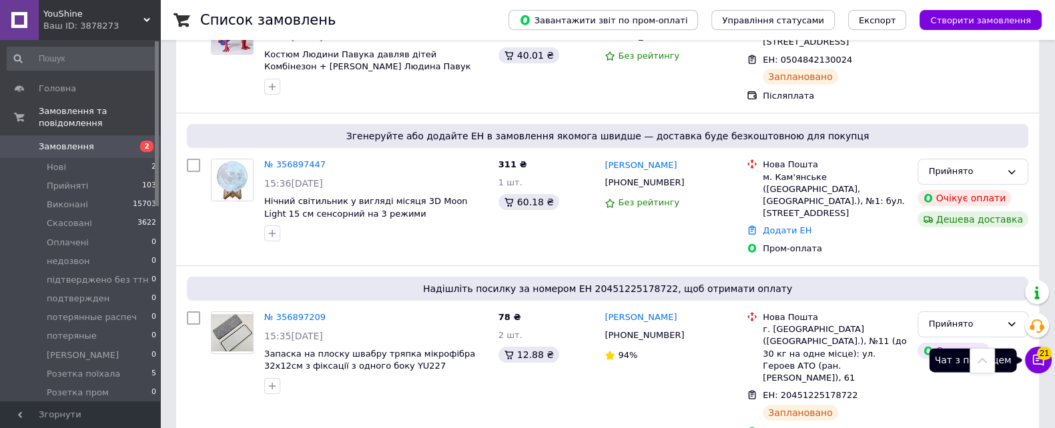
click at [1041, 362] on icon at bounding box center [1037, 360] width 13 height 13
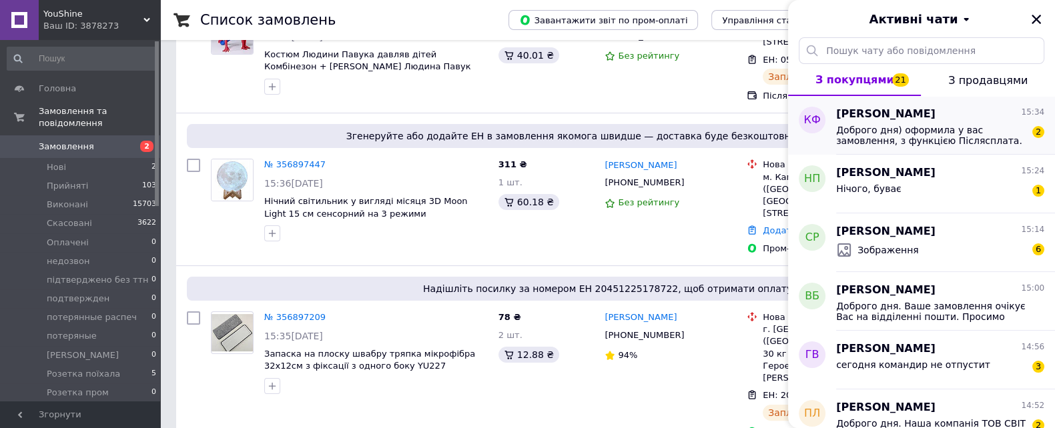
click at [917, 132] on span "Доброго дня) оформила у вас замовлення, з функцією Післясплата. Все нормально? …" at bounding box center [930, 135] width 189 height 21
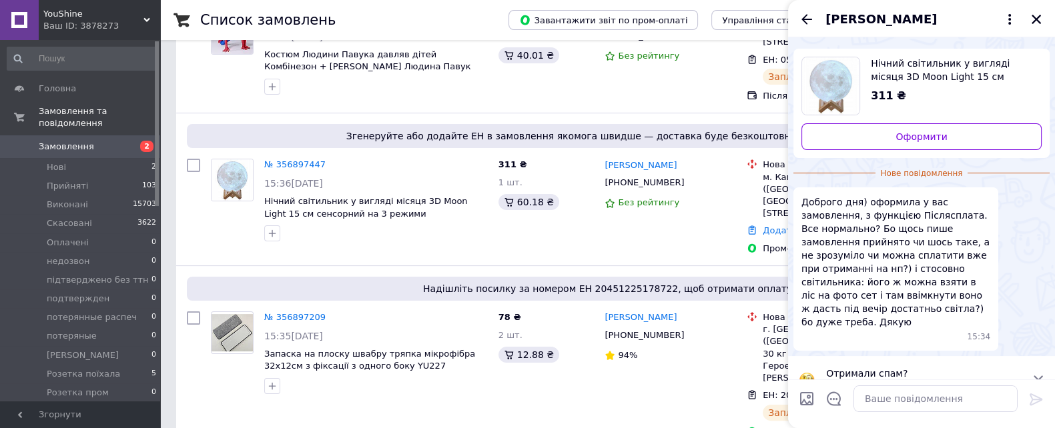
scroll to position [1, 0]
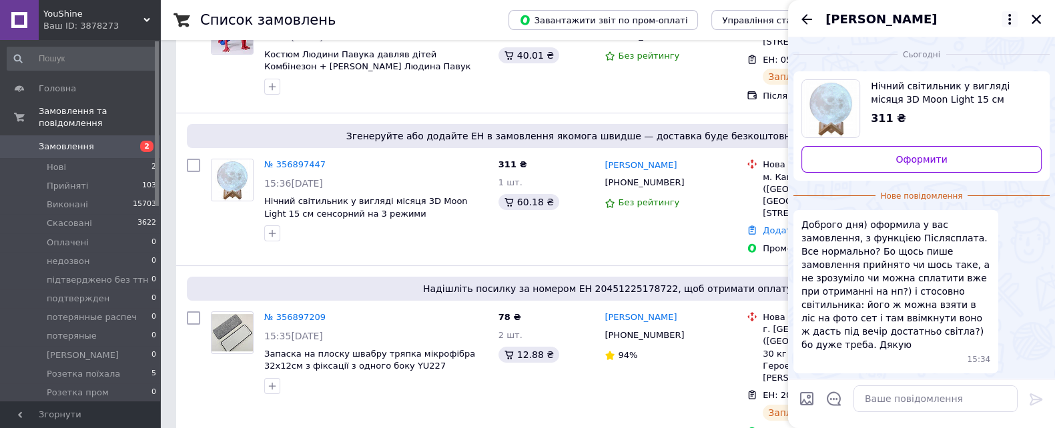
click at [1006, 17] on icon at bounding box center [1009, 19] width 16 height 16
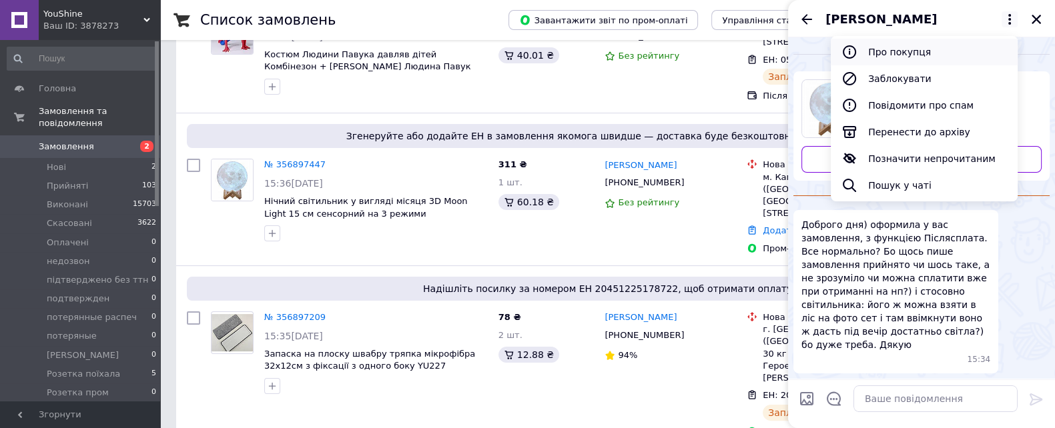
click at [909, 56] on button "Про покупця" at bounding box center [923, 52] width 187 height 27
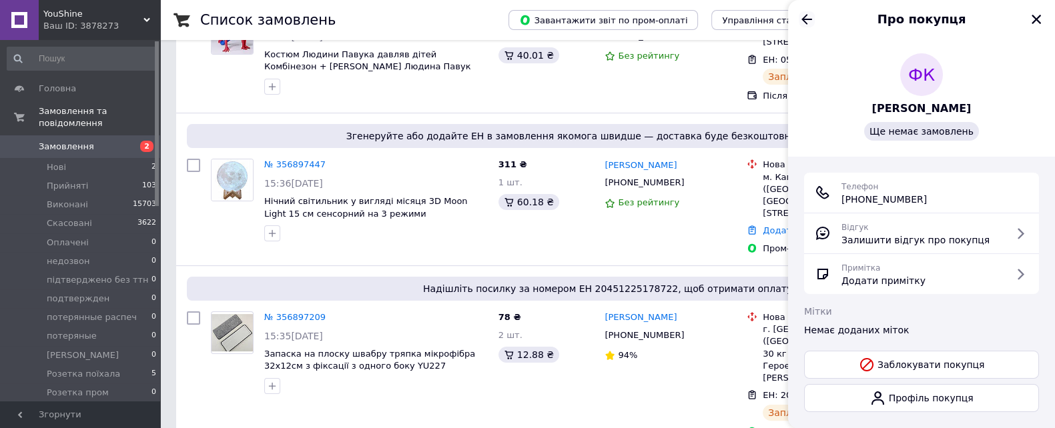
click at [804, 18] on icon "Назад" at bounding box center [806, 19] width 16 height 16
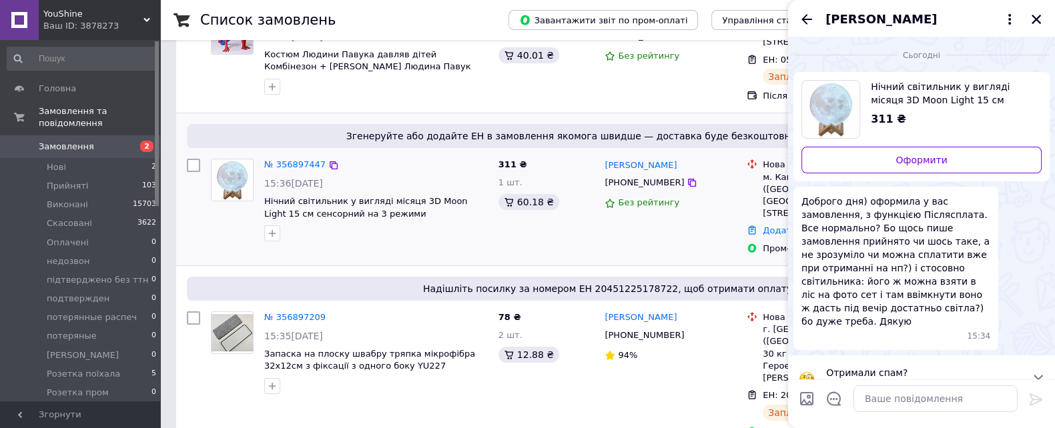
scroll to position [11, 0]
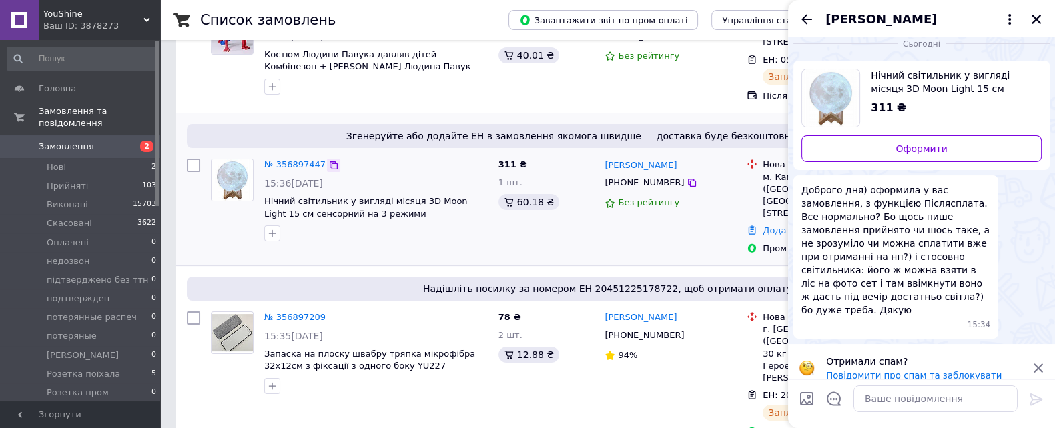
click at [328, 165] on icon at bounding box center [333, 165] width 11 height 11
click at [874, 392] on textarea at bounding box center [935, 399] width 164 height 27
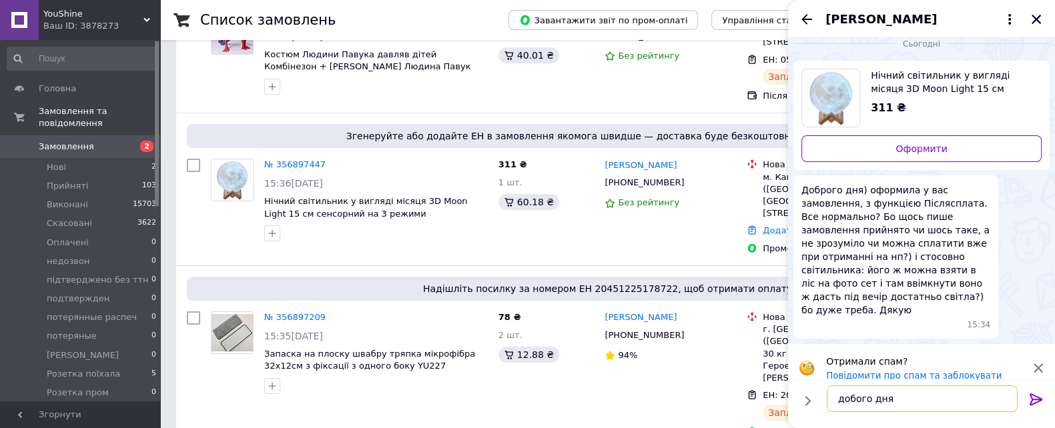
paste textarea "20451225190659"
type textarea "добого дня 20451225190659"
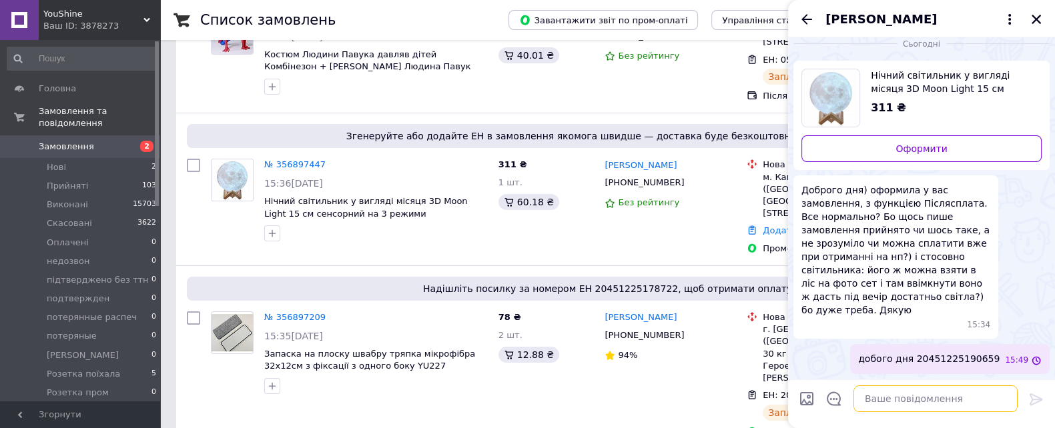
scroll to position [0, 0]
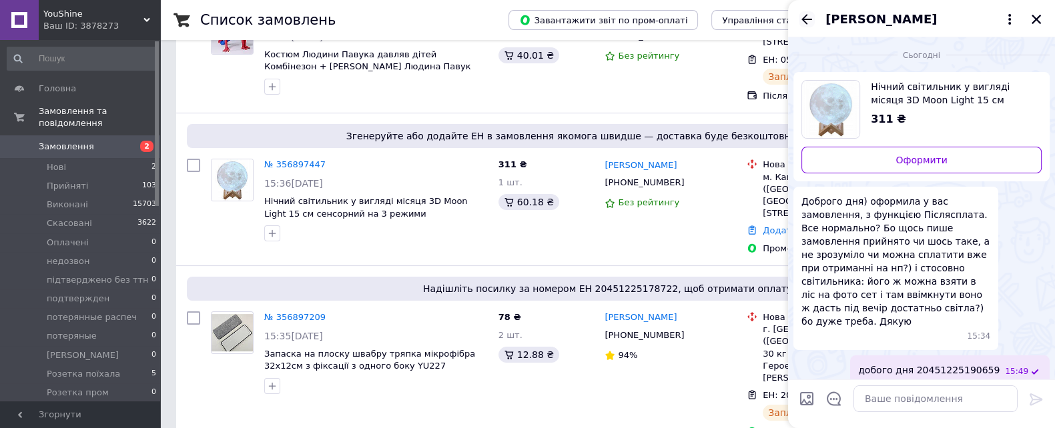
click at [806, 15] on icon "Назад" at bounding box center [806, 19] width 11 height 10
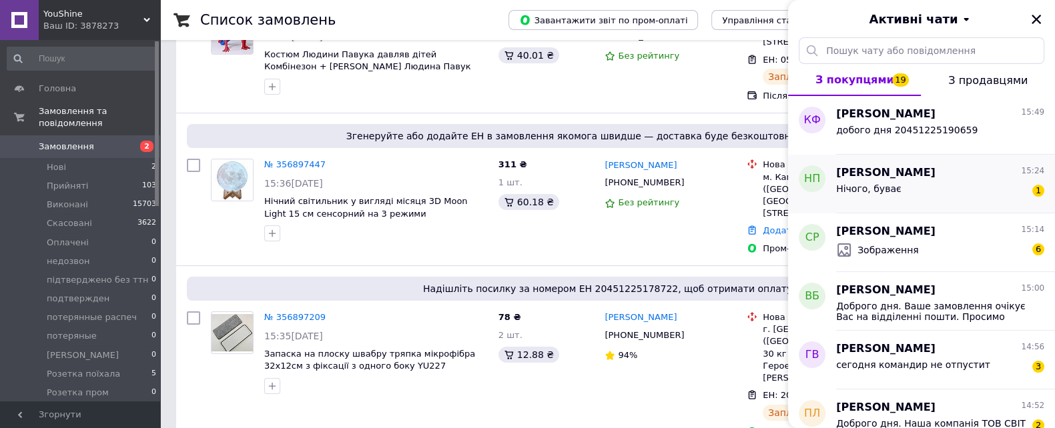
click at [897, 197] on div "Нічого, буває 1" at bounding box center [940, 191] width 208 height 21
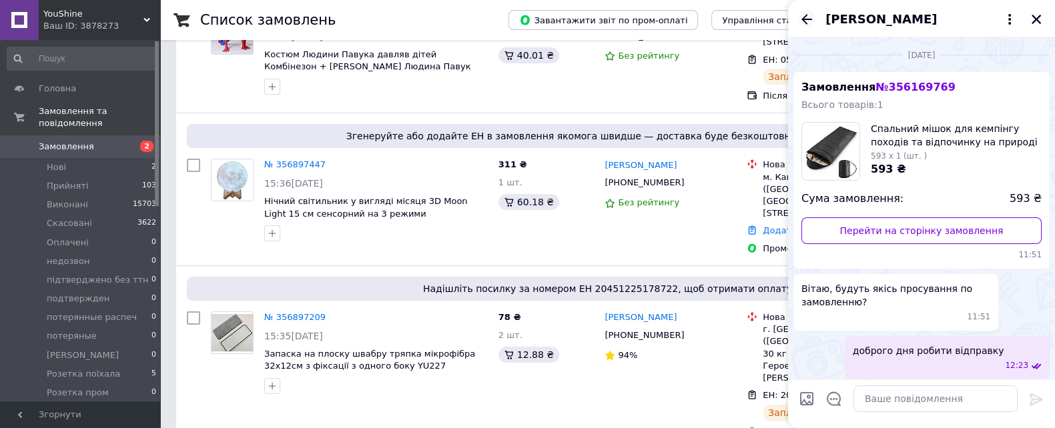
click at [806, 15] on icon "Назад" at bounding box center [806, 19] width 11 height 10
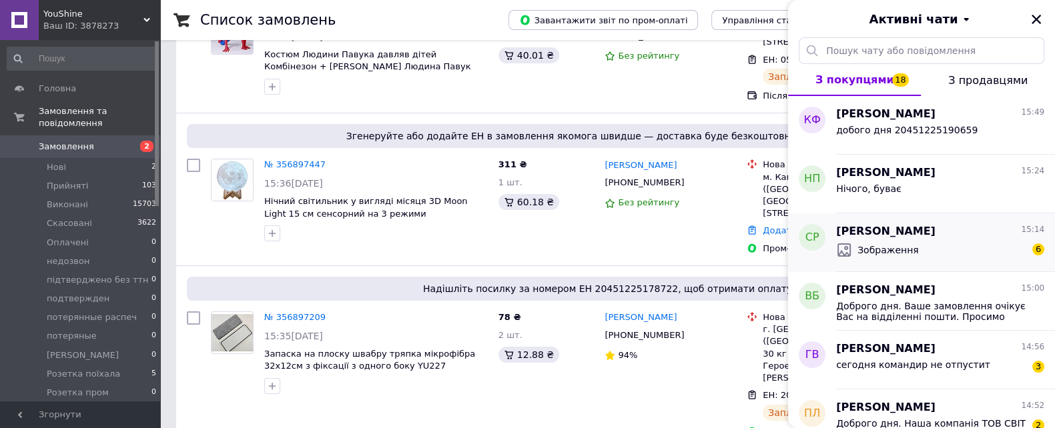
click at [896, 249] on span "Зображення" at bounding box center [887, 249] width 61 height 13
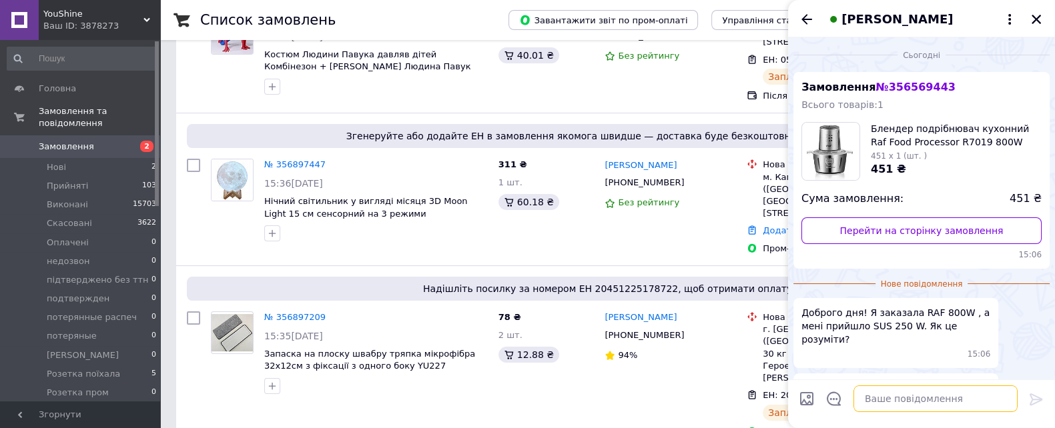
click at [893, 395] on textarea at bounding box center [935, 399] width 164 height 27
paste textarea "Доброго дня. Приносимо вибачення, на жаль постачальник не попередив нас про інш…"
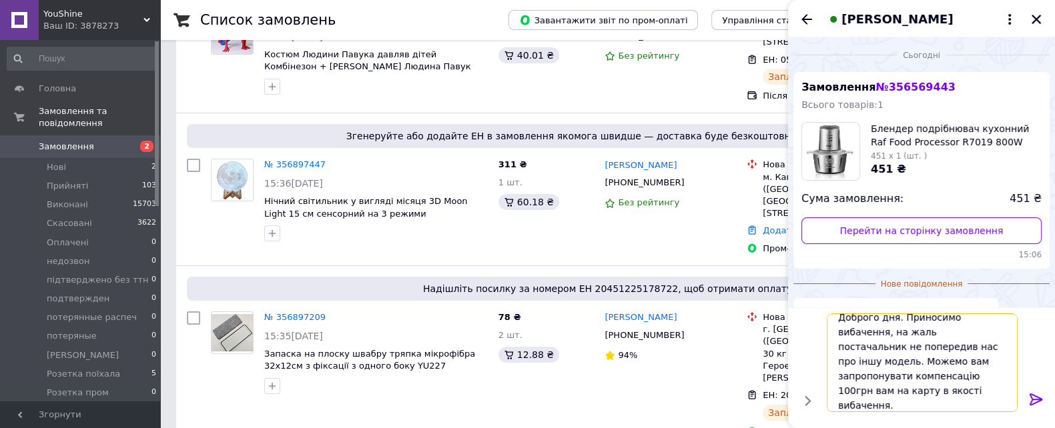
scroll to position [1, 0]
type textarea "Доброго дня. Приносимо вибачення, на жаль постачальник не попередив нас про інш…"
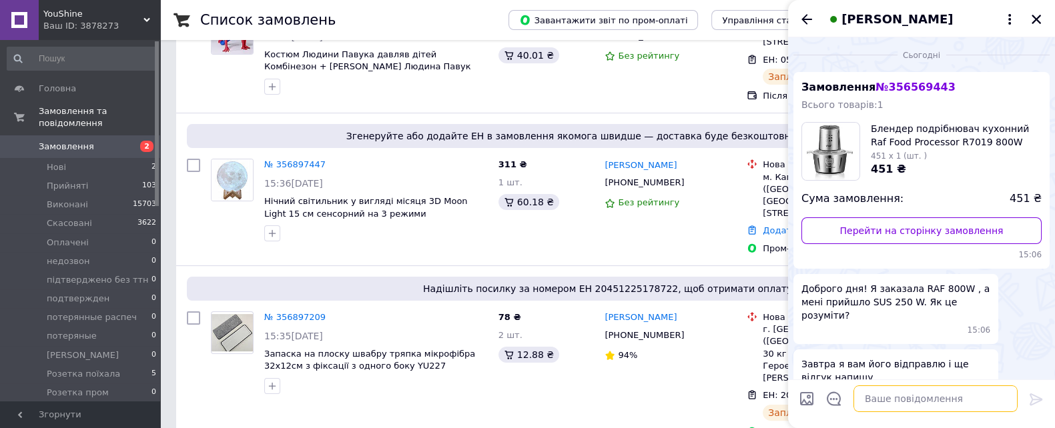
scroll to position [750, 0]
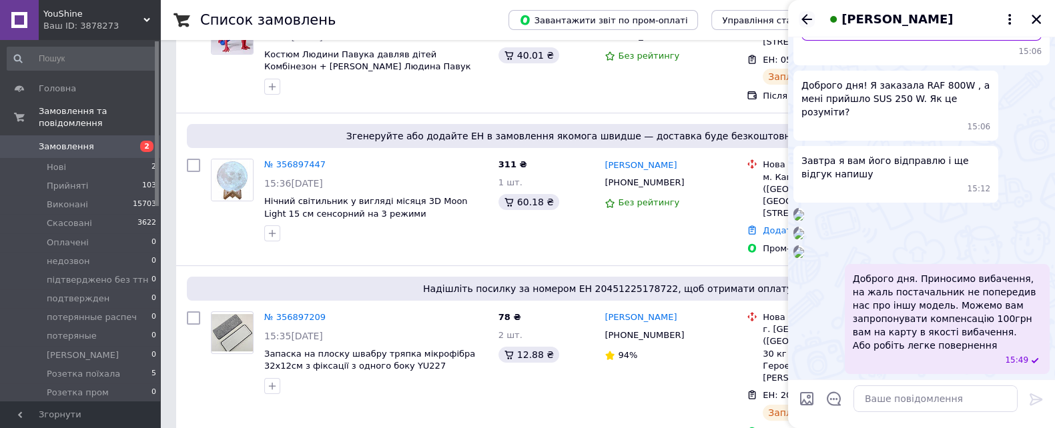
click at [799, 19] on icon "Назад" at bounding box center [806, 19] width 16 height 16
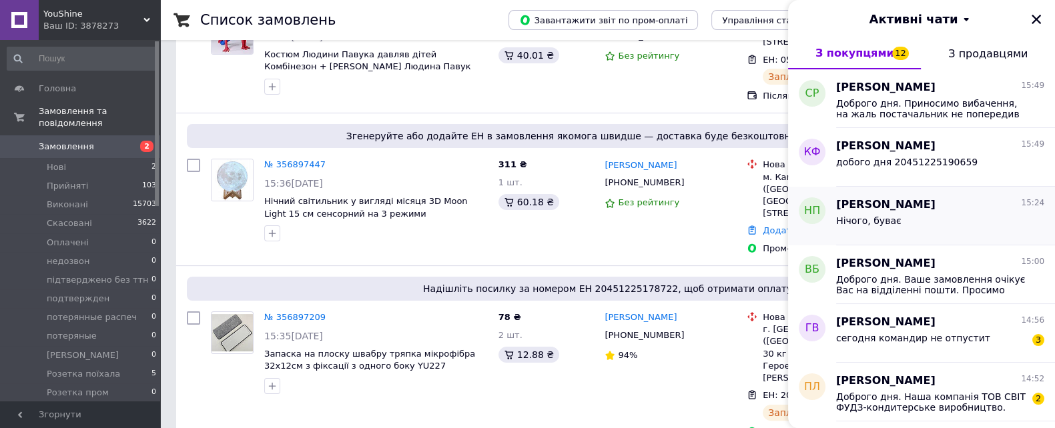
scroll to position [166, 0]
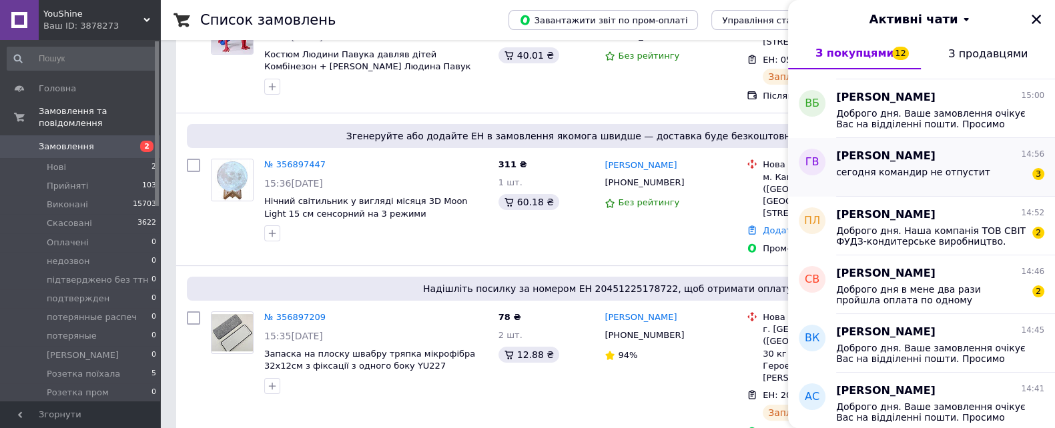
click at [914, 176] on span "сегодня командир не отпустит" at bounding box center [913, 172] width 154 height 11
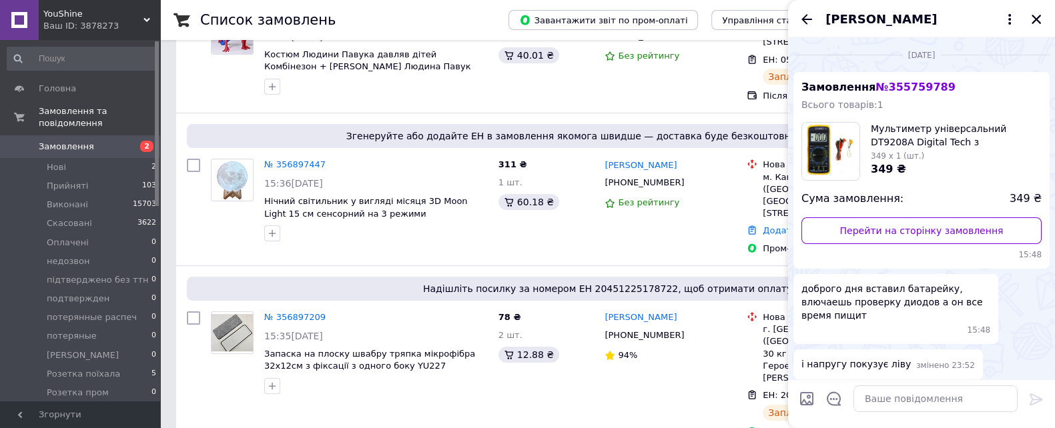
scroll to position [457, 0]
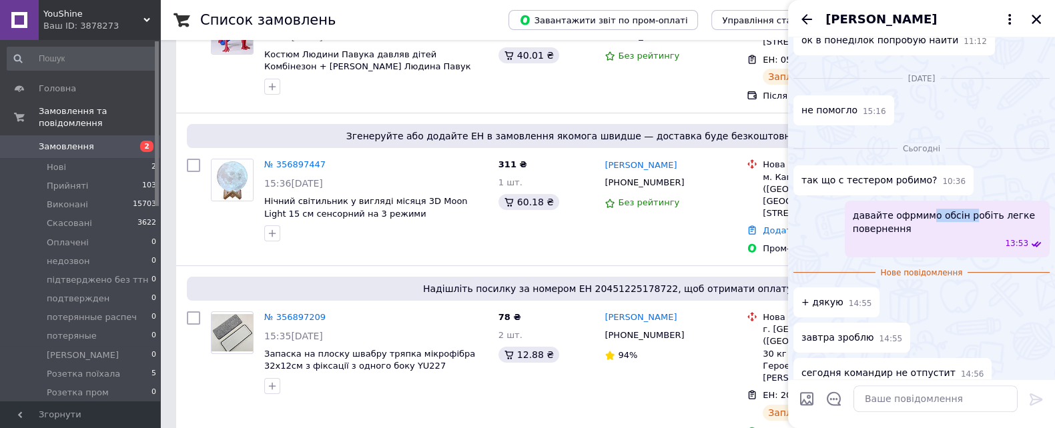
drag, startPoint x: 922, startPoint y: 206, endPoint x: 964, endPoint y: 207, distance: 41.4
click at [964, 209] on span "давайте офрмимо обсін робіть легке повернення" at bounding box center [946, 222] width 189 height 27
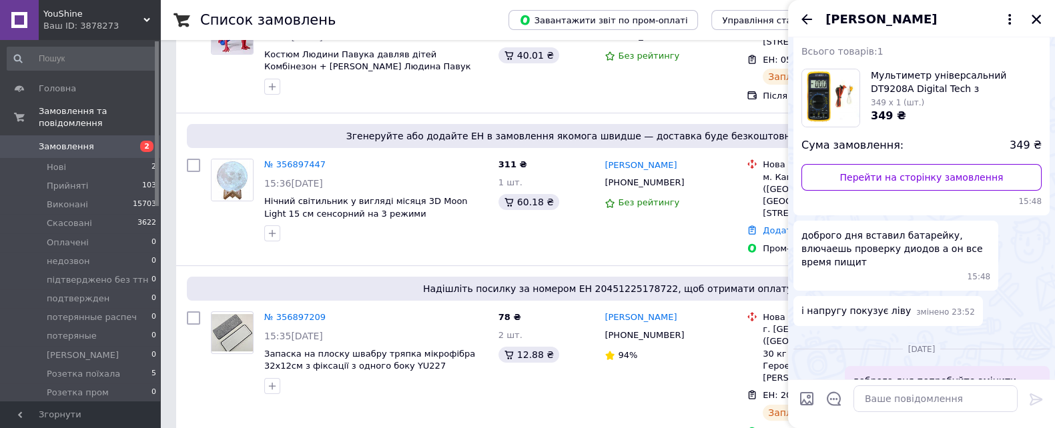
scroll to position [0, 0]
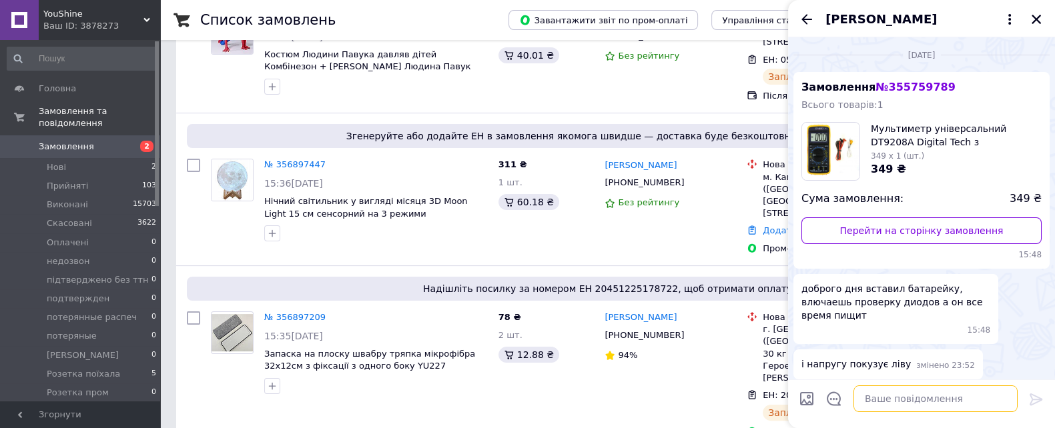
click at [900, 398] on textarea at bounding box center [935, 399] width 164 height 27
type textarea "так звісно"
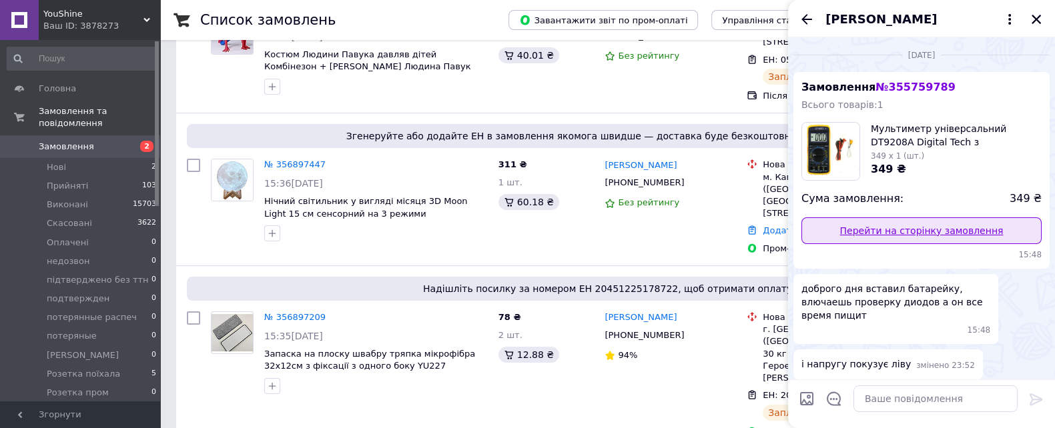
click at [901, 230] on link "Перейти на сторінку замовлення" at bounding box center [921, 230] width 240 height 27
click at [799, 20] on icon "Назад" at bounding box center [806, 19] width 16 height 16
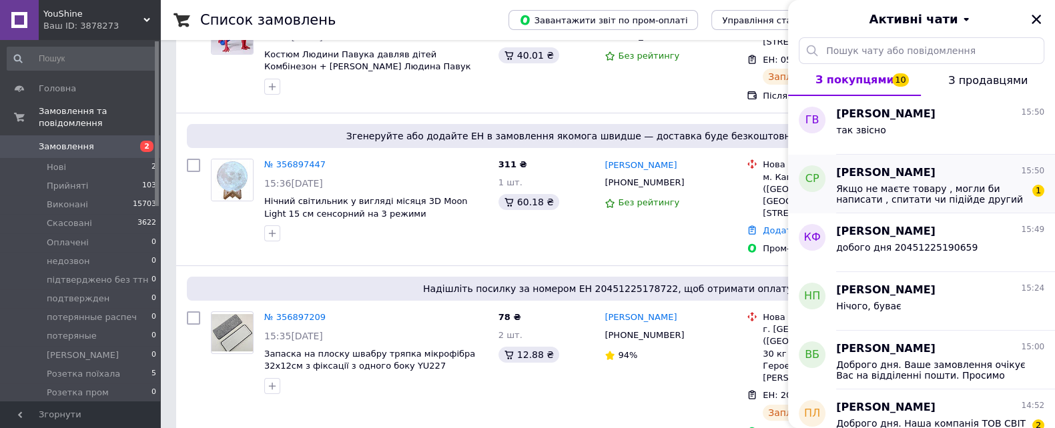
click at [924, 205] on div "Светлана Рыжанская 15:50 Якщо не маєте товару , могли би написати , спитати чи …" at bounding box center [945, 184] width 219 height 59
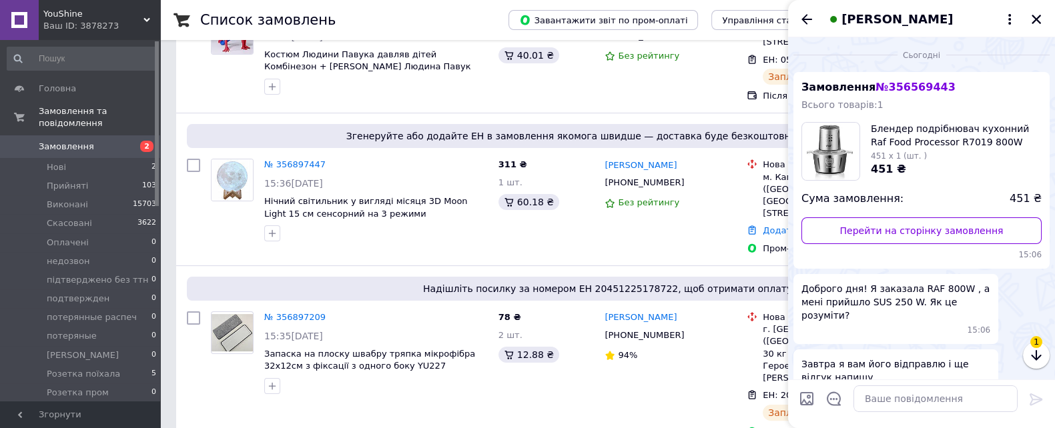
scroll to position [902, 0]
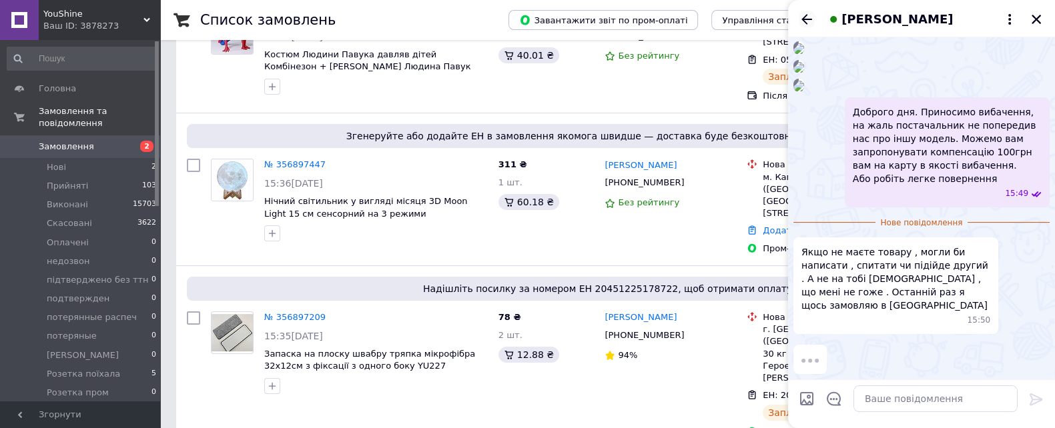
click at [805, 18] on icon "Назад" at bounding box center [806, 19] width 16 height 16
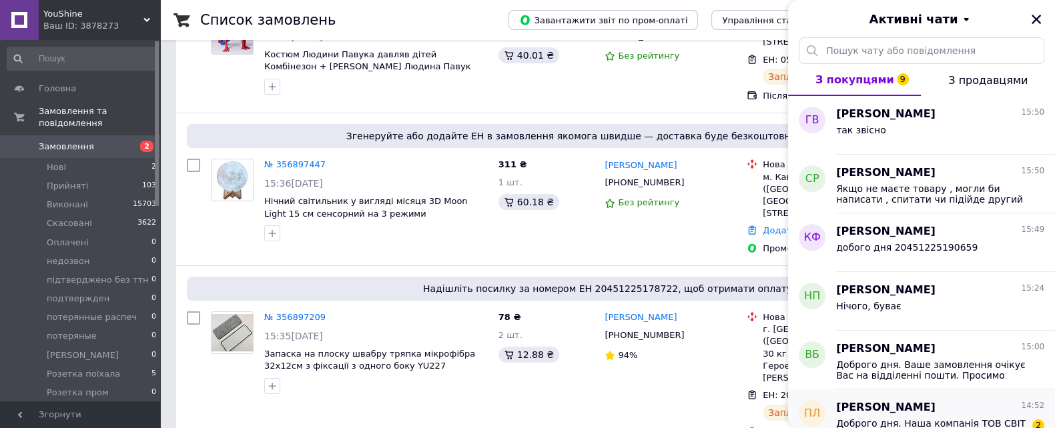
scroll to position [166, 0]
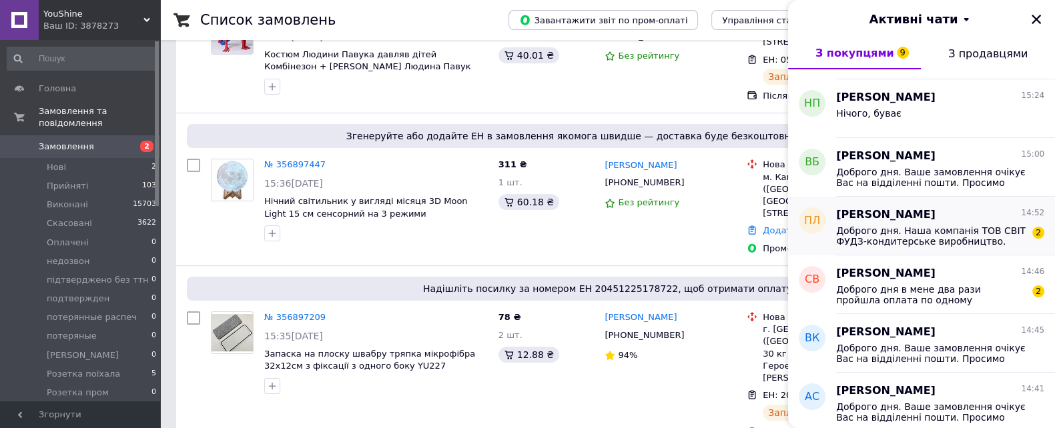
click at [924, 245] on span "Доброго дня. Наша компанія ТОВ СВІТ ФУДЗ-кондитерське виробництво. Можно оплати…" at bounding box center [930, 235] width 189 height 21
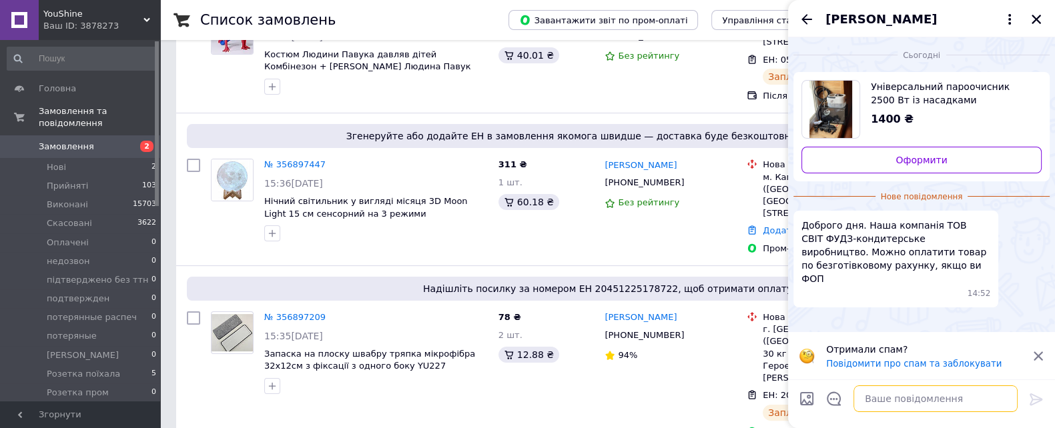
click at [885, 395] on textarea at bounding box center [935, 399] width 164 height 27
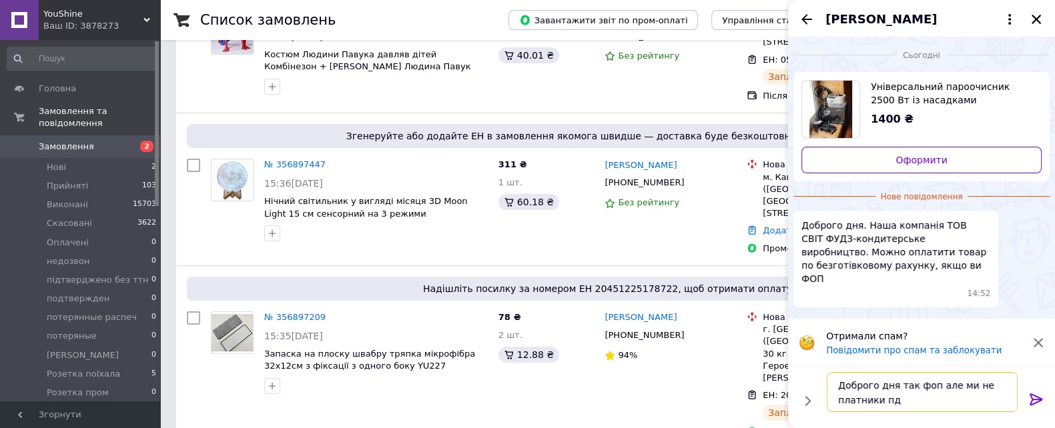
type textarea "Доброго дня так фоп але ми не платники пдв"
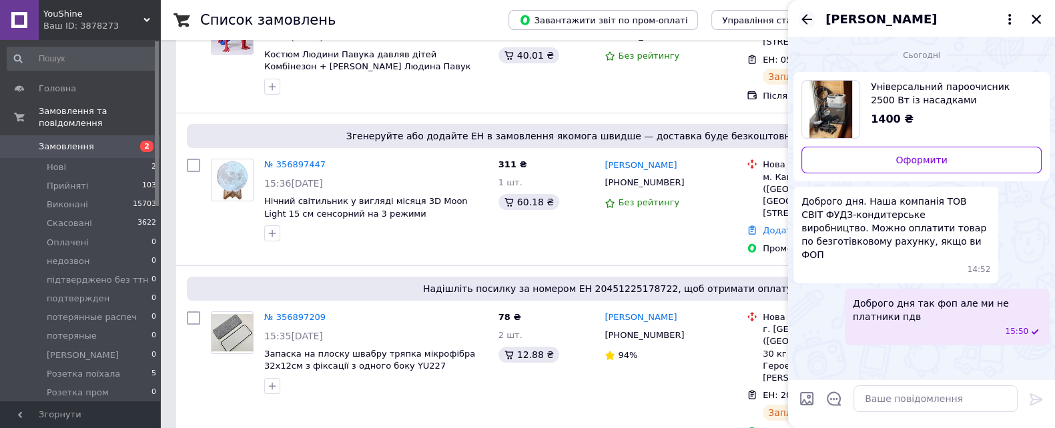
click at [812, 15] on icon "Назад" at bounding box center [806, 19] width 16 height 16
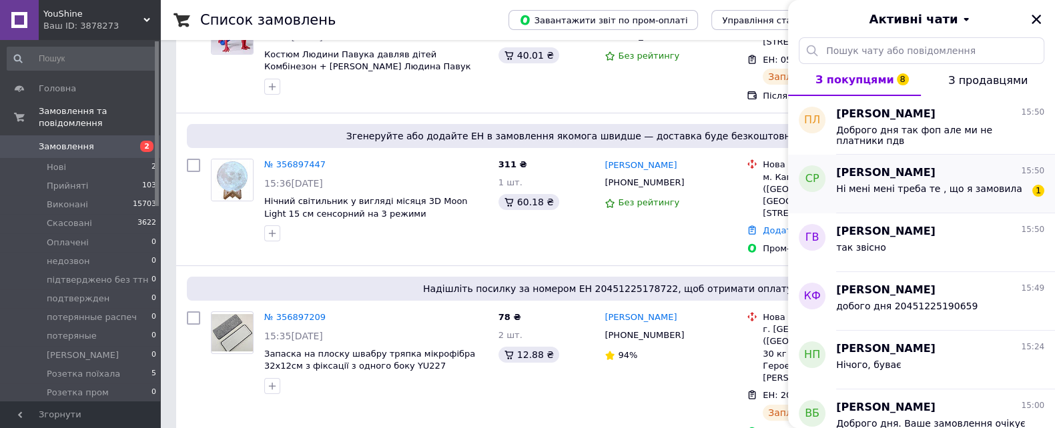
click at [925, 205] on div "Светлана Рыжанская 15:50 Ні мені мені треба те , що я замовила 1" at bounding box center [945, 184] width 219 height 59
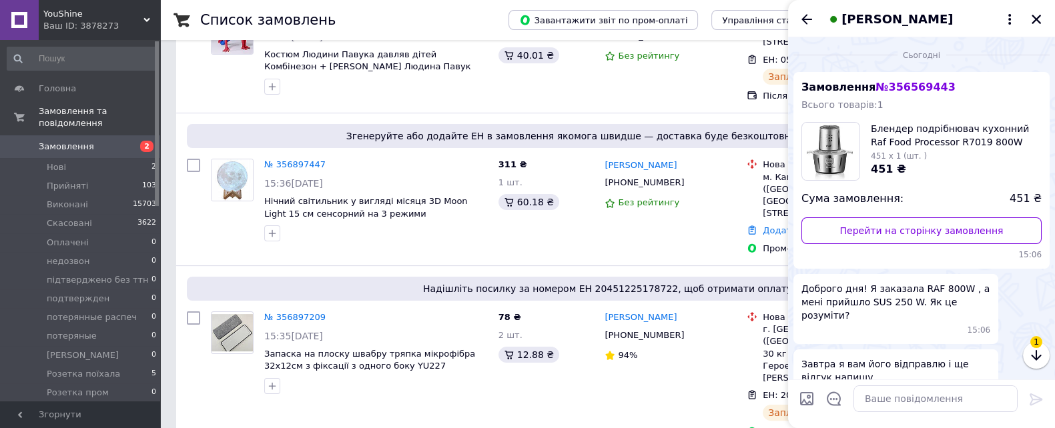
scroll to position [898, 0]
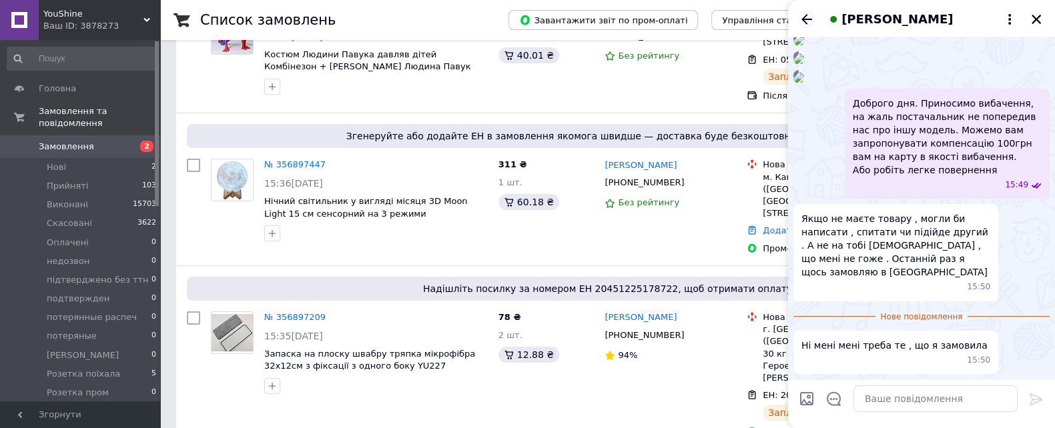
click at [810, 21] on icon "Назад" at bounding box center [806, 19] width 16 height 16
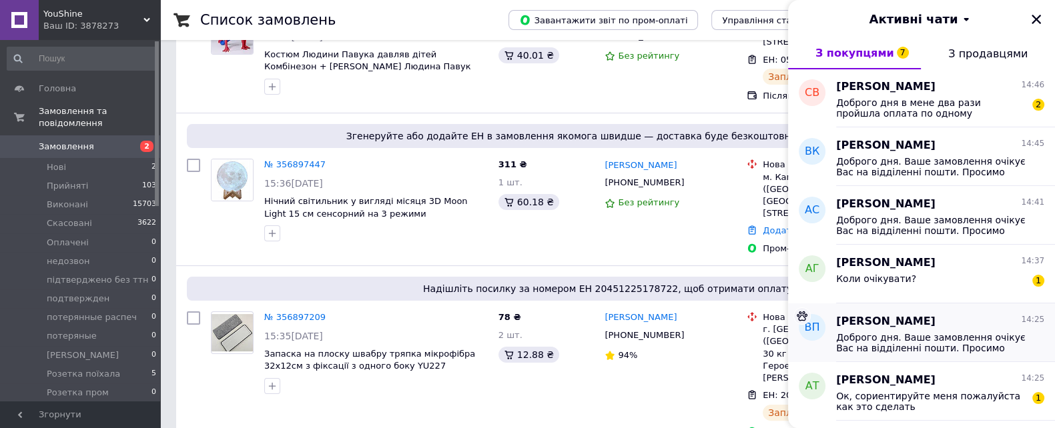
scroll to position [250, 0]
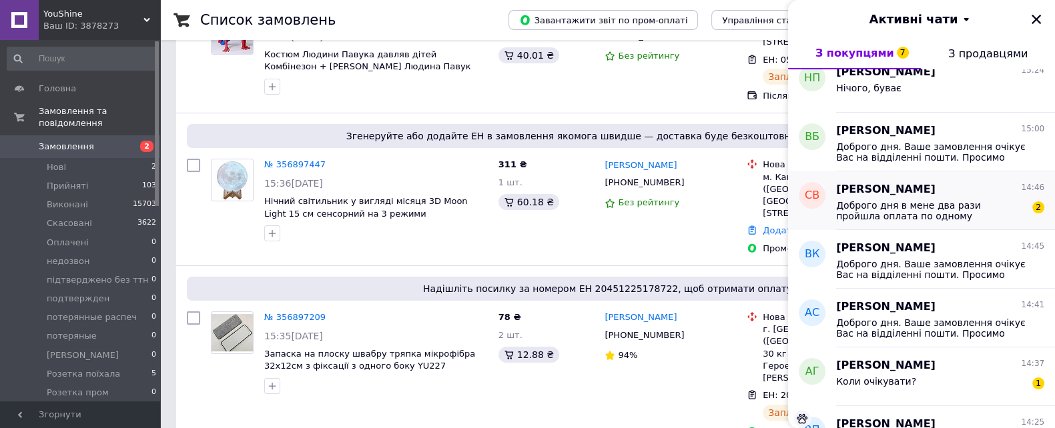
click at [906, 220] on span "Доброго дня в мене два рази пройшла оплата по одному замовленню" at bounding box center [930, 210] width 189 height 21
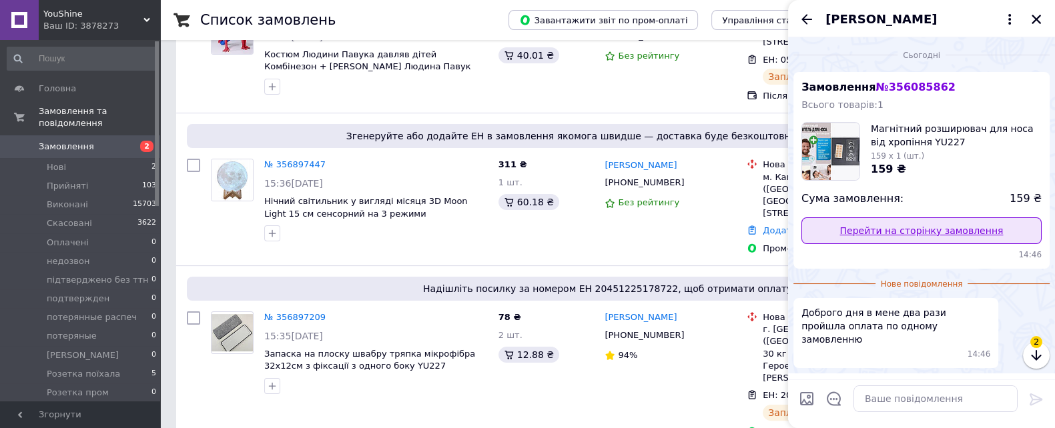
scroll to position [29, 0]
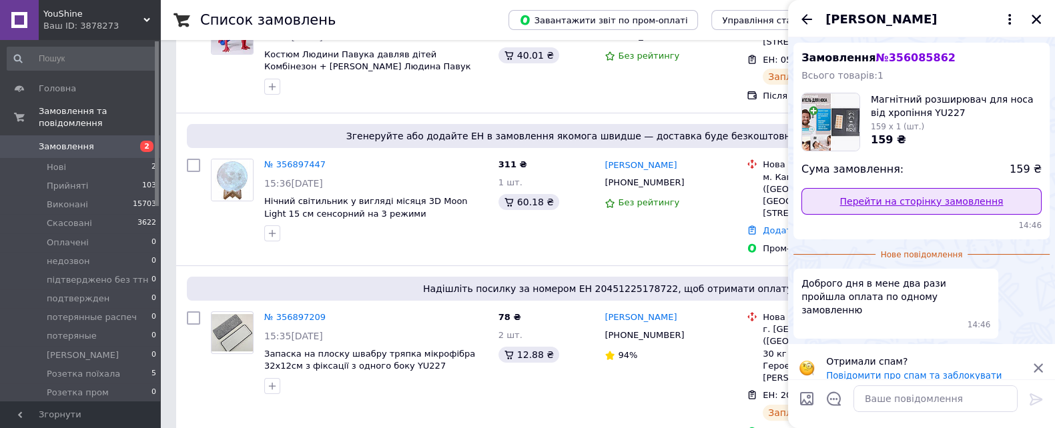
click at [959, 197] on link "Перейти на сторінку замовлення" at bounding box center [921, 201] width 240 height 27
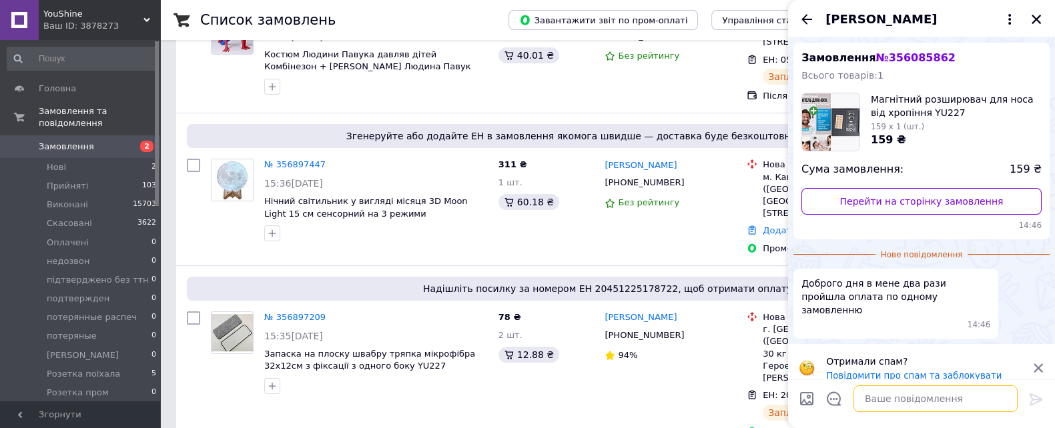
click at [922, 388] on textarea at bounding box center [935, 399] width 164 height 27
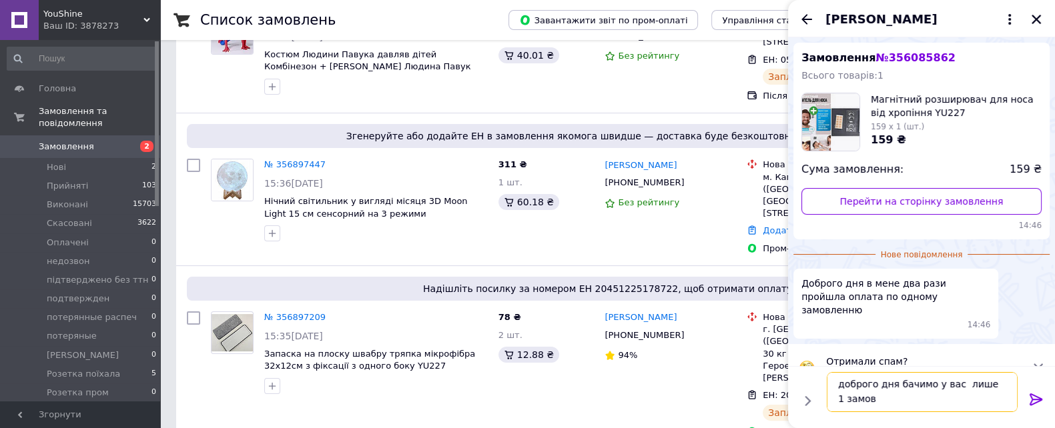
scroll to position [1, 0]
type textarea "доброго дня бачимо у вас лише 1 замовлення"
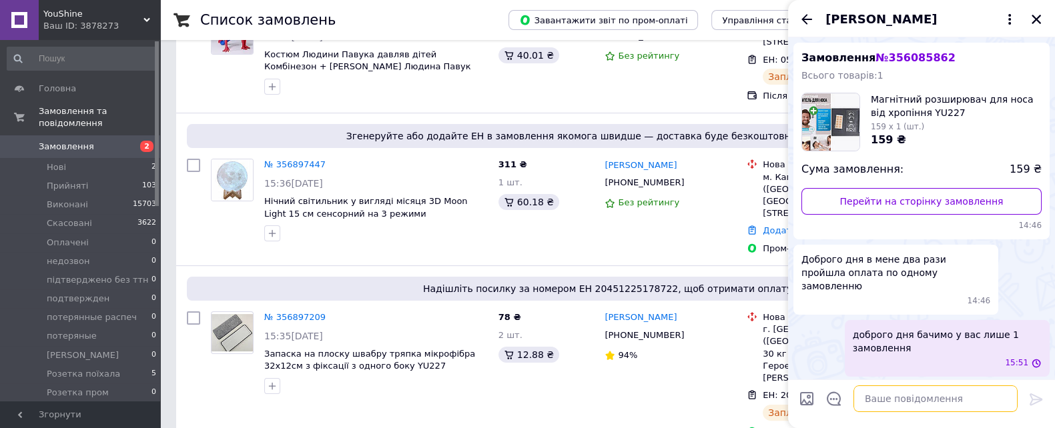
scroll to position [18, 0]
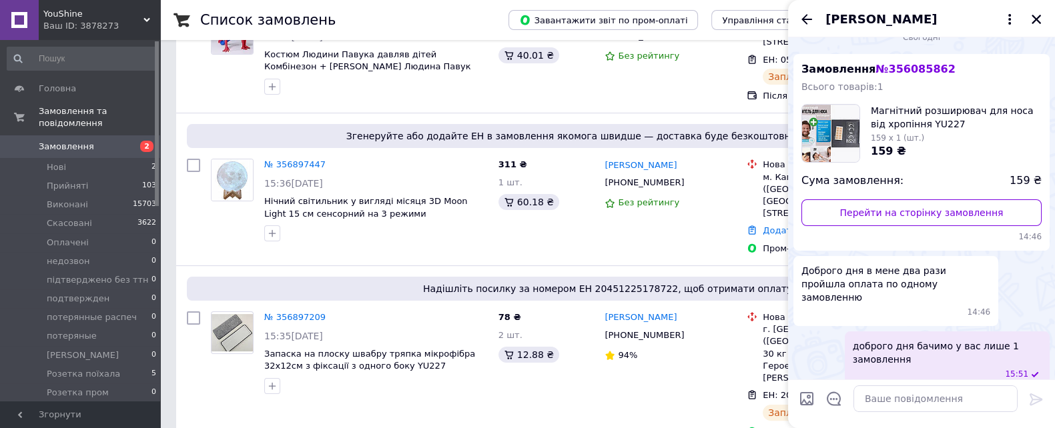
click at [806, 9] on div "Сергей Ващук" at bounding box center [921, 18] width 267 height 37
click at [806, 15] on icon "Назад" at bounding box center [806, 19] width 11 height 10
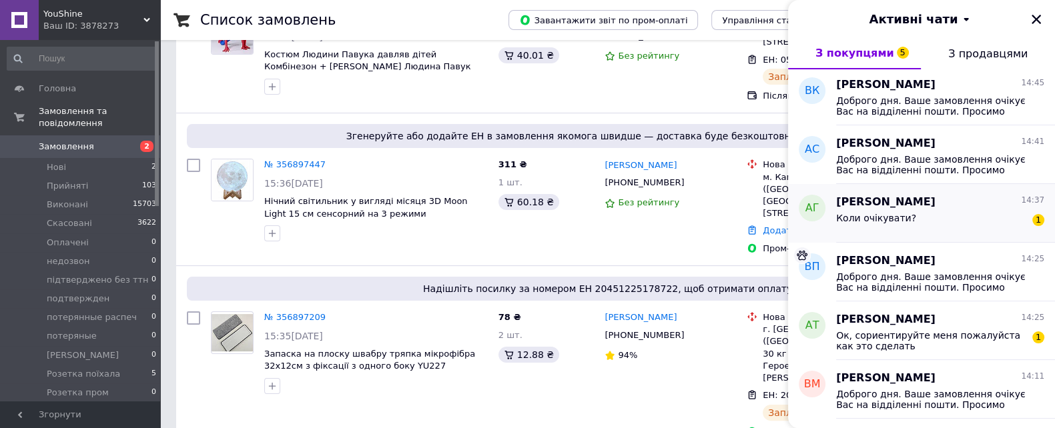
scroll to position [417, 0]
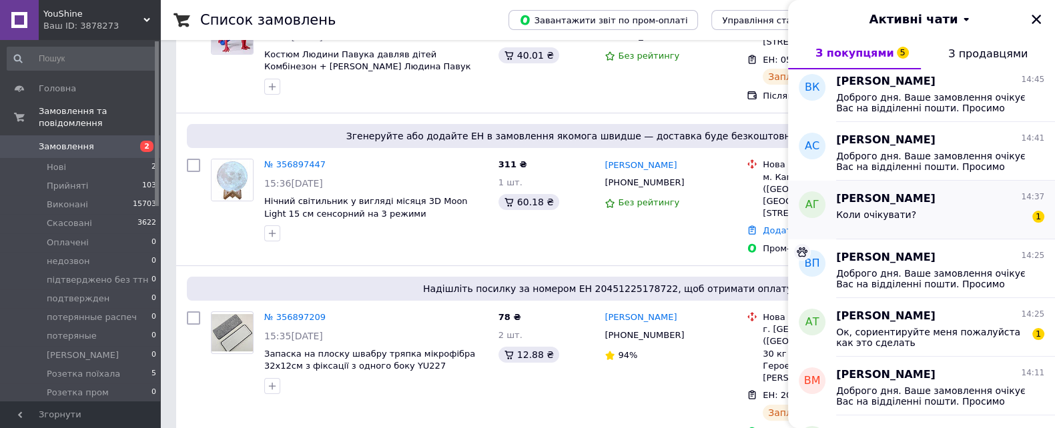
click at [940, 215] on div "Коли очікувати? 1" at bounding box center [940, 217] width 208 height 21
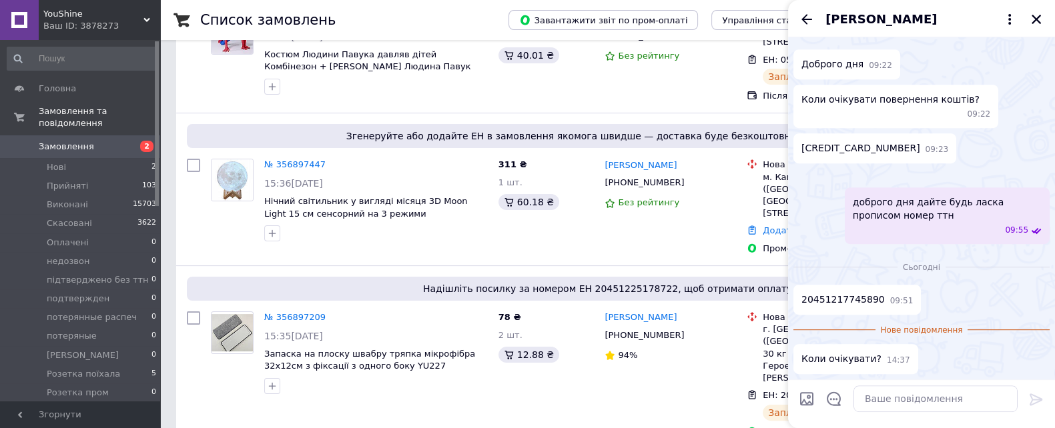
scroll to position [1355, 0]
drag, startPoint x: 884, startPoint y: 297, endPoint x: 797, endPoint y: 293, distance: 87.5
click at [797, 163] on div "4441111054123603 09:23" at bounding box center [874, 148] width 163 height 30
copy span "4441111054123603"
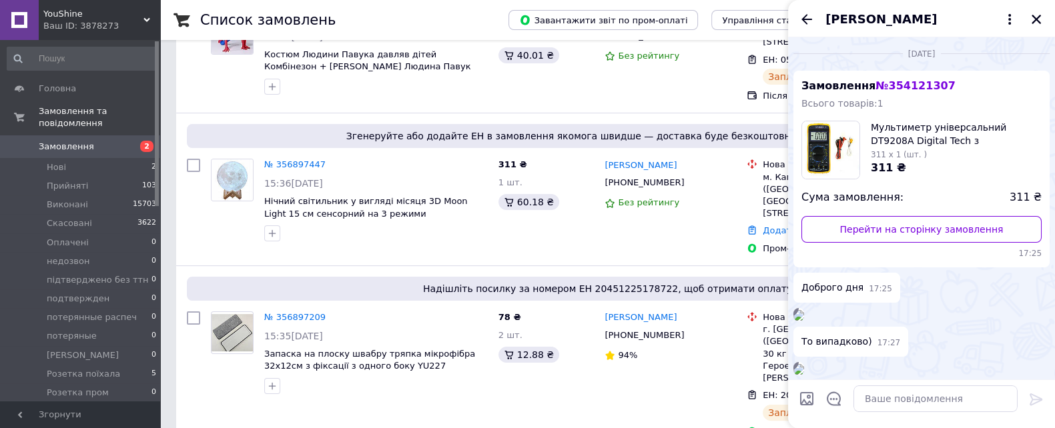
scroll to position [0, 0]
drag, startPoint x: 935, startPoint y: 91, endPoint x: 800, endPoint y: 84, distance: 134.9
click at [801, 84] on span "Замовлення № 354121307" at bounding box center [878, 87] width 154 height 13
copy span "Замовлення № 354121307"
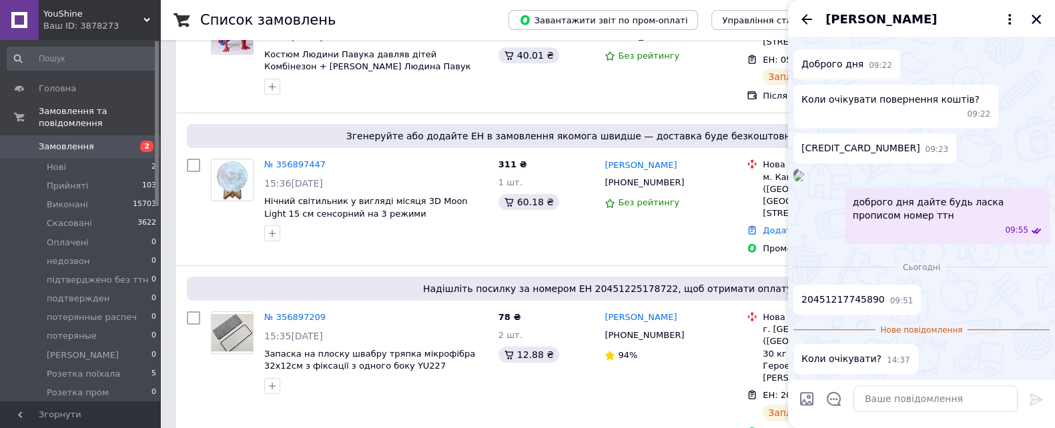
scroll to position [1667, 0]
drag, startPoint x: 873, startPoint y: 326, endPoint x: 801, endPoint y: 318, distance: 72.5
click at [792, 318] on div "Сьогодні 20451217745890 09:51 Нове повідомлення Коли очікувати? 14:37" at bounding box center [921, 314] width 267 height 130
copy span "20451217745890"
click at [885, 415] on div at bounding box center [935, 398] width 175 height 37
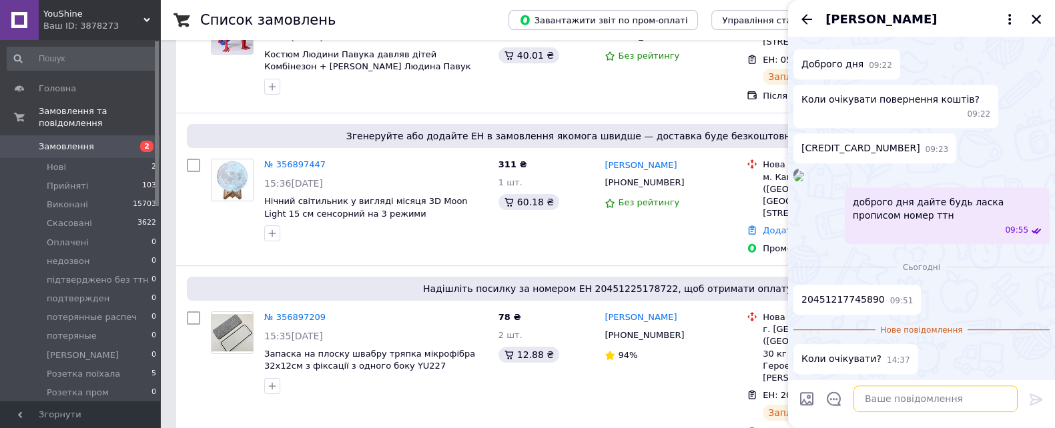
click at [879, 408] on textarea at bounding box center [935, 399] width 164 height 27
type textarea "подала на виплату"
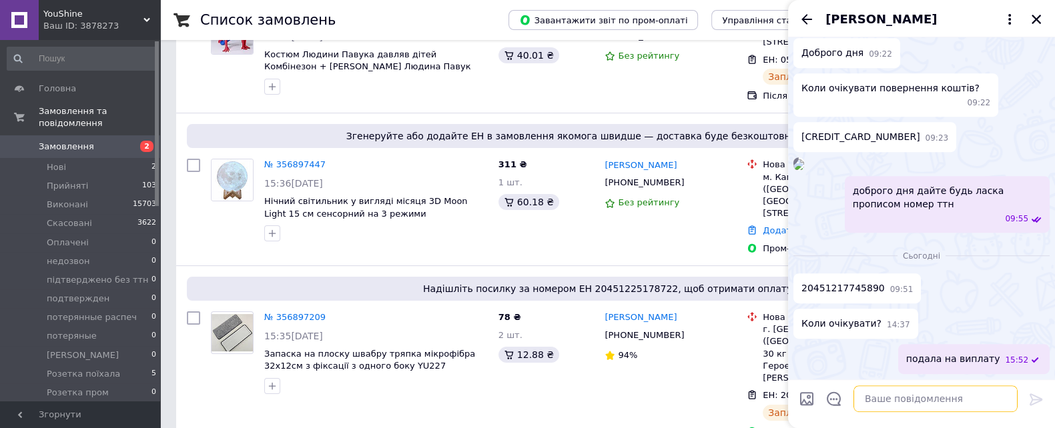
scroll to position [1701, 0]
click at [804, 20] on icon "Назад" at bounding box center [806, 19] width 11 height 10
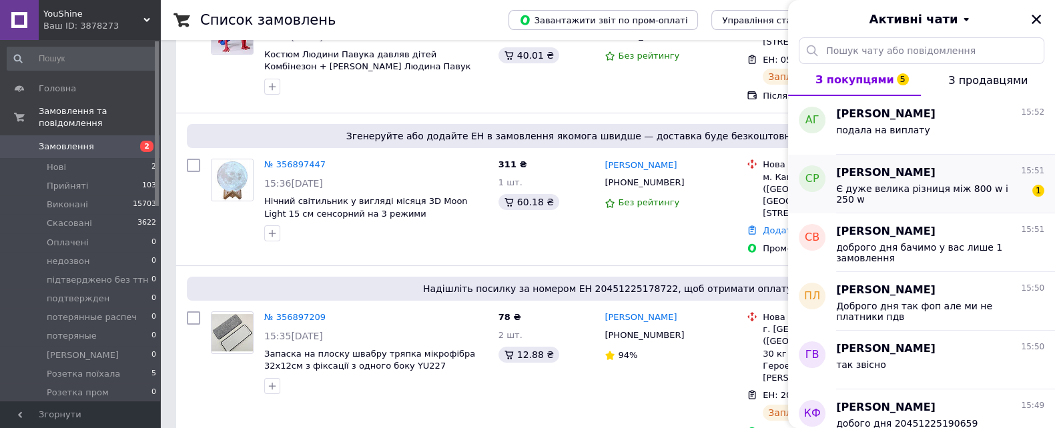
click at [914, 194] on div "Є дуже велика різниця між 800 w і 250 w" at bounding box center [930, 193] width 189 height 21
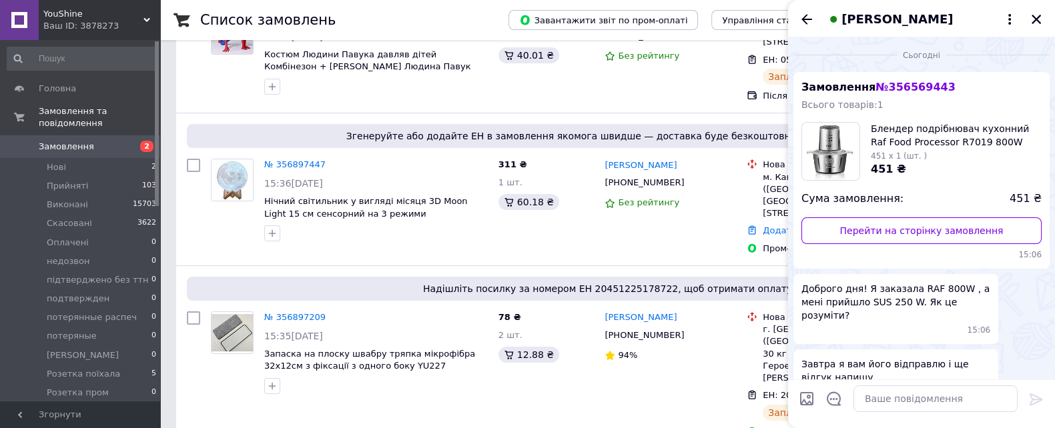
scroll to position [947, 0]
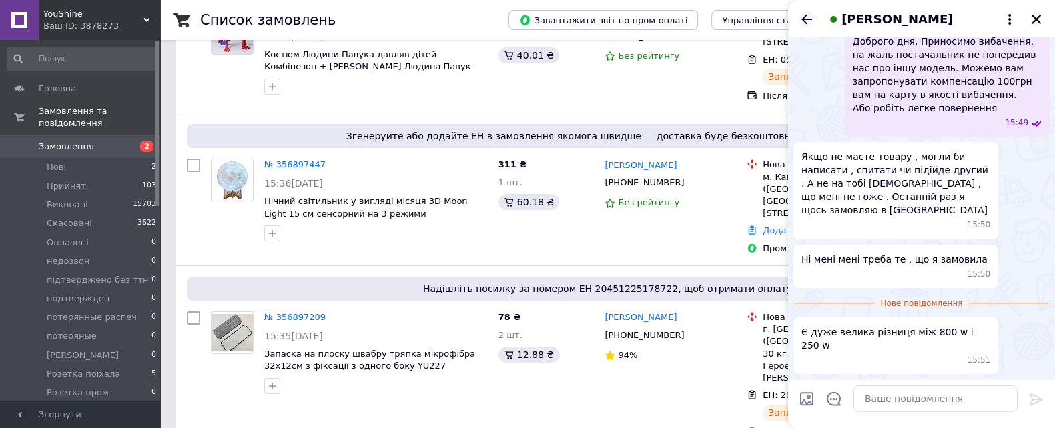
click at [802, 15] on icon "Назад" at bounding box center [806, 19] width 16 height 16
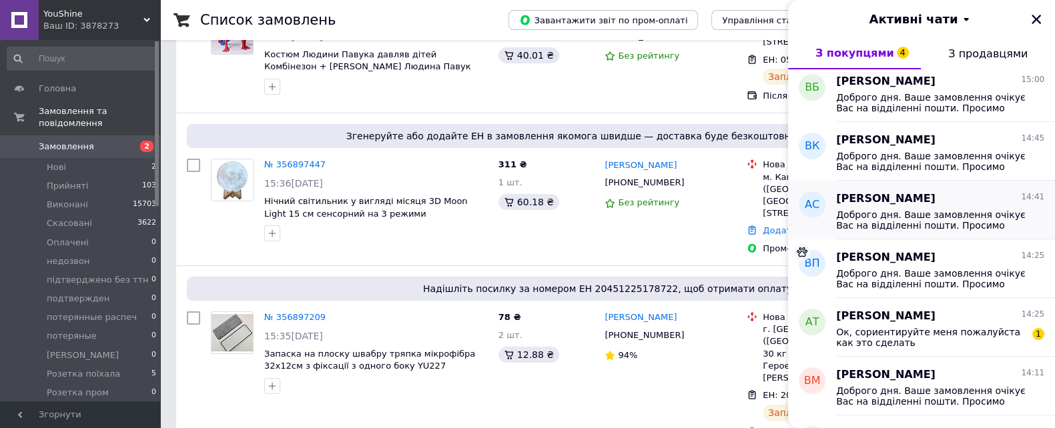
scroll to position [500, 0]
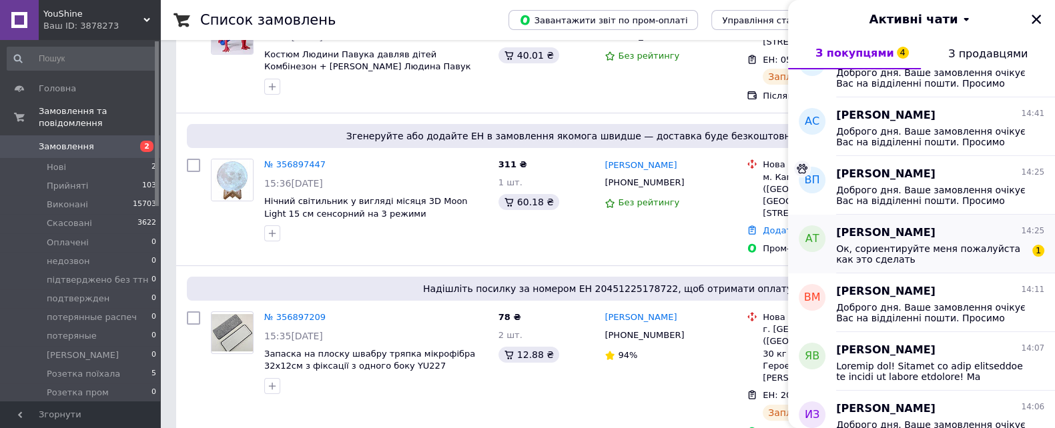
click at [914, 258] on span "Ок, сориентируйте меня пожалуйста как это сделать" at bounding box center [930, 253] width 189 height 21
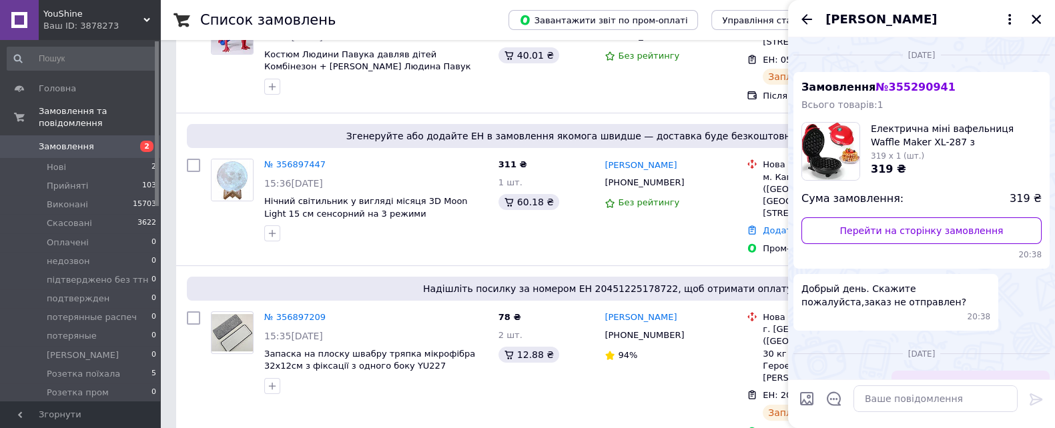
scroll to position [608, 0]
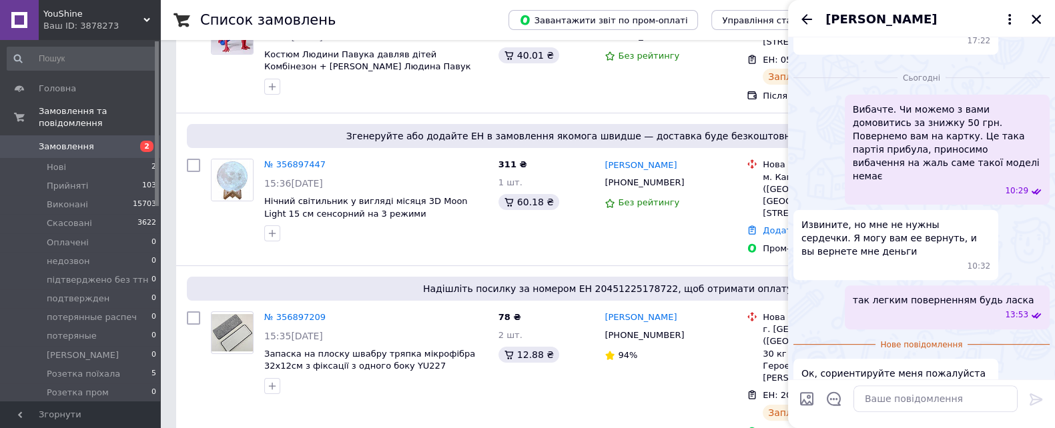
click at [804, 396] on input "Завантажити файли" at bounding box center [806, 399] width 16 height 16
type input "C:\fakepath\легке повернення.png"
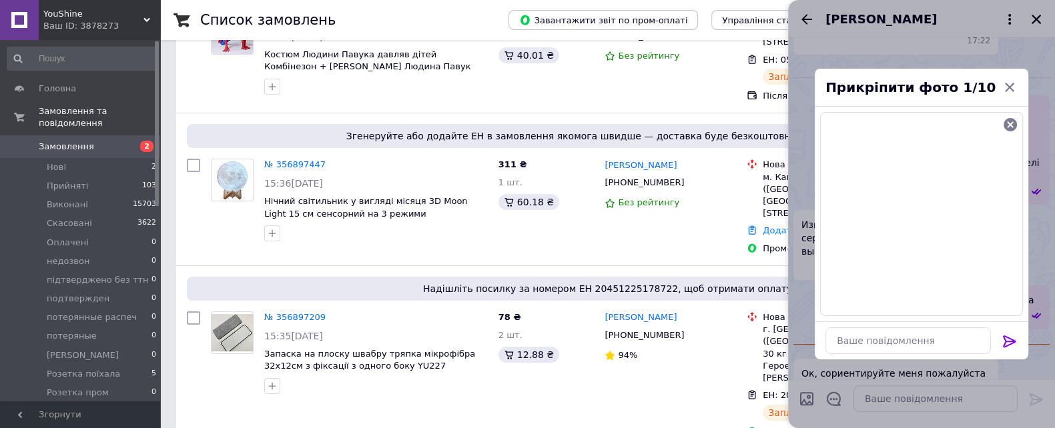
click at [1008, 342] on icon at bounding box center [1008, 341] width 13 height 12
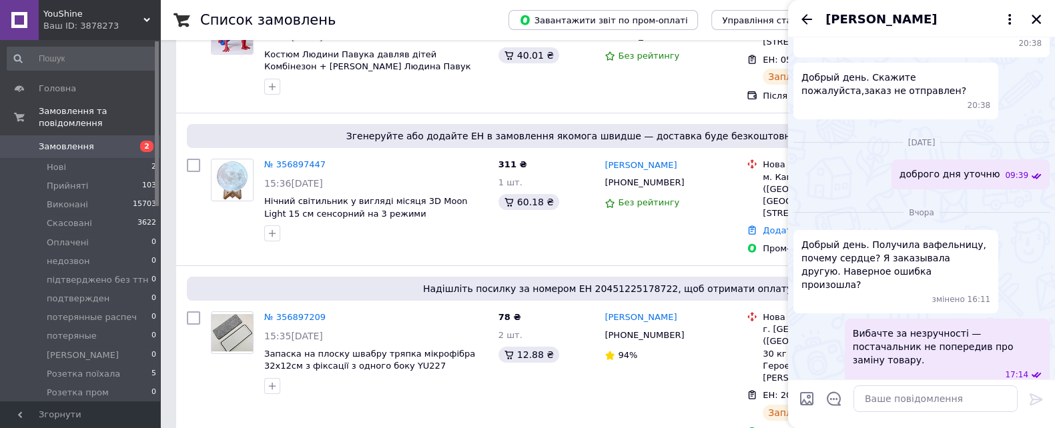
scroll to position [0, 0]
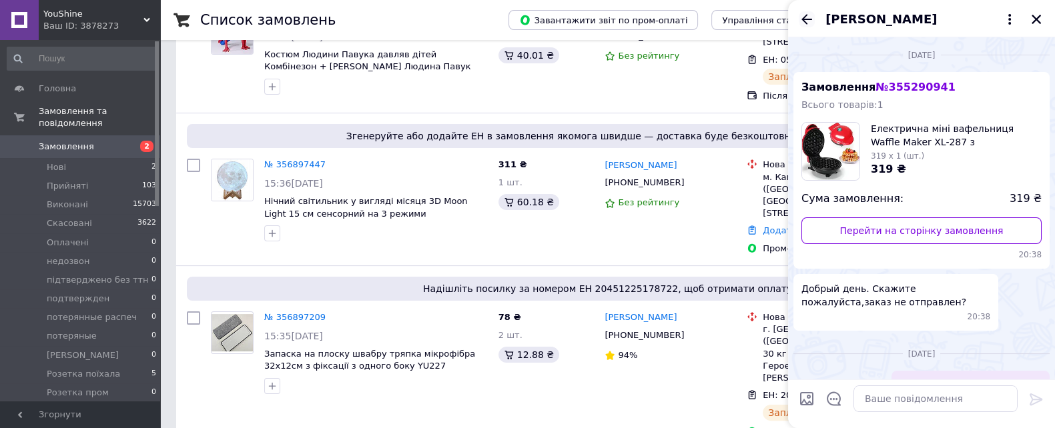
click at [806, 20] on icon "Назад" at bounding box center [806, 19] width 16 height 16
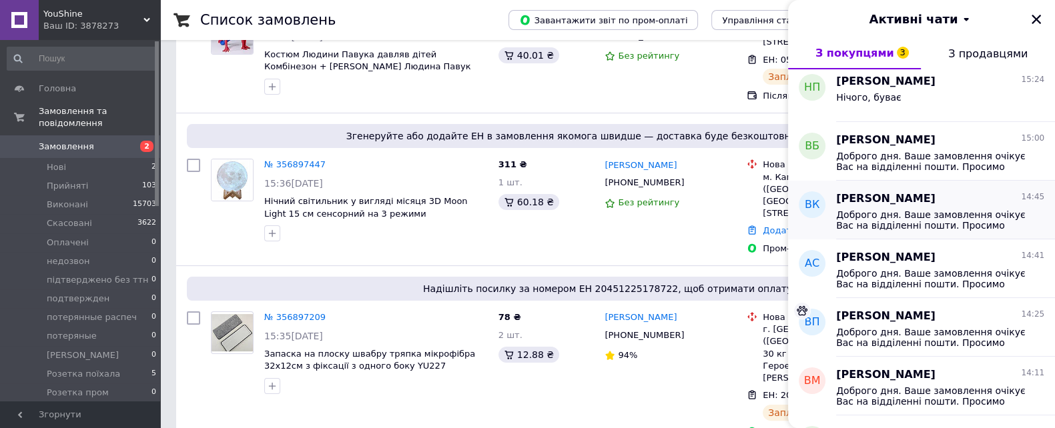
scroll to position [750, 0]
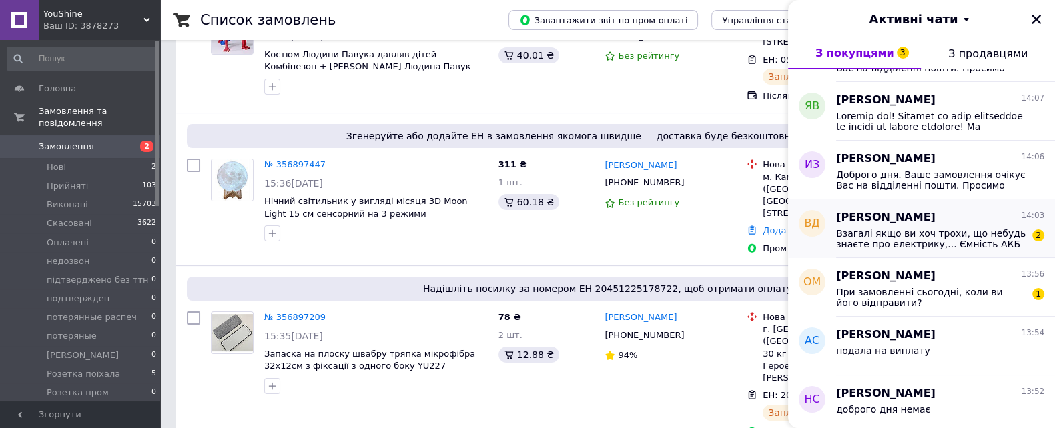
click at [944, 247] on span "Взагалі якщо ви хоч трохи, що небудь знаєте про електрику,... Ємність АКБ не ма…" at bounding box center [930, 238] width 189 height 21
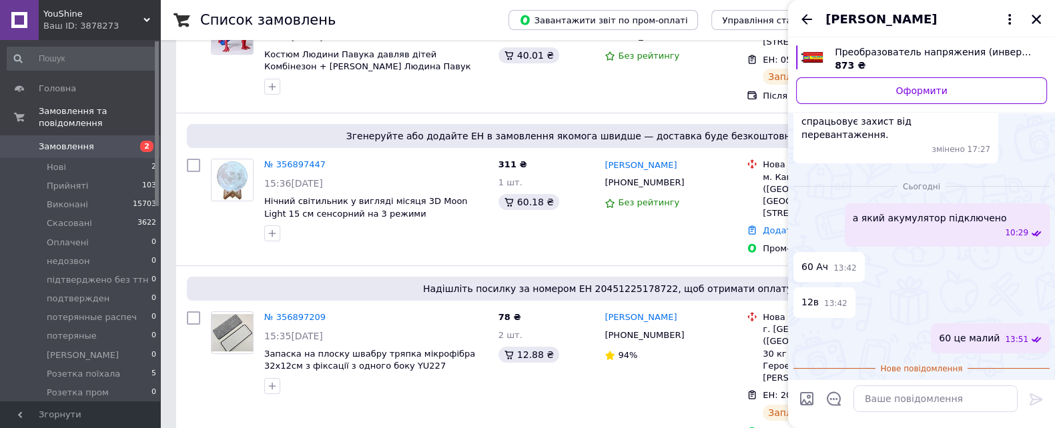
scroll to position [97, 0]
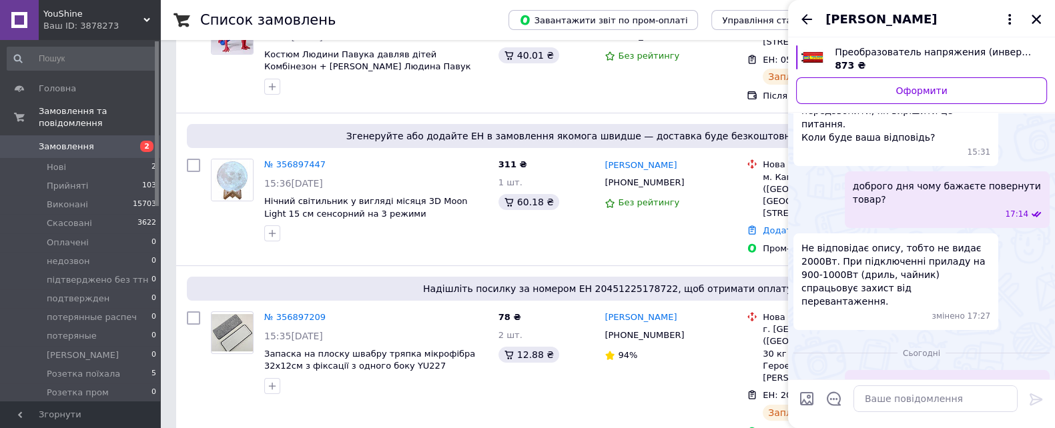
click at [814, 18] on div "Владимир Дорошенко" at bounding box center [921, 18] width 267 height 37
click at [807, 18] on icon "Назад" at bounding box center [806, 19] width 16 height 16
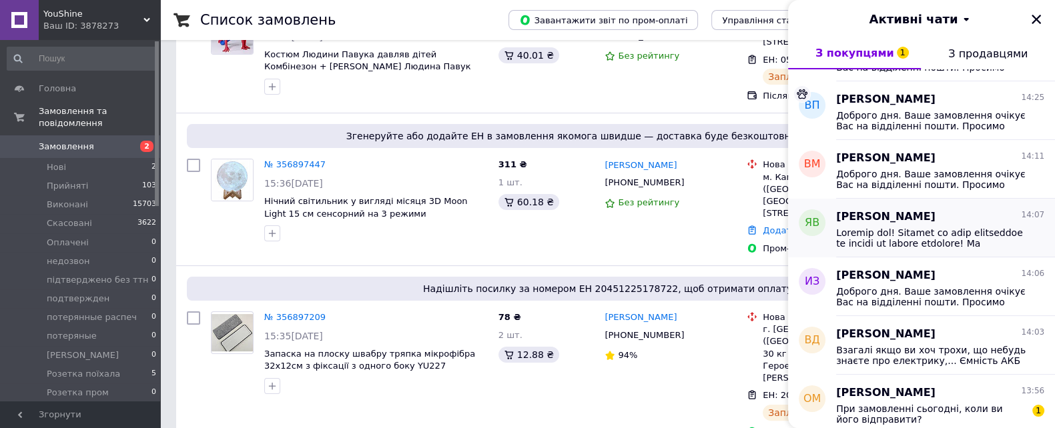
scroll to position [666, 0]
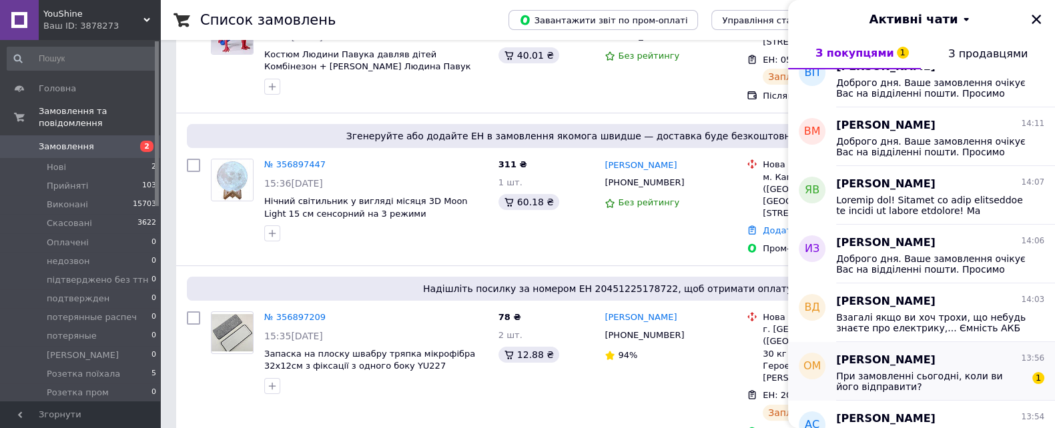
click at [926, 381] on span "При замовленні сьогодні, коли ви його відправити?" at bounding box center [930, 381] width 189 height 21
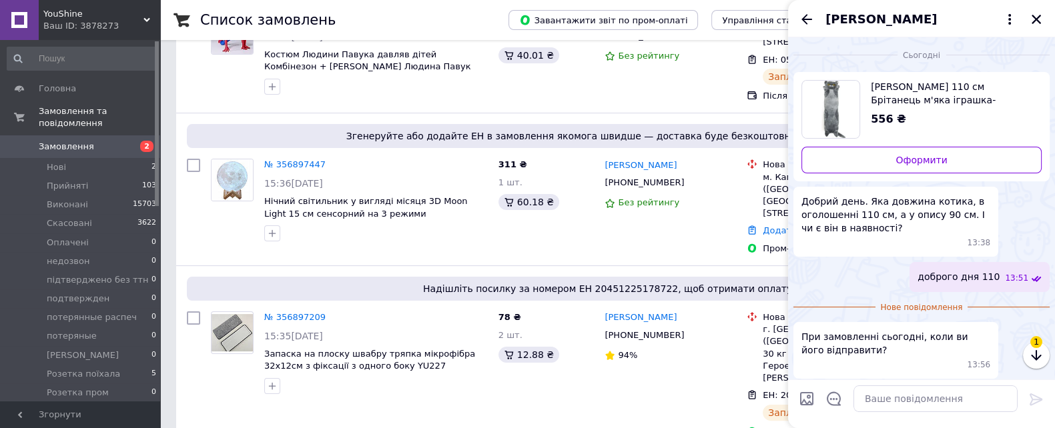
scroll to position [3, 0]
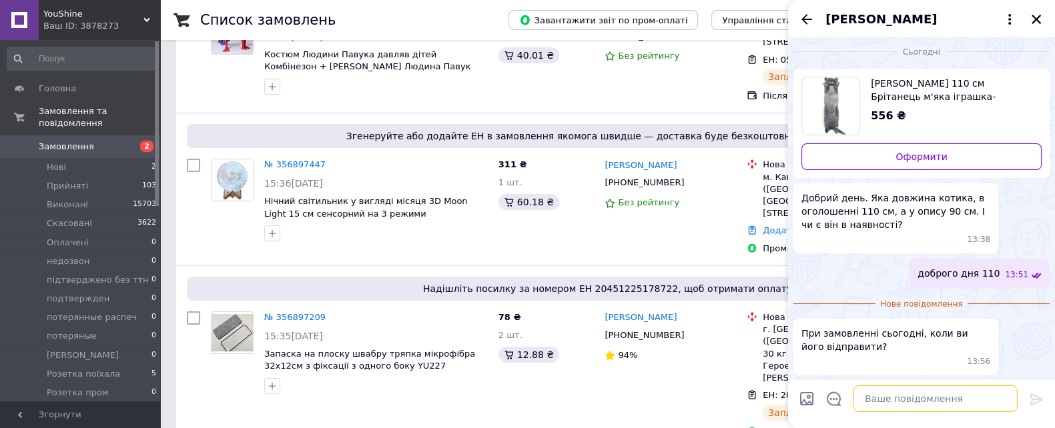
click at [870, 401] on textarea at bounding box center [935, 399] width 164 height 27
type textarea "завтра"
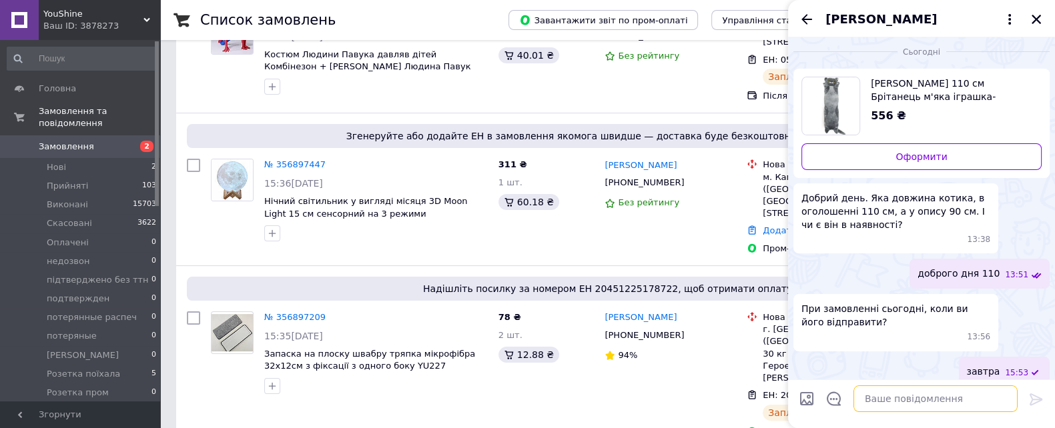
scroll to position [15, 0]
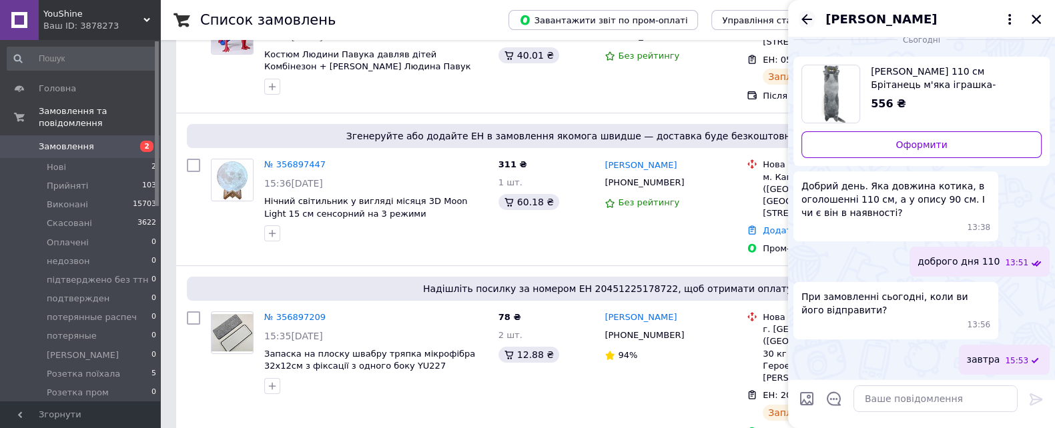
click at [807, 17] on icon "Назад" at bounding box center [806, 19] width 16 height 16
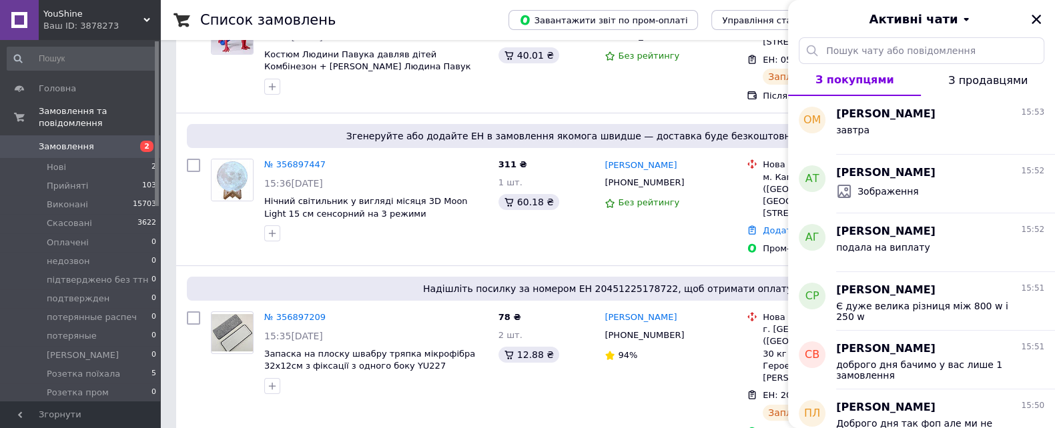
click at [92, 10] on span "YouShine" at bounding box center [93, 14] width 100 height 12
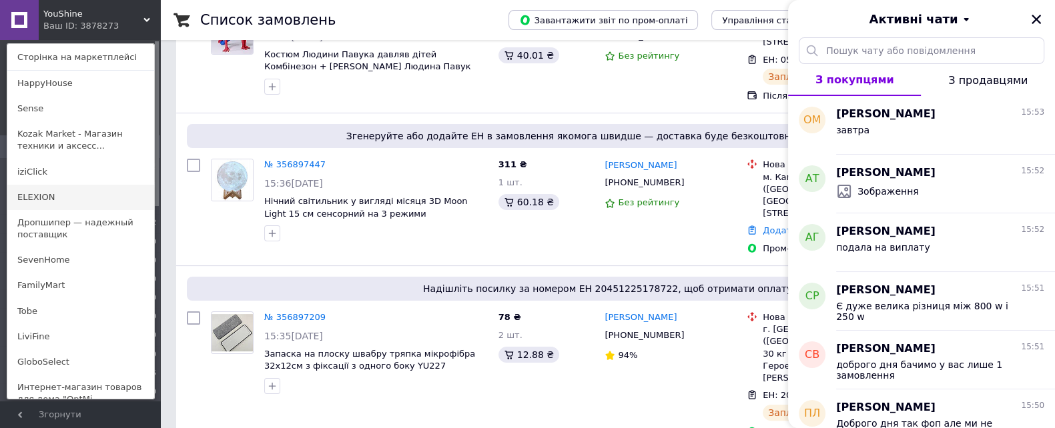
scroll to position [166, 0]
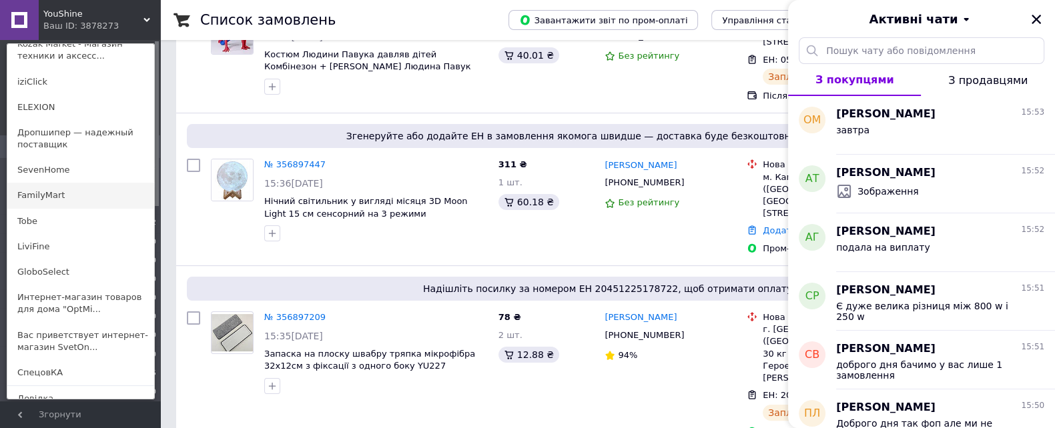
click at [71, 197] on link "FamilyMart" at bounding box center [80, 195] width 147 height 25
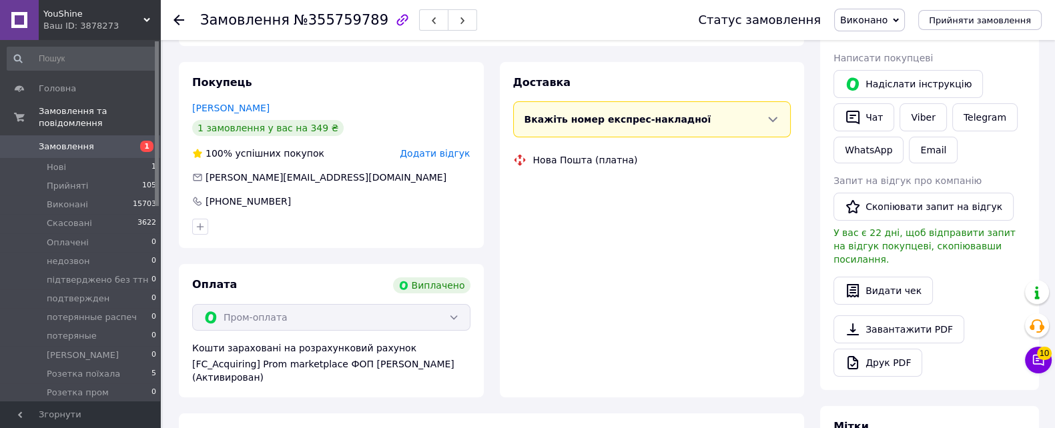
scroll to position [333, 0]
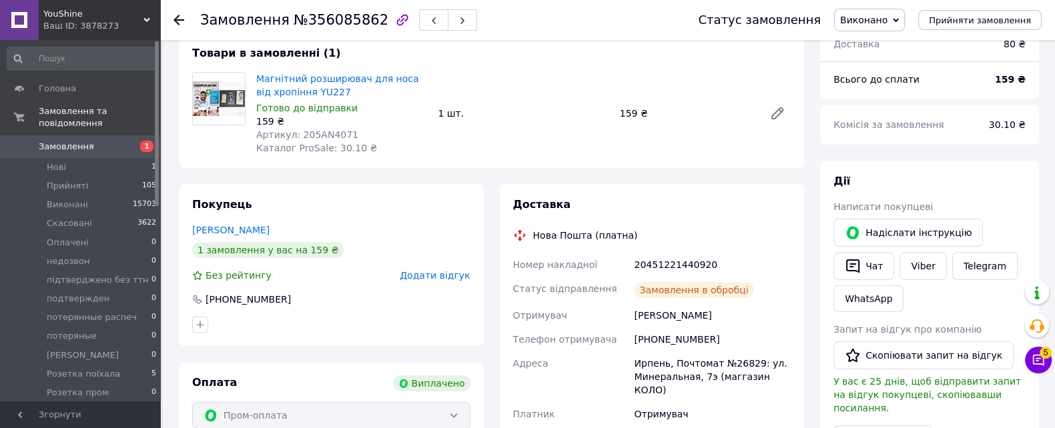
scroll to position [184, 0]
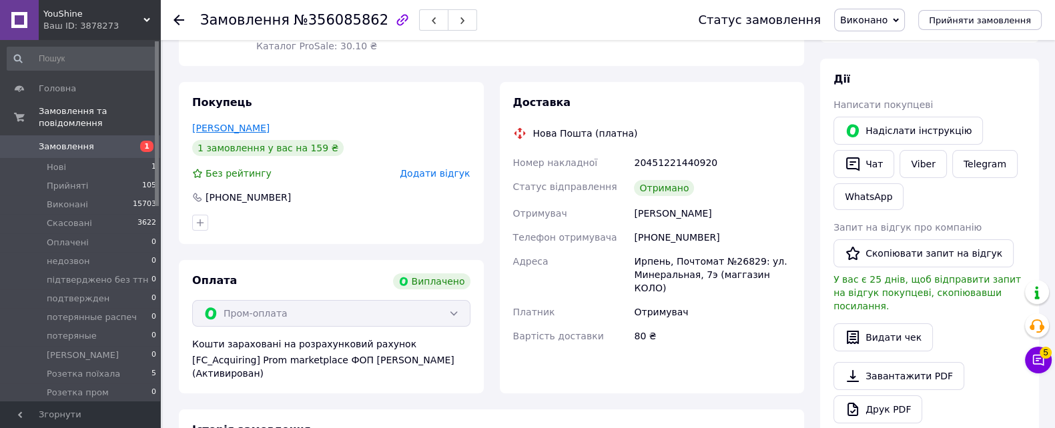
click at [218, 125] on link "[PERSON_NAME]" at bounding box center [230, 128] width 77 height 11
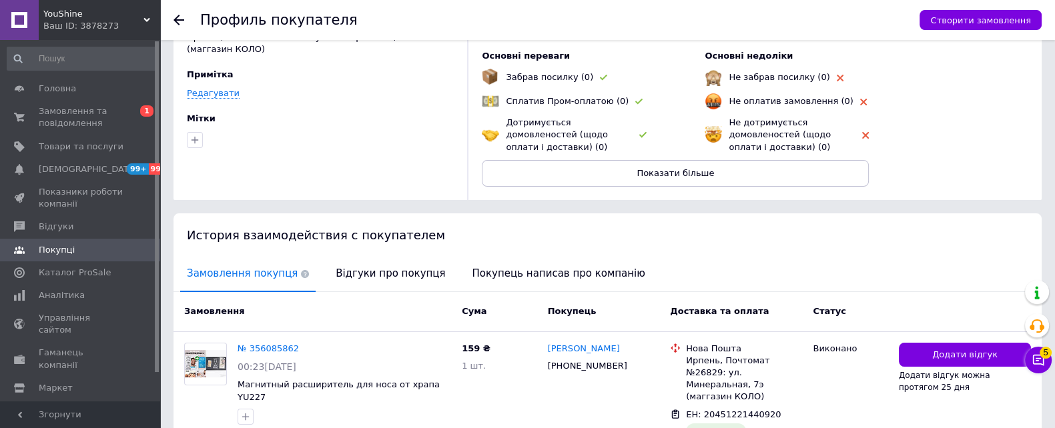
scroll to position [170, 0]
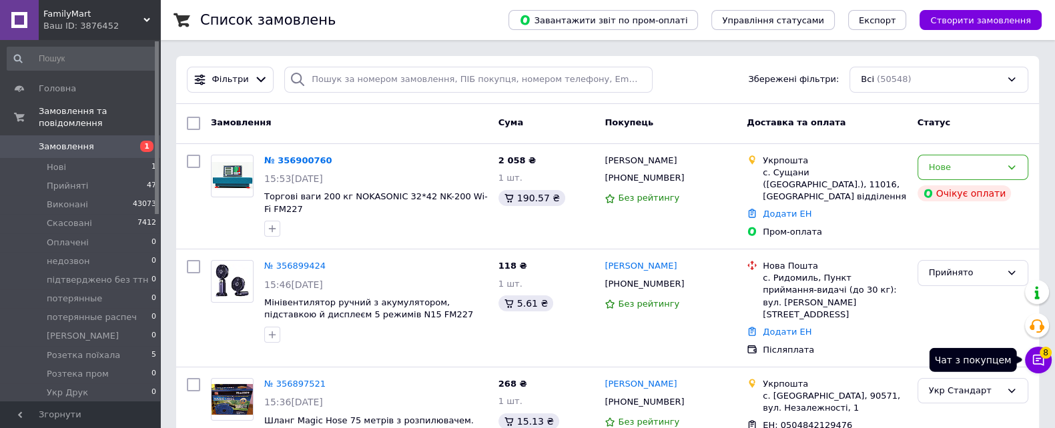
click at [1036, 358] on icon at bounding box center [1038, 360] width 11 height 11
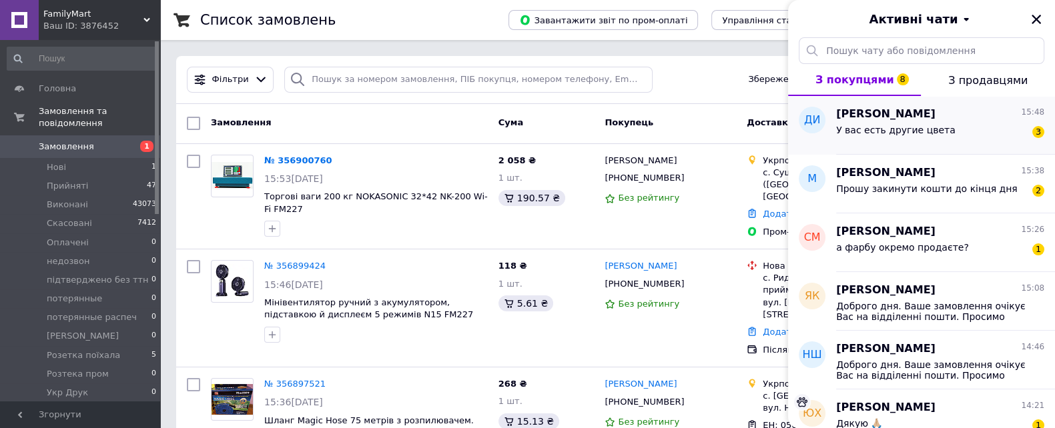
click at [929, 138] on div "У вас есть другие цвета" at bounding box center [895, 134] width 119 height 19
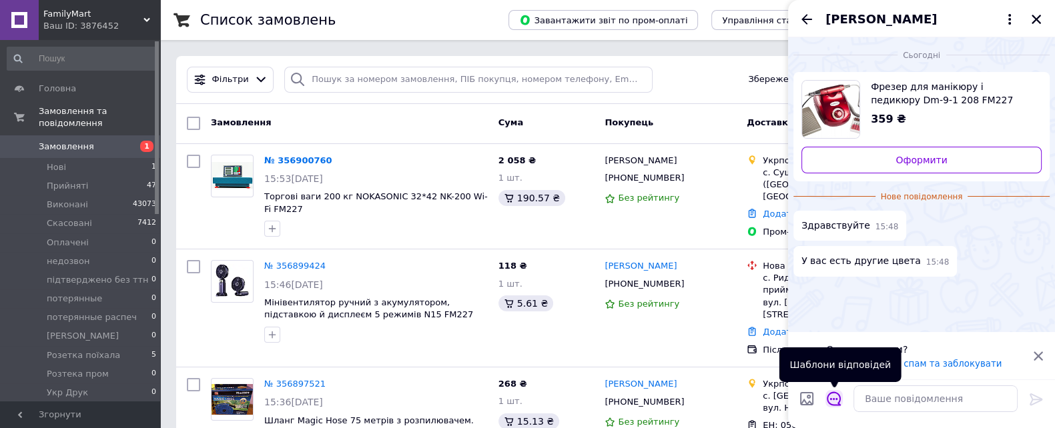
click at [831, 400] on icon "Відкрити шаблони відповідей" at bounding box center [833, 399] width 15 height 15
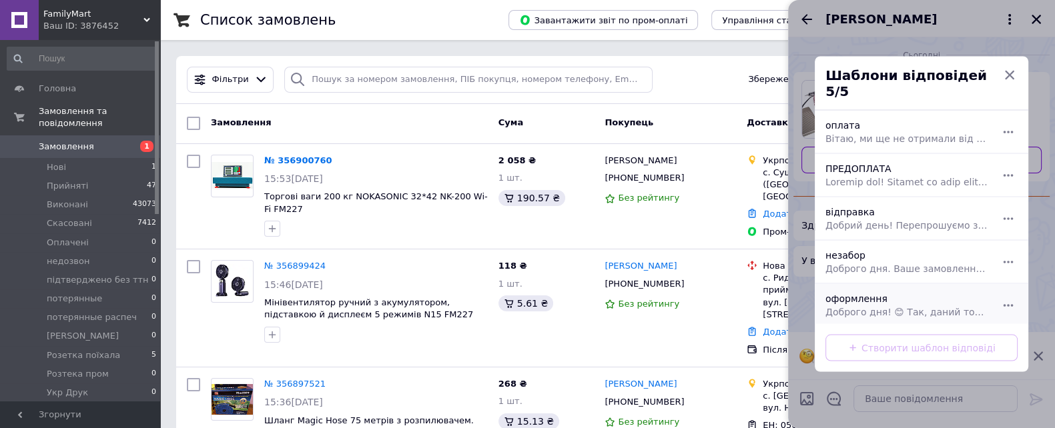
click at [906, 287] on div "оформлення Доброго дня! 😊 Так, даний товар є в наявності. Залишайте, будь ласка…" at bounding box center [906, 305] width 173 height 37
type textarea "Доброго дня! 😊 Так, даний товар є в наявності. Залишайте, будь ласка, замовленн…"
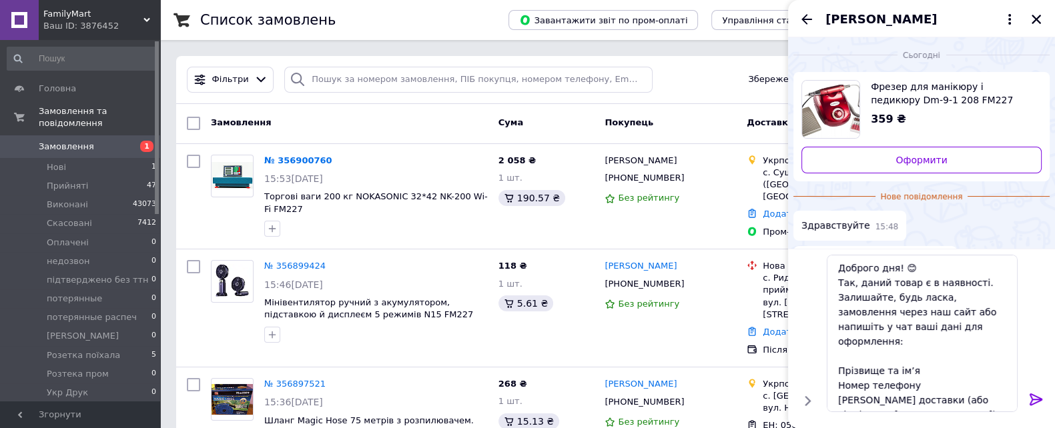
click at [1038, 407] on button at bounding box center [1036, 401] width 16 height 18
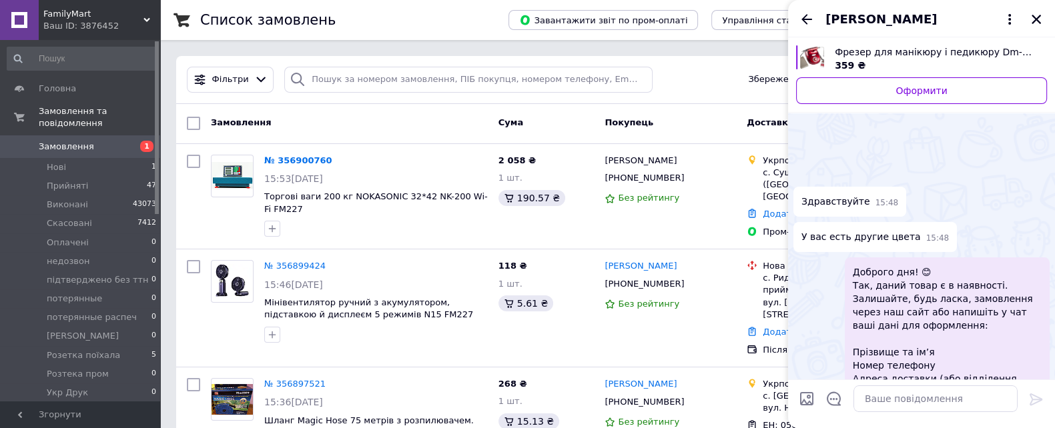
scroll to position [60, 0]
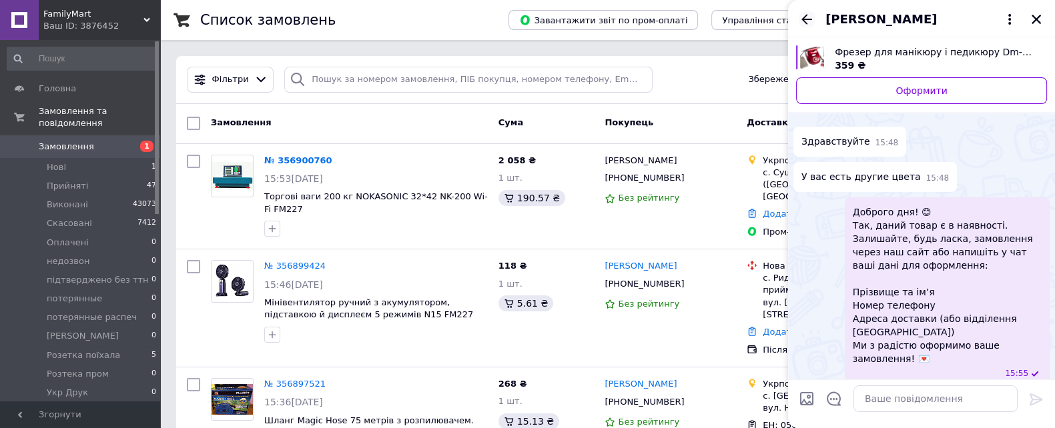
click at [802, 15] on icon "Назад" at bounding box center [806, 19] width 16 height 16
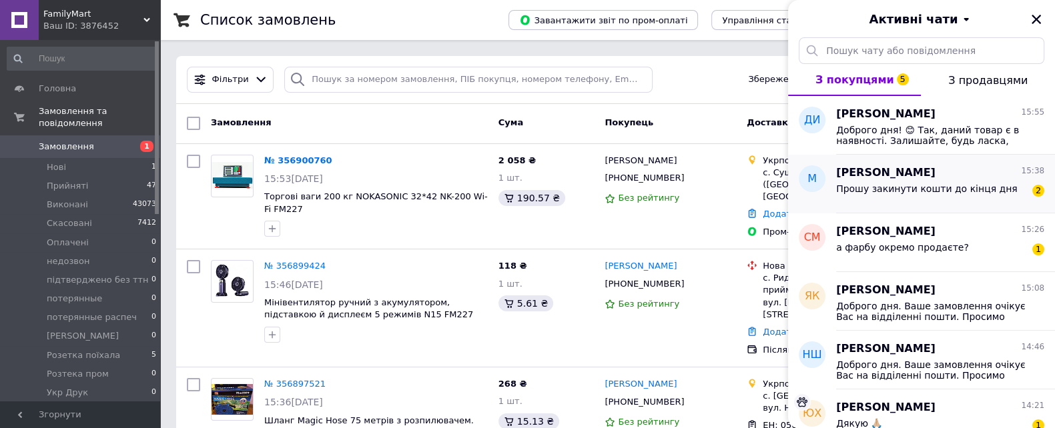
click at [882, 206] on div "[PERSON_NAME] 15:38 Прошу закинути кошти до кінця дня 2" at bounding box center [945, 184] width 219 height 59
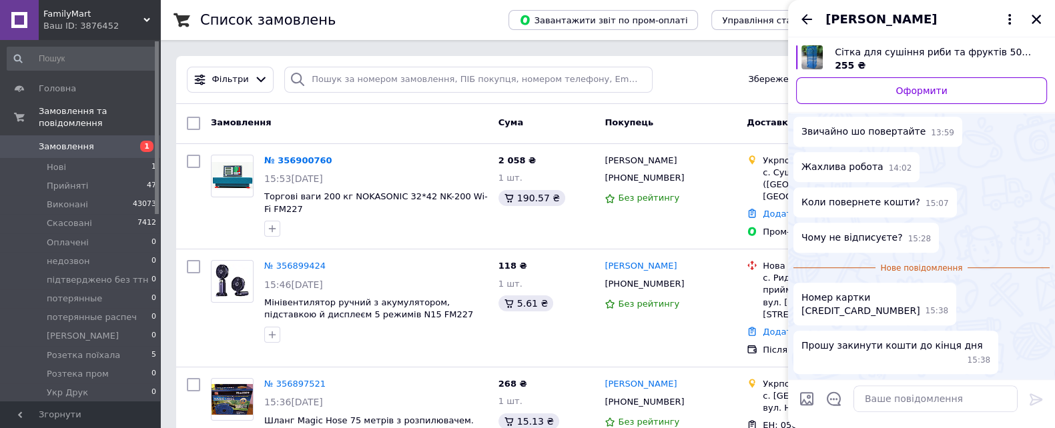
scroll to position [1022, 0]
drag, startPoint x: 881, startPoint y: 327, endPoint x: 794, endPoint y: 305, distance: 90.1
click at [794, 305] on div "Номер картки 4441111162671535 15:38" at bounding box center [874, 304] width 163 height 43
copy span "Номер картки [CREDIT_CARD_NUMBER]"
click at [865, 400] on textarea at bounding box center [935, 399] width 164 height 27
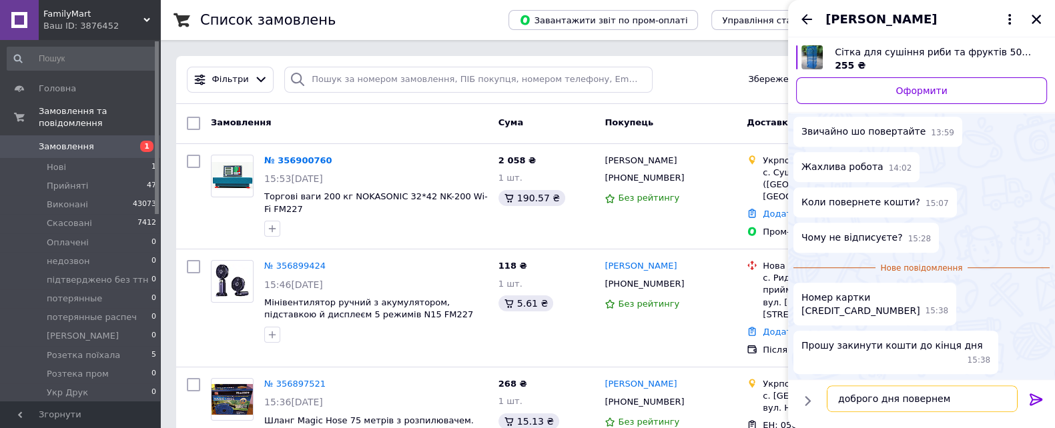
type textarea "доброго дня повернемо"
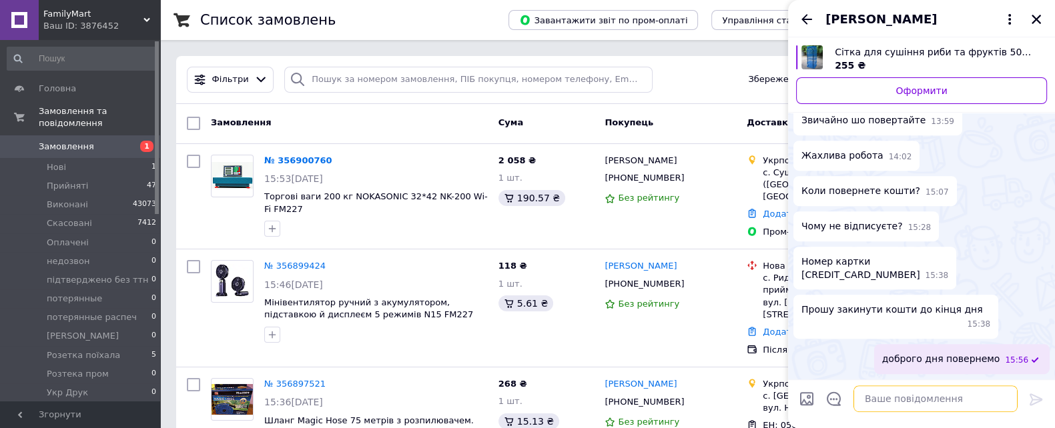
scroll to position [1033, 0]
click at [804, 16] on icon "Назад" at bounding box center [806, 19] width 11 height 10
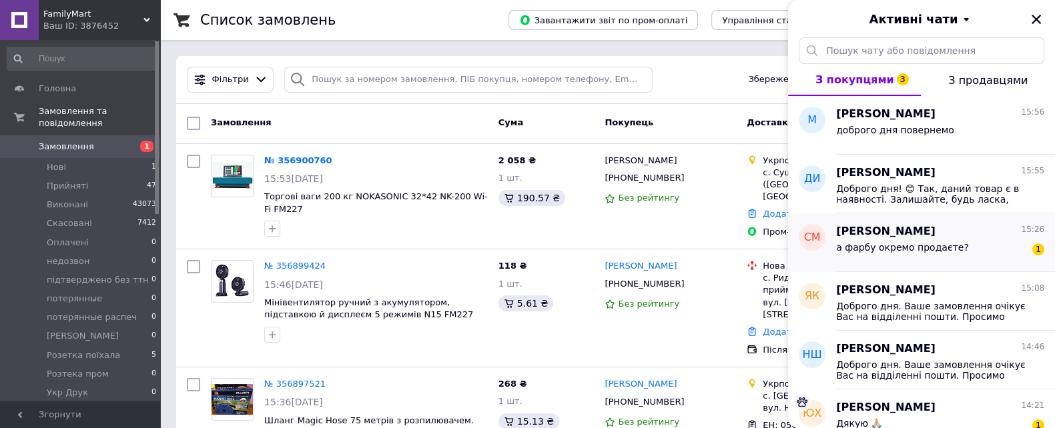
click at [906, 258] on div "а фарбу окремо продаєте?" at bounding box center [902, 251] width 133 height 19
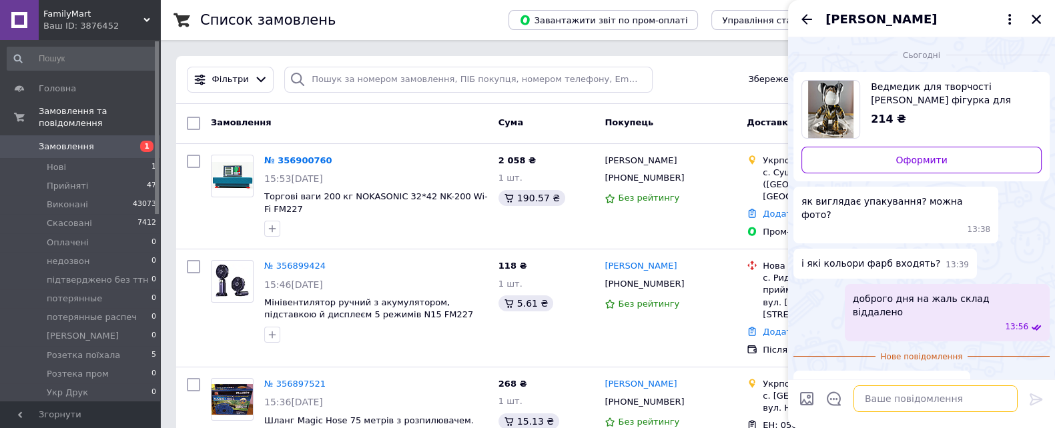
click at [896, 405] on textarea at bounding box center [935, 399] width 164 height 27
type textarea "ні"
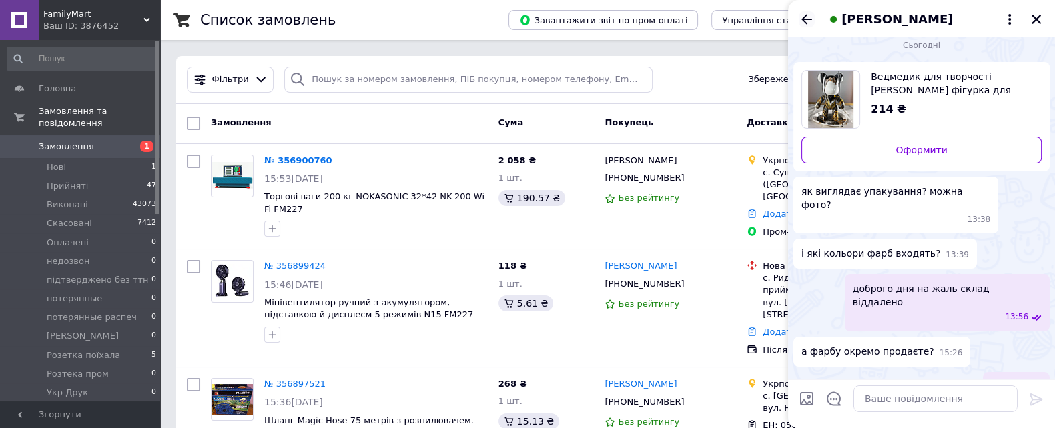
click at [805, 16] on icon "Назад" at bounding box center [806, 19] width 11 height 10
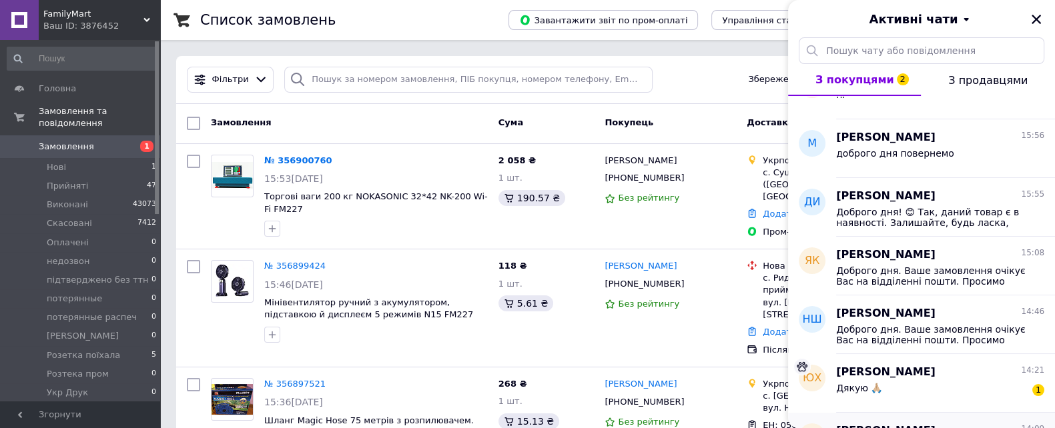
scroll to position [250, 0]
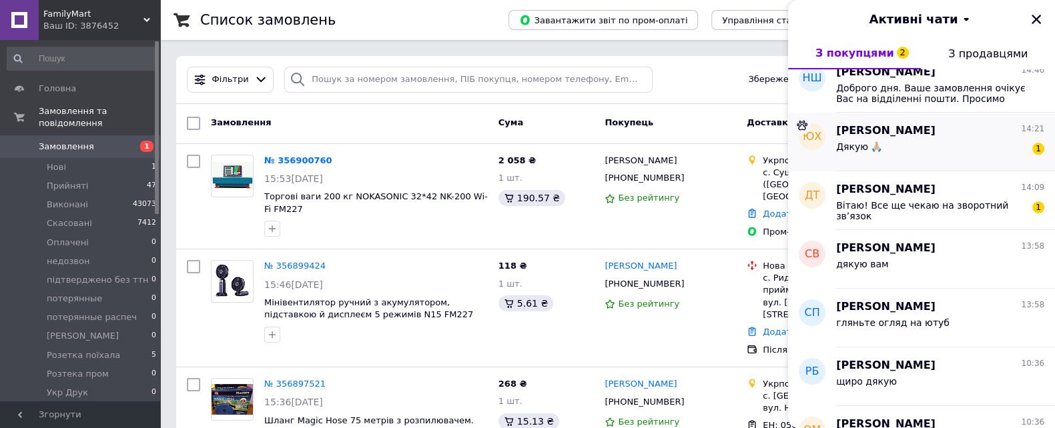
click at [909, 164] on div "[PERSON_NAME] 14:21 Дякую 🙏🏼 1" at bounding box center [945, 142] width 219 height 59
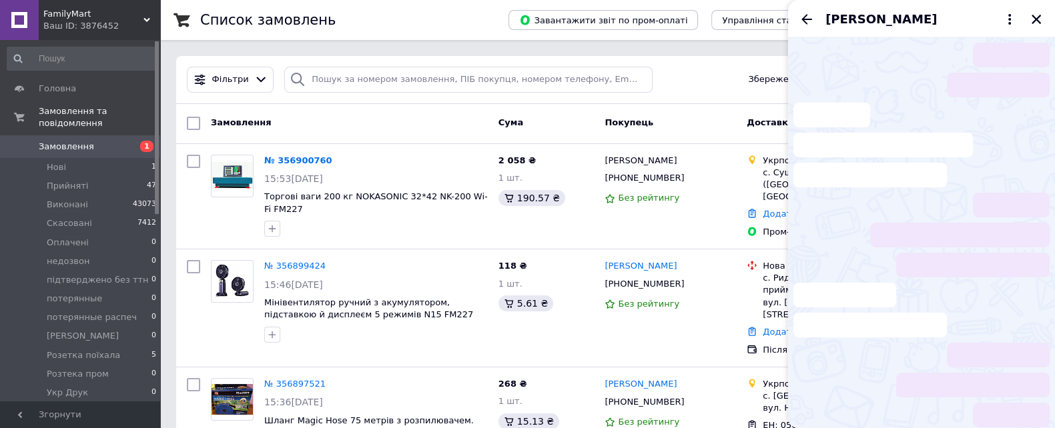
scroll to position [64, 0]
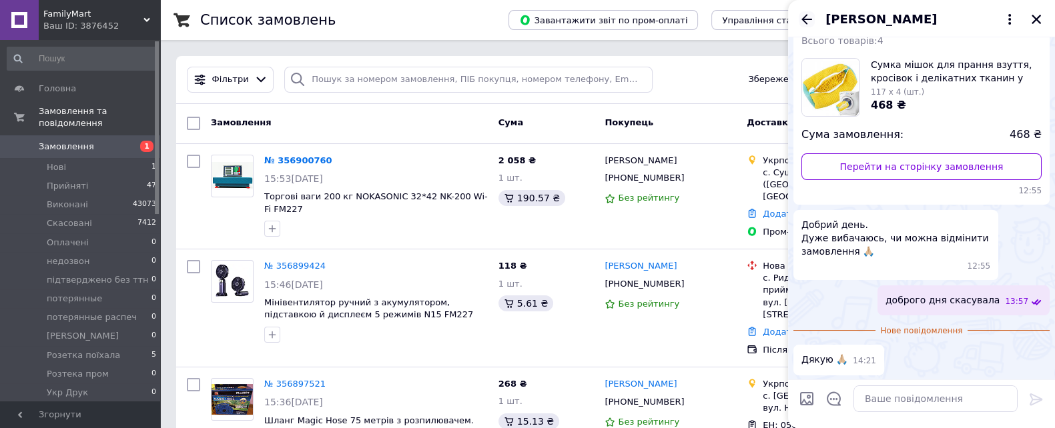
click at [806, 20] on icon "Назад" at bounding box center [806, 19] width 16 height 16
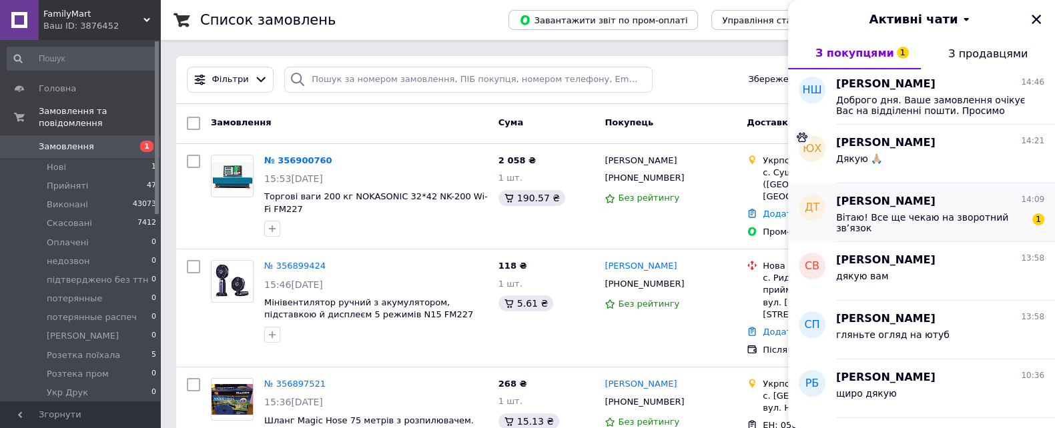
scroll to position [250, 0]
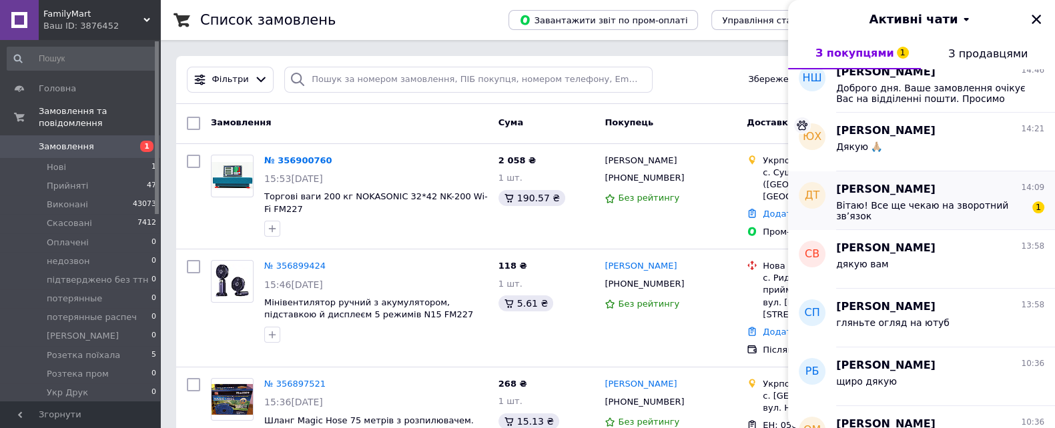
click at [924, 210] on span "Вітаю! Все ще чекаю на зворотний звʼязок" at bounding box center [930, 210] width 189 height 21
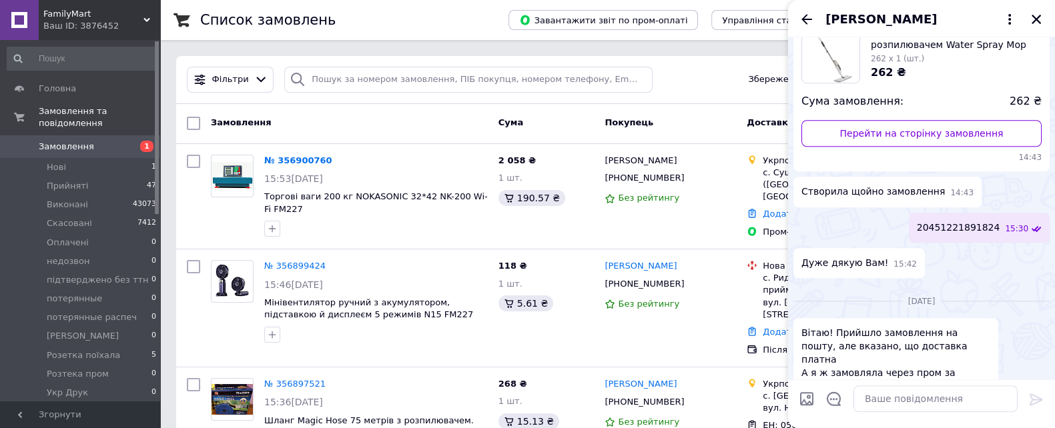
scroll to position [1252, 0]
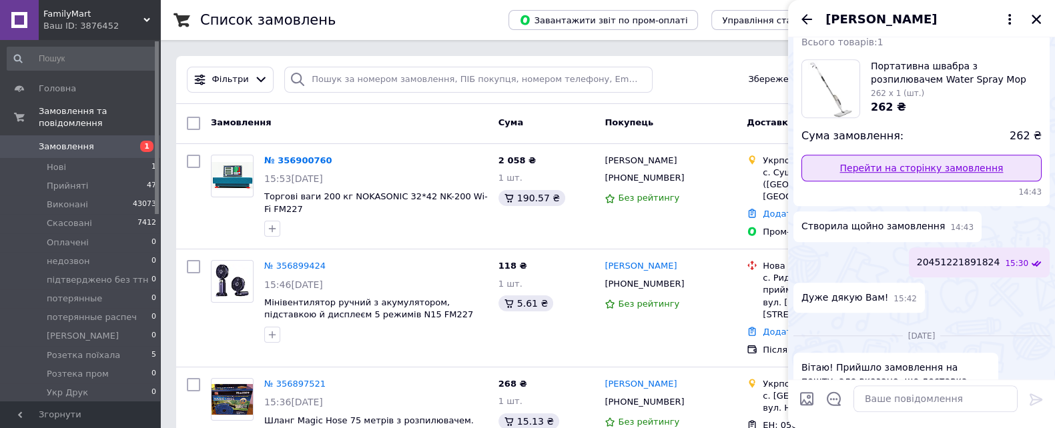
click at [898, 181] on link "Перейти на сторінку замовлення" at bounding box center [921, 168] width 240 height 27
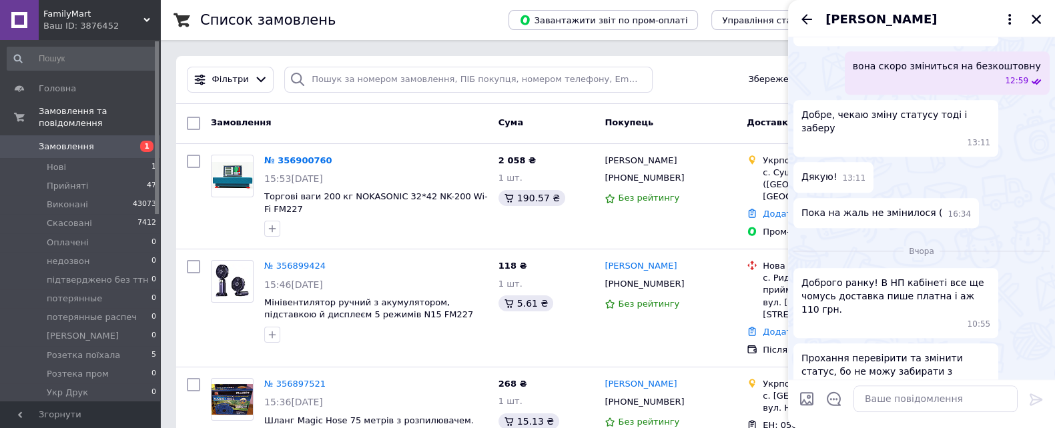
scroll to position [1836, 0]
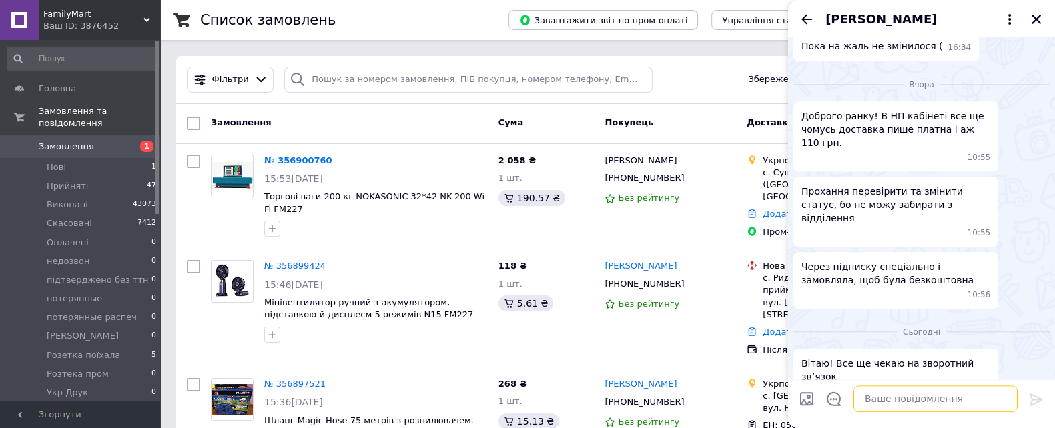
click at [887, 390] on textarea at bounding box center [935, 399] width 164 height 27
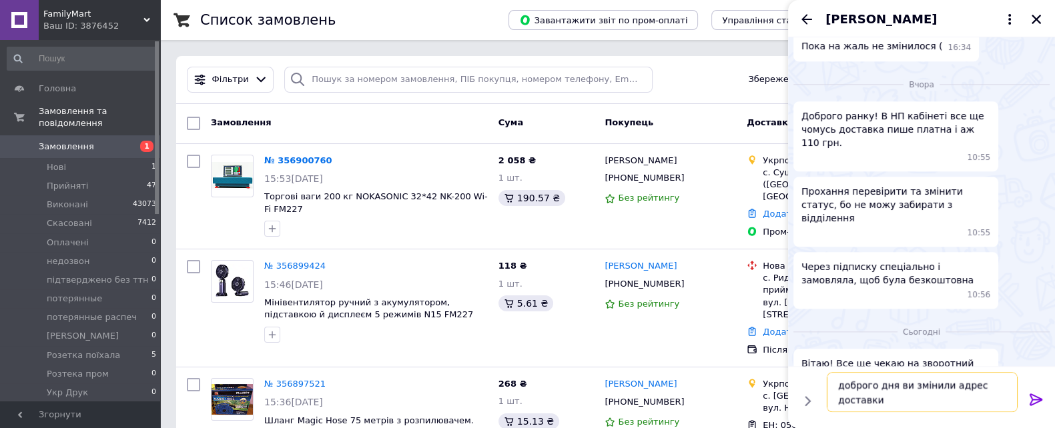
type textarea "доброго дня ви змінили адрес доставки?"
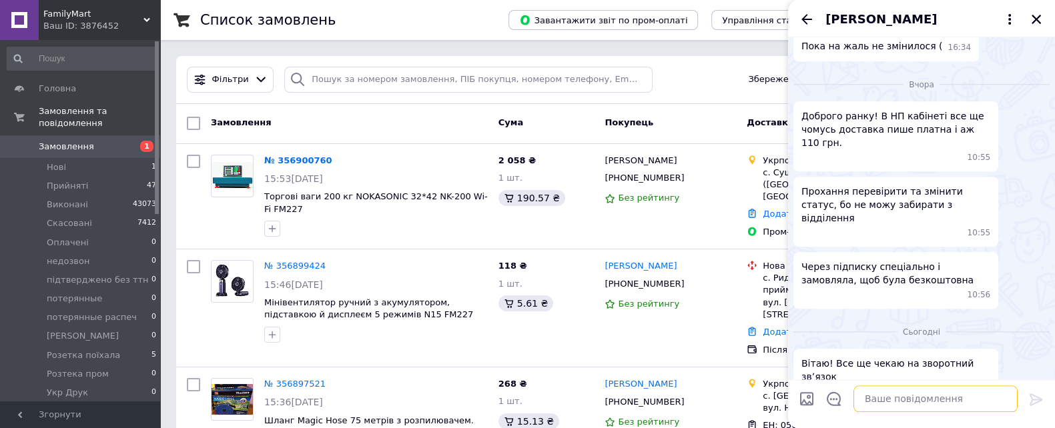
scroll to position [1884, 0]
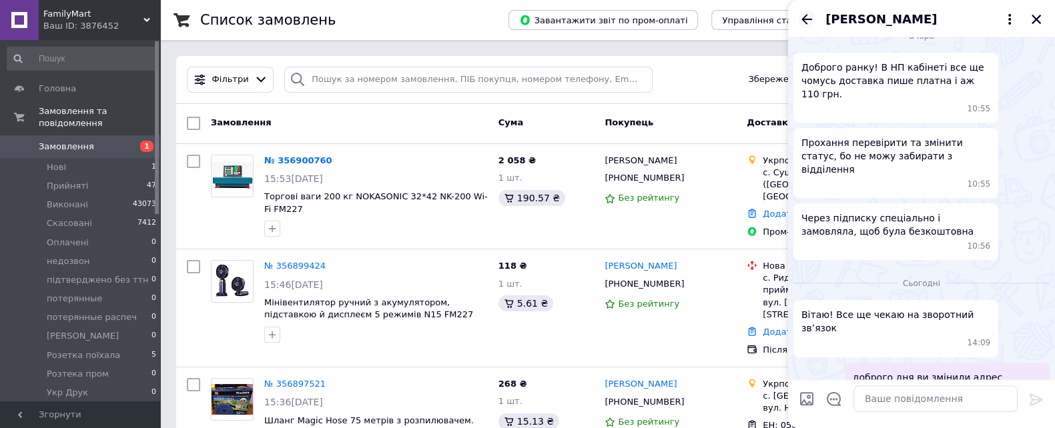
click at [806, 15] on icon "Назад" at bounding box center [806, 19] width 11 height 10
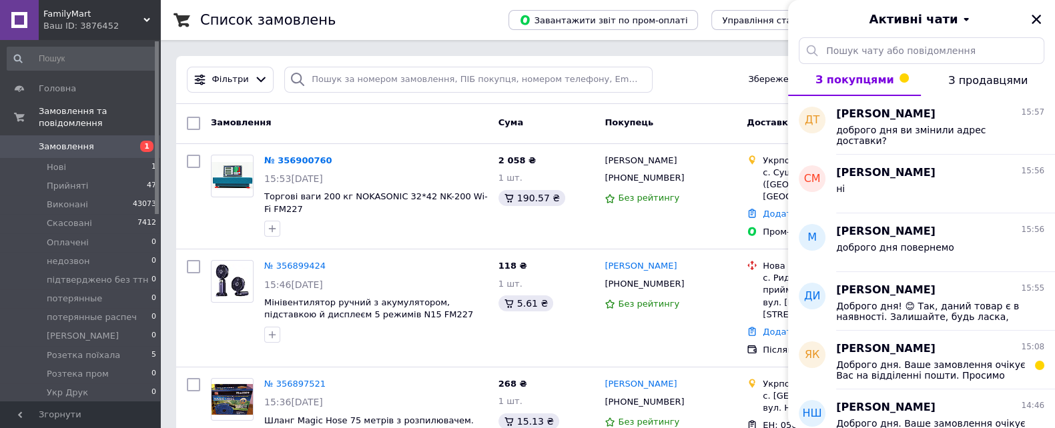
click at [119, 20] on div "Ваш ID: 3876452" at bounding box center [101, 26] width 117 height 12
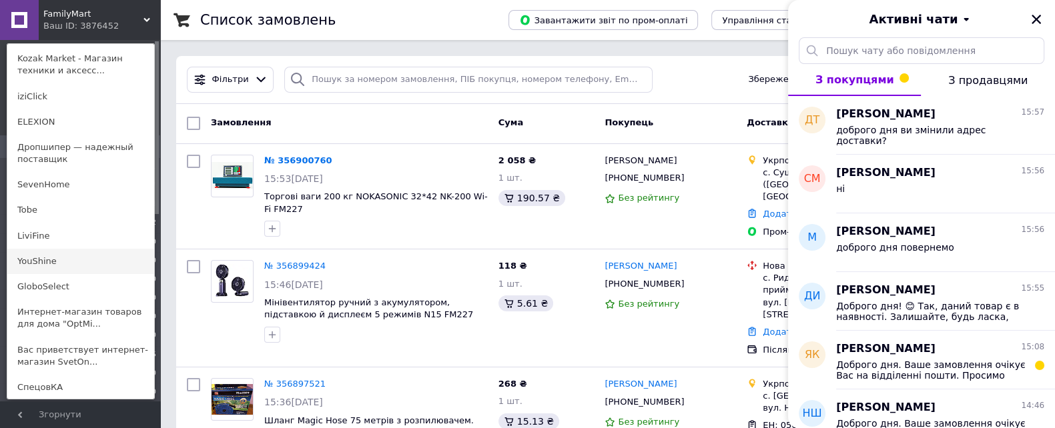
scroll to position [166, 0]
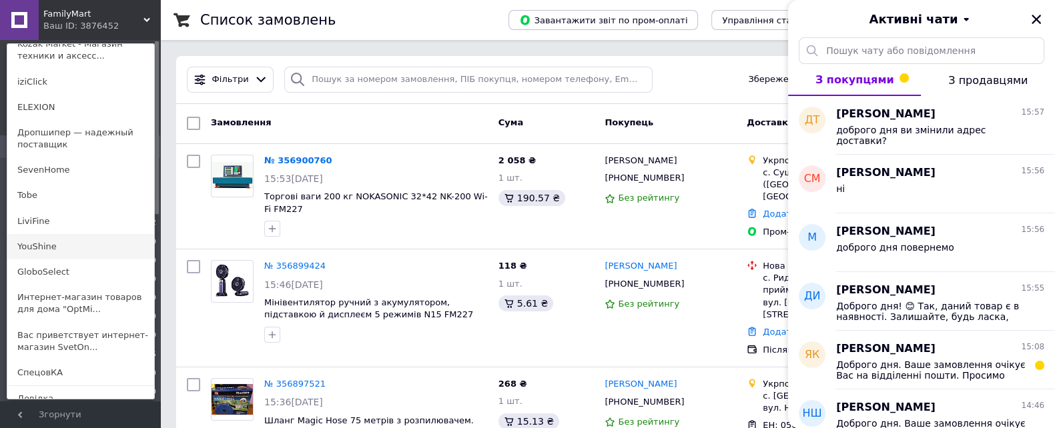
click at [99, 240] on link "YouShine" at bounding box center [80, 246] width 147 height 25
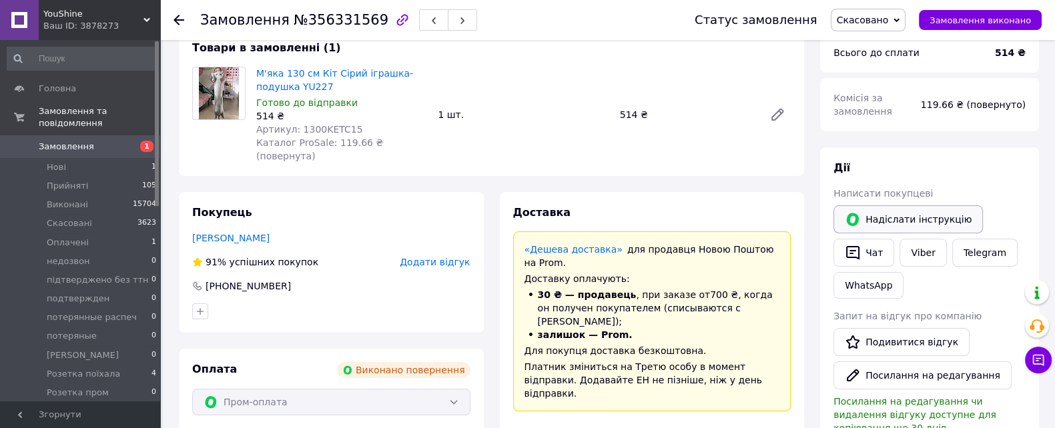
scroll to position [166, 0]
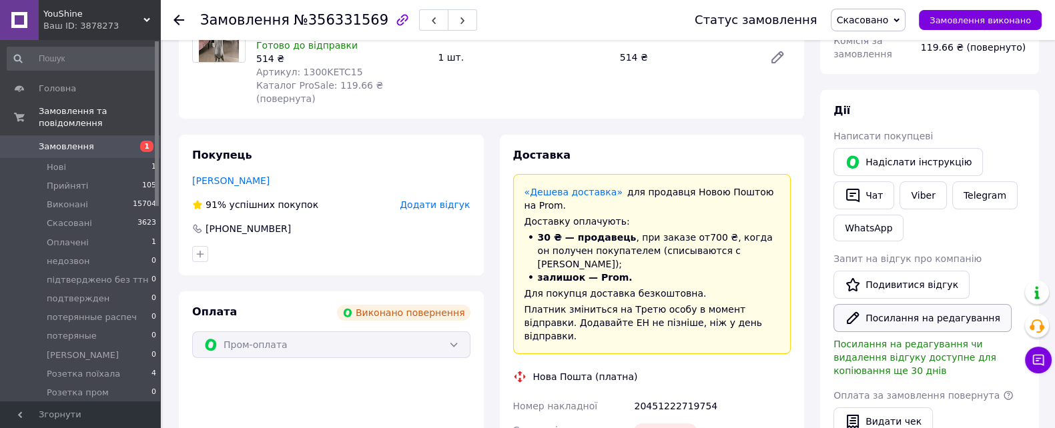
click at [908, 318] on button "Посилання на редагування" at bounding box center [922, 318] width 178 height 28
click at [121, 17] on span "YouShine" at bounding box center [93, 14] width 100 height 12
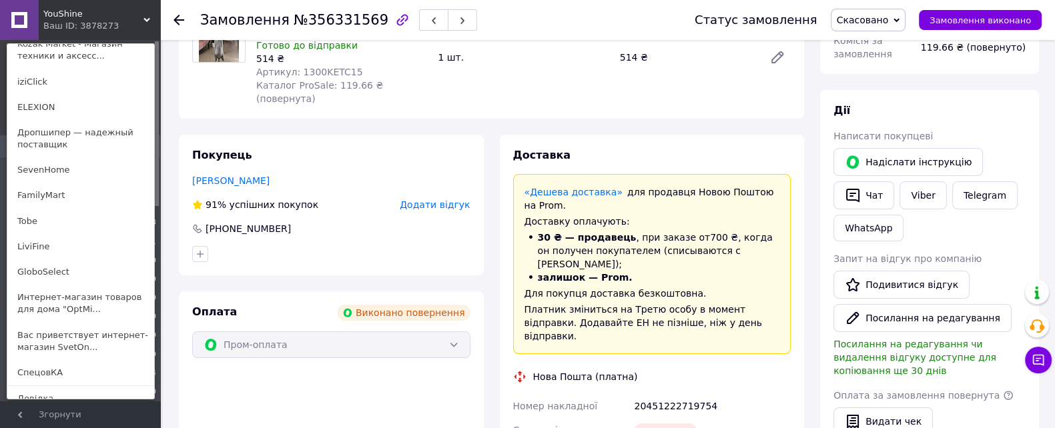
click at [77, 187] on link "FamilyMart" at bounding box center [80, 195] width 147 height 25
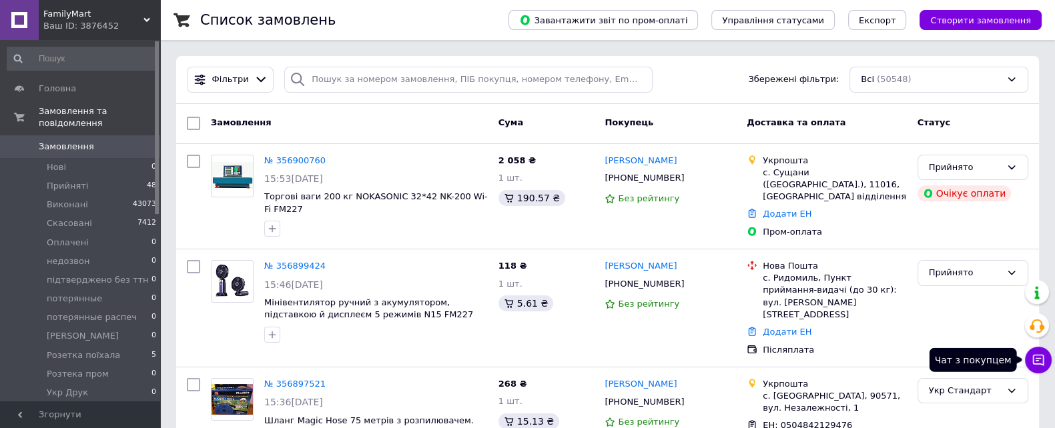
click at [1042, 368] on button "Чат з покупцем" at bounding box center [1038, 360] width 27 height 27
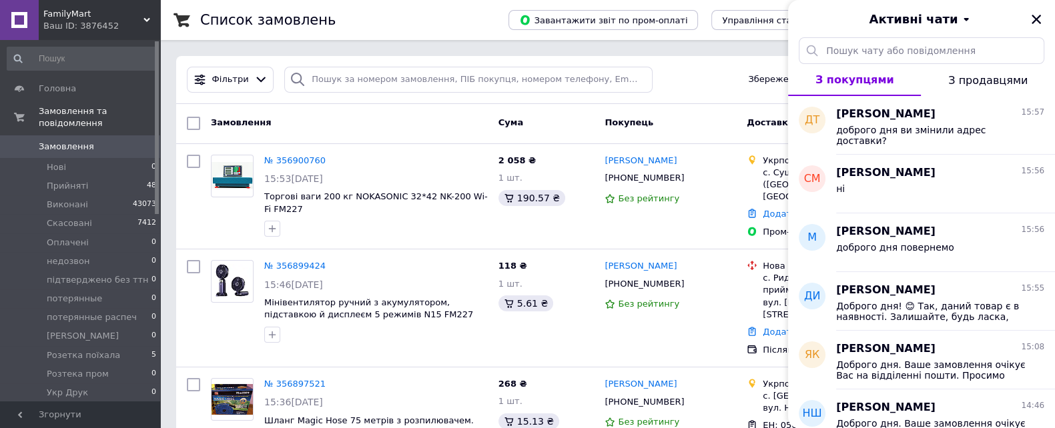
click at [73, 22] on div "Ваш ID: 3876452" at bounding box center [101, 26] width 117 height 12
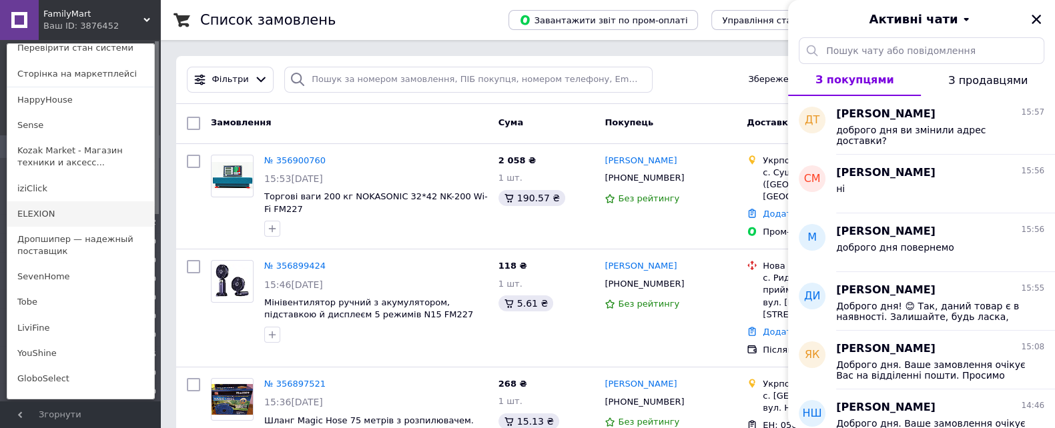
scroll to position [166, 0]
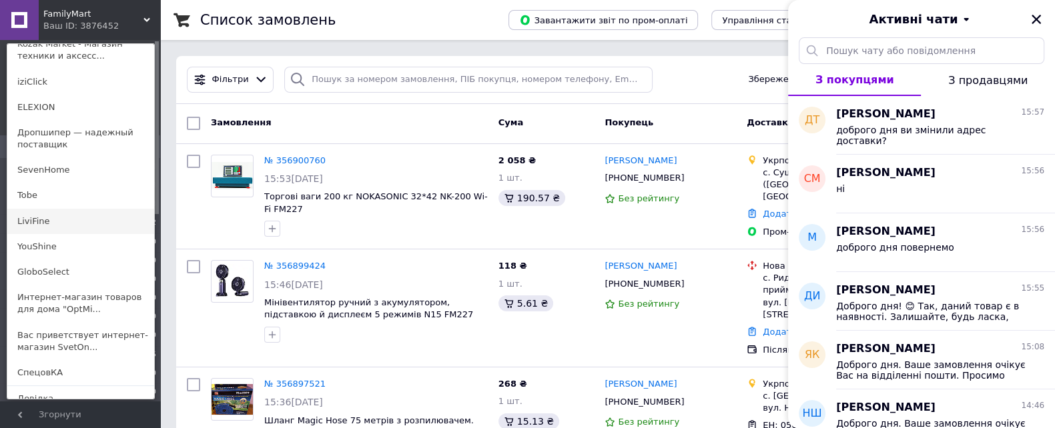
click at [80, 219] on link "LiviFine" at bounding box center [80, 221] width 147 height 25
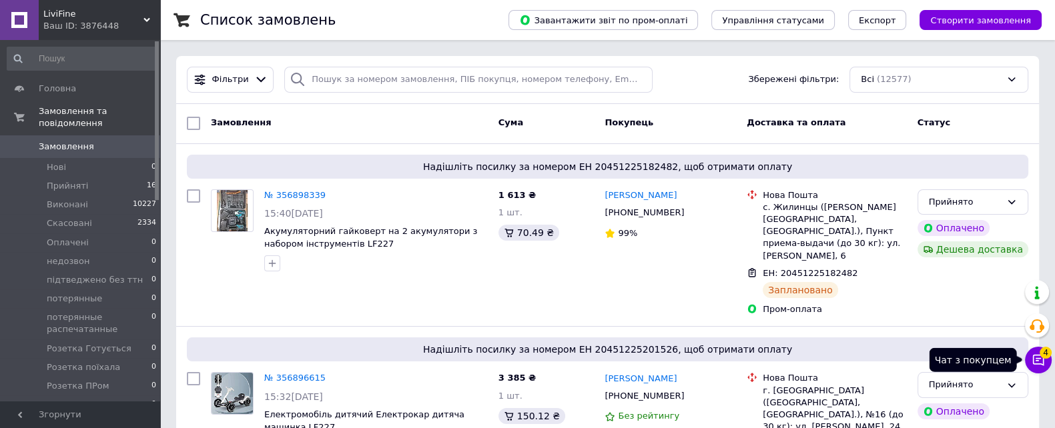
click at [1031, 364] on icon at bounding box center [1037, 360] width 13 height 13
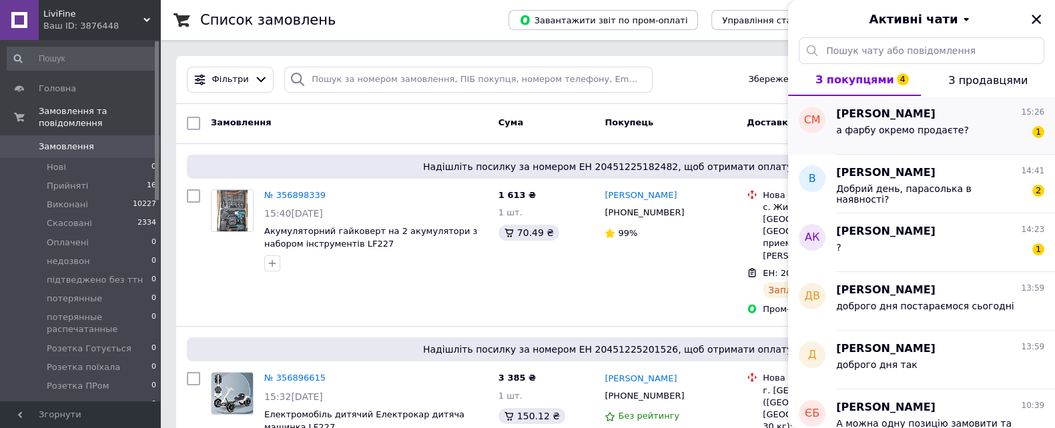
click at [867, 143] on div "а фарбу окремо продаєте?" at bounding box center [902, 134] width 133 height 19
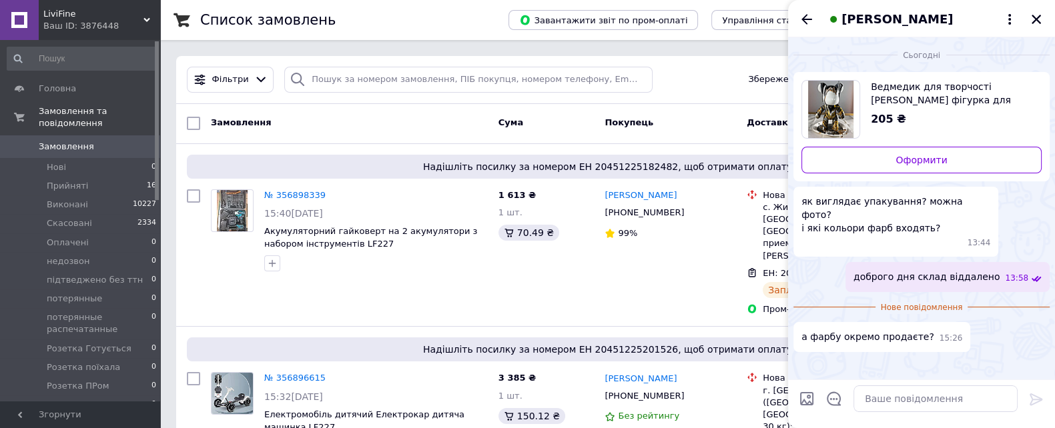
click at [858, 399] on textarea at bounding box center [935, 399] width 164 height 27
type textarea "ні"
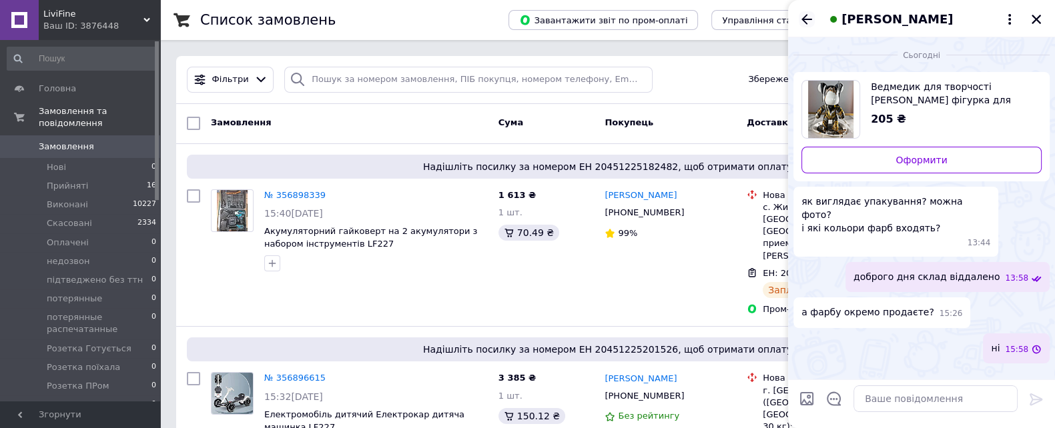
click at [807, 19] on icon "Назад" at bounding box center [806, 19] width 11 height 10
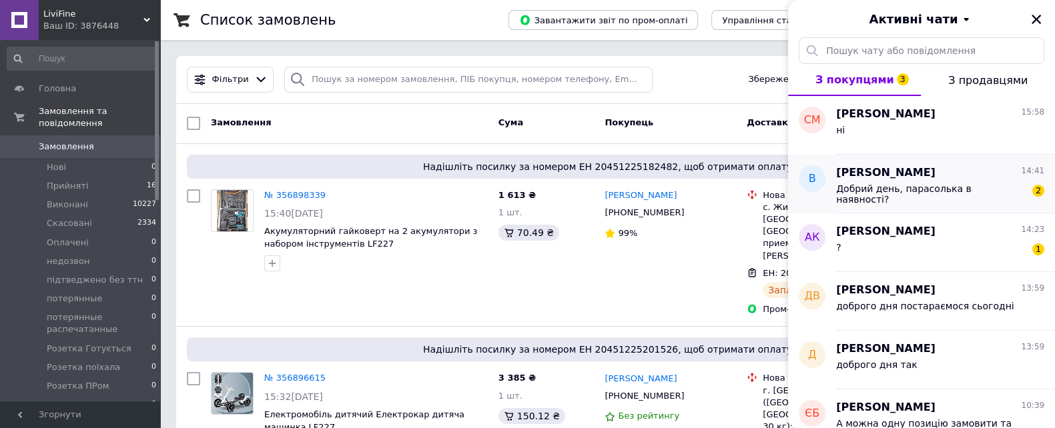
click at [915, 195] on div "Добрий день, парасолька в наявності?" at bounding box center [930, 193] width 189 height 21
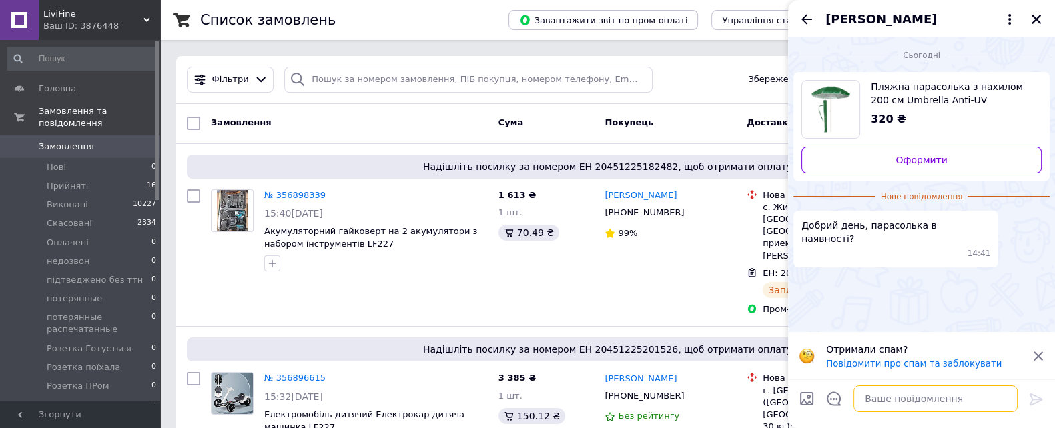
click at [865, 403] on textarea at bounding box center [935, 399] width 164 height 27
type textarea "доброго дня на жаль немає"
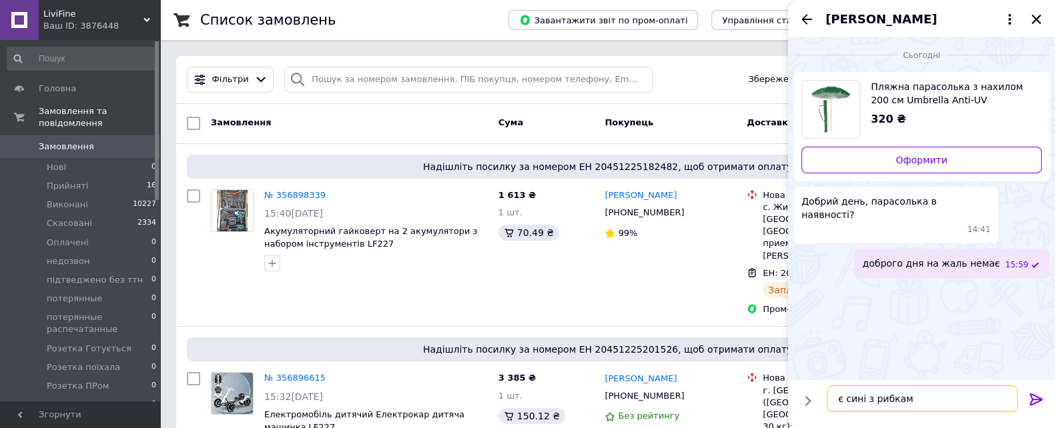
type textarea "є сині з рибками"
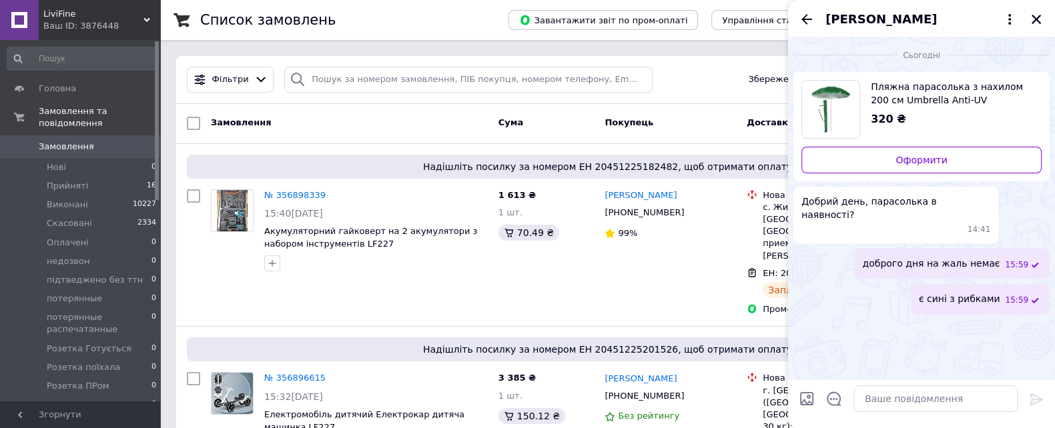
click at [804, 20] on icon "Назад" at bounding box center [806, 19] width 11 height 10
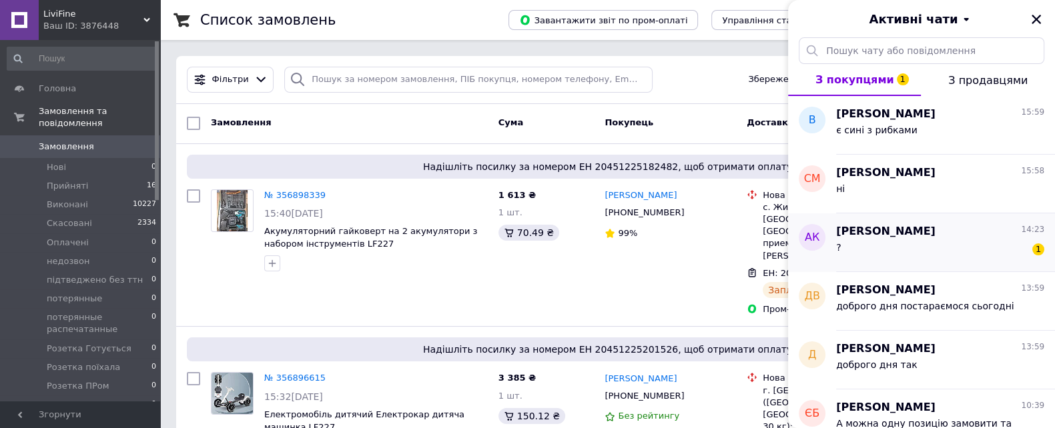
click at [952, 255] on div "? 1" at bounding box center [940, 249] width 208 height 21
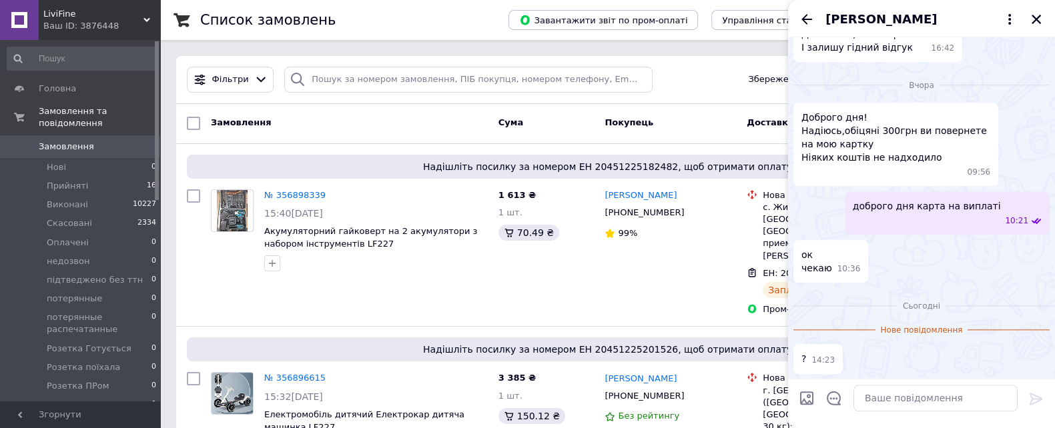
scroll to position [1789, 0]
click at [123, 23] on div "Ваш ID: 3876448" at bounding box center [101, 26] width 117 height 12
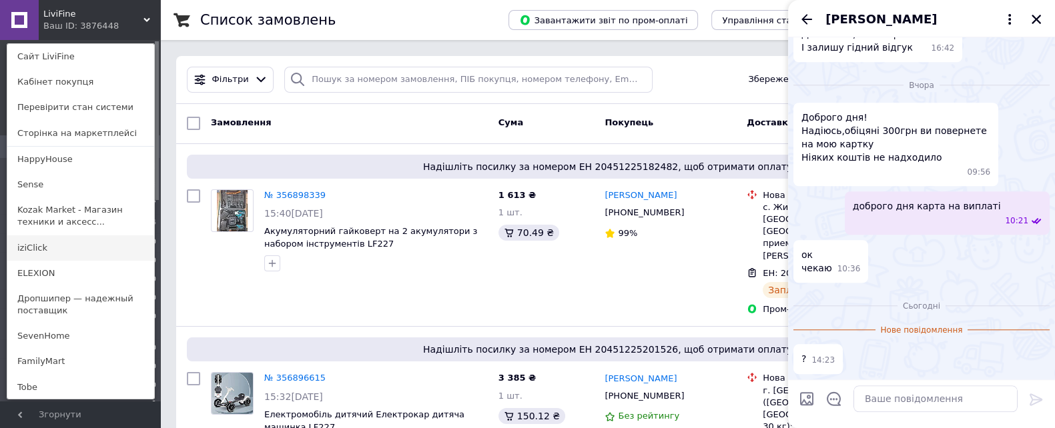
click at [67, 247] on link "iziClick" at bounding box center [80, 247] width 147 height 25
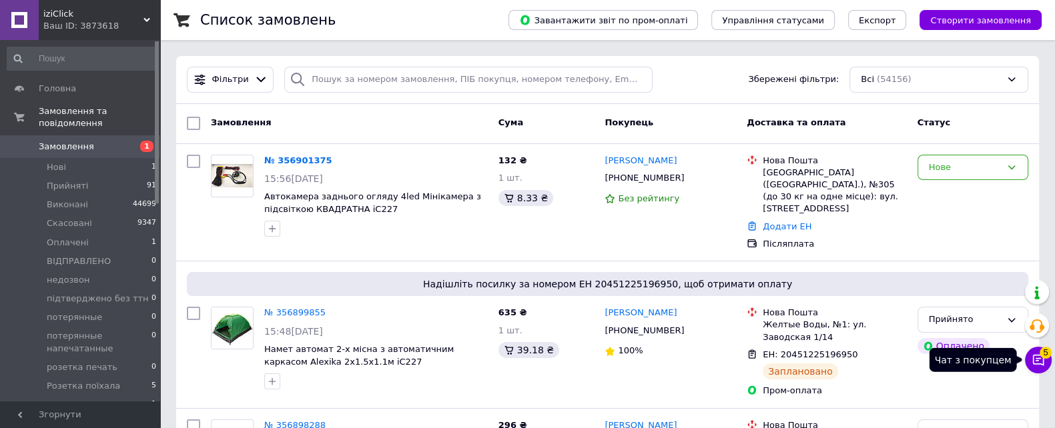
click at [1041, 357] on span "5" at bounding box center [1045, 353] width 12 height 12
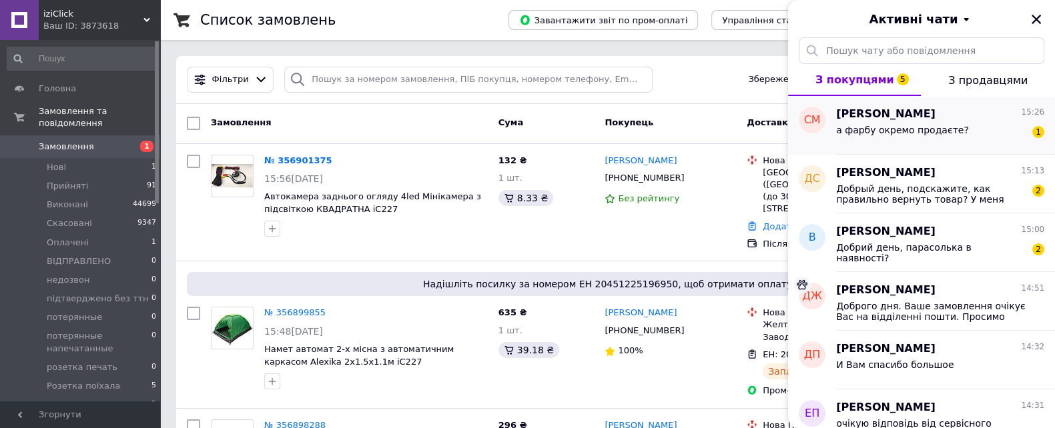
click at [938, 138] on div "а фарбу окремо продаєте?" at bounding box center [902, 134] width 133 height 19
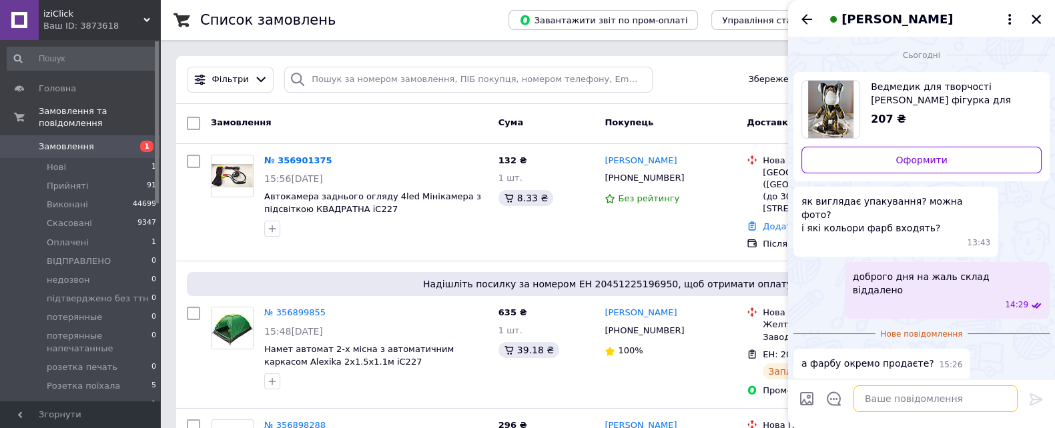
click at [903, 395] on textarea at bounding box center [935, 399] width 164 height 27
type textarea "ні"
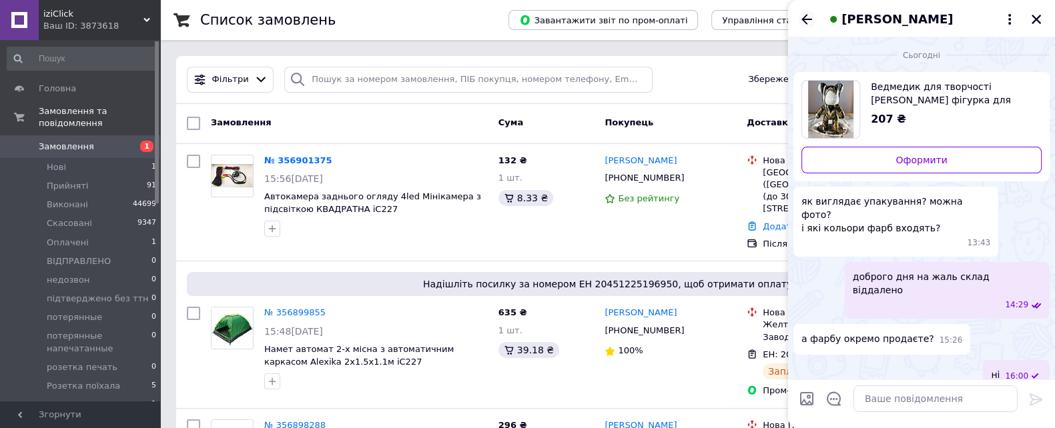
click at [805, 21] on icon "Назад" at bounding box center [806, 19] width 16 height 16
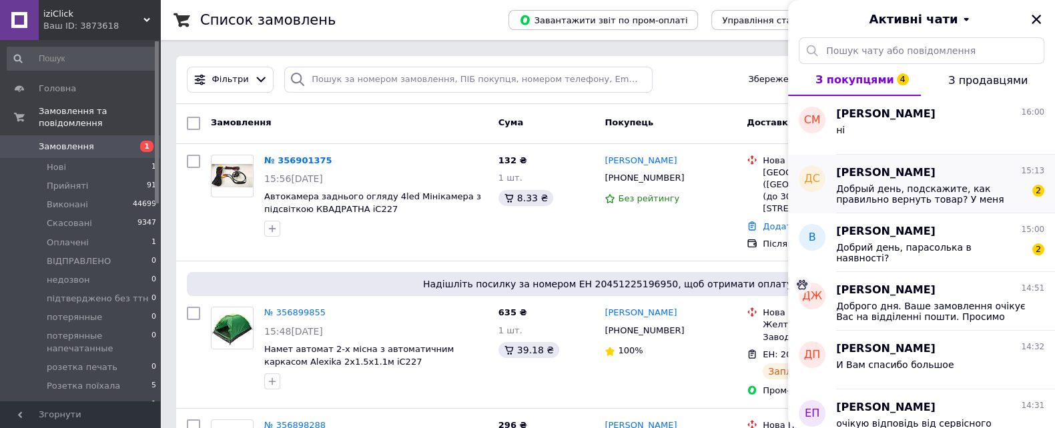
click at [892, 203] on span "Добрый день, подскажите, как правильно вернуть товар? У меня доставка была на о…" at bounding box center [930, 193] width 189 height 21
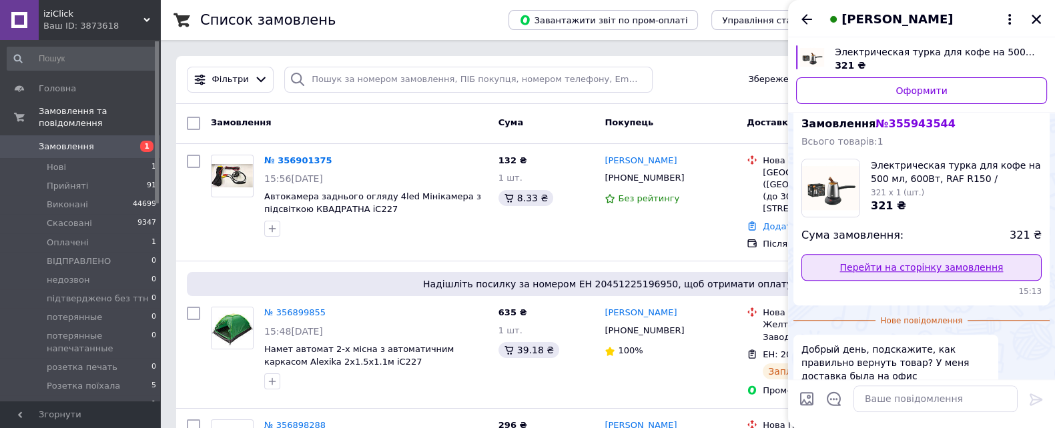
scroll to position [1339, 0]
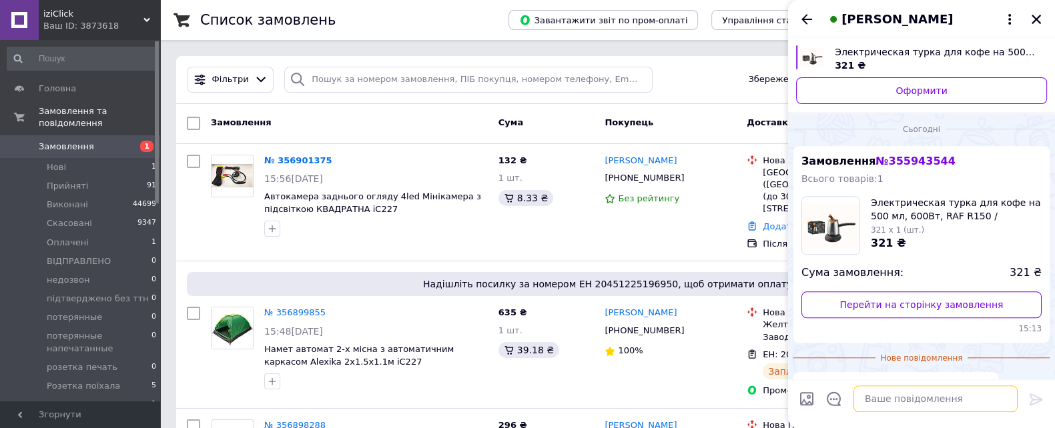
click at [922, 399] on textarea at bounding box center [935, 399] width 164 height 27
paste textarea "Повернення УКРПОШТА: індекс 65074 [PERSON_NAME] [PHONE_NUMBER], м. [GEOGRAPHIC_…"
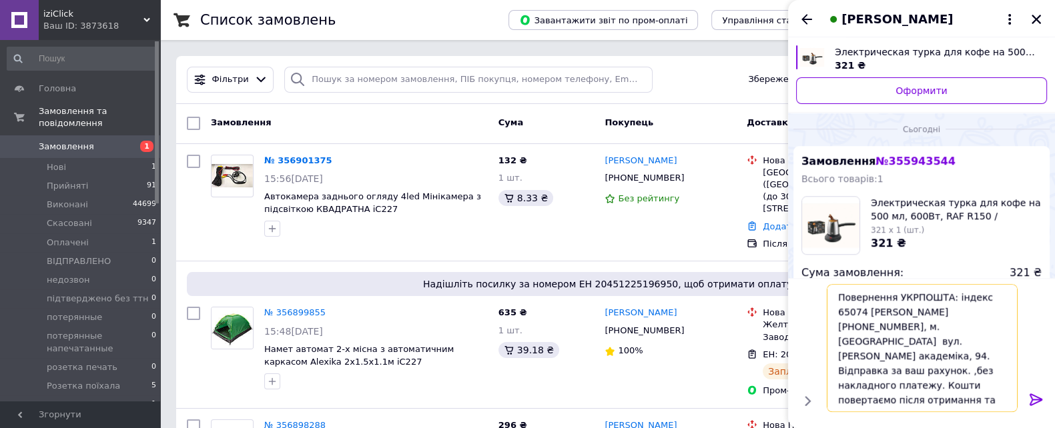
drag, startPoint x: 1004, startPoint y: 356, endPoint x: 991, endPoint y: 344, distance: 17.5
click at [991, 344] on textarea "Повернення УКРПОШТА: індекс 65074 [PERSON_NAME] [PHONE_NUMBER], м. [GEOGRAPHIC_…" at bounding box center [921, 348] width 191 height 128
click at [894, 368] on textarea "Повернення УКРПОШТА: індекс 65074 [PERSON_NAME] [PHONE_NUMBER], м. [GEOGRAPHIC_…" at bounding box center [921, 348] width 191 height 128
drag, startPoint x: 898, startPoint y: 356, endPoint x: 985, endPoint y: 337, distance: 89.3
click at [985, 337] on textarea "Повернення УКРПОШТА: індекс 65074 [PERSON_NAME] [PHONE_NUMBER], м. [GEOGRAPHIC_…" at bounding box center [921, 348] width 191 height 128
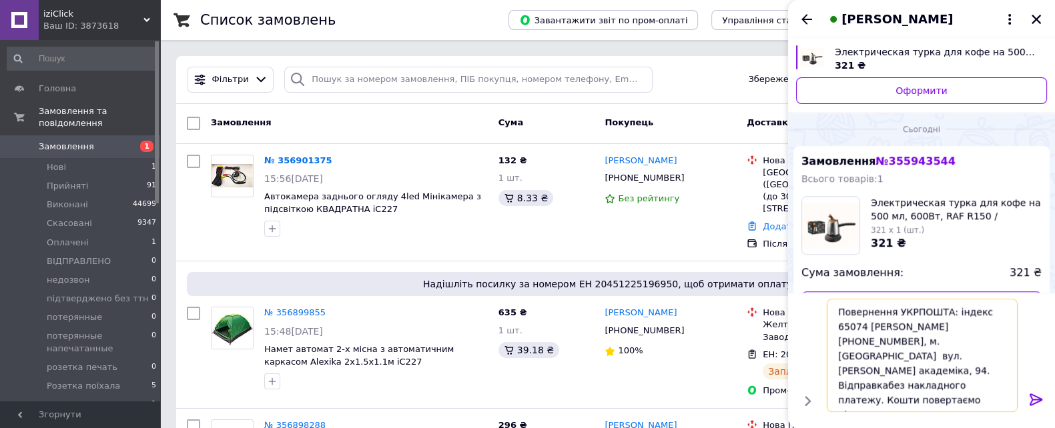
type textarea "Повернення УКРПОШТА: індекс 65074 [PERSON_NAME] [PHONE_NUMBER], м. [GEOGRAPHIC_…"
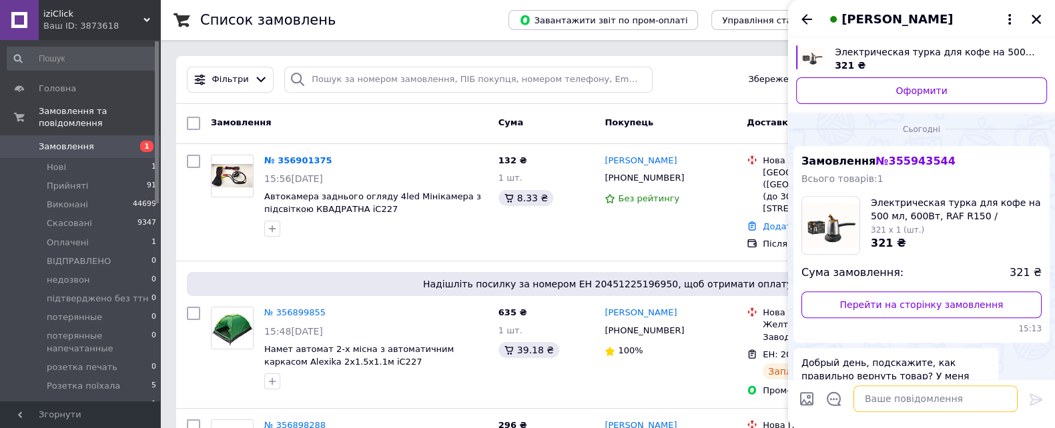
scroll to position [1431, 0]
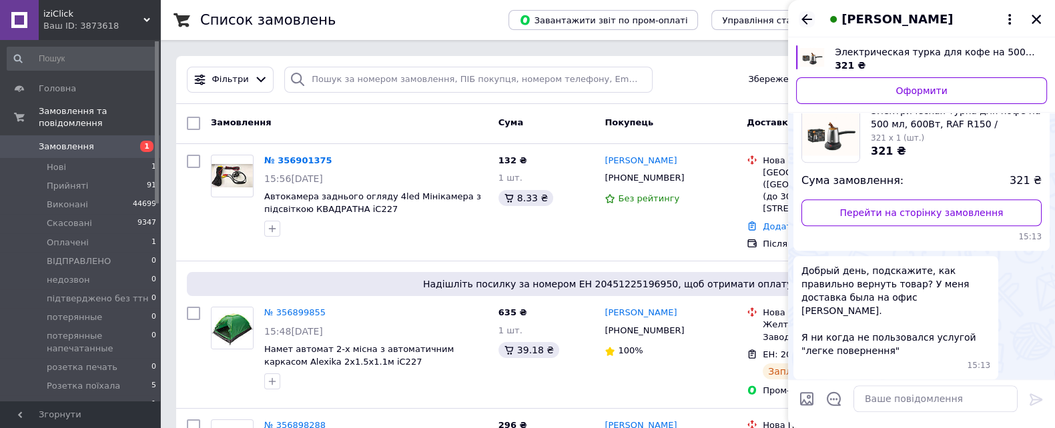
click at [803, 17] on icon "Назад" at bounding box center [806, 19] width 11 height 10
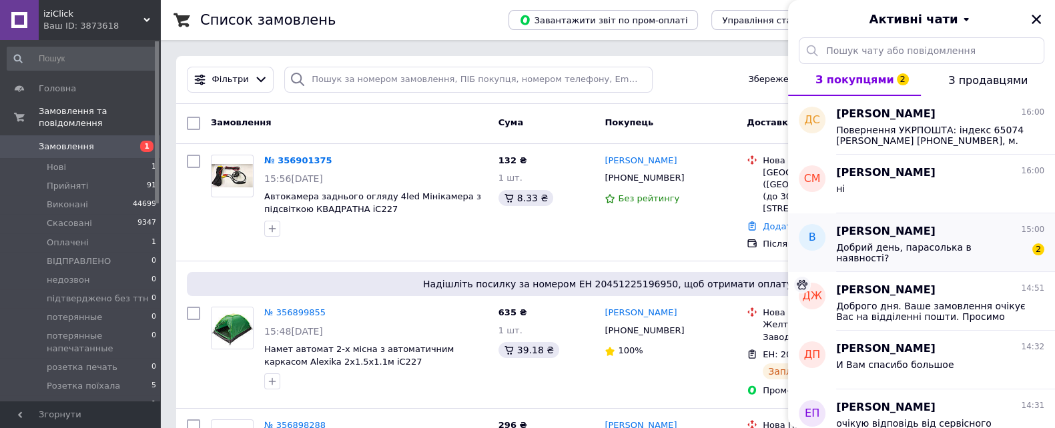
click at [932, 253] on div "Добрий день, парасолька в наявності?" at bounding box center [930, 252] width 189 height 21
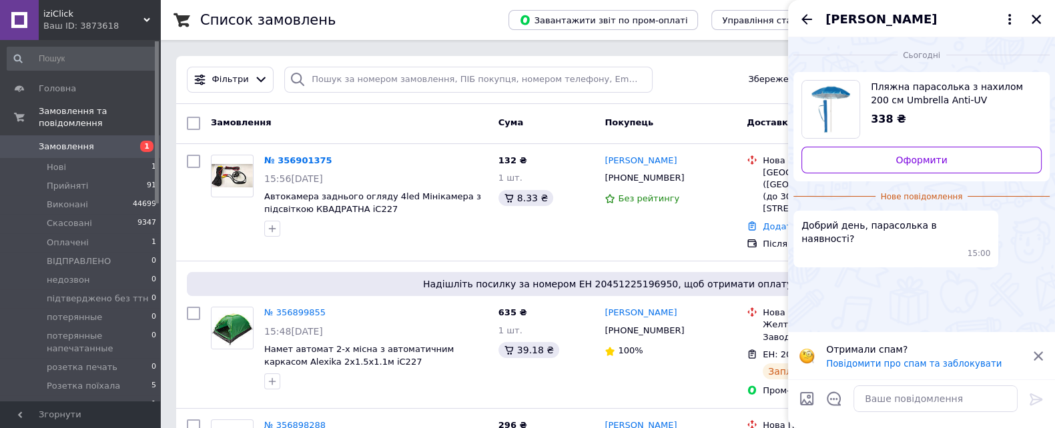
click at [68, 28] on div "Ваш ID: 3873618" at bounding box center [101, 26] width 117 height 12
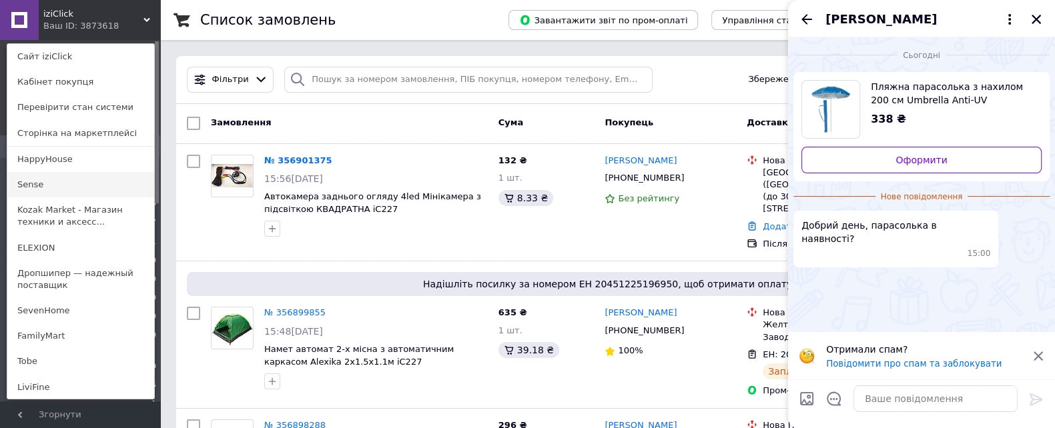
click at [69, 183] on link "Sense" at bounding box center [80, 184] width 147 height 25
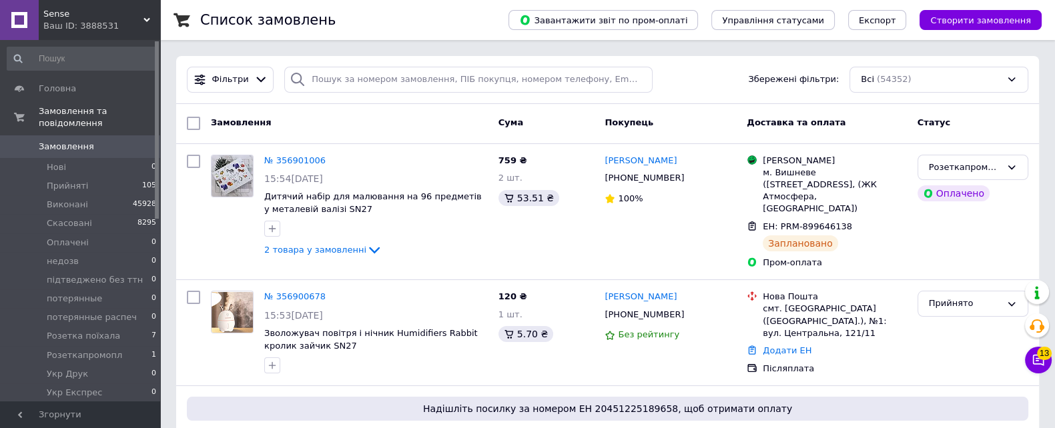
click at [81, 18] on span "Sense" at bounding box center [93, 14] width 100 height 12
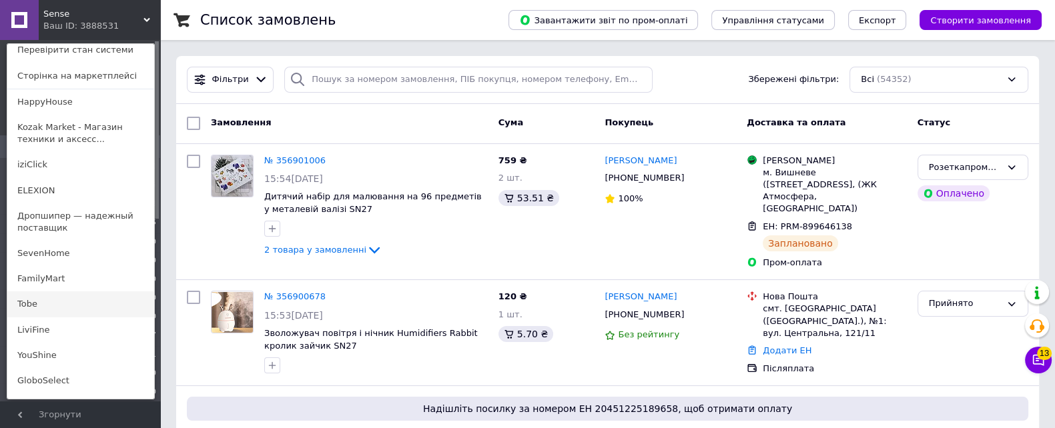
scroll to position [83, 0]
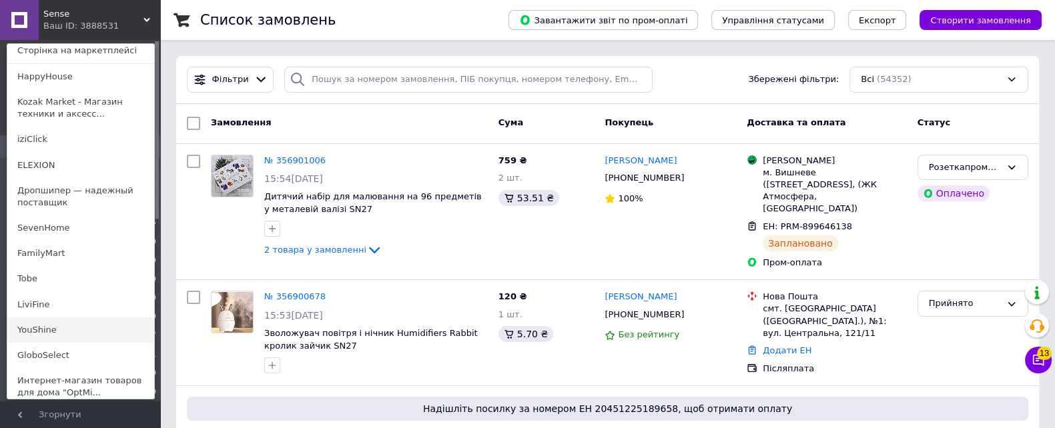
click at [68, 331] on link "YouShine" at bounding box center [80, 329] width 147 height 25
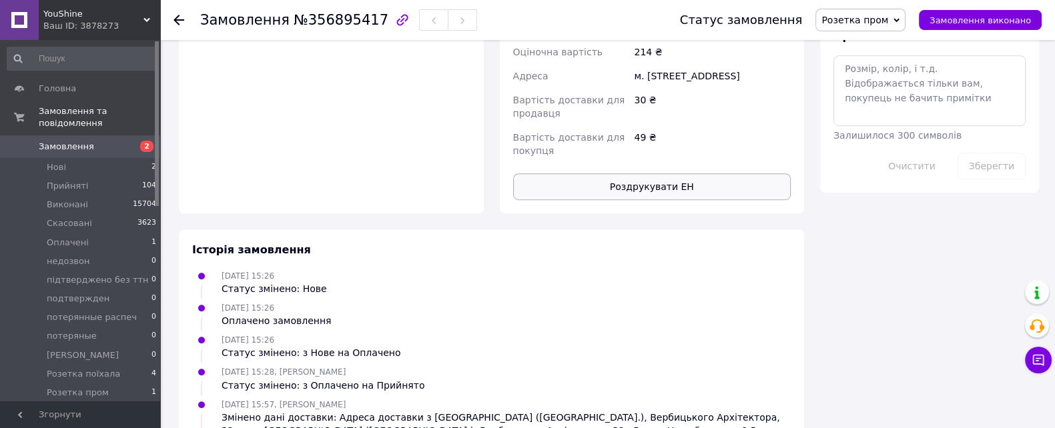
scroll to position [1140, 0]
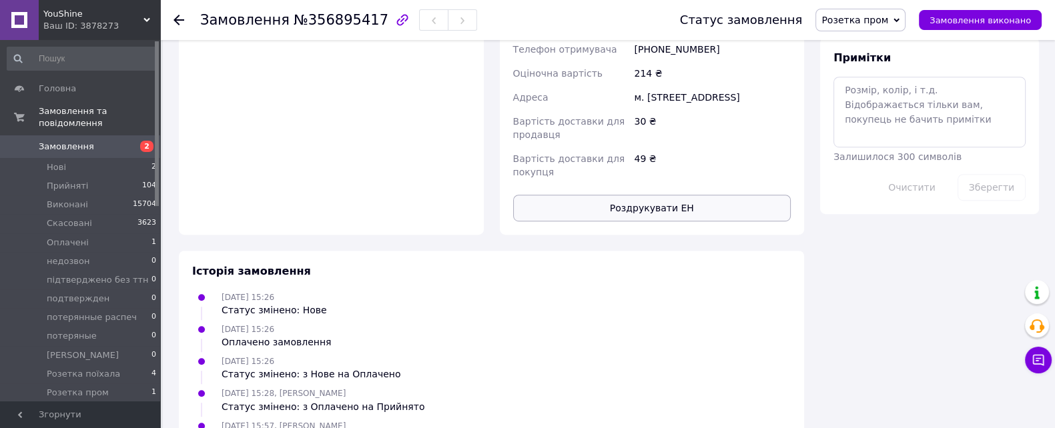
click at [664, 195] on button "Роздрукувати ЕН" at bounding box center [652, 208] width 278 height 27
click at [75, 16] on span "YouShine" at bounding box center [93, 14] width 100 height 12
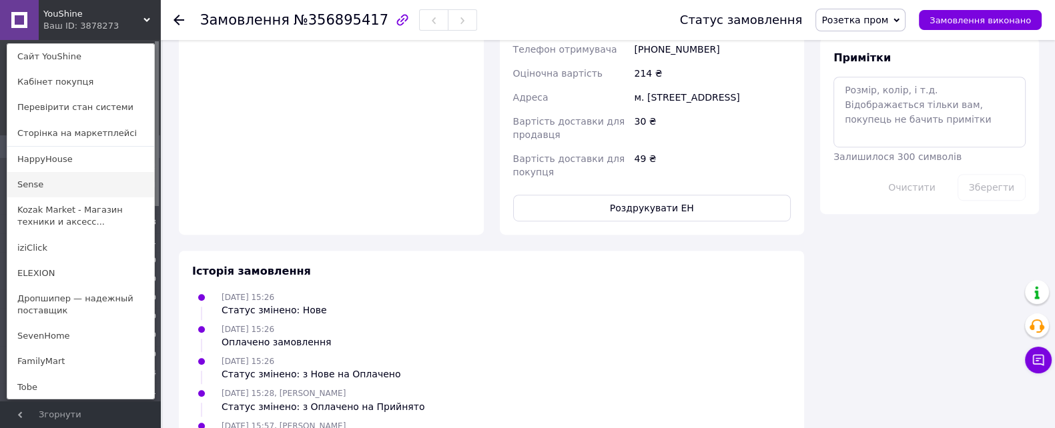
click at [63, 184] on link "Sense" at bounding box center [80, 184] width 147 height 25
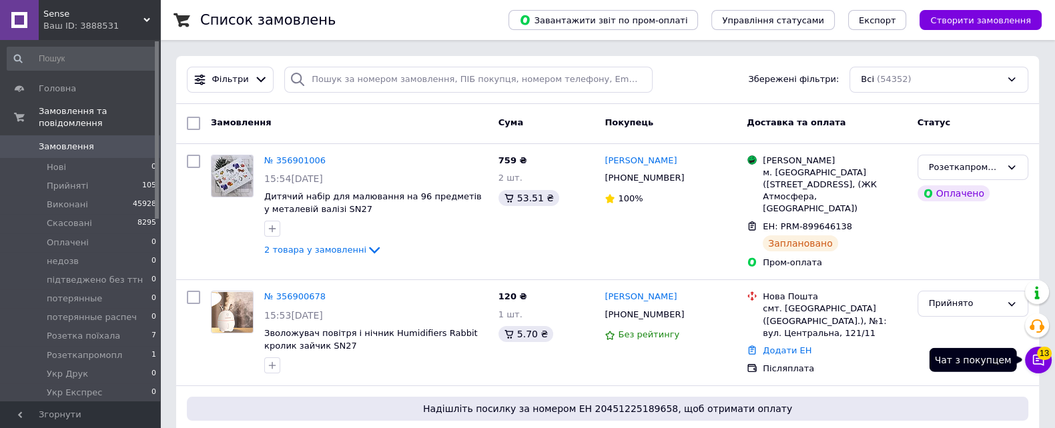
click at [1041, 364] on icon at bounding box center [1037, 360] width 13 height 13
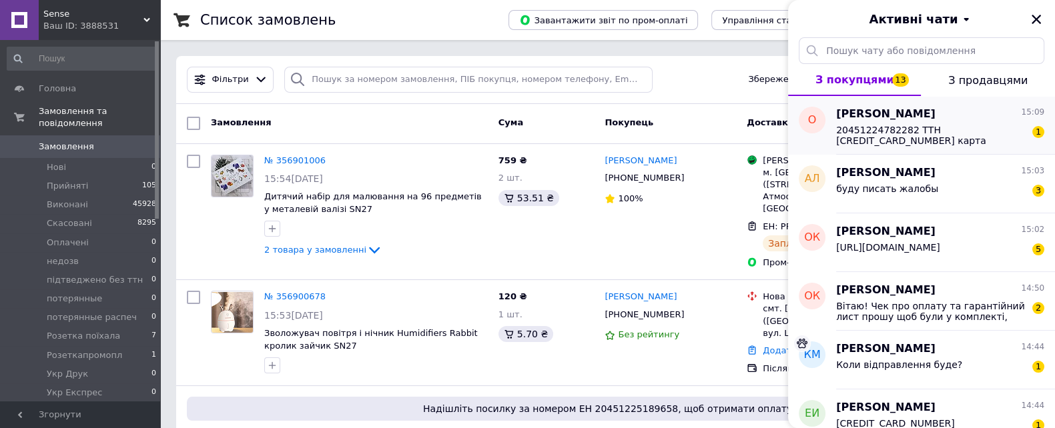
click at [929, 140] on span "20451224782282 ТТН 5169155143661500 карта" at bounding box center [930, 135] width 189 height 21
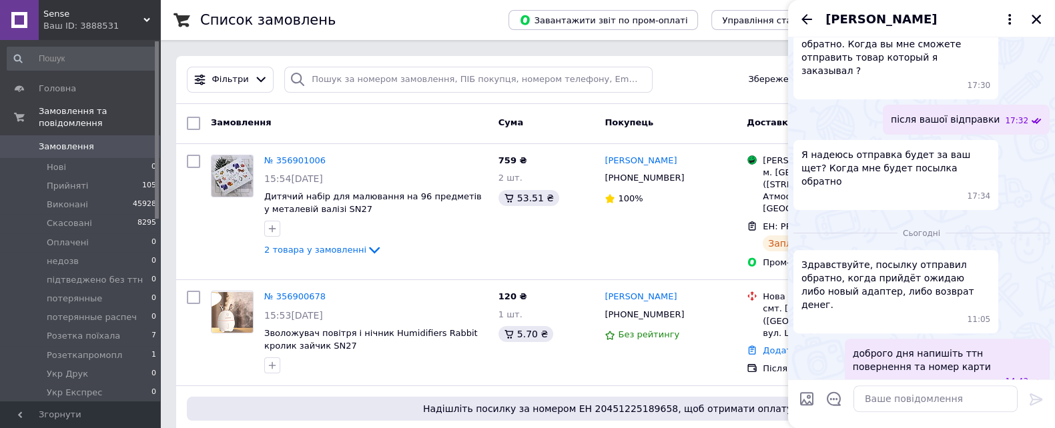
scroll to position [622, 0]
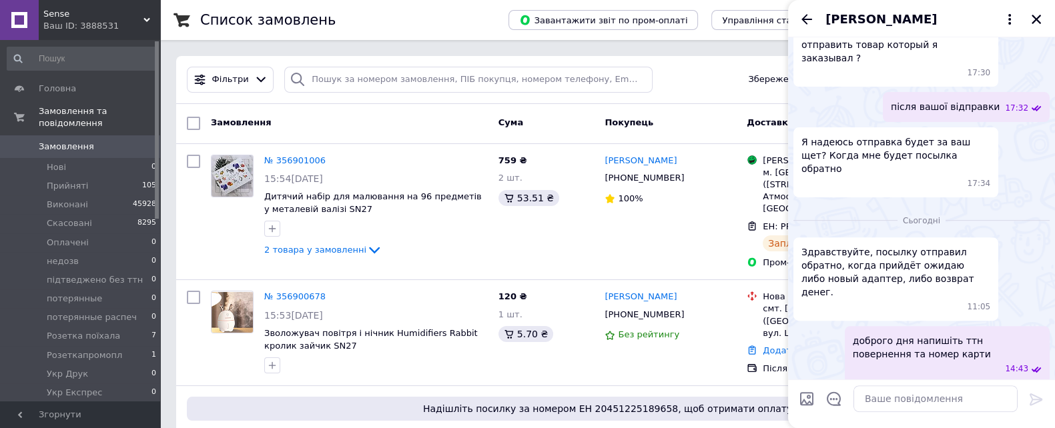
drag, startPoint x: 912, startPoint y: 362, endPoint x: 796, endPoint y: 339, distance: 118.8
click at [796, 413] on div "20451224782282 ТТН 5169155143661500 карта 15:09" at bounding box center [890, 434] width 194 height 43
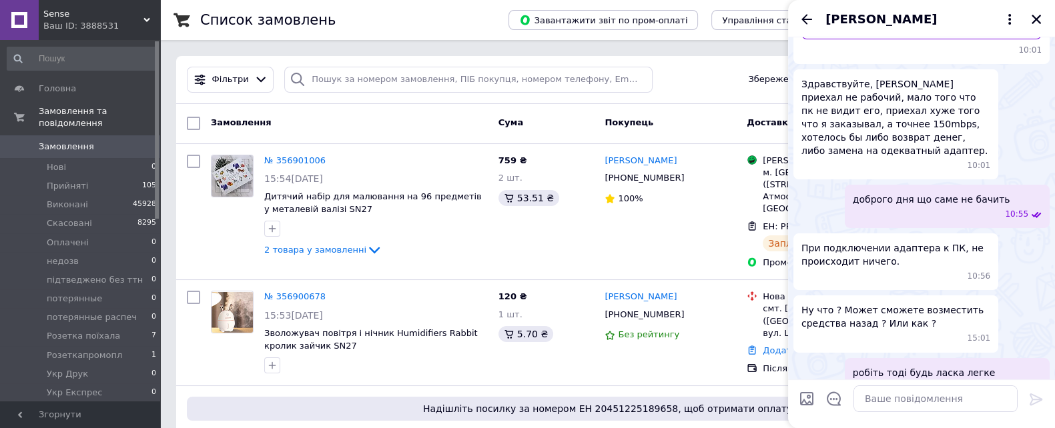
scroll to position [0, 0]
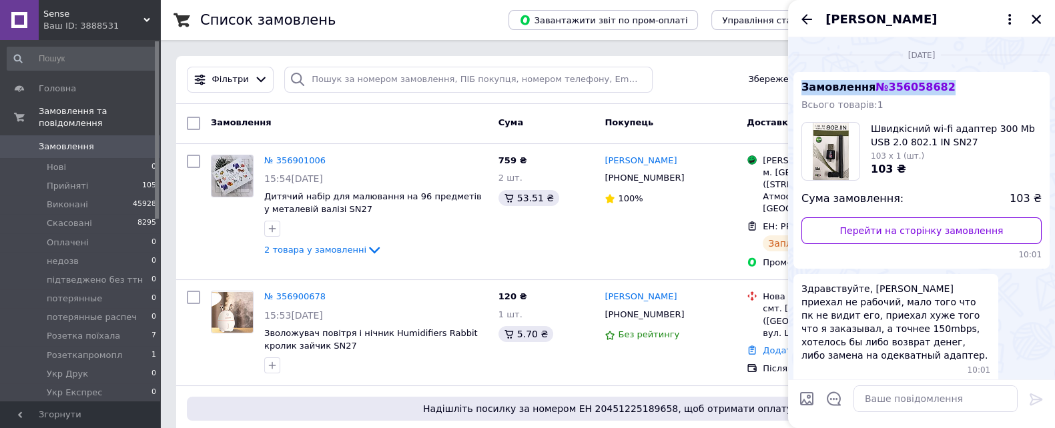
drag, startPoint x: 950, startPoint y: 88, endPoint x: 795, endPoint y: 85, distance: 154.8
click at [795, 85] on div "Замовлення № 356058682 Всього товарів: 1 Швидкісний wi-fi адаптер 300 Mb USB 2.…" at bounding box center [921, 170] width 256 height 197
copy span "Замовлення № 356058682"
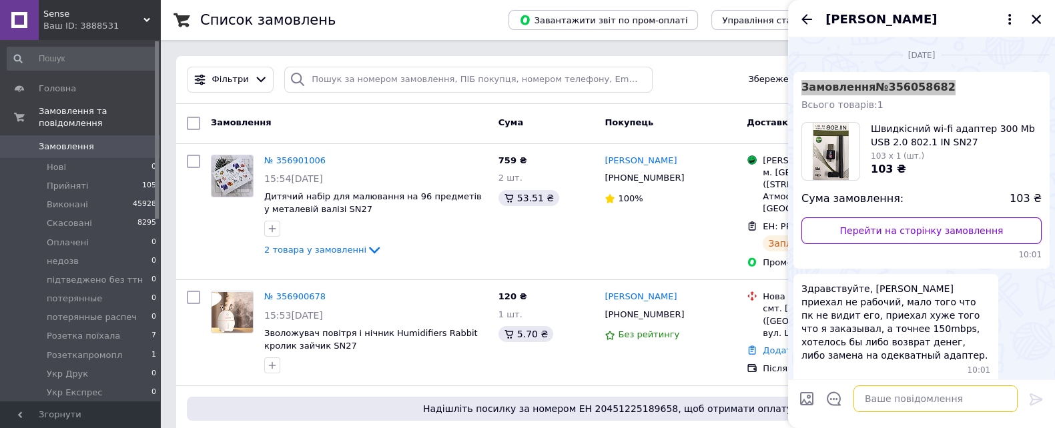
click at [886, 403] on textarea at bounding box center [935, 399] width 164 height 27
type textarea "подала на виплату"
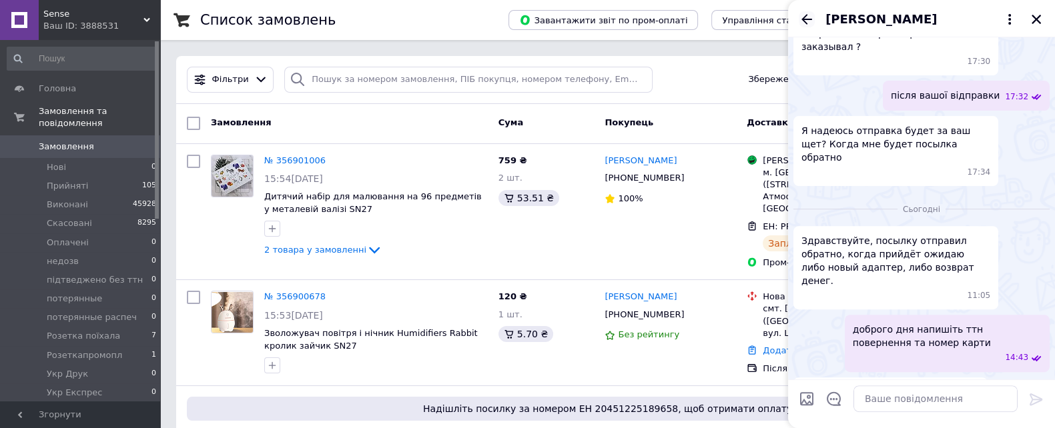
click at [805, 18] on icon "Назад" at bounding box center [806, 19] width 16 height 16
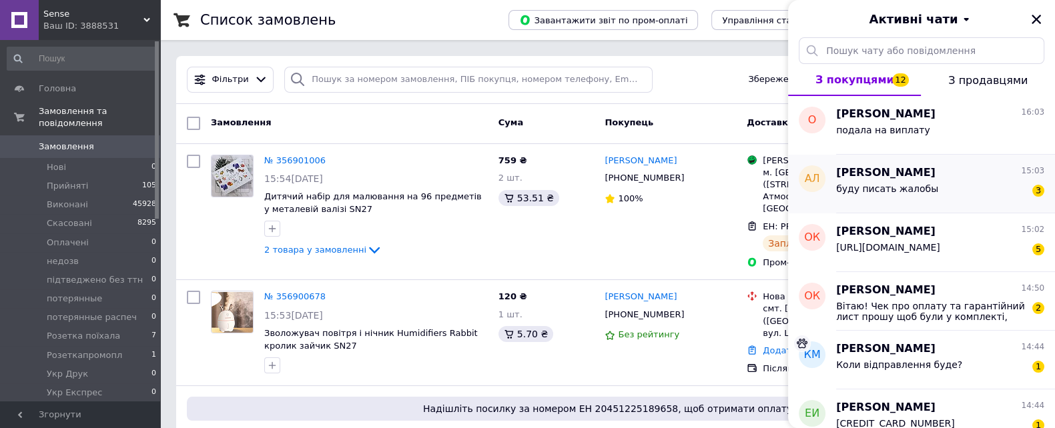
click at [919, 186] on span "буду писать жалобы" at bounding box center [887, 188] width 102 height 11
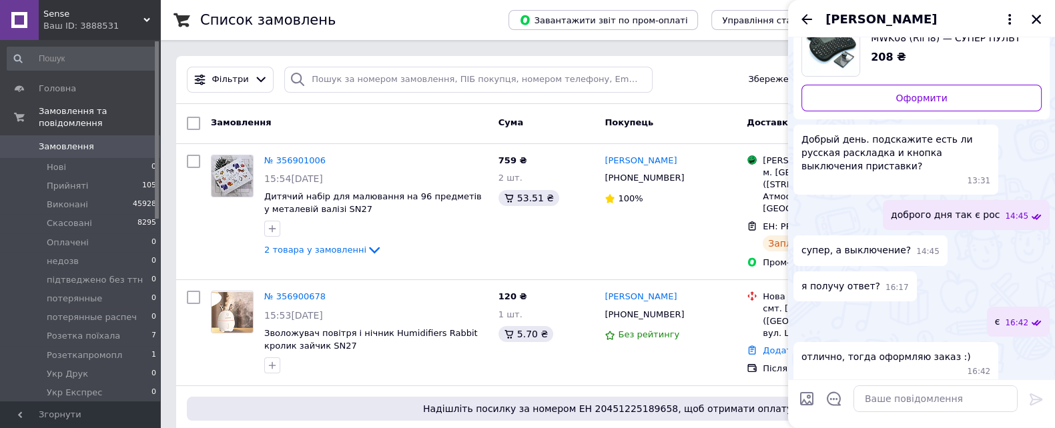
scroll to position [0, 0]
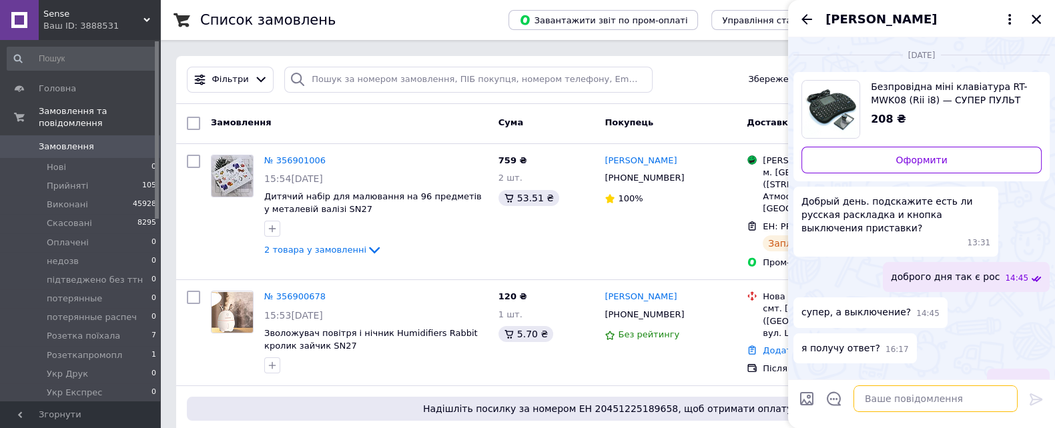
click at [930, 390] on textarea at bounding box center [935, 399] width 164 height 27
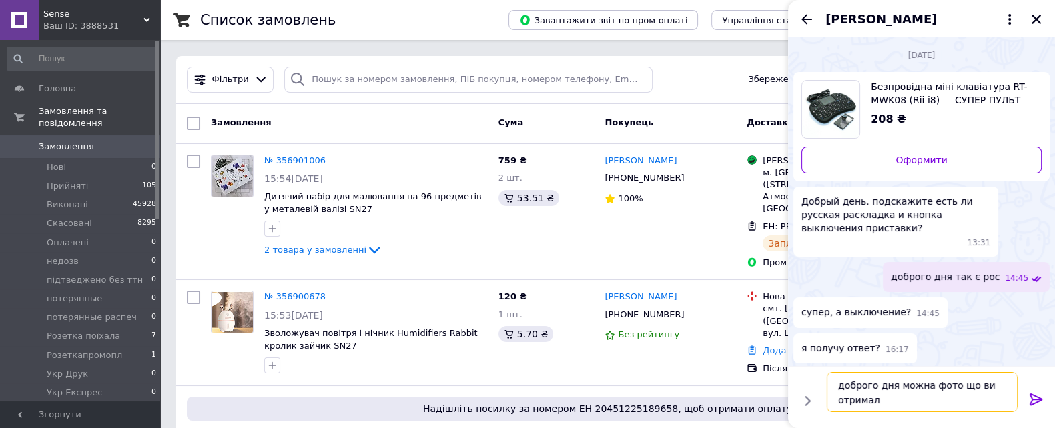
type textarea "доброго дня можна фото що ви отримали"
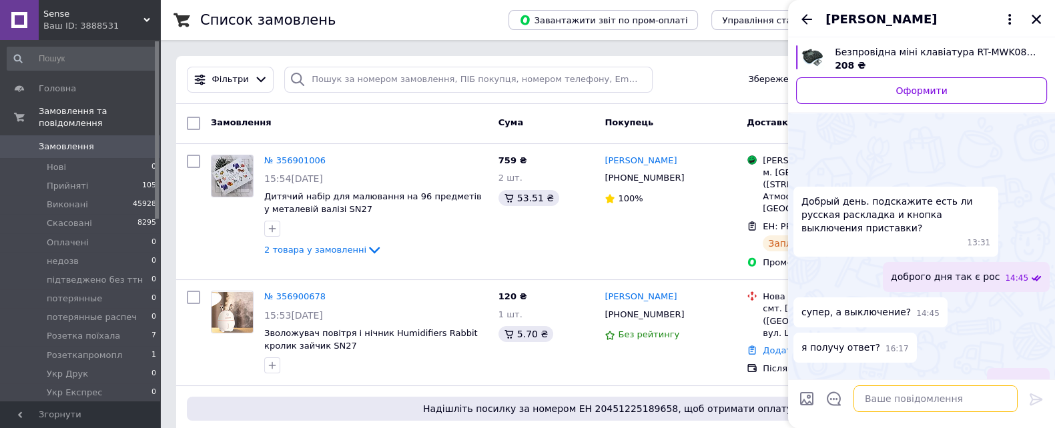
scroll to position [374, 0]
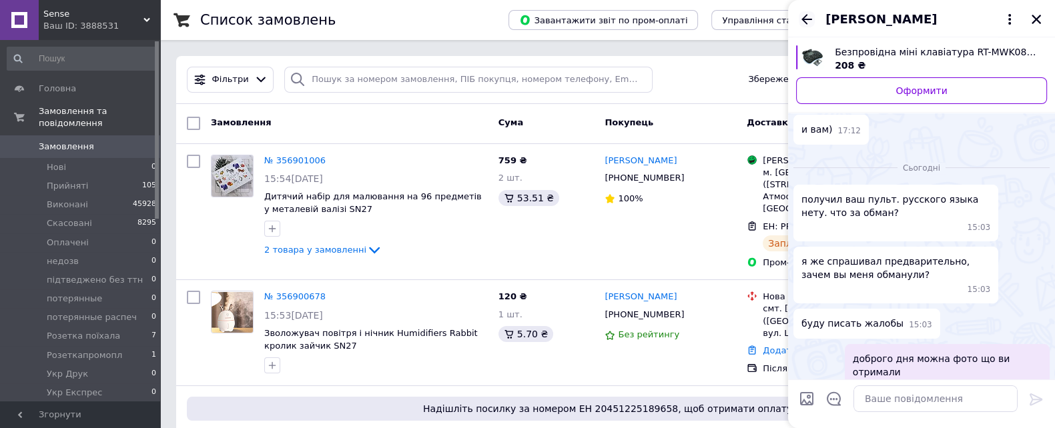
click at [798, 19] on icon "Назад" at bounding box center [806, 19] width 16 height 16
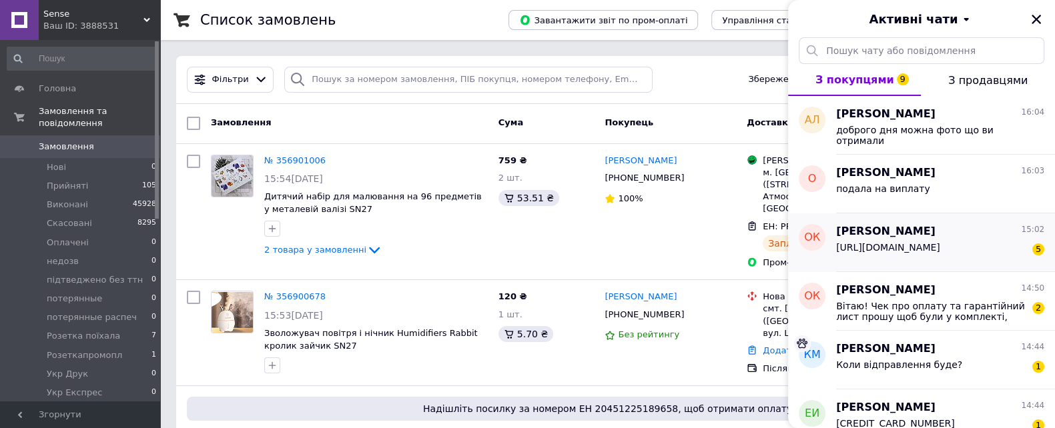
click at [911, 251] on span "https://prom.ua/p2041506050-neokub-neocube-raduga.html" at bounding box center [888, 247] width 104 height 11
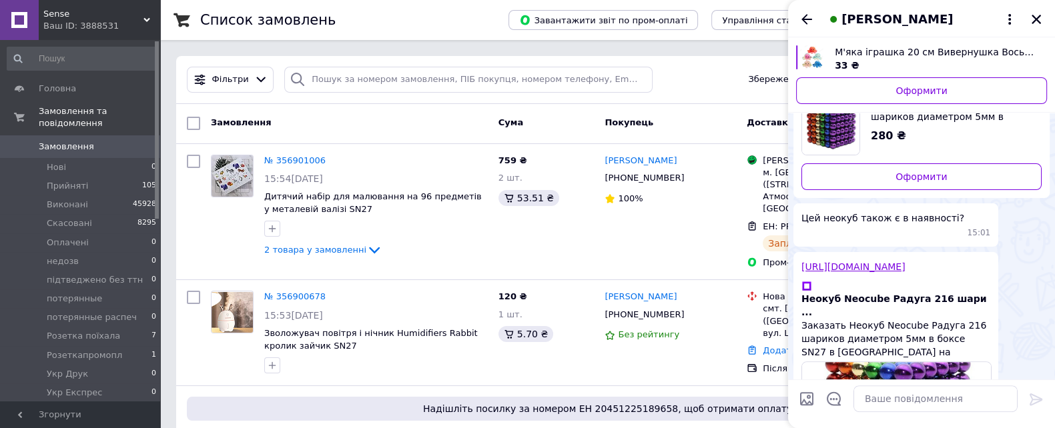
scroll to position [558, 0]
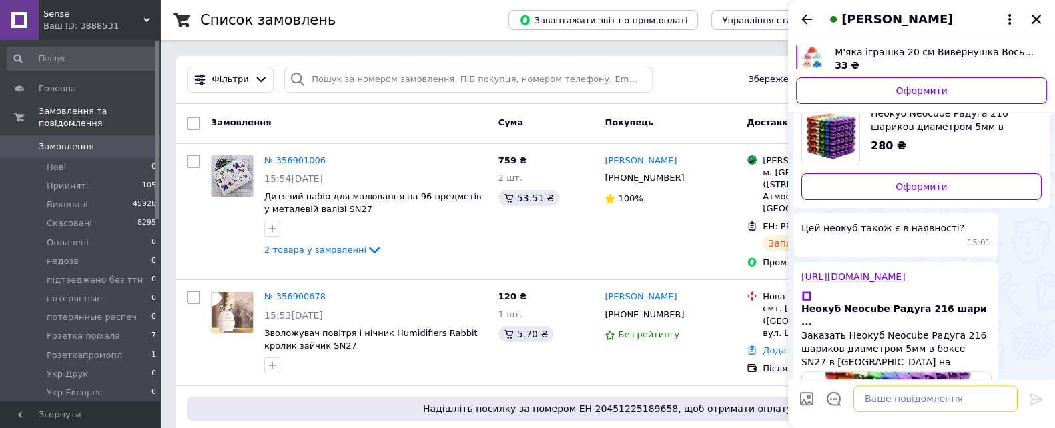
click at [899, 388] on textarea at bounding box center [935, 399] width 164 height 27
type textarea "залишайте будь ласка замовлення"
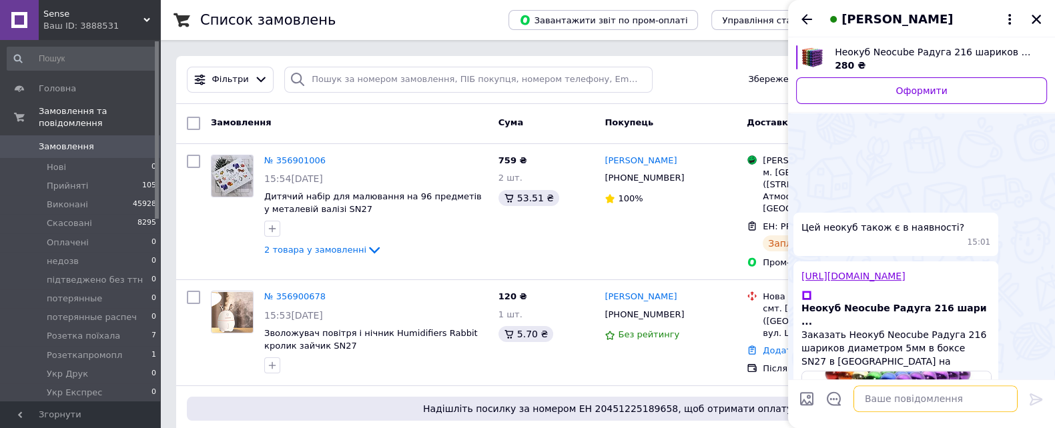
scroll to position [609, 0]
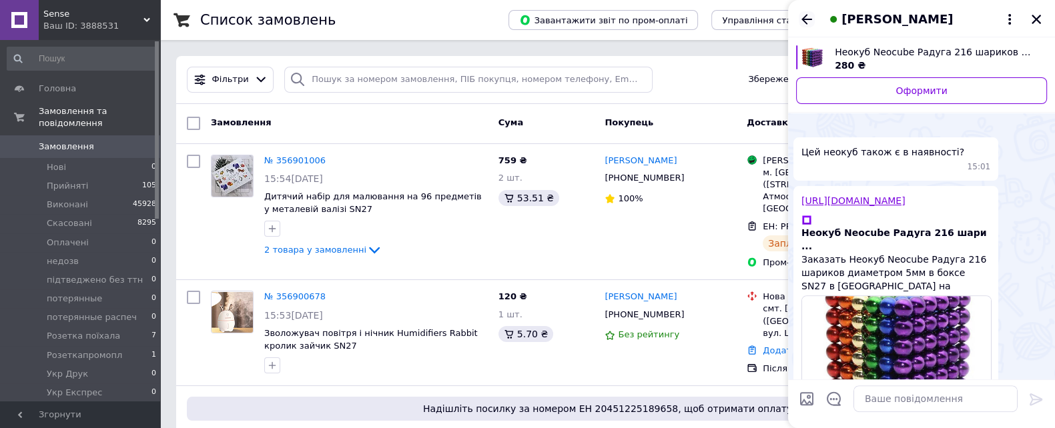
click at [801, 21] on icon "Назад" at bounding box center [806, 19] width 16 height 16
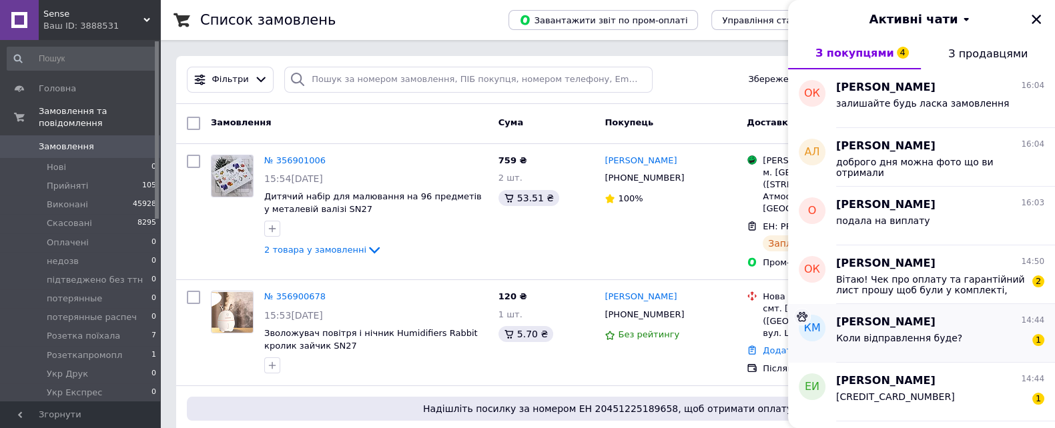
scroll to position [166, 0]
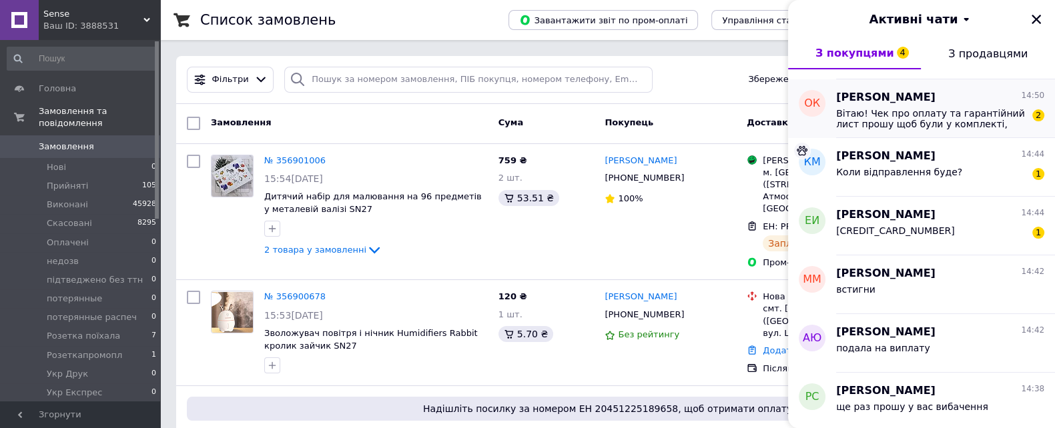
click at [904, 124] on span "Вітаю! Чек про оплату та гарантійний лист прошу щоб були у комплекті, дякую" at bounding box center [930, 118] width 189 height 21
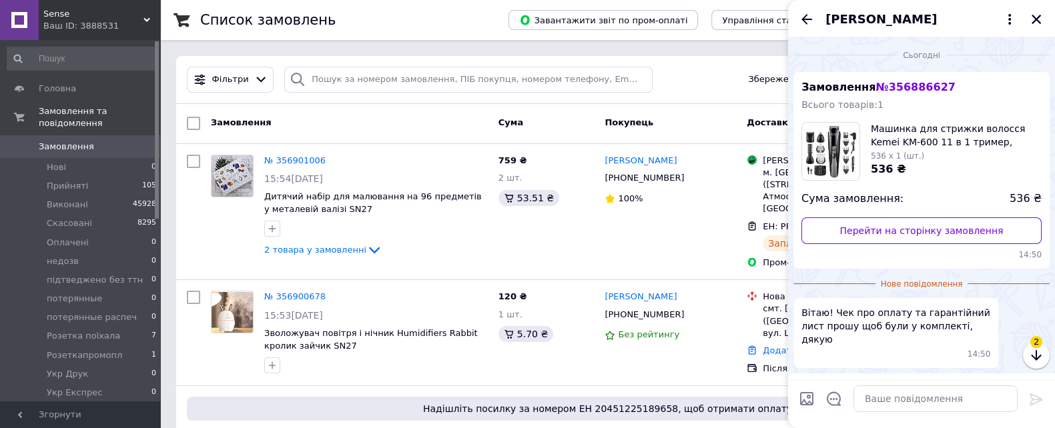
scroll to position [29, 0]
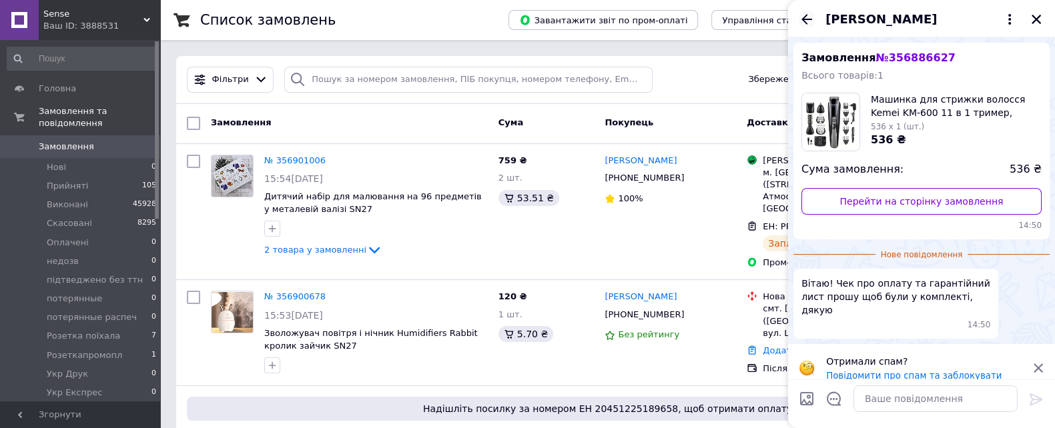
click at [799, 18] on icon "Назад" at bounding box center [806, 19] width 16 height 16
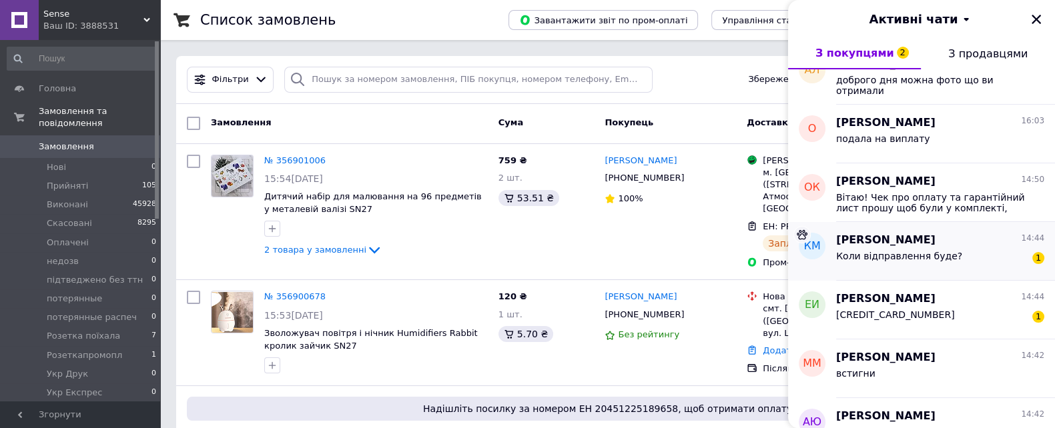
scroll to position [83, 0]
click at [892, 245] on span "Катерина Марко" at bounding box center [885, 239] width 99 height 15
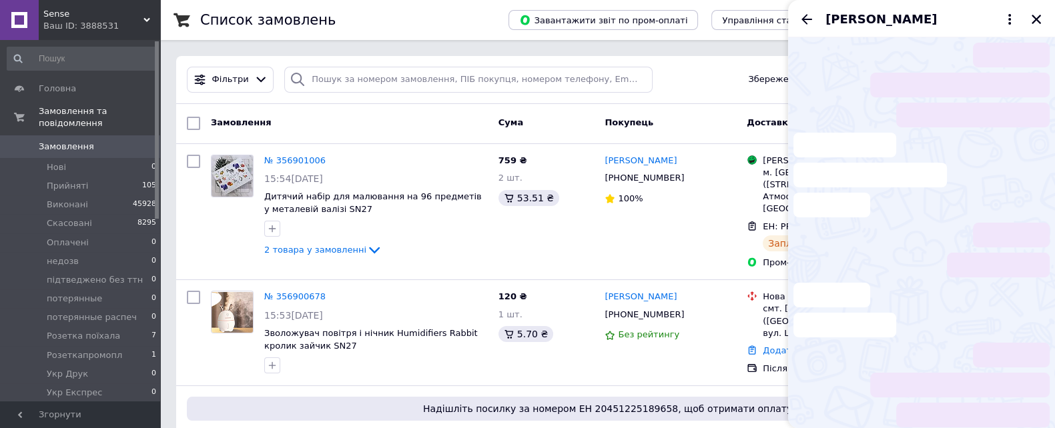
scroll to position [1826, 0]
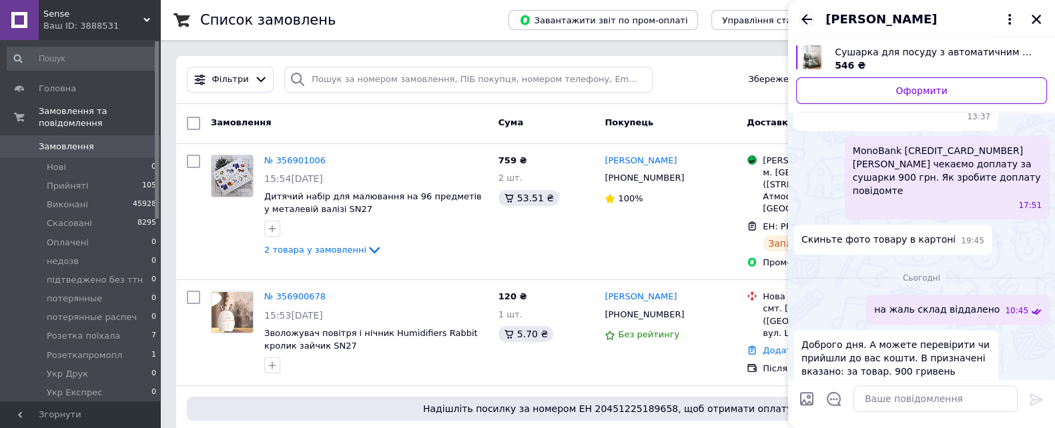
click at [809, 14] on icon "Назад" at bounding box center [806, 19] width 16 height 16
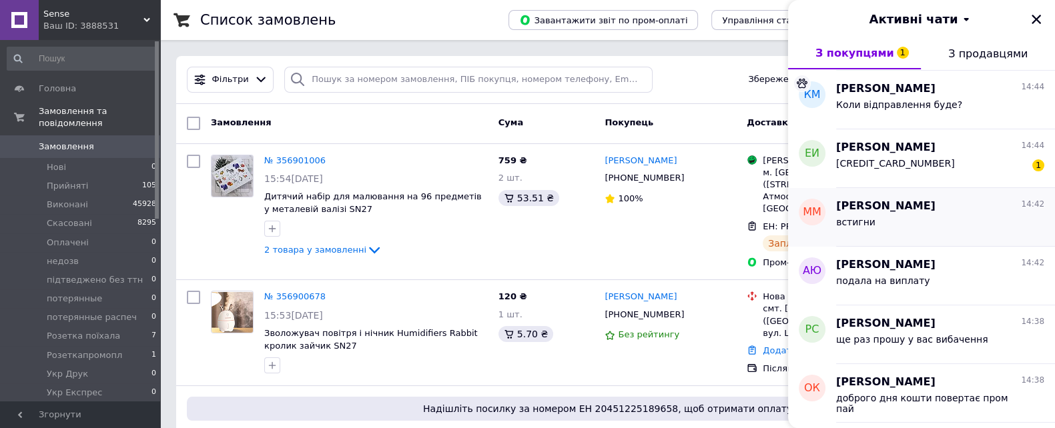
scroll to position [250, 0]
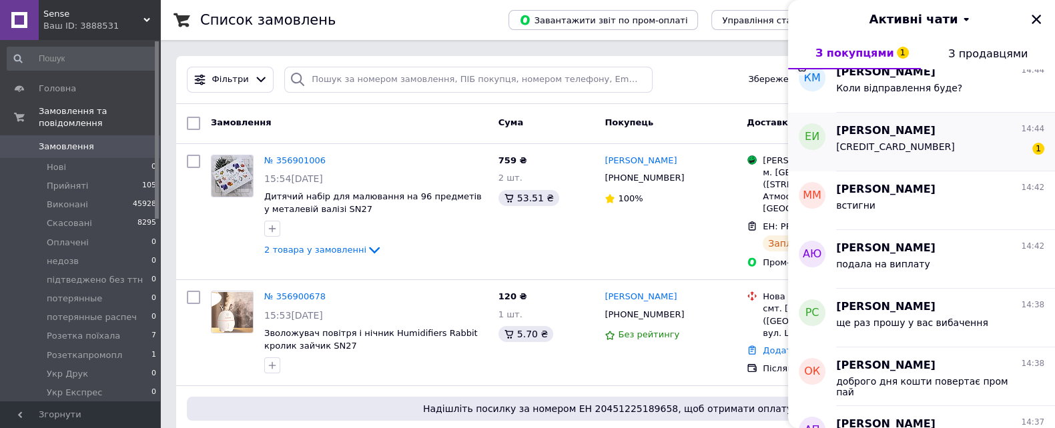
click at [906, 145] on span "4441111149113593" at bounding box center [895, 146] width 119 height 11
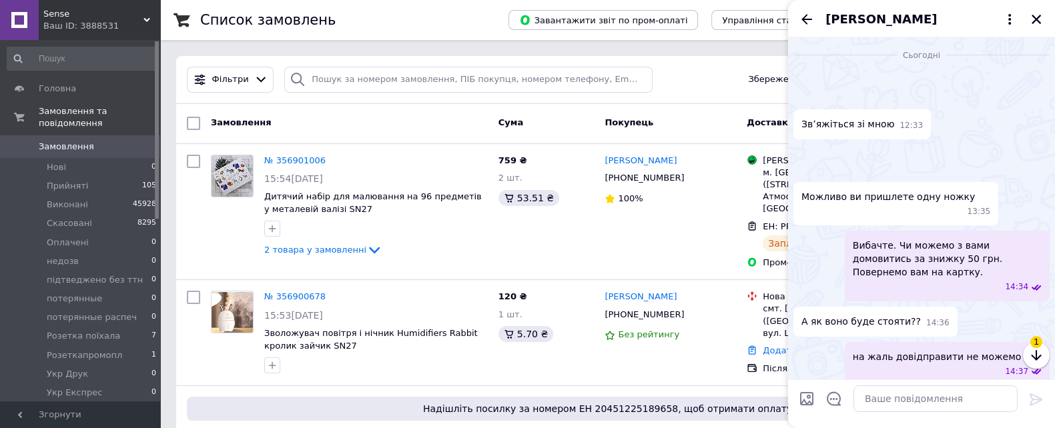
scroll to position [1137, 0]
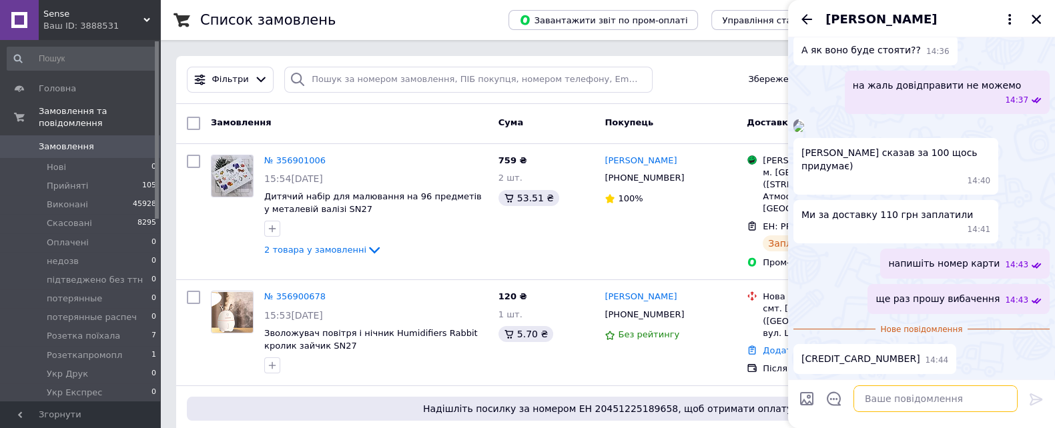
click at [909, 394] on textarea at bounding box center [935, 399] width 164 height 27
type textarea "подала на виплату"
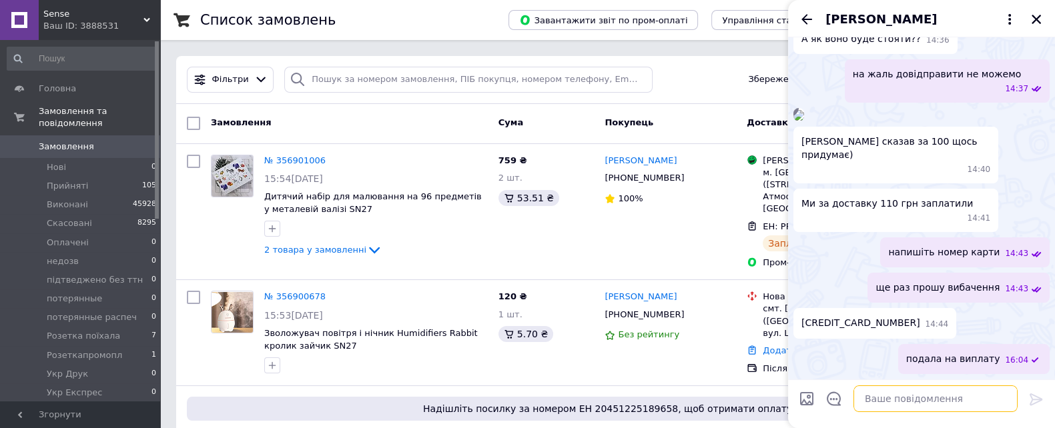
scroll to position [1149, 0]
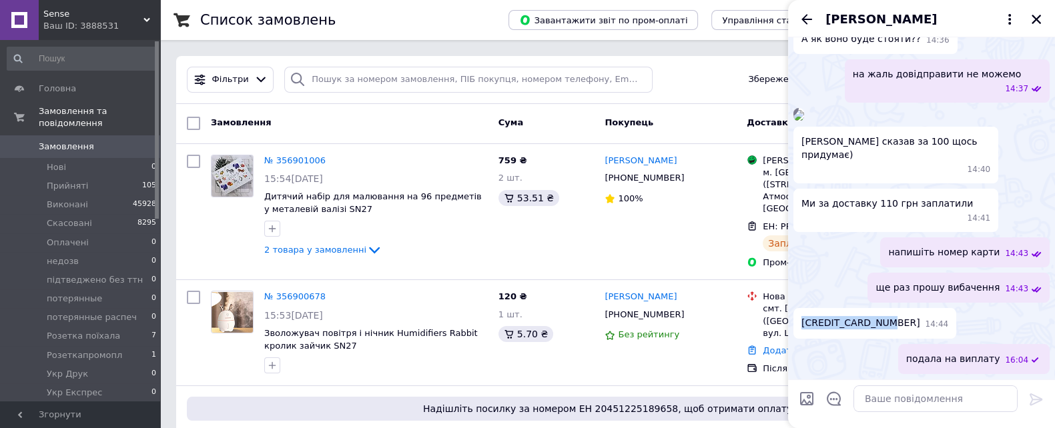
drag, startPoint x: 880, startPoint y: 323, endPoint x: 824, endPoint y: 328, distance: 56.9
click at [799, 323] on div "4441111149113593 14:44" at bounding box center [874, 323] width 163 height 30
copy span "4441111149113593"
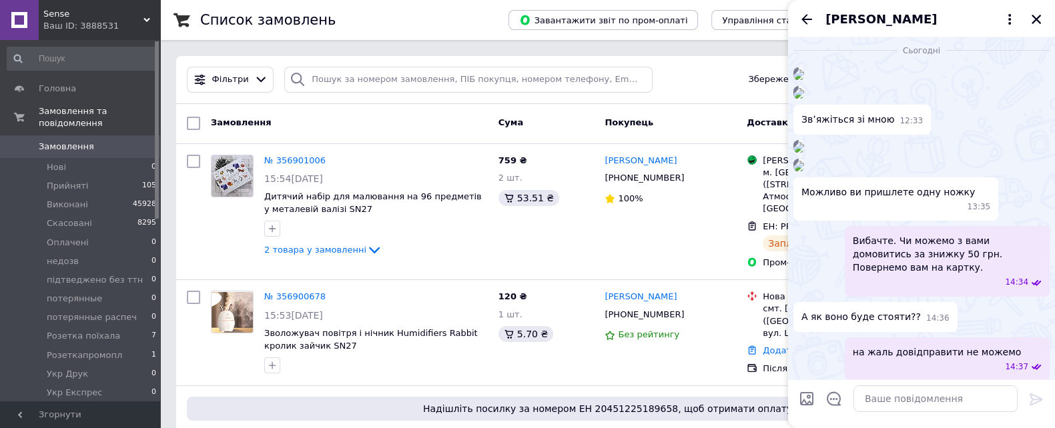
scroll to position [0, 0]
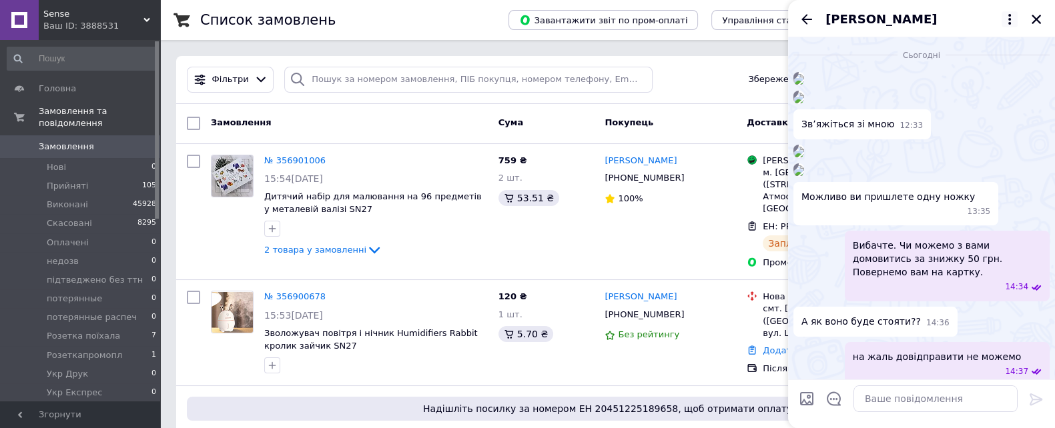
click at [1010, 18] on icon at bounding box center [1009, 19] width 3 height 11
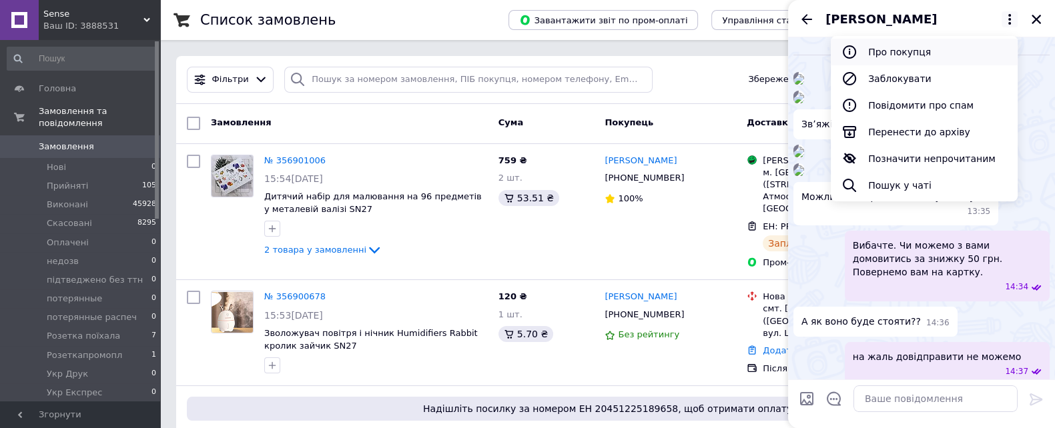
click at [934, 53] on button "Про покупця" at bounding box center [923, 52] width 187 height 27
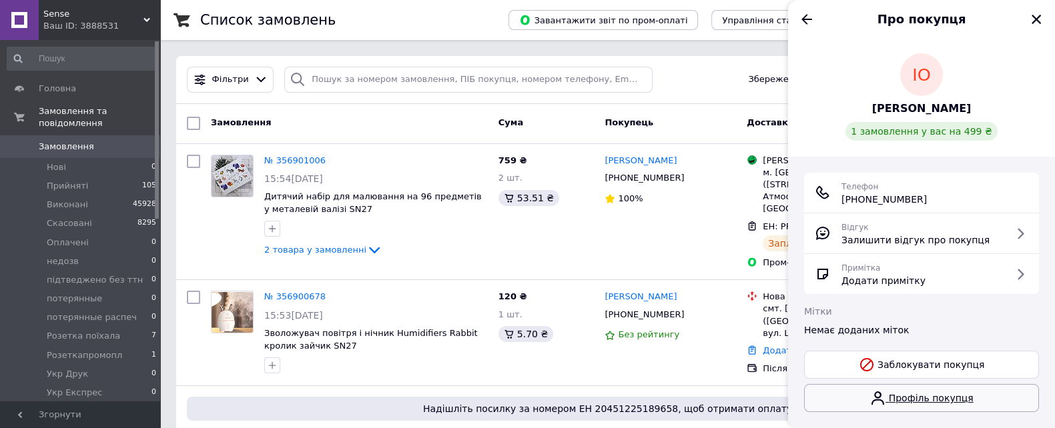
click at [944, 397] on link "Профіль покупця" at bounding box center [921, 398] width 235 height 28
click at [809, 5] on div "Про покупця" at bounding box center [921, 18] width 267 height 37
click at [812, 14] on icon "Назад" at bounding box center [806, 19] width 16 height 16
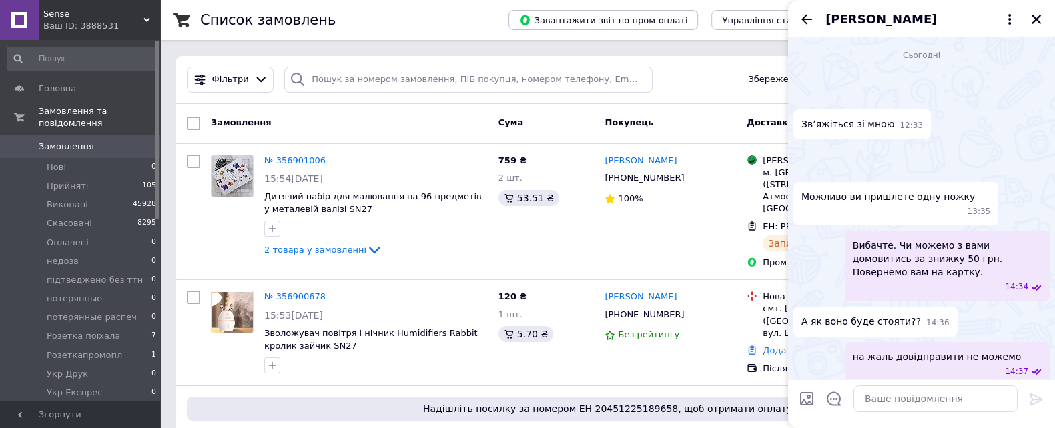
scroll to position [1149, 0]
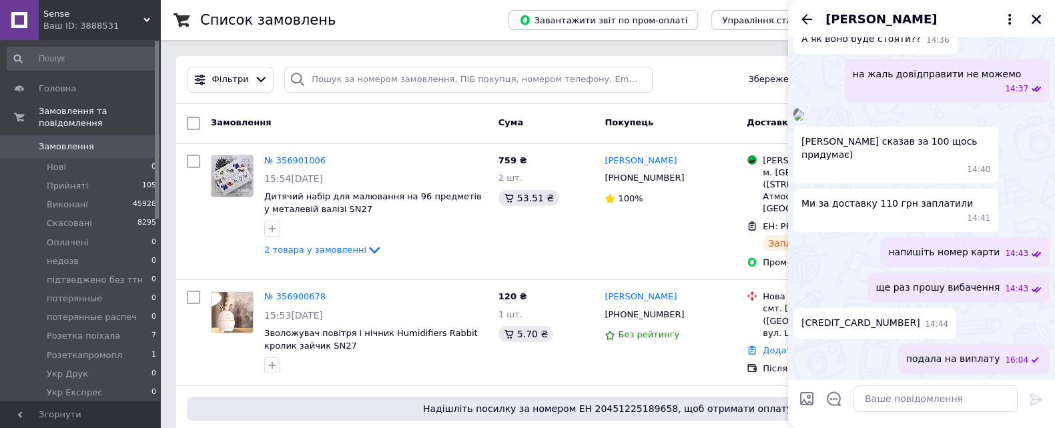
click at [1033, 24] on icon "Закрити" at bounding box center [1036, 19] width 12 height 12
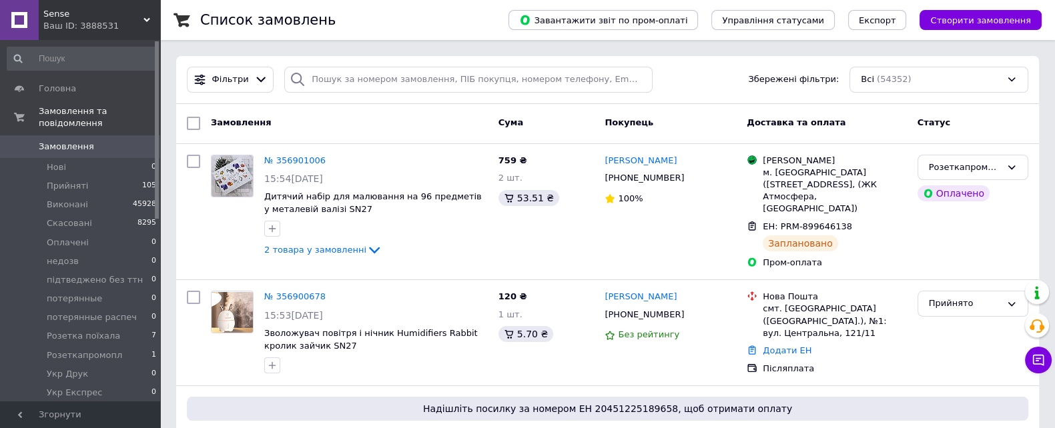
click at [65, 24] on div "Ваш ID: 3888531" at bounding box center [101, 26] width 117 height 12
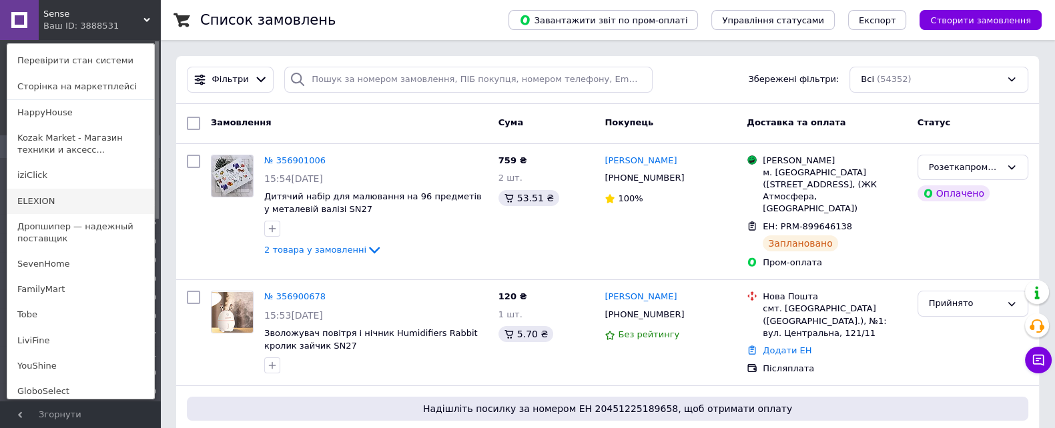
scroll to position [83, 0]
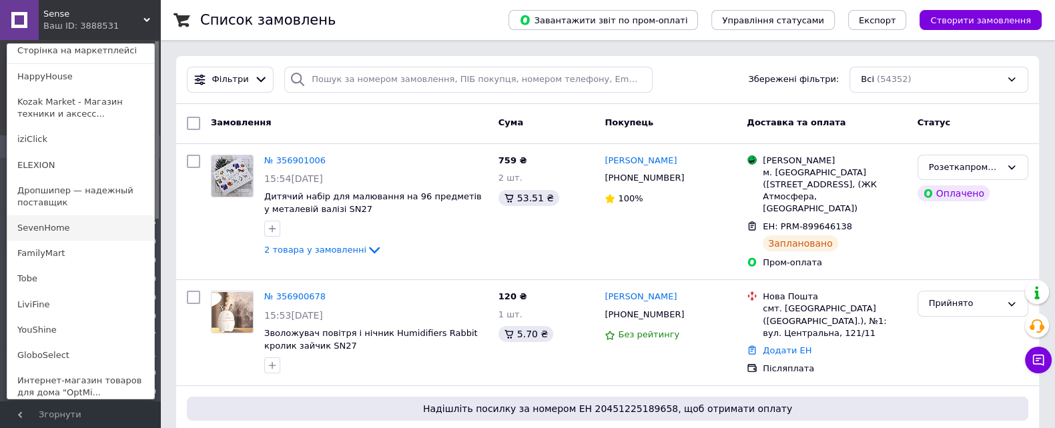
click at [67, 228] on link "SevenHome" at bounding box center [80, 227] width 147 height 25
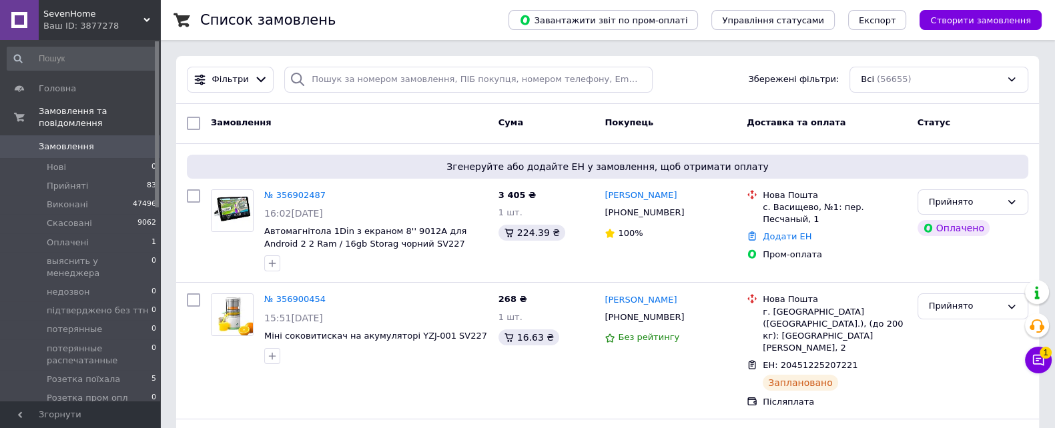
scroll to position [374, 0]
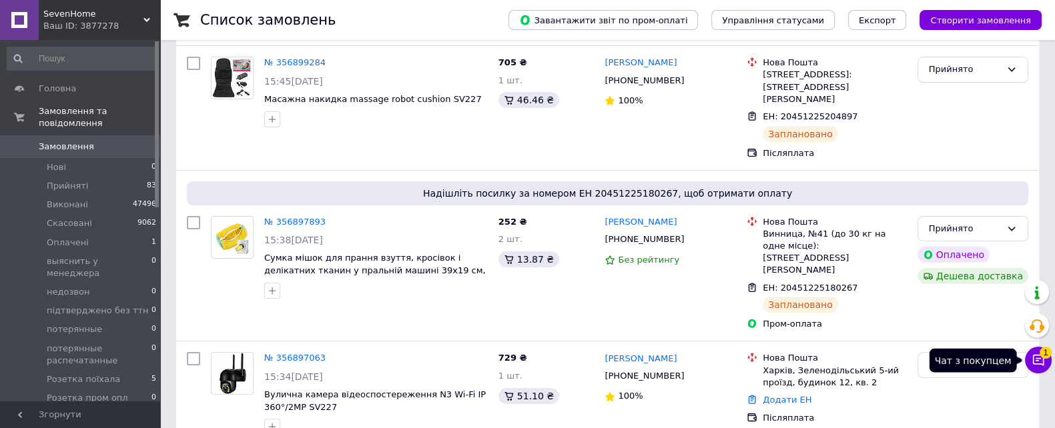
click at [1042, 363] on icon at bounding box center [1038, 360] width 11 height 11
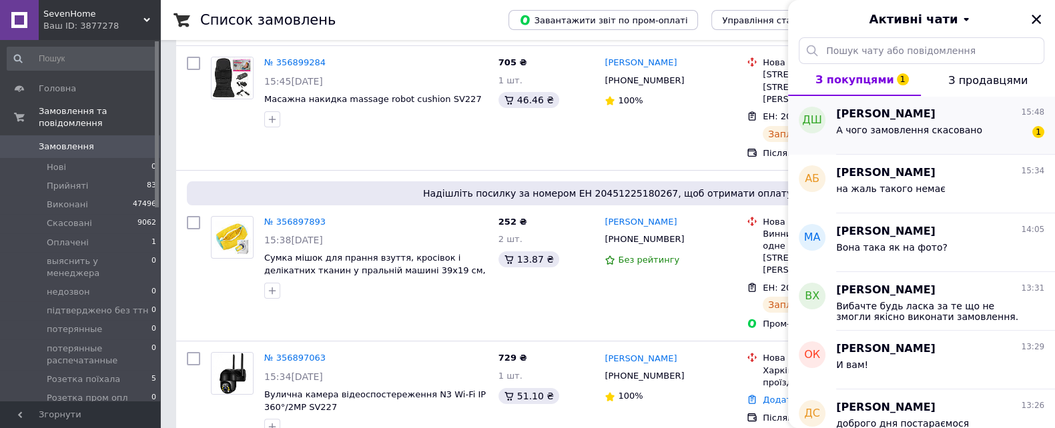
click at [906, 133] on span "А чого замовлення скасовано" at bounding box center [909, 130] width 146 height 11
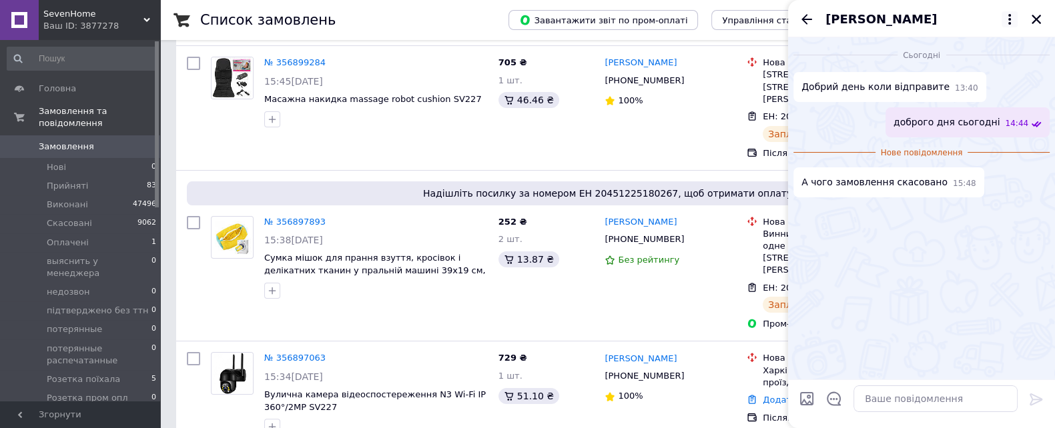
click at [1010, 19] on icon at bounding box center [1009, 19] width 16 height 16
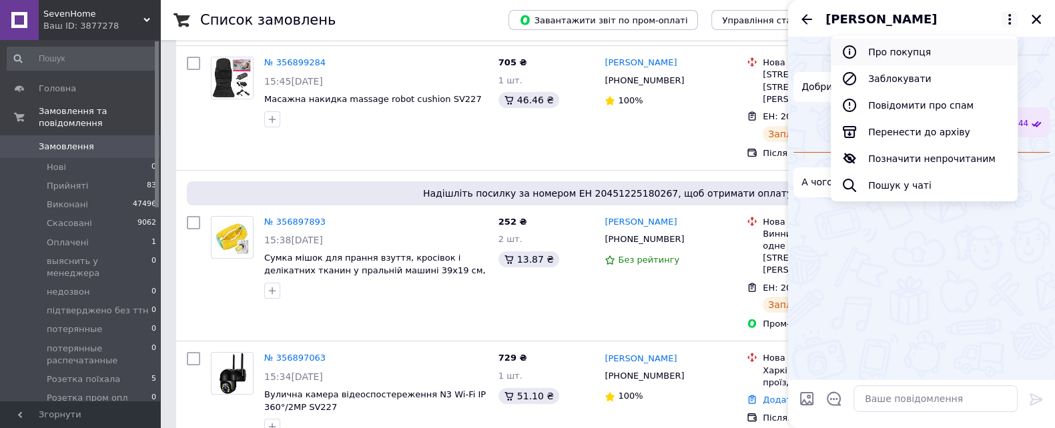
click at [919, 50] on button "Про покупця" at bounding box center [923, 52] width 187 height 27
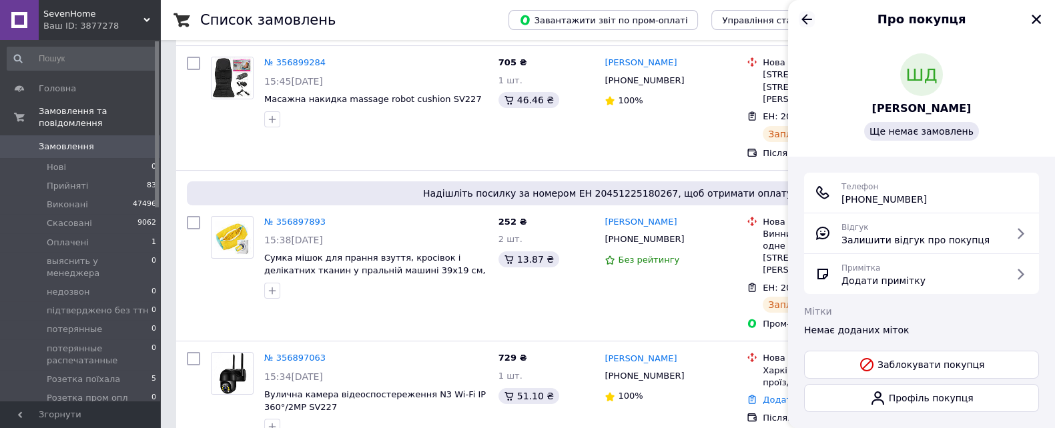
click at [806, 20] on icon "Назад" at bounding box center [806, 19] width 16 height 16
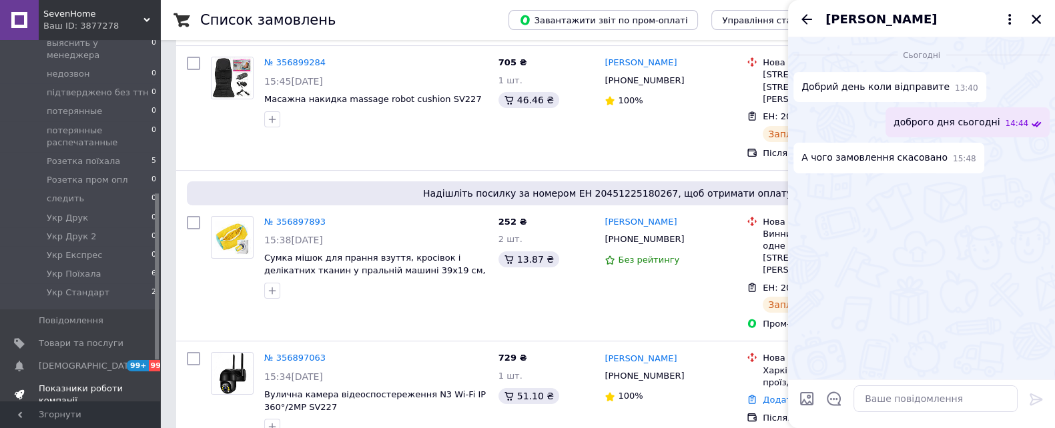
scroll to position [333, 0]
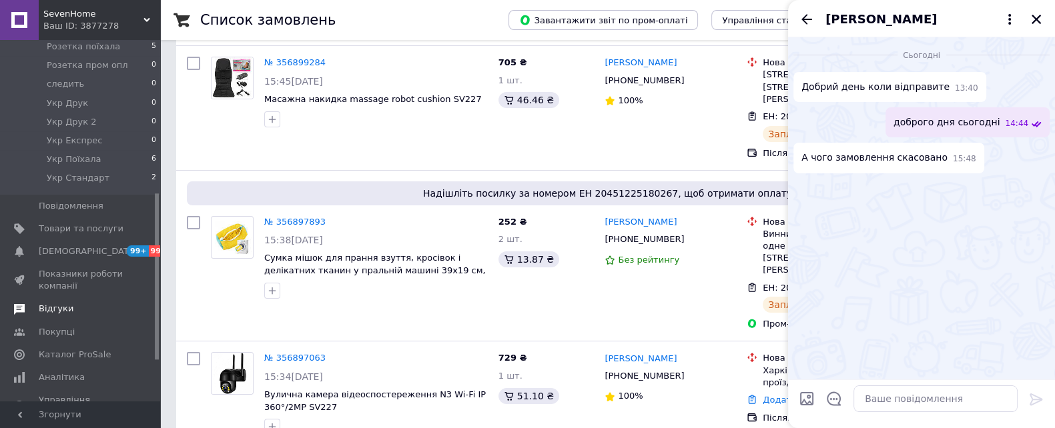
click at [84, 303] on span "Відгуки" at bounding box center [81, 309] width 85 height 12
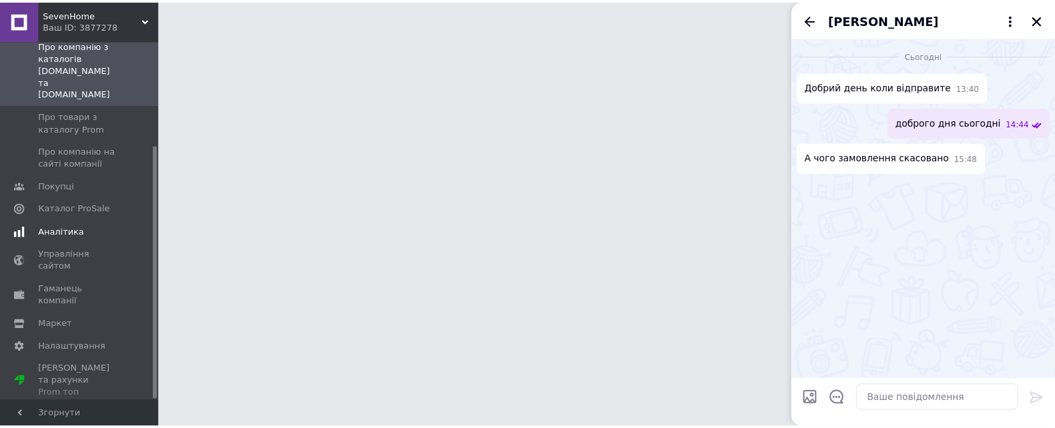
scroll to position [148, 0]
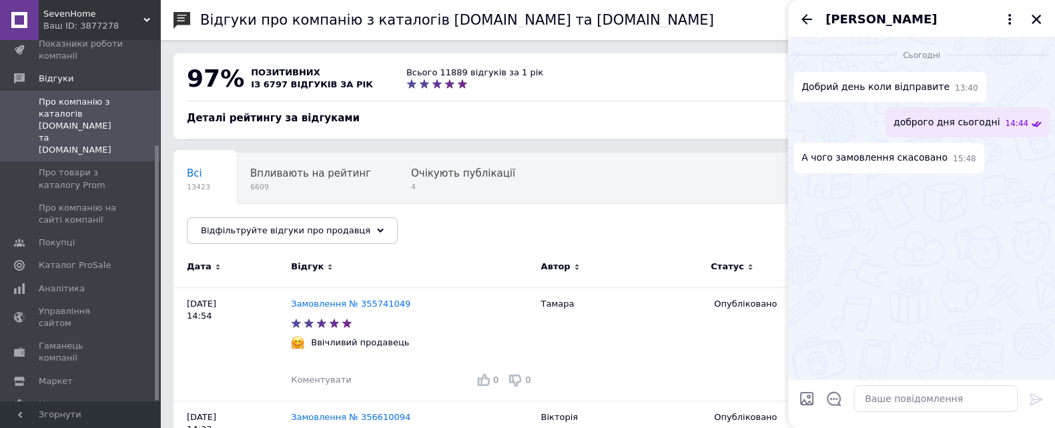
click at [133, 12] on span "SevenHome" at bounding box center [93, 14] width 100 height 12
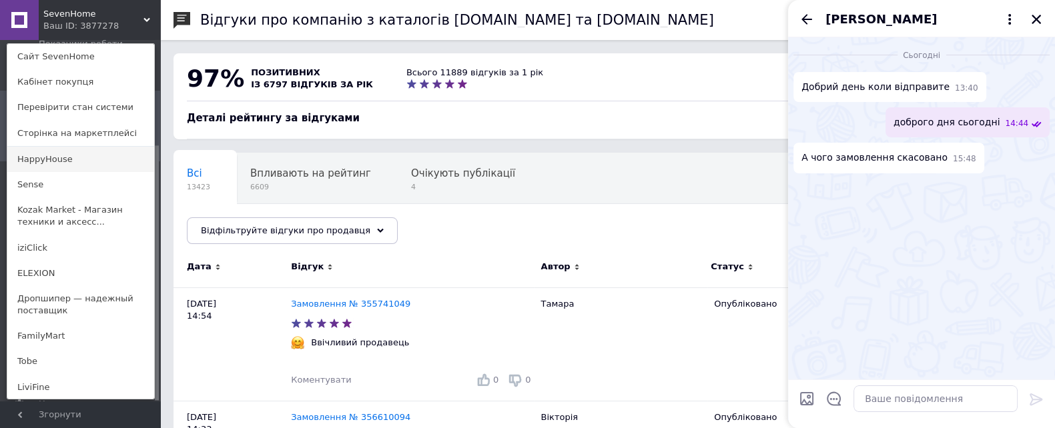
click at [73, 151] on link "HappyHouse" at bounding box center [80, 159] width 147 height 25
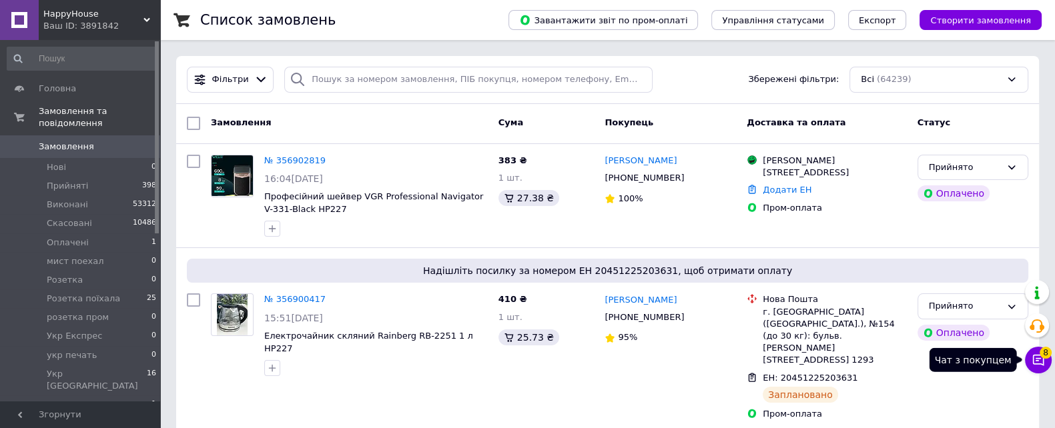
click at [1037, 366] on icon at bounding box center [1037, 360] width 13 height 13
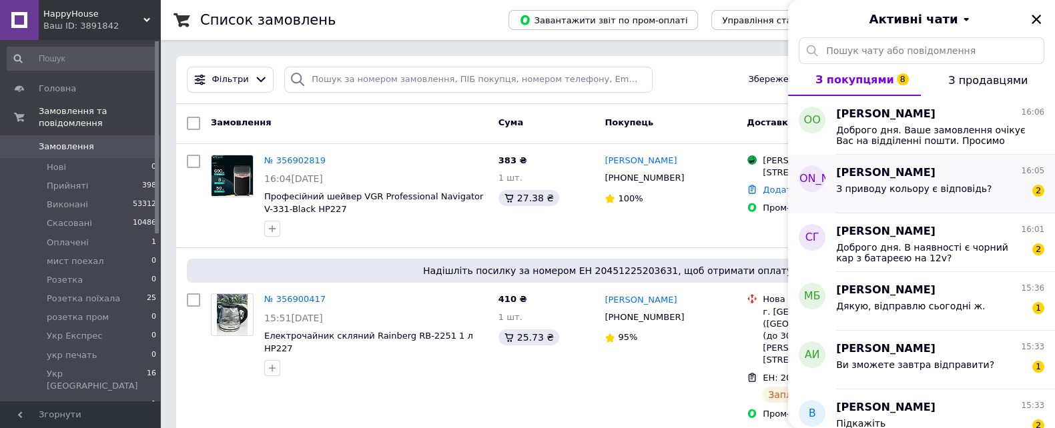
click at [942, 200] on div "З приводу кольору є відповідь?" at bounding box center [913, 192] width 155 height 19
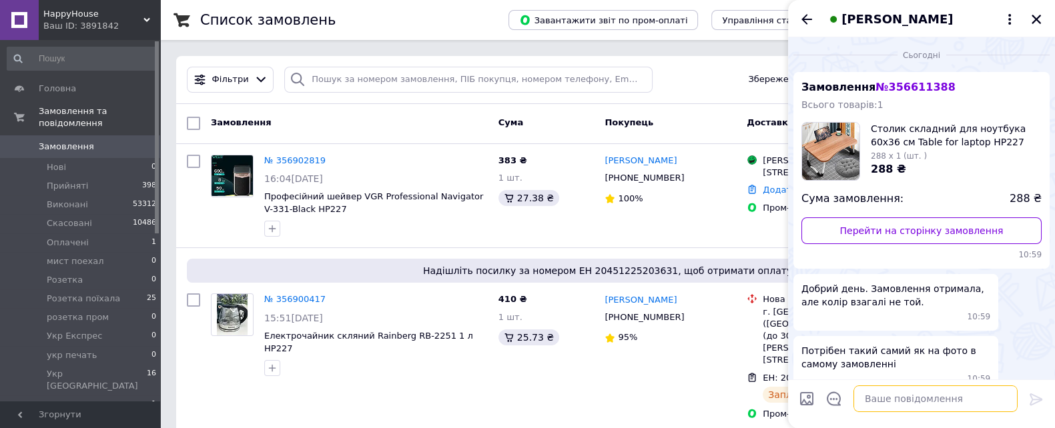
click at [886, 396] on textarea at bounding box center [935, 399] width 164 height 27
type textarea "на жаль аме такого немає"
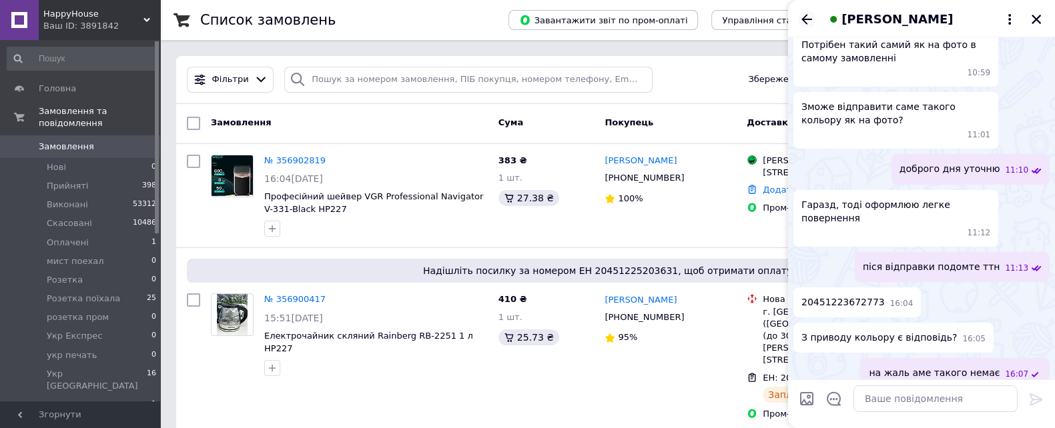
click at [801, 17] on icon "Назад" at bounding box center [806, 19] width 16 height 16
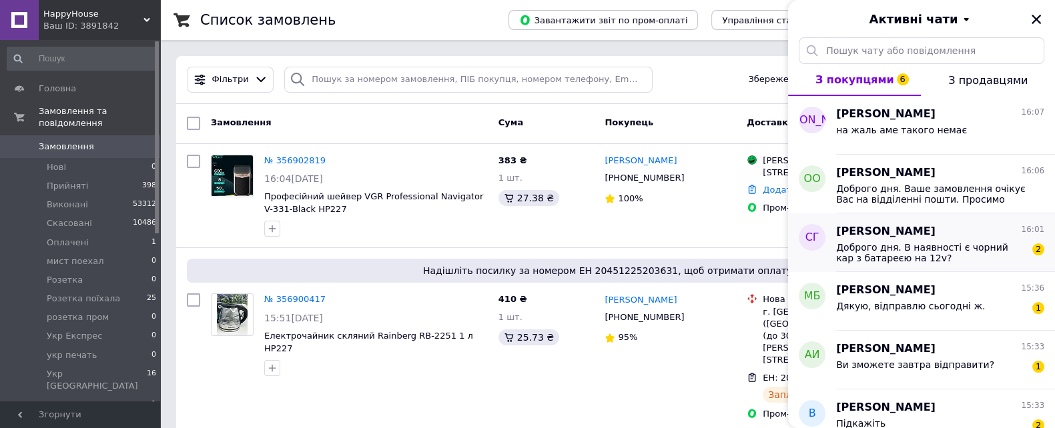
click at [976, 259] on span "Доброго дня. В наявності є чорний кар з батареєю на 12v?" at bounding box center [930, 252] width 189 height 21
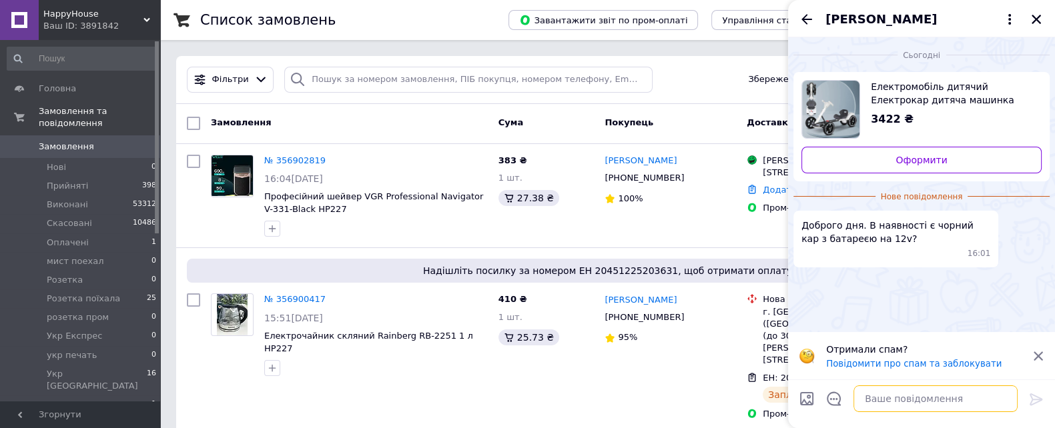
click at [887, 408] on textarea at bounding box center [935, 399] width 164 height 27
type textarea "доброго дня немає"
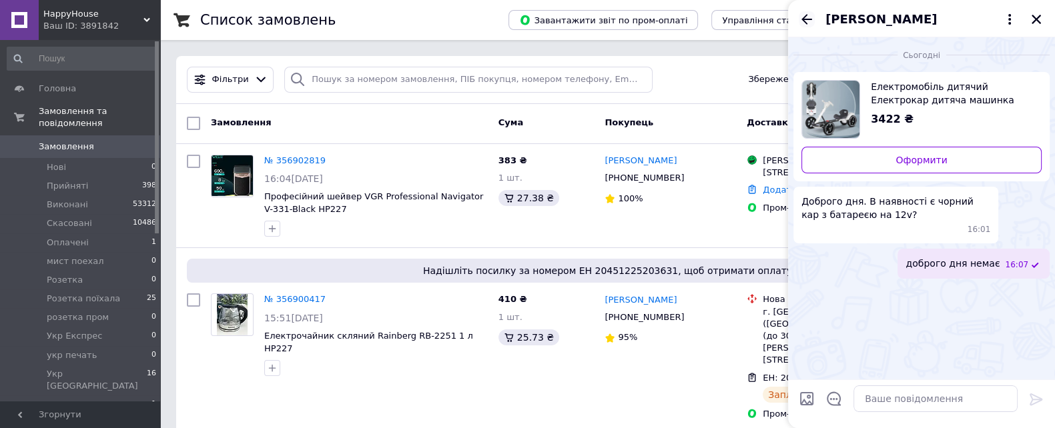
click at [802, 25] on icon "Назад" at bounding box center [806, 19] width 16 height 16
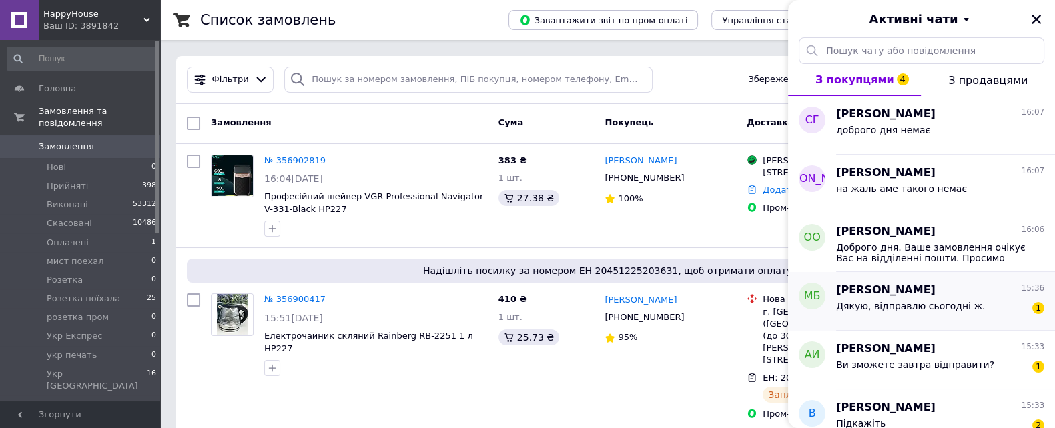
click at [923, 315] on div "Дякую, відправлю сьогодні ж." at bounding box center [910, 310] width 149 height 19
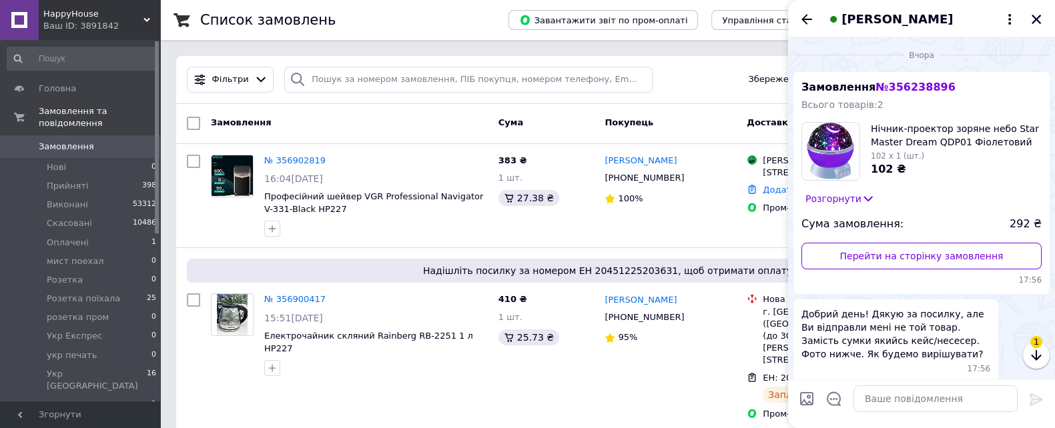
scroll to position [726, 0]
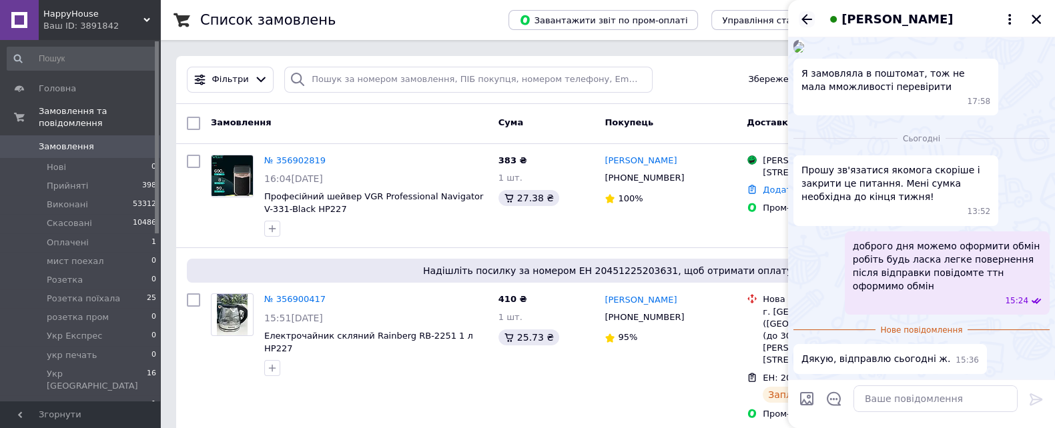
click at [808, 19] on icon "Назад" at bounding box center [806, 19] width 11 height 10
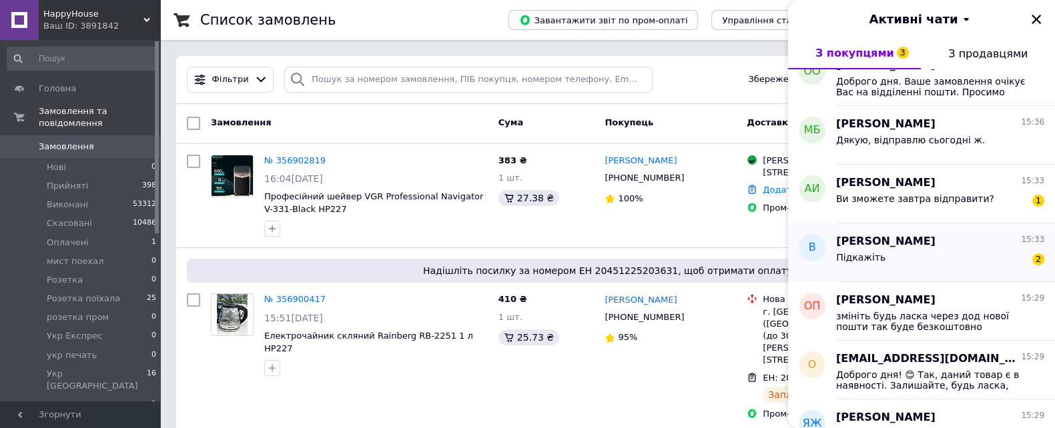
scroll to position [166, 0]
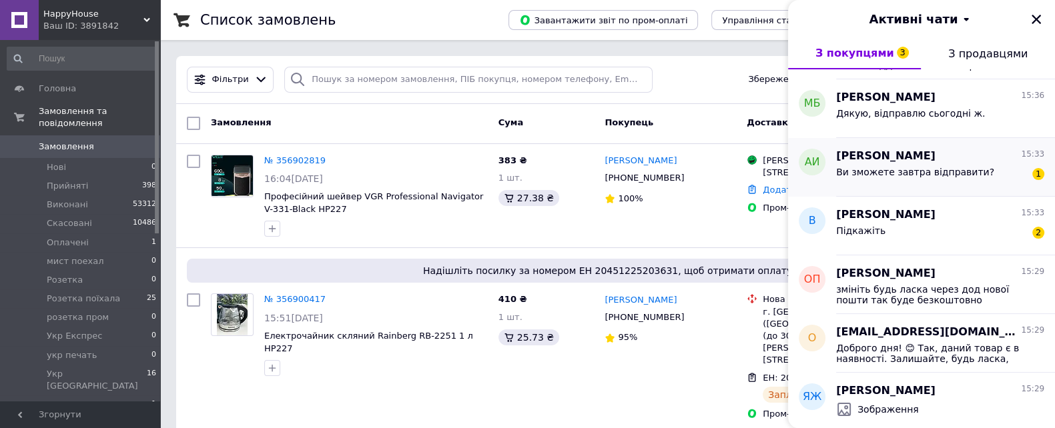
click at [904, 167] on span "Ви зможете завтра відправити?" at bounding box center [915, 172] width 158 height 11
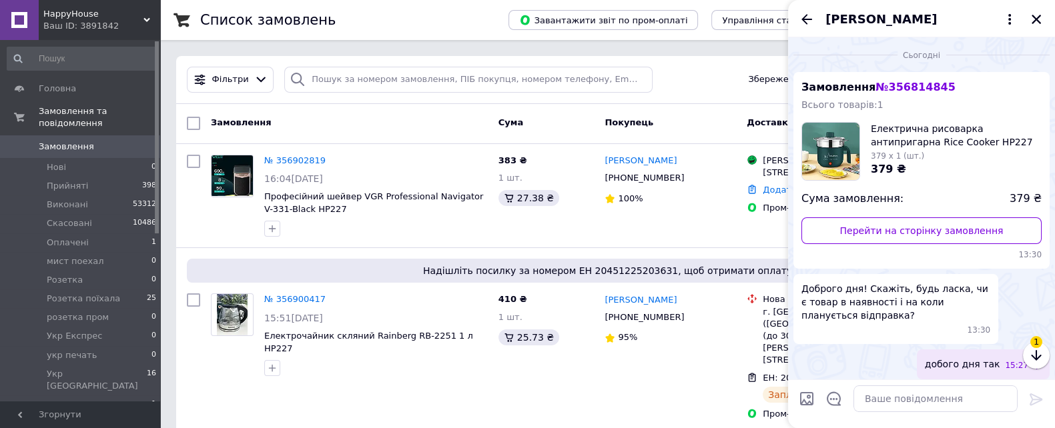
scroll to position [64, 0]
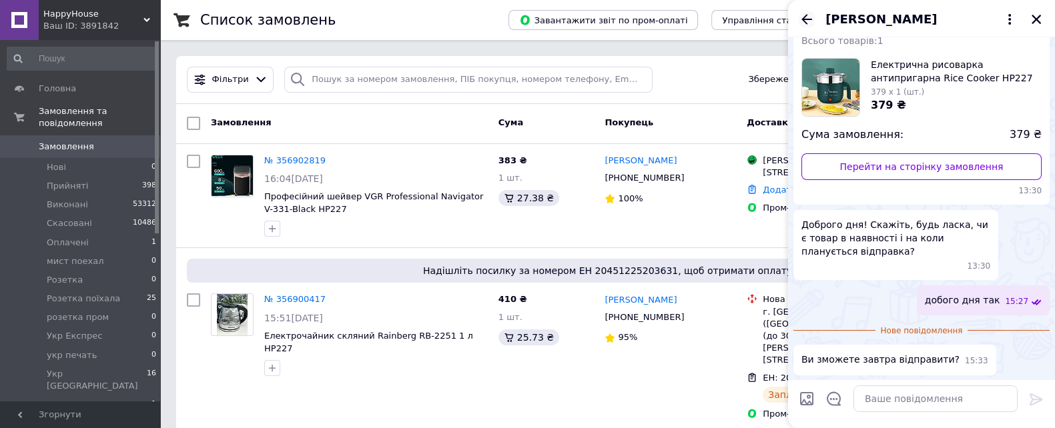
click at [800, 18] on icon "Назад" at bounding box center [806, 19] width 16 height 16
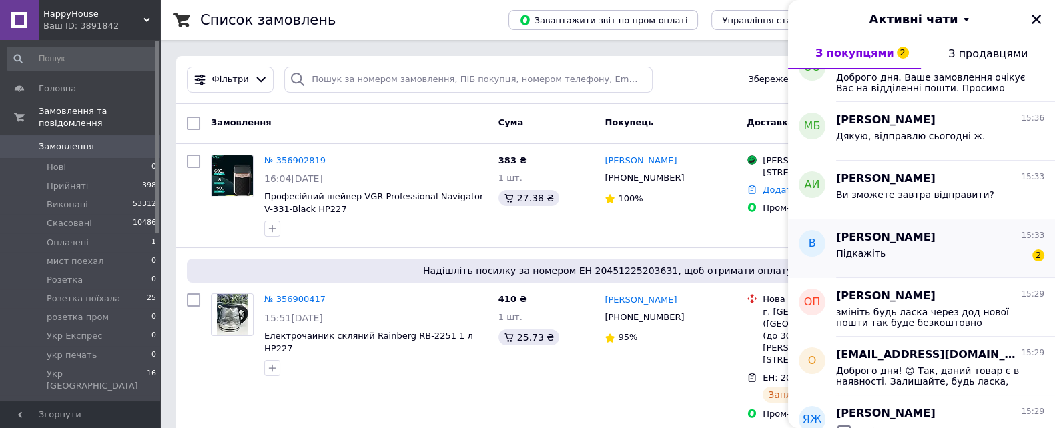
scroll to position [166, 0]
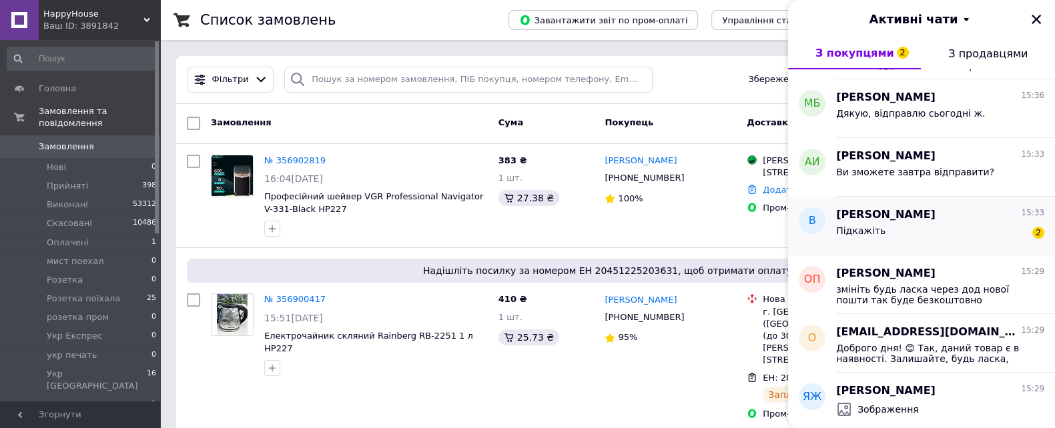
click at [918, 235] on div "Підкажіть 2" at bounding box center [940, 233] width 208 height 21
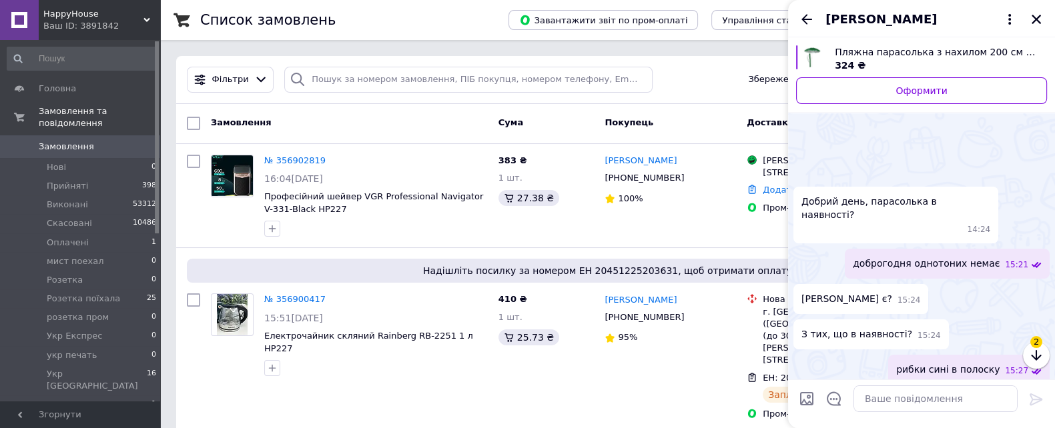
scroll to position [198, 0]
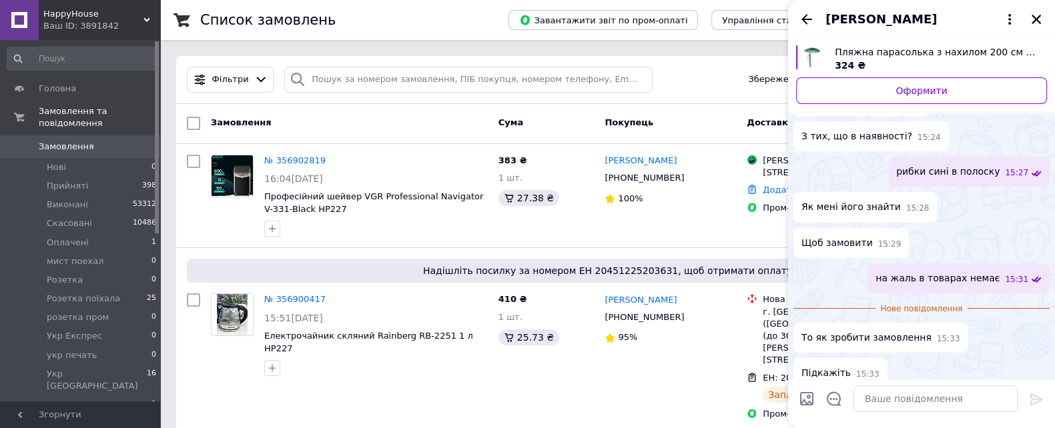
click at [129, 16] on span "HappyHouse" at bounding box center [93, 14] width 100 height 12
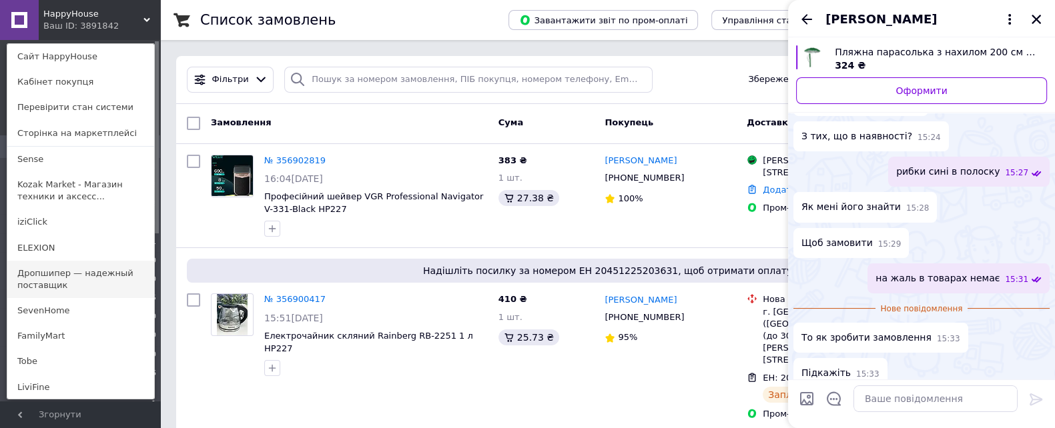
scroll to position [83, 0]
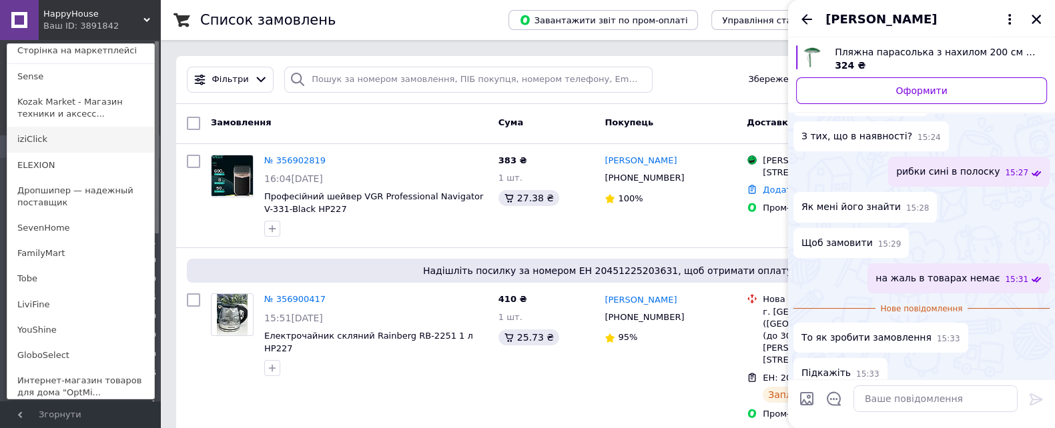
click at [67, 139] on link "iziClick" at bounding box center [80, 139] width 147 height 25
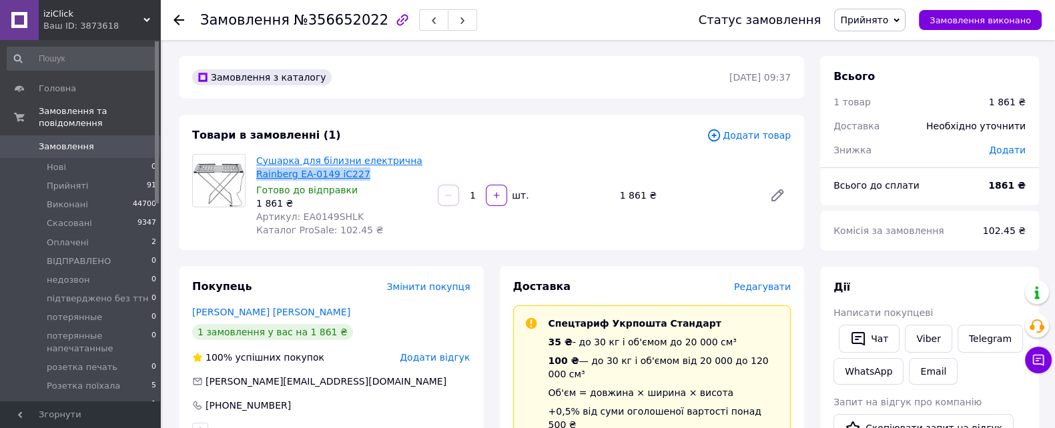
drag, startPoint x: 369, startPoint y: 176, endPoint x: 255, endPoint y: 175, distance: 113.4
click at [256, 175] on span "Сушарка для білизни електрична Rainberg EA-0149 iC227" at bounding box center [341, 167] width 171 height 27
copy link "Rainberg EA-0149 iC227"
click at [754, 291] on span "Редагувати" at bounding box center [762, 286] width 57 height 11
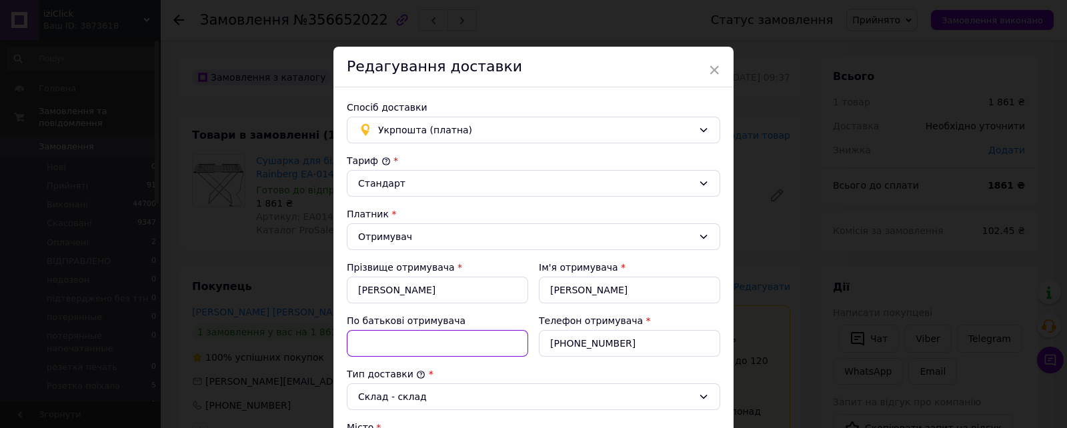
click at [454, 337] on input "По батькові отримувача" at bounding box center [437, 343] width 181 height 27
paste input "Rainberg EA-0149 iC227"
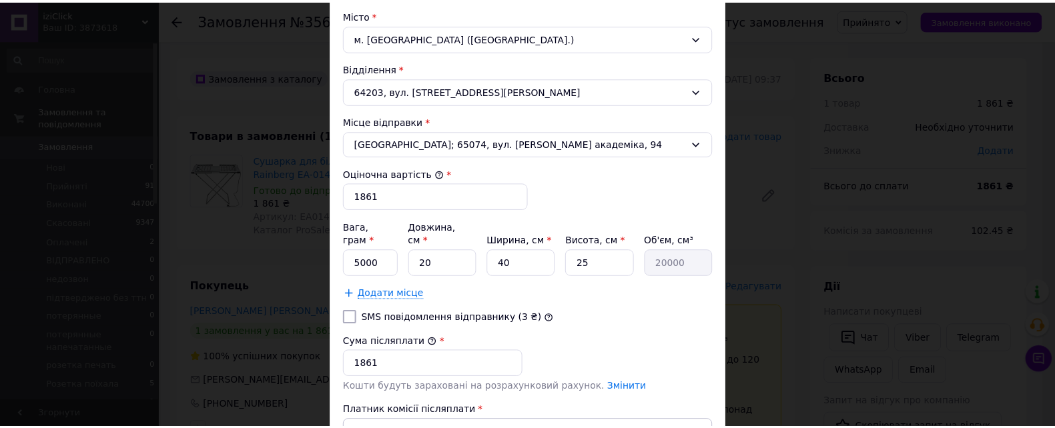
scroll to position [500, 0]
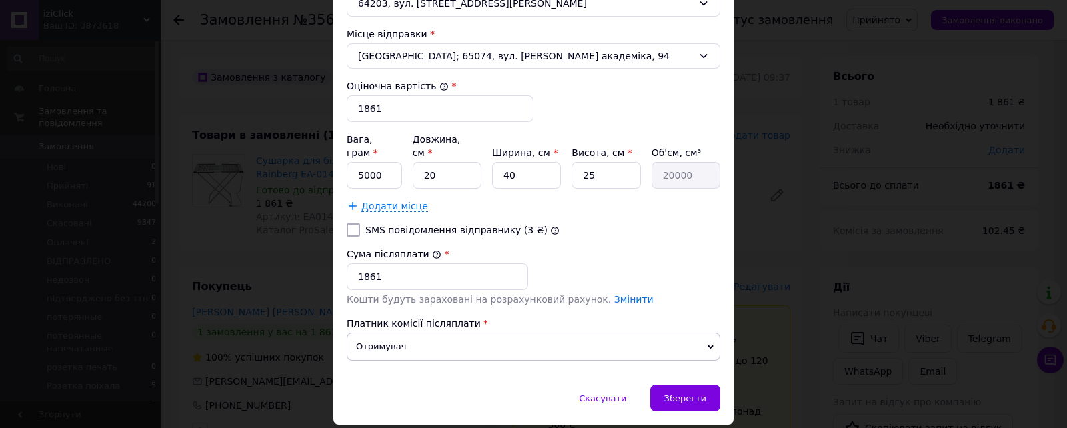
type input "кб Rainberg EA-0149 iC227"
drag, startPoint x: 370, startPoint y: 263, endPoint x: 383, endPoint y: 268, distance: 13.8
click at [372, 263] on input "1861" at bounding box center [437, 276] width 181 height 27
type input "1741"
click at [695, 388] on div "Зберегти" at bounding box center [685, 398] width 70 height 27
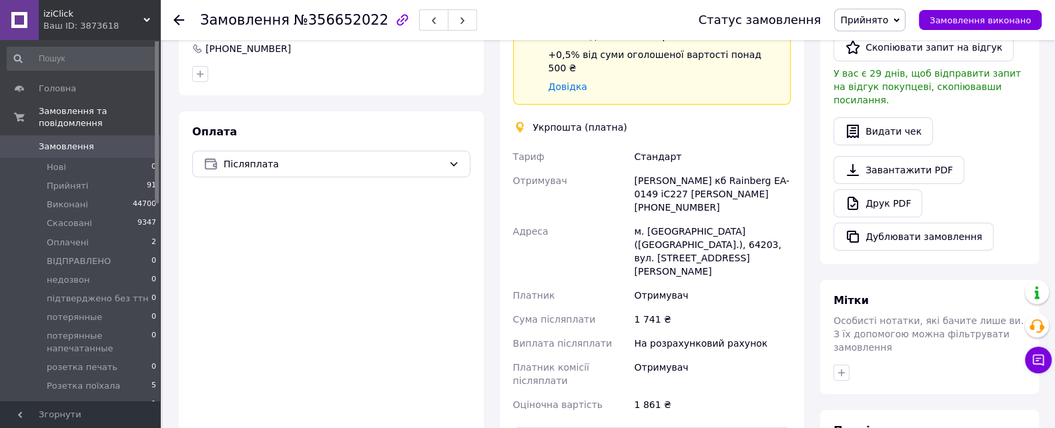
scroll to position [583, 0]
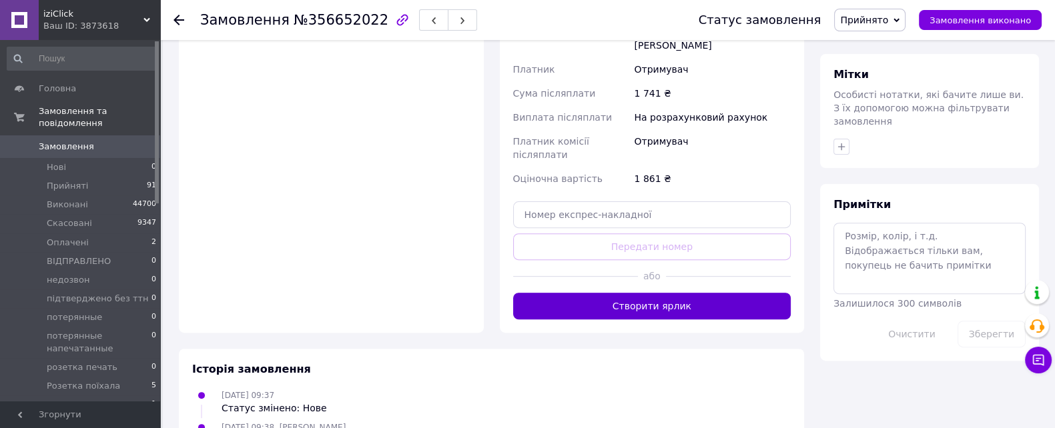
click at [704, 293] on button "Створити ярлик" at bounding box center [652, 306] width 278 height 27
click at [888, 21] on span "Прийнято" at bounding box center [864, 20] width 48 height 11
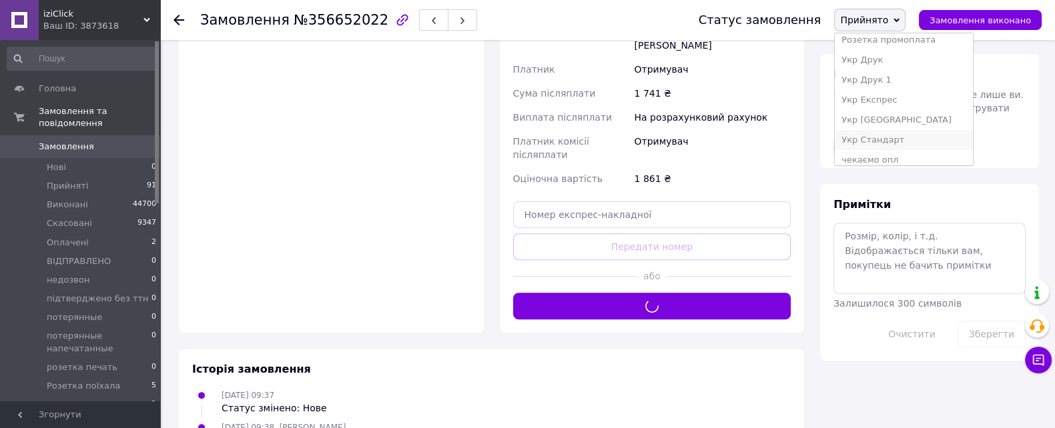
scroll to position [214, 0]
click at [892, 133] on li "Укр Стандарт" at bounding box center [903, 133] width 138 height 20
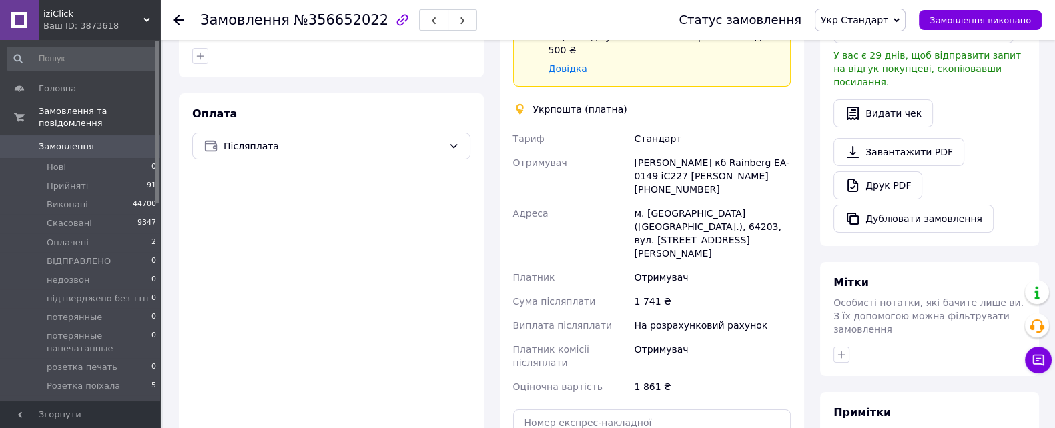
scroll to position [333, 0]
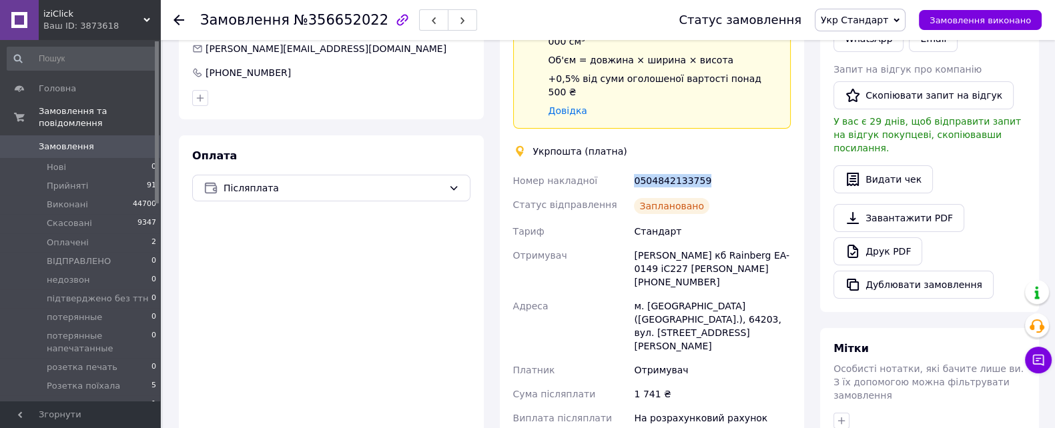
drag, startPoint x: 734, startPoint y: 145, endPoint x: 631, endPoint y: 151, distance: 102.9
click at [631, 169] on div "0504842133759" at bounding box center [712, 181] width 162 height 24
copy div "0504842133759"
click at [117, 23] on div "Ваш ID: 3873618" at bounding box center [101, 26] width 117 height 12
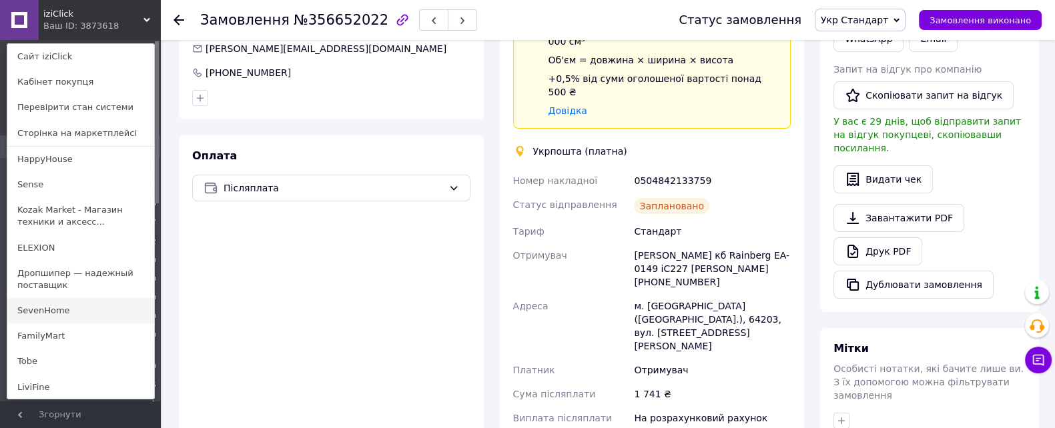
click at [83, 308] on link "SevenHome" at bounding box center [80, 310] width 147 height 25
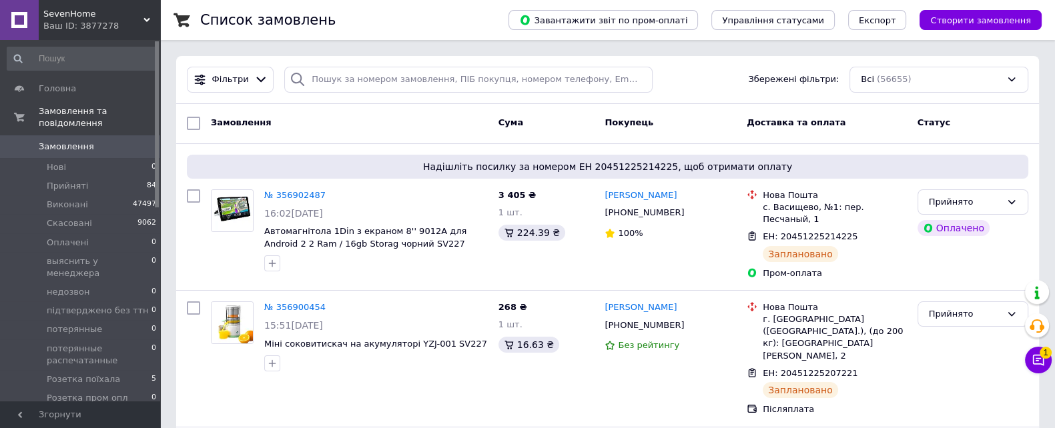
click at [1041, 362] on icon at bounding box center [1037, 360] width 13 height 13
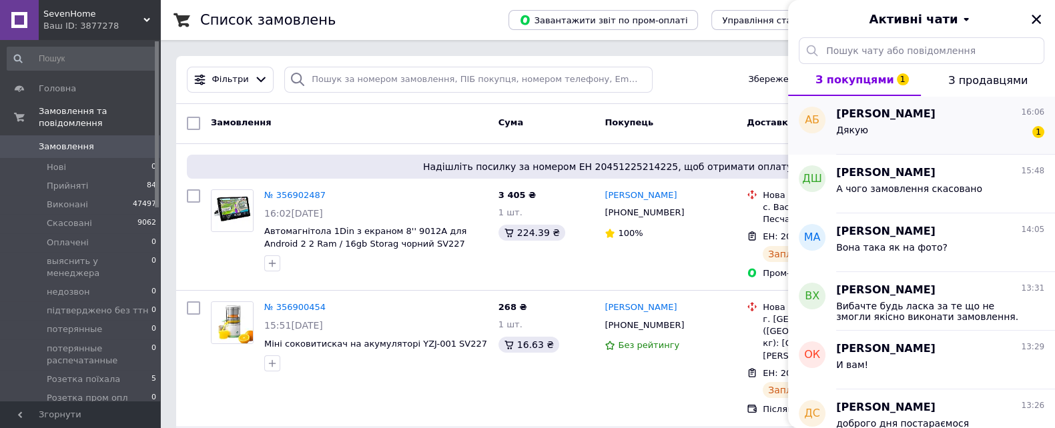
click at [910, 149] on div "[PERSON_NAME] 16:06 Дякую 1" at bounding box center [945, 125] width 219 height 59
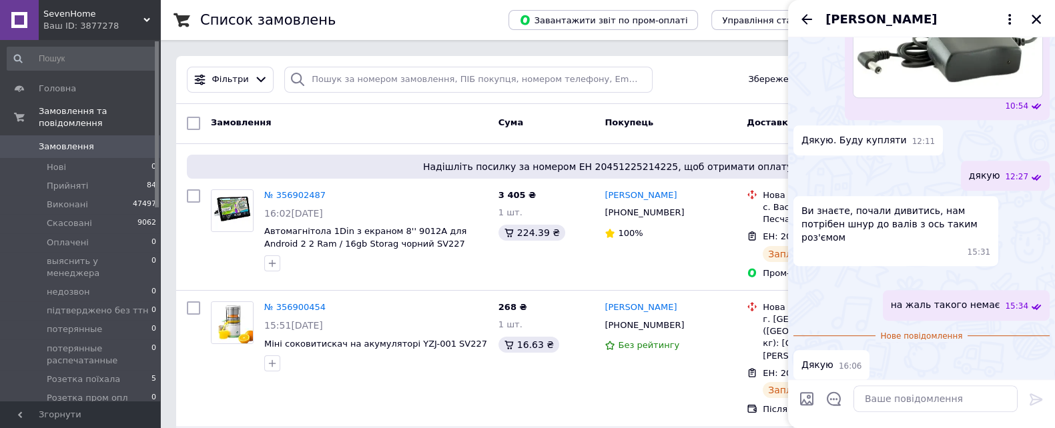
scroll to position [620, 0]
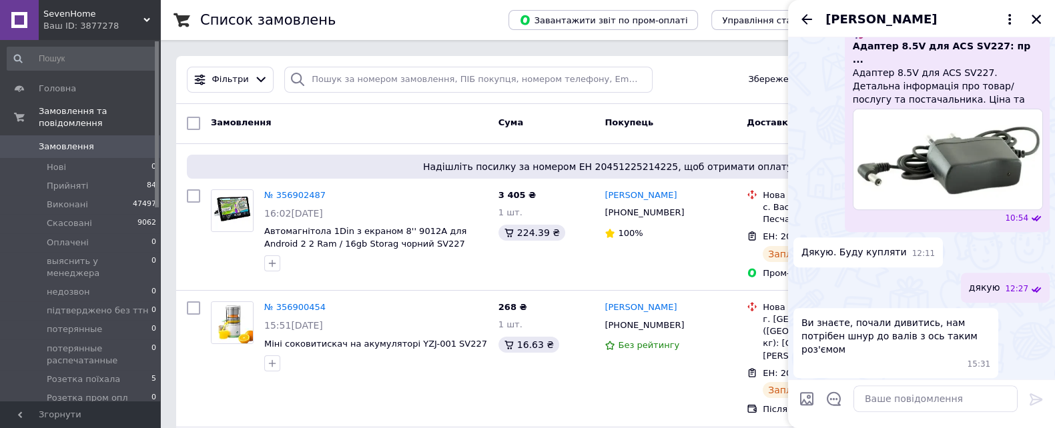
click at [792, 21] on div "[PERSON_NAME]" at bounding box center [921, 18] width 267 height 37
click at [804, 19] on icon "Назад" at bounding box center [806, 19] width 11 height 10
